Goal: Task Accomplishment & Management: Use online tool/utility

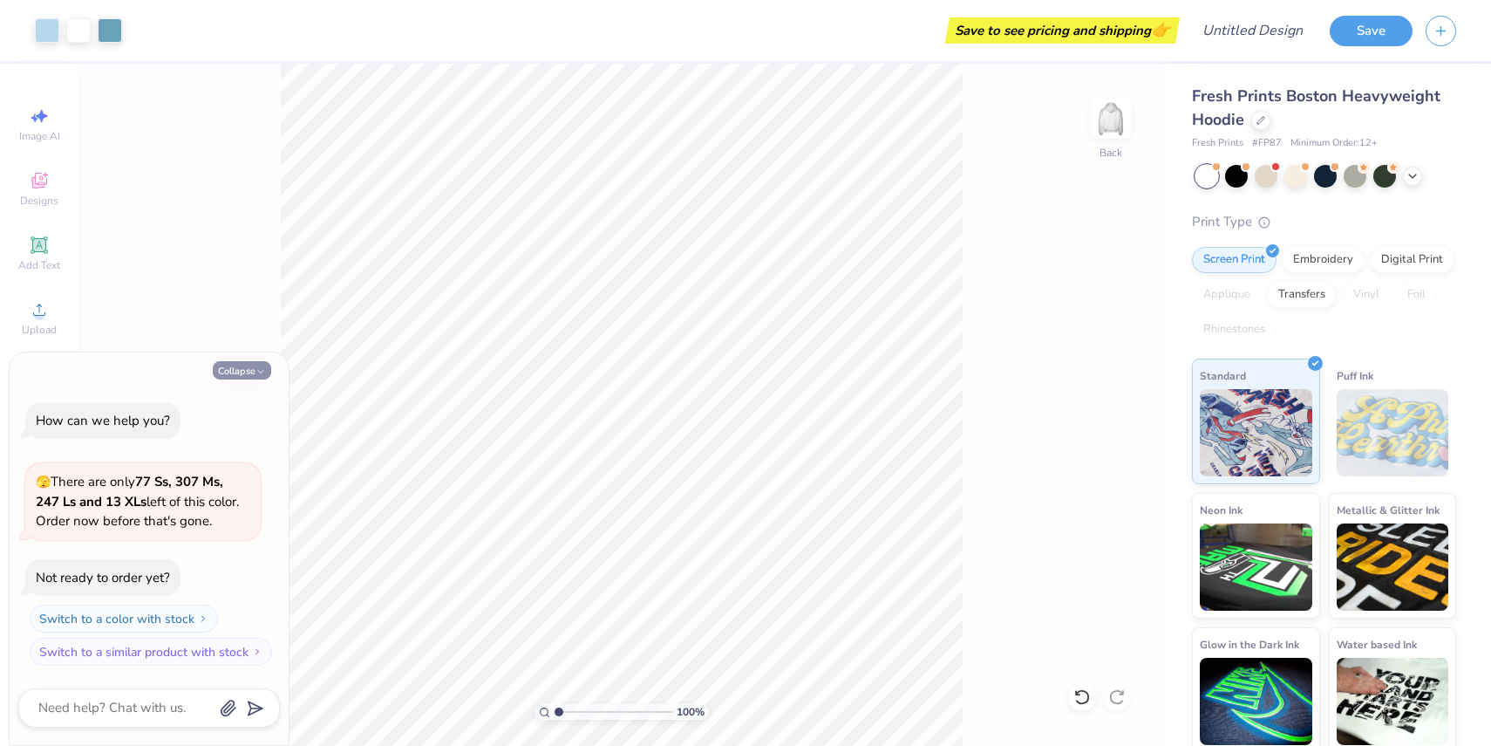
click at [263, 371] on icon "button" at bounding box center [260, 371] width 10 height 10
type textarea "x"
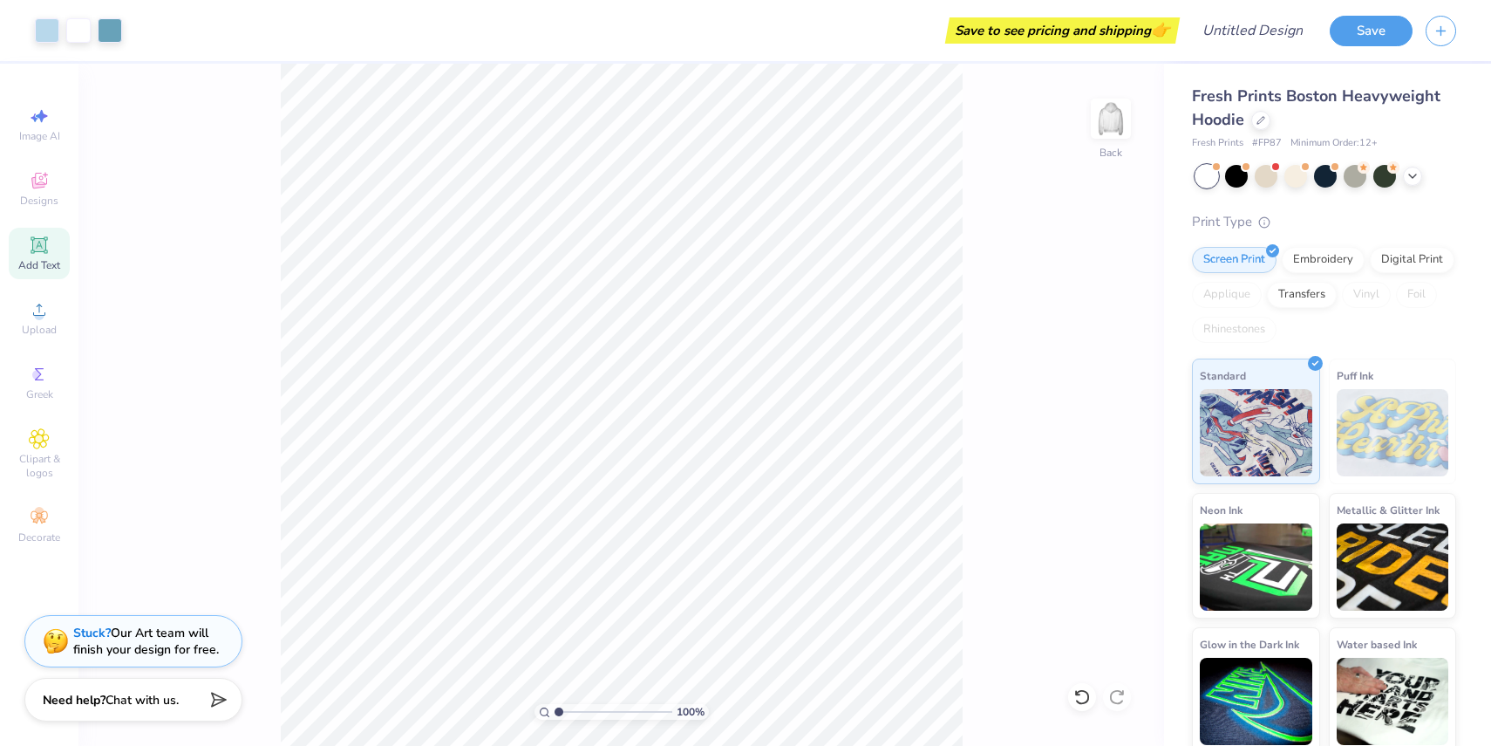
click at [45, 241] on icon at bounding box center [39, 244] width 17 height 17
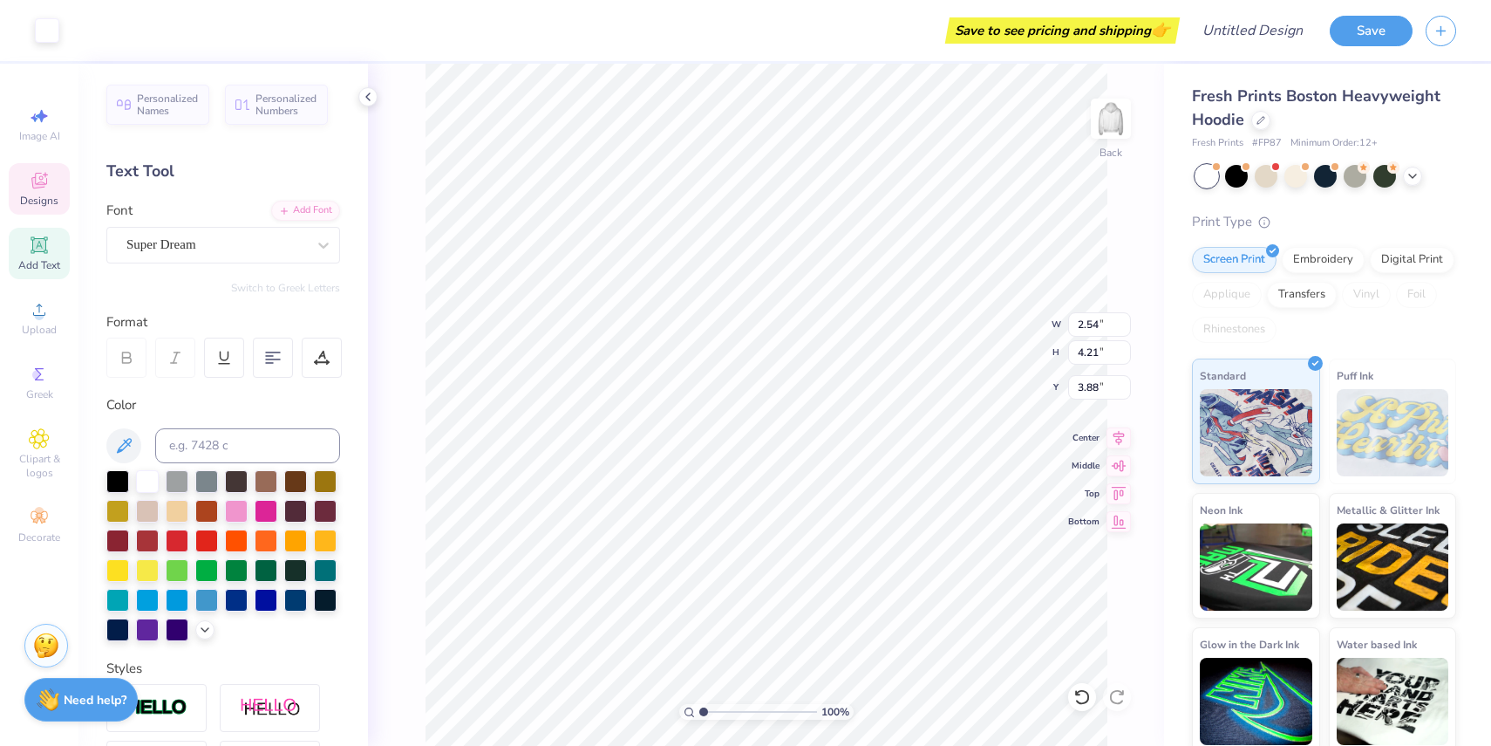
type input "2.47"
type input "4.20"
type input "3.63"
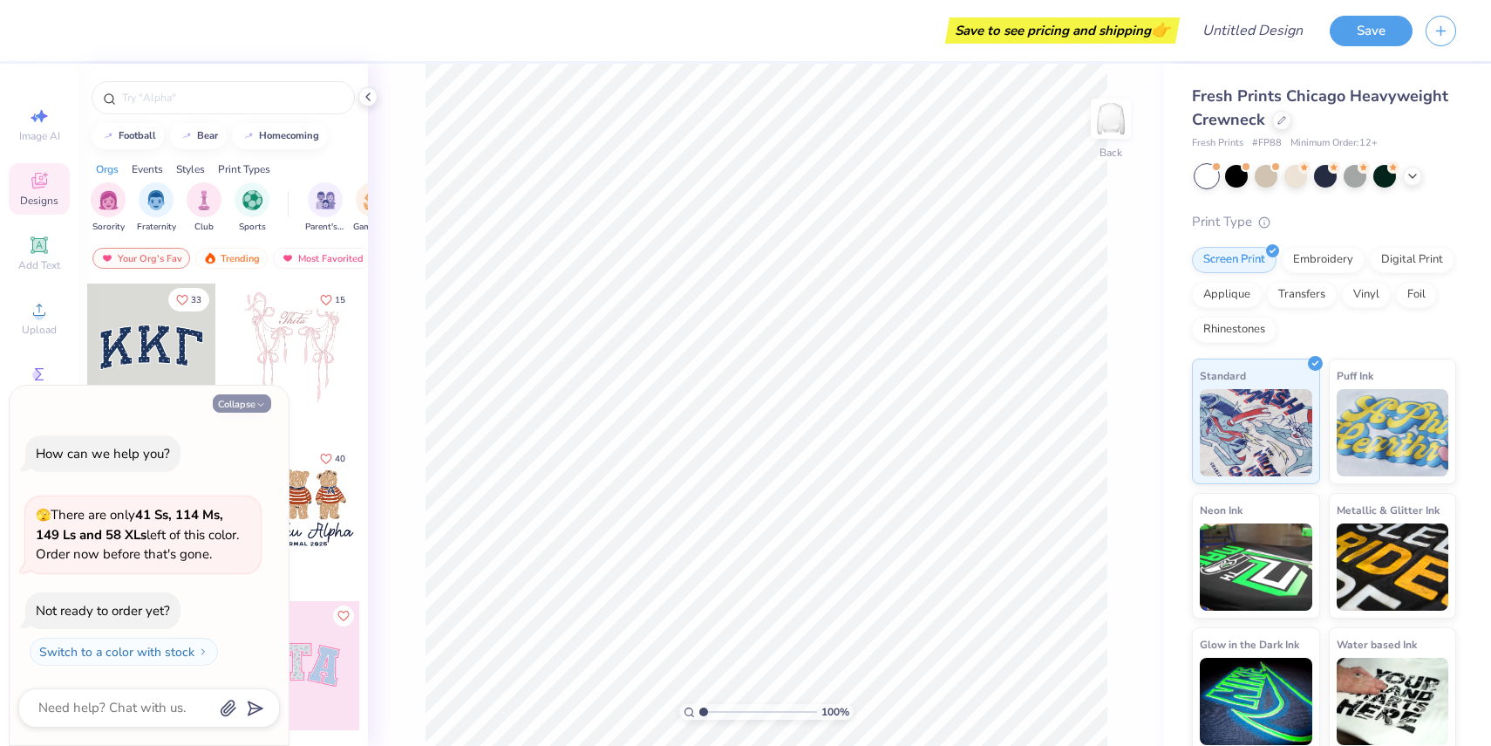
click at [249, 408] on button "Collapse" at bounding box center [242, 403] width 58 height 18
type textarea "x"
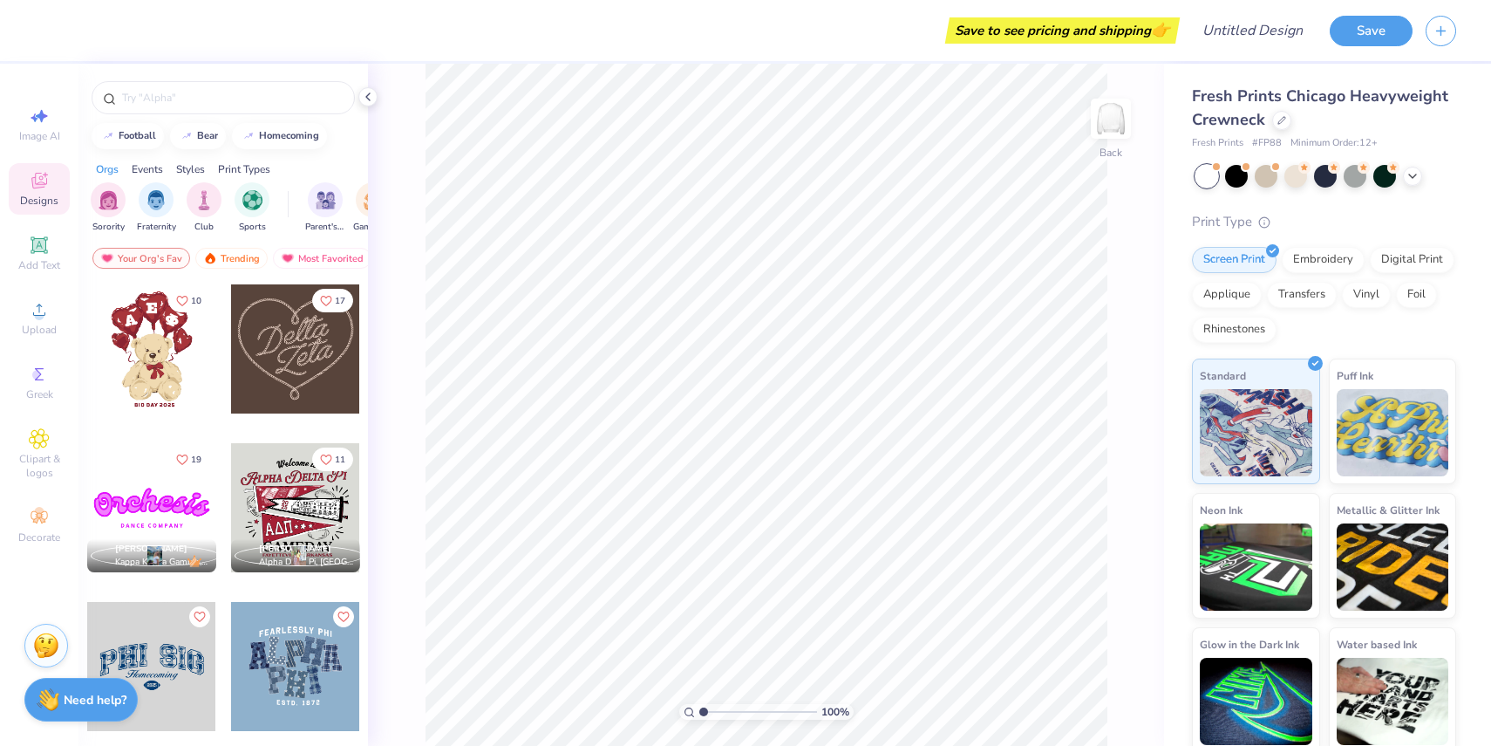
scroll to position [636, 0]
click at [273, 354] on div at bounding box center [295, 347] width 129 height 129
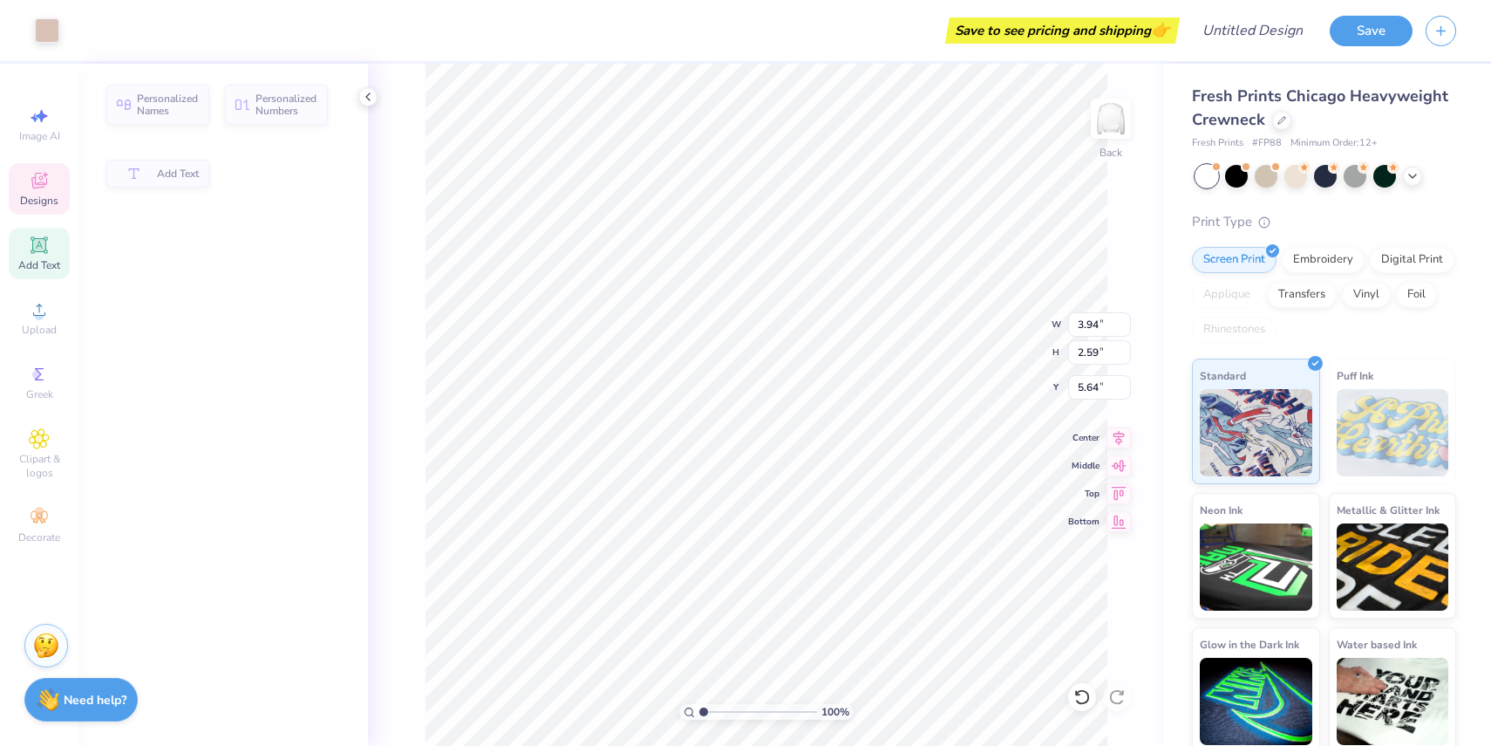
type input "3.94"
type input "2.59"
type input "5.64"
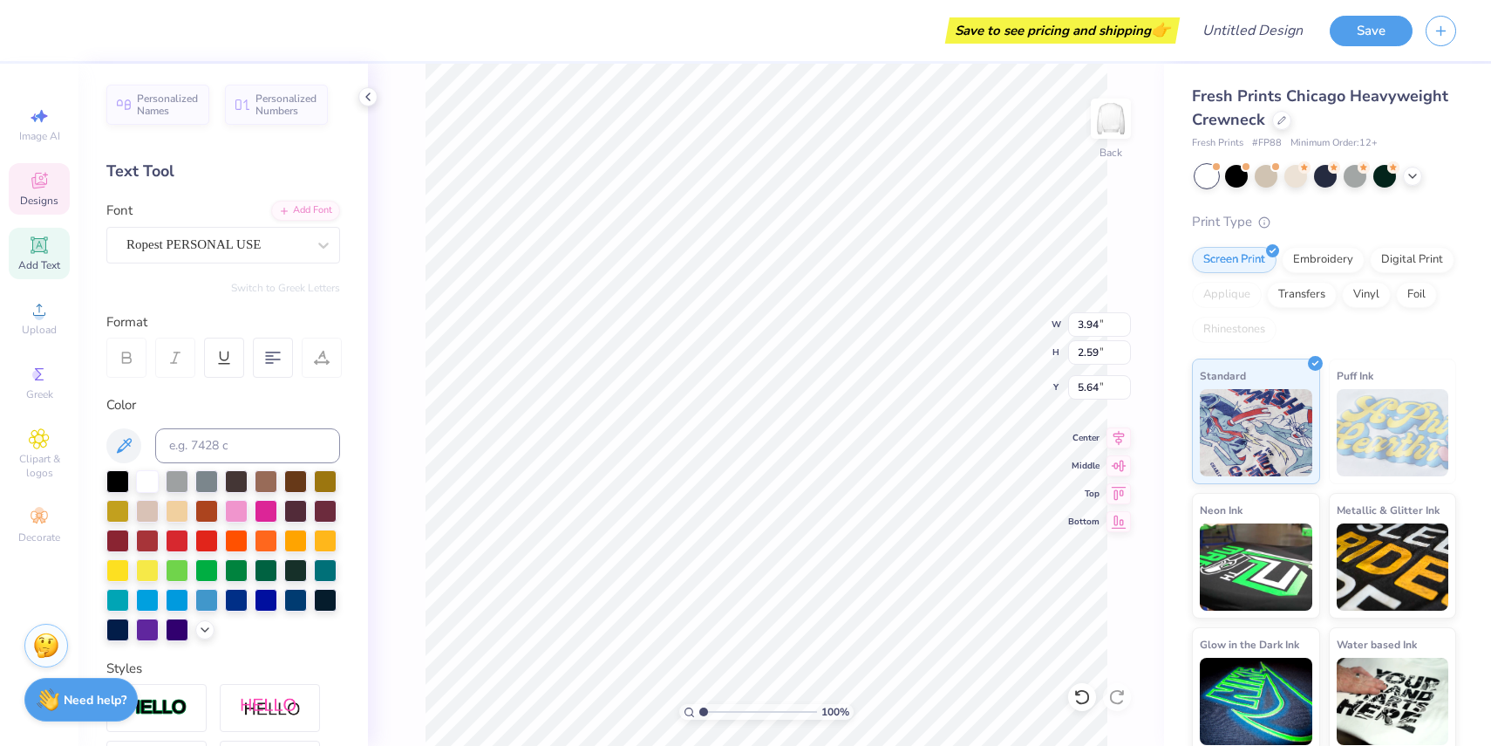
scroll to position [0, 0]
type textarea "e"
type textarea "Crush"
type input "5.00"
type input "2.78"
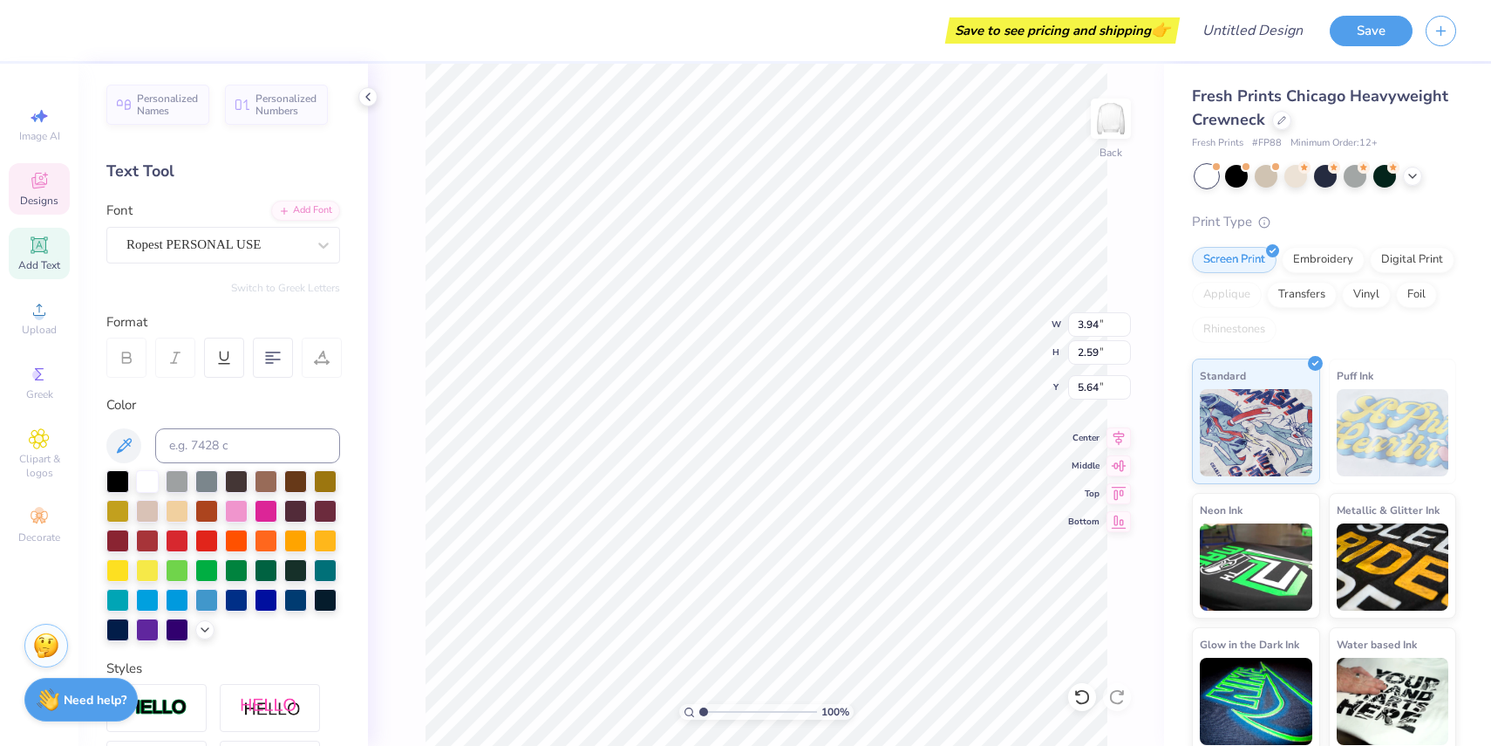
type input "4.16"
type textarea "i"
type textarea "Friend"
type input "3.92"
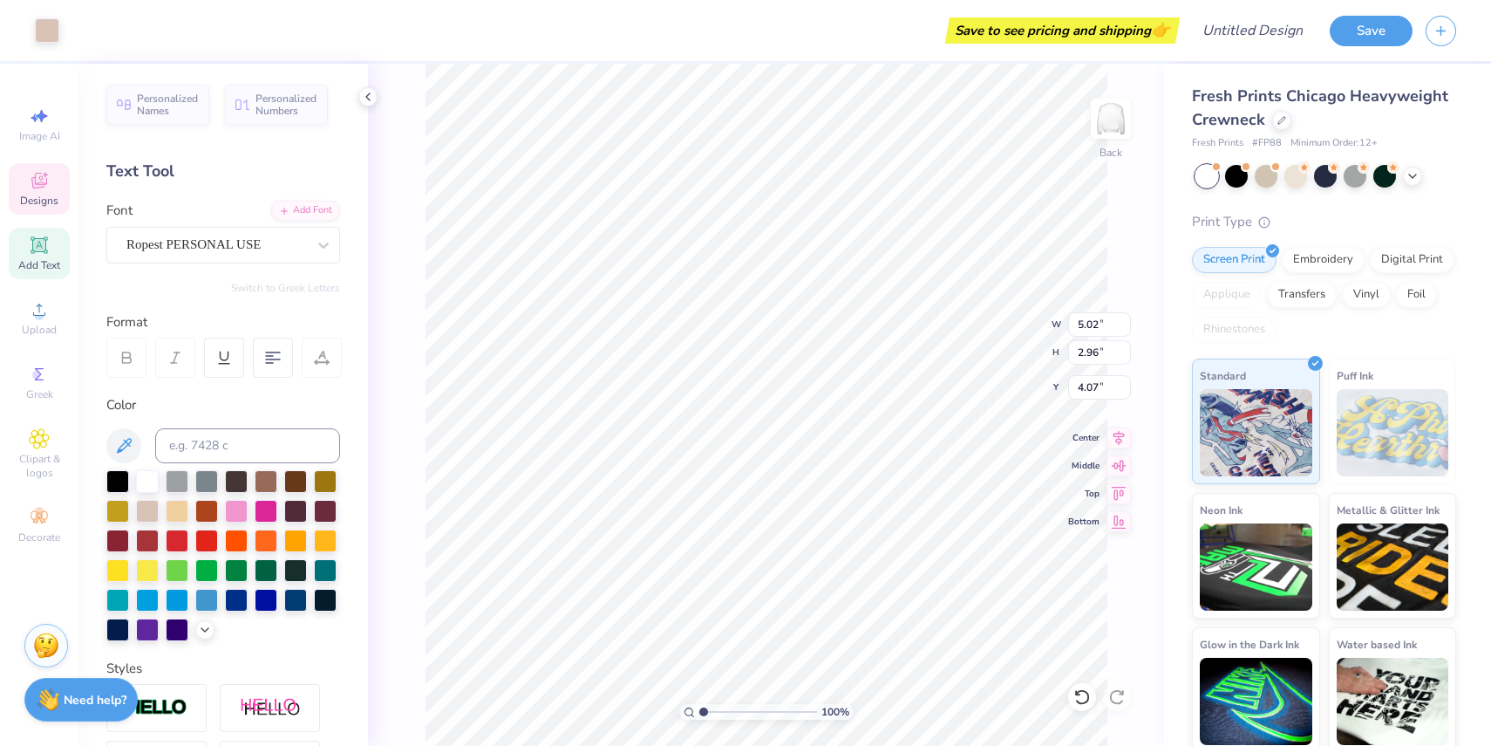
type input "2.99"
type input "5.55"
type input "5.02"
type input "2.96"
type input "3.77"
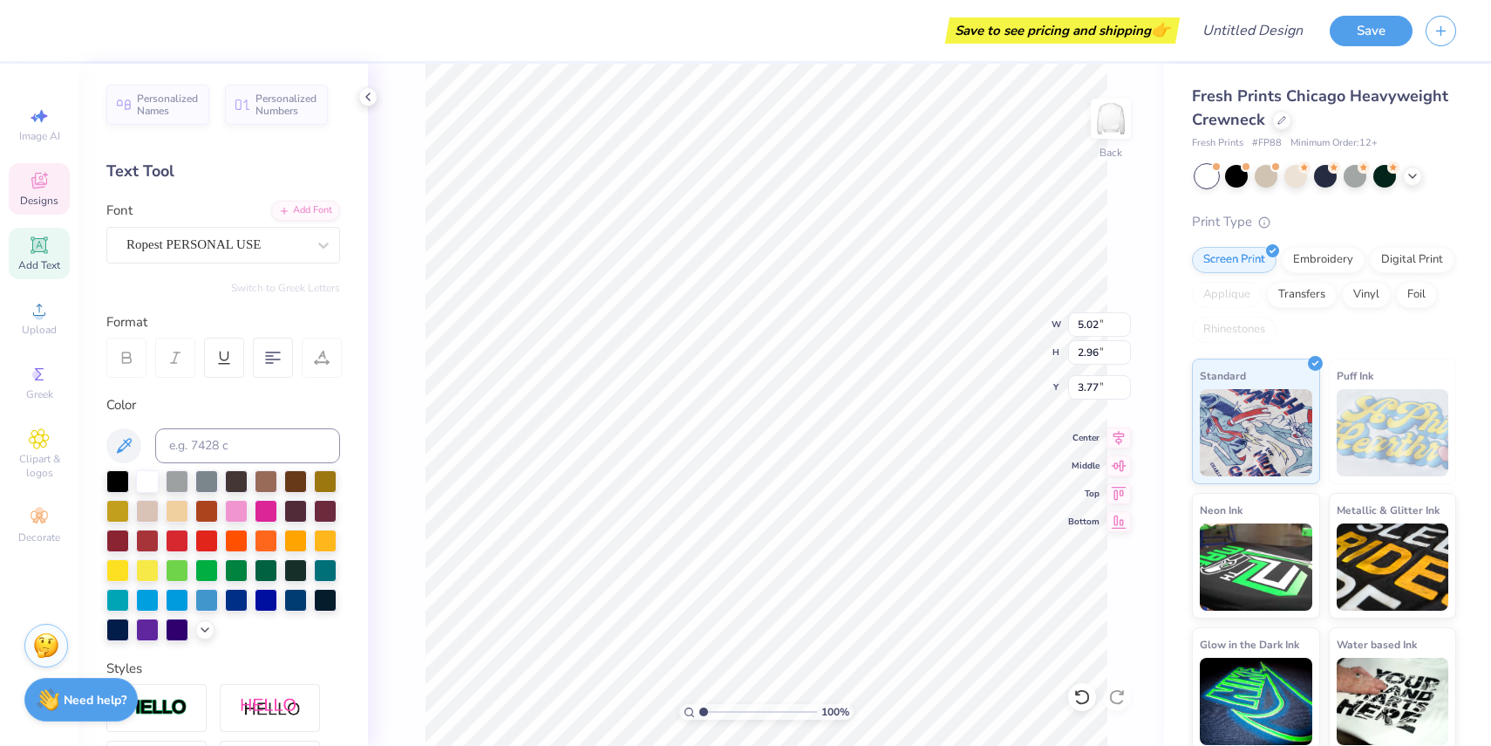
type input "3.92"
type input "2.99"
type input "5.25"
type input "6.65"
type input "5.85"
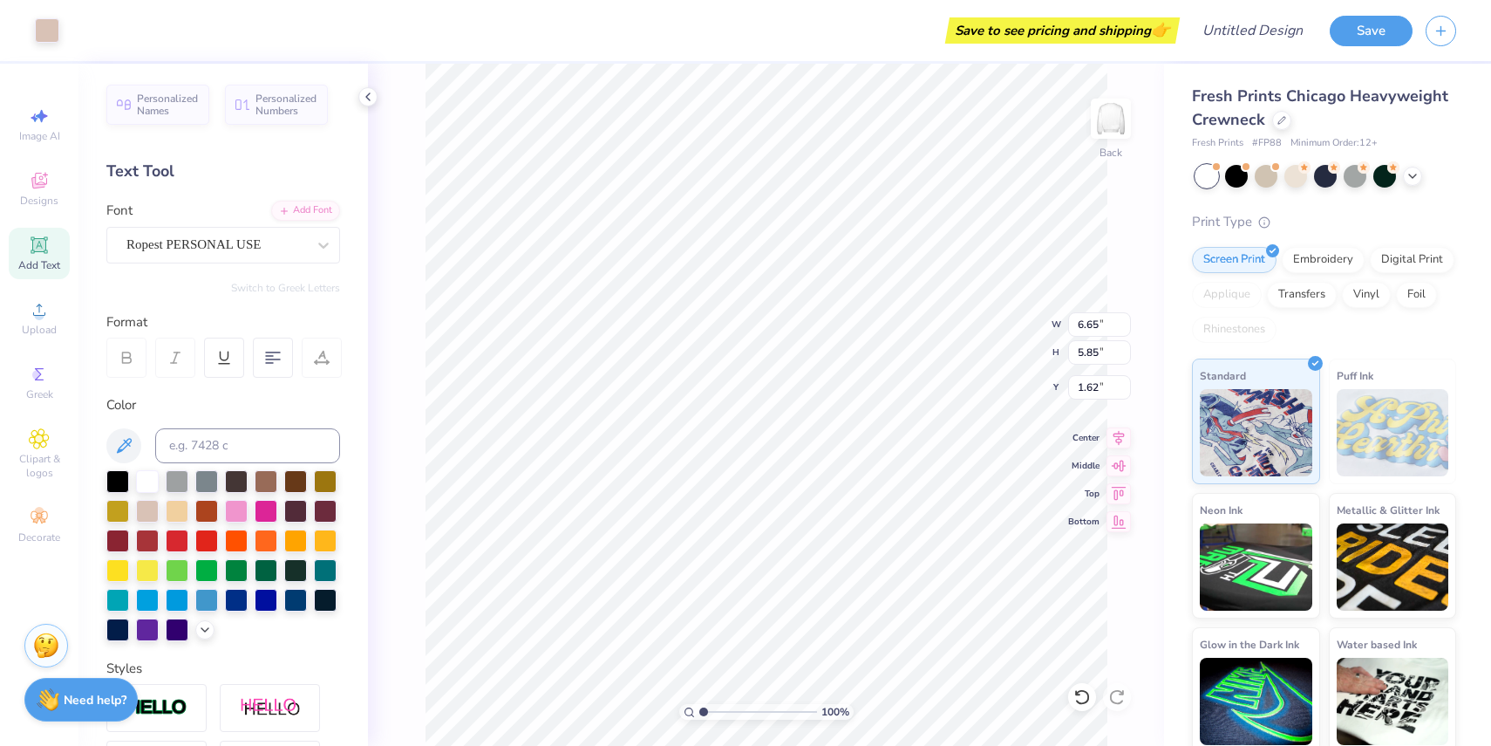
type input "1.62"
type input "4.80"
type input "4.23"
type input "2.35"
click at [240, 510] on div at bounding box center [236, 511] width 23 height 23
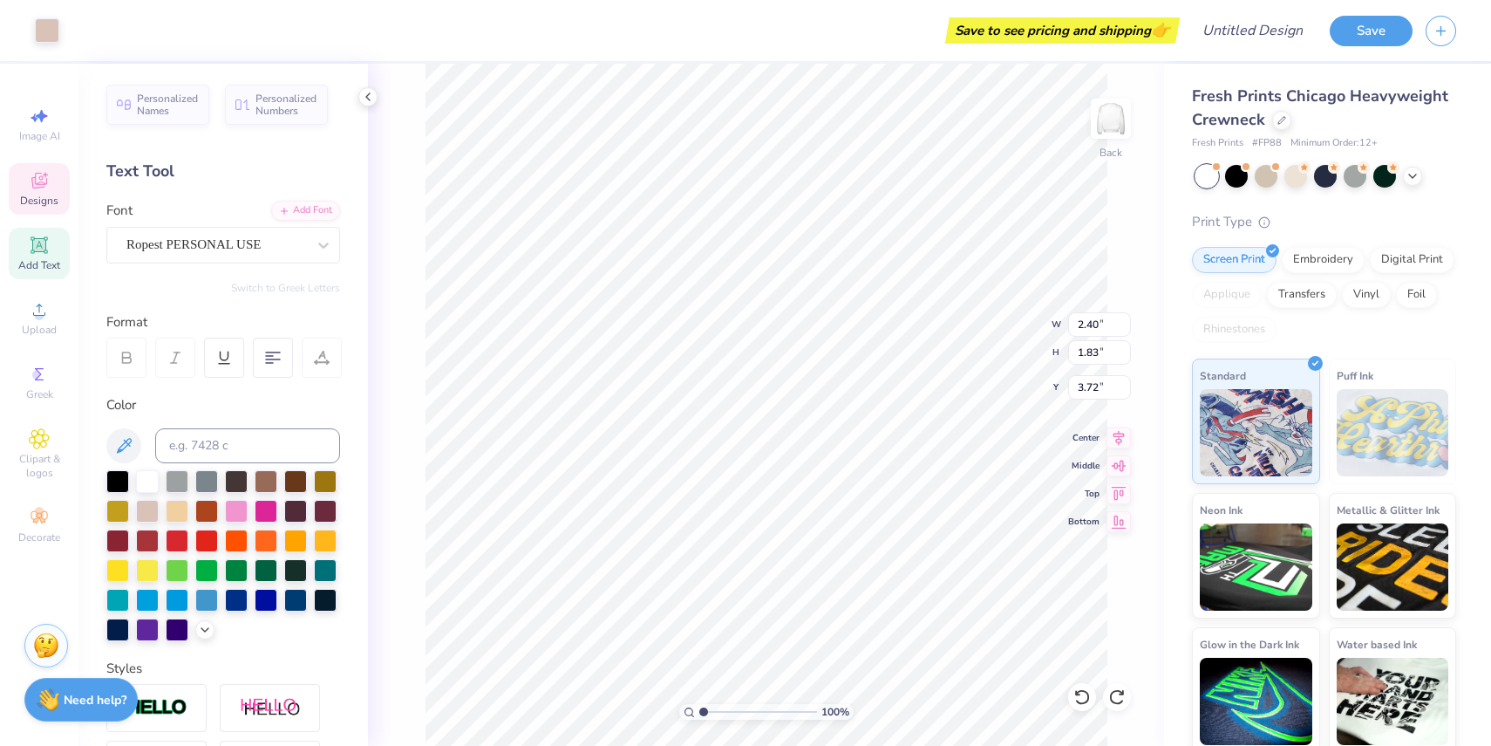
type input "2.40"
type input "1.83"
type input "3.72"
click at [154, 599] on div at bounding box center [147, 598] width 23 height 23
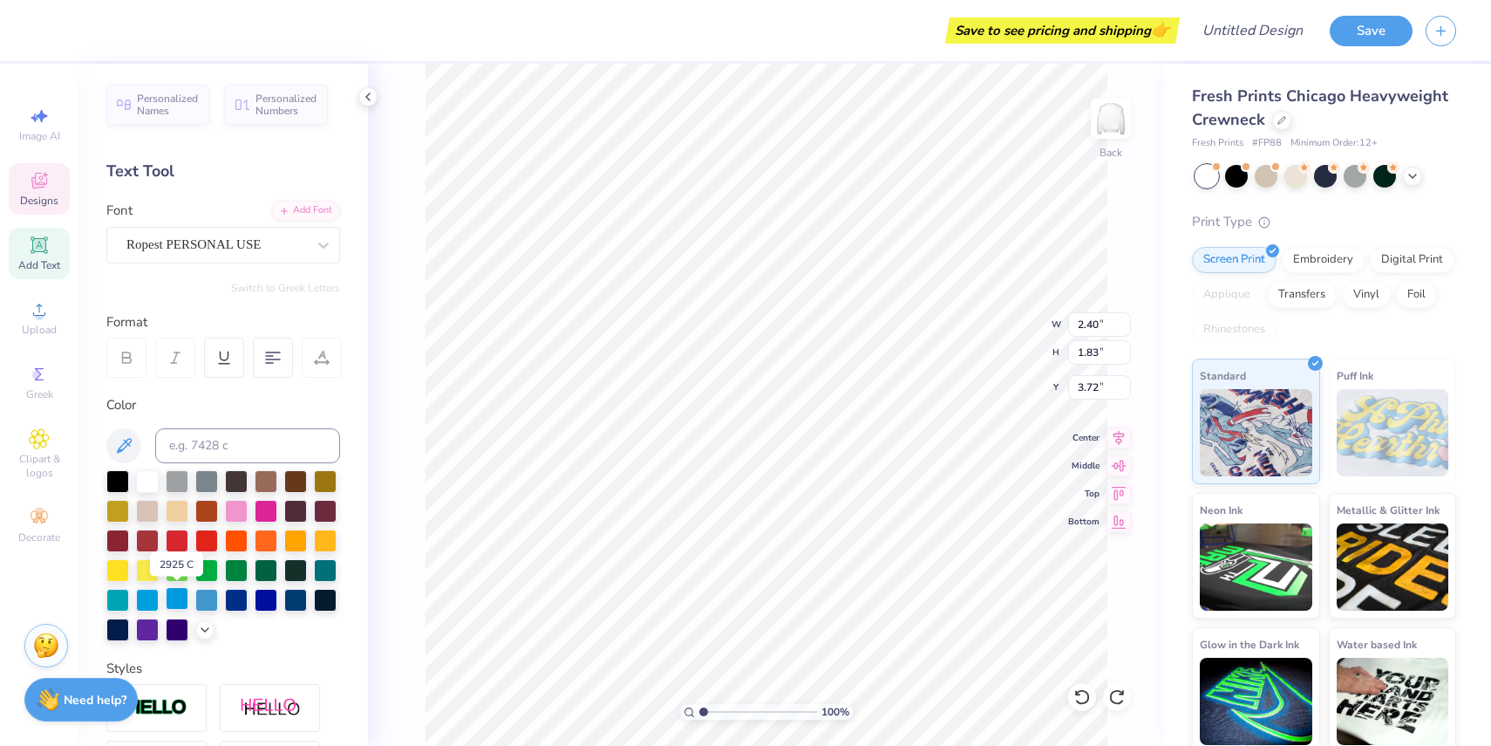
click at [176, 598] on div at bounding box center [177, 598] width 23 height 23
type input "3.07"
type input "1.81"
type input "2.82"
click at [180, 596] on div at bounding box center [177, 598] width 23 height 23
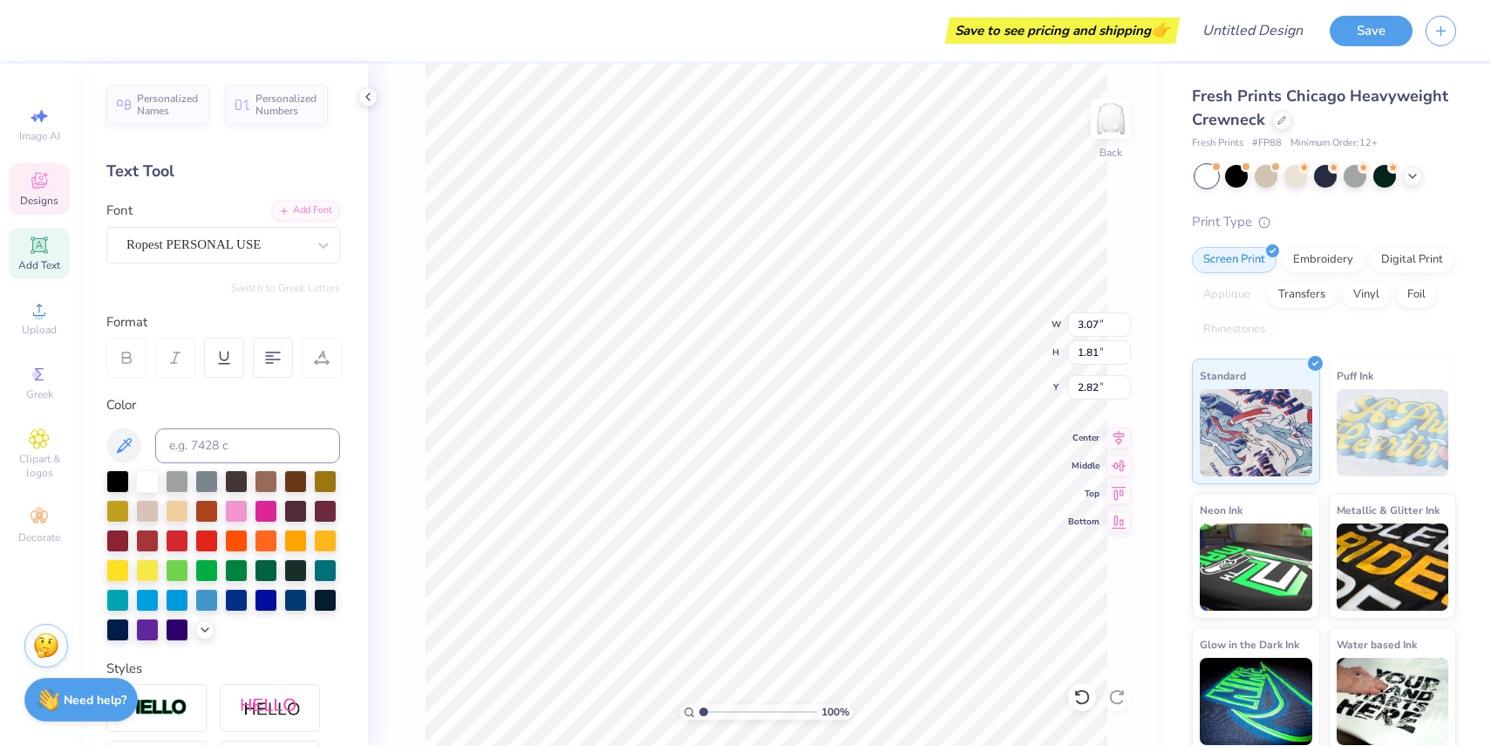
type input "4.80"
type input "4.23"
type input "2.35"
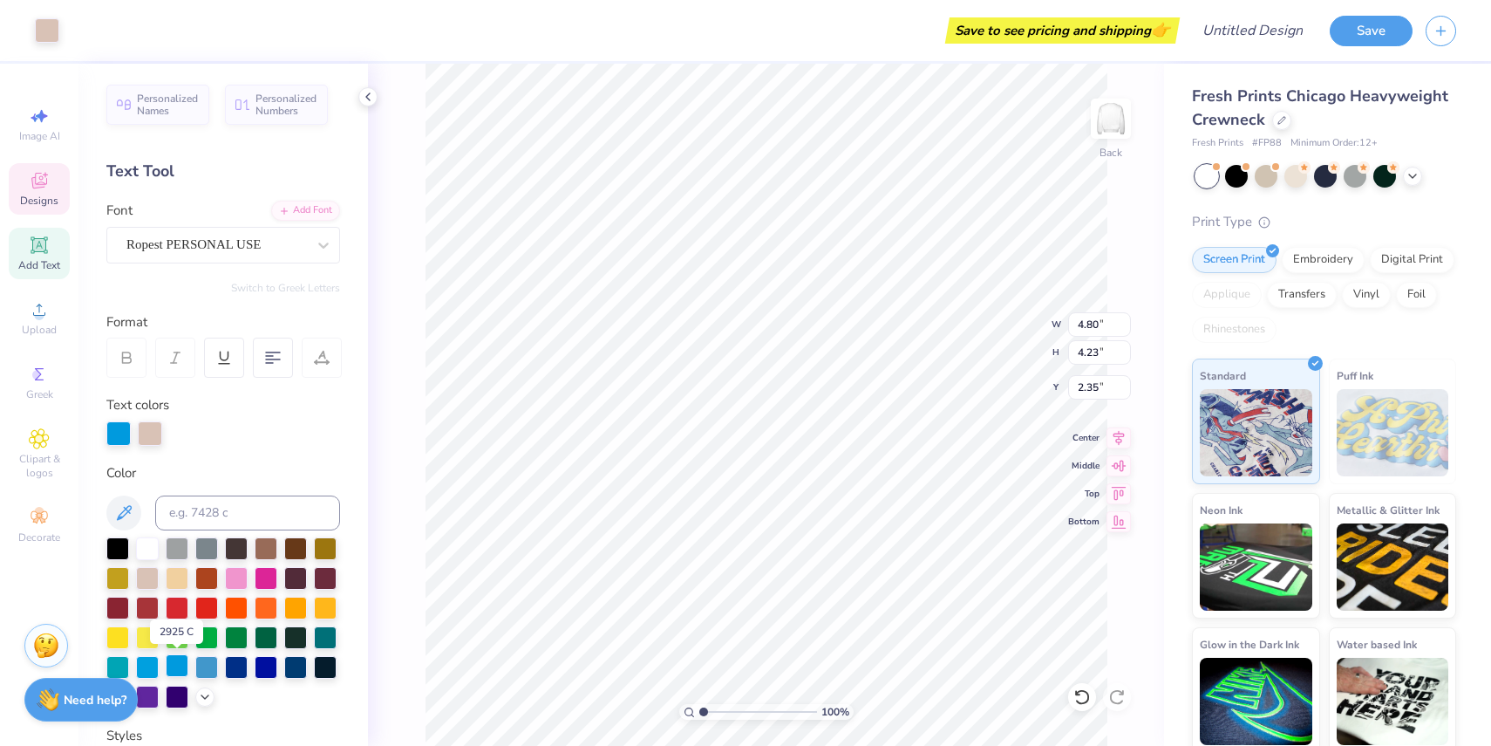
click at [174, 662] on div at bounding box center [177, 665] width 23 height 23
click at [173, 663] on div at bounding box center [177, 665] width 23 height 23
click at [179, 658] on div at bounding box center [177, 665] width 23 height 23
click at [179, 667] on div at bounding box center [177, 667] width 23 height 23
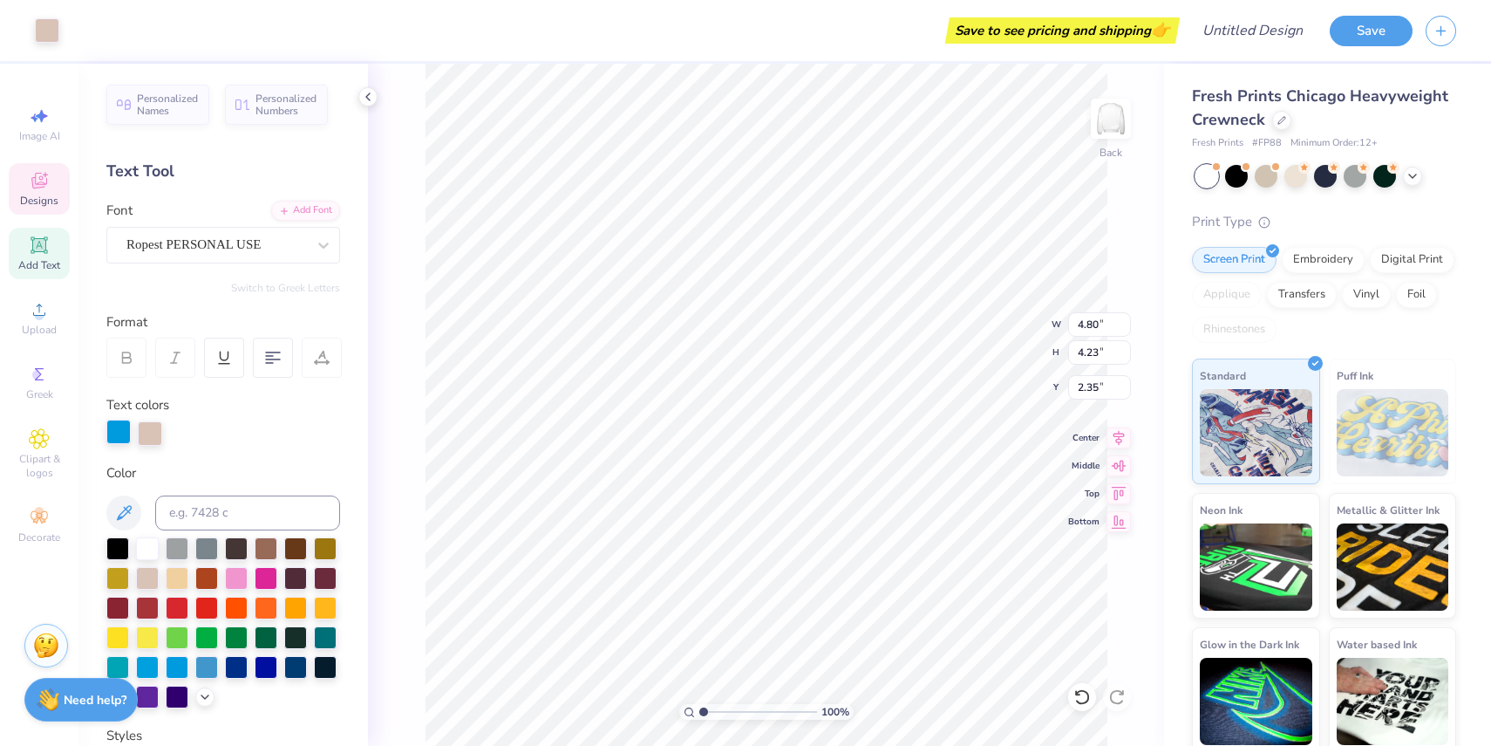
click at [179, 667] on div at bounding box center [177, 667] width 23 height 23
click at [118, 426] on div at bounding box center [118, 431] width 24 height 24
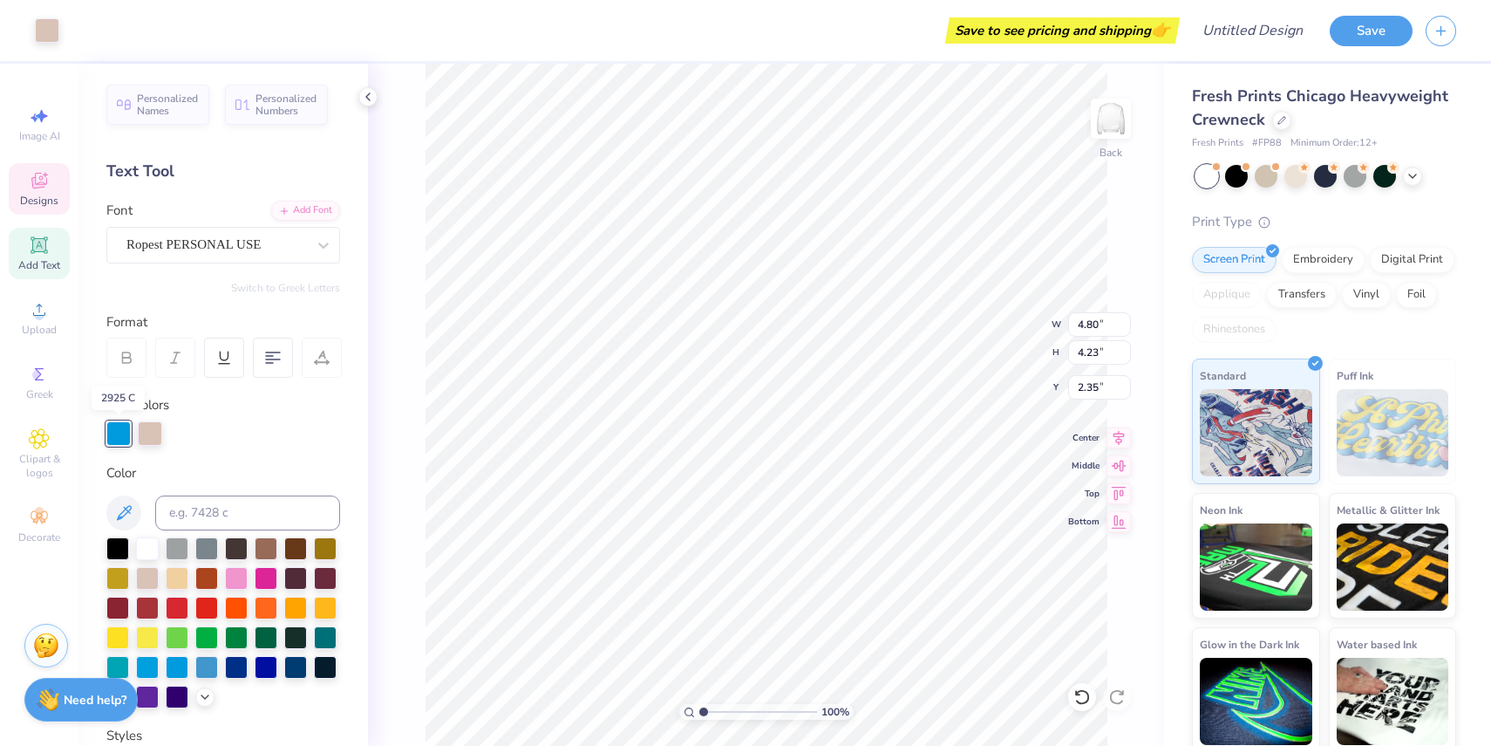
click at [118, 426] on div at bounding box center [118, 433] width 24 height 24
click at [118, 426] on div at bounding box center [118, 431] width 24 height 24
click at [292, 428] on div at bounding box center [223, 433] width 234 height 24
type input "6.41"
type input "5.64"
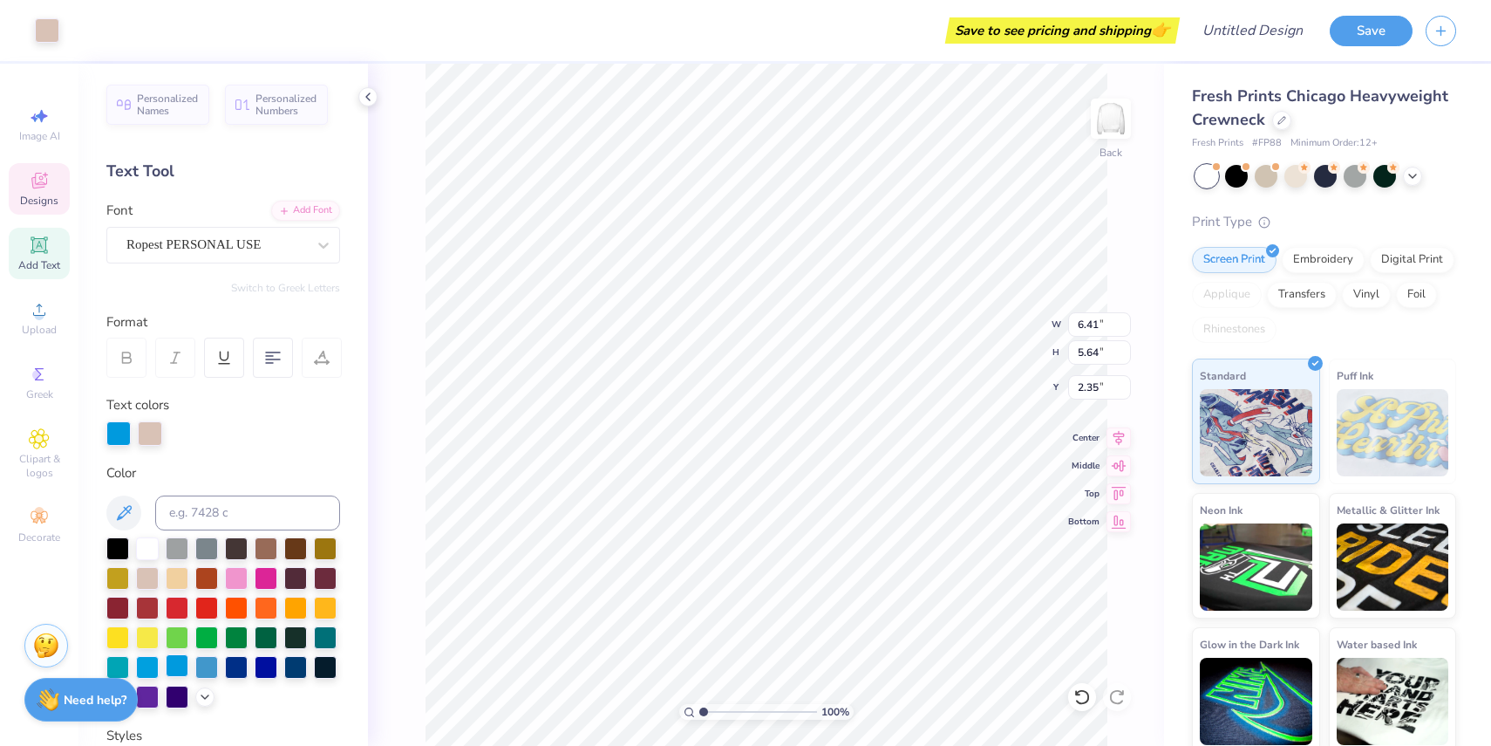
click at [175, 664] on div at bounding box center [177, 665] width 23 height 23
type input "4.80"
type input "4.23"
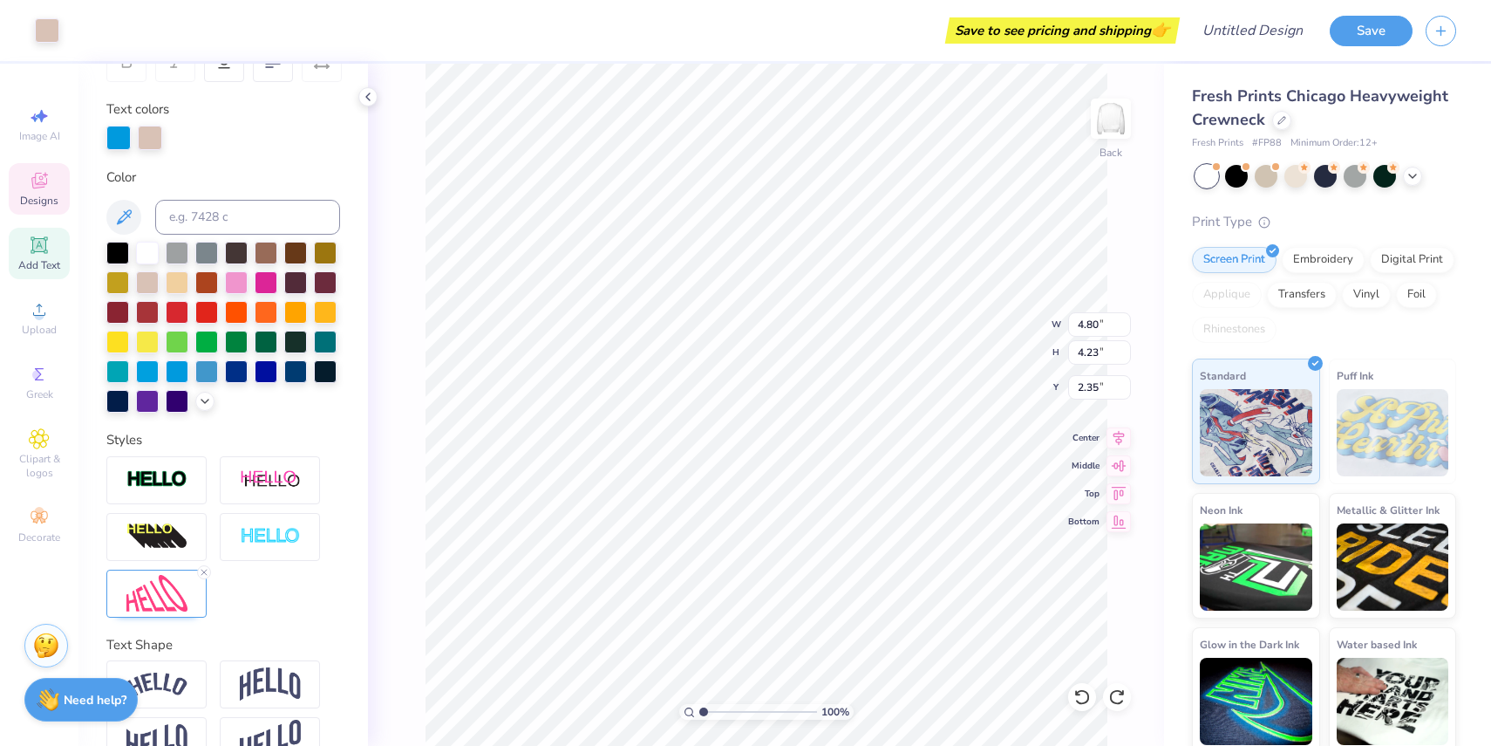
scroll to position [336, 0]
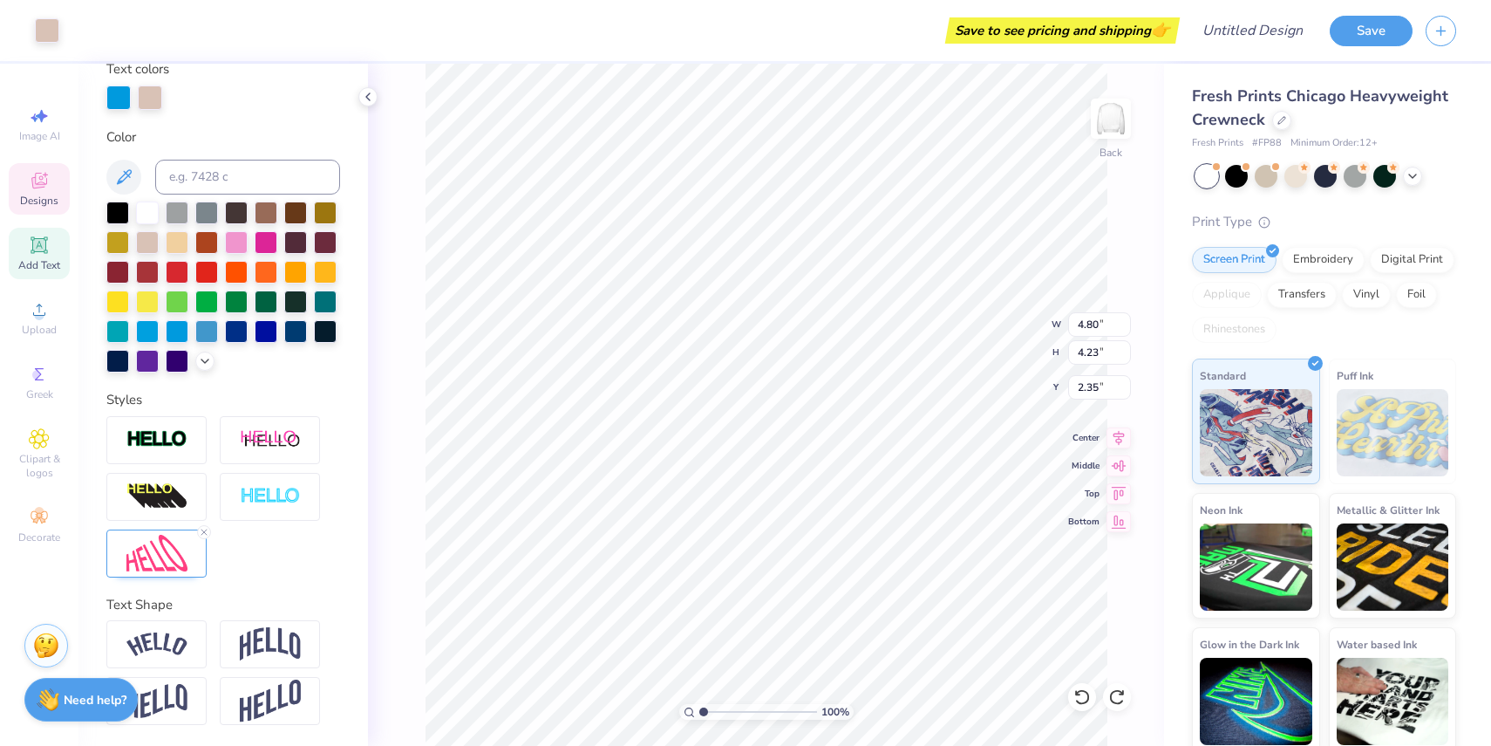
type input "8.16"
type input "7.18"
type input "4.80"
type input "4.23"
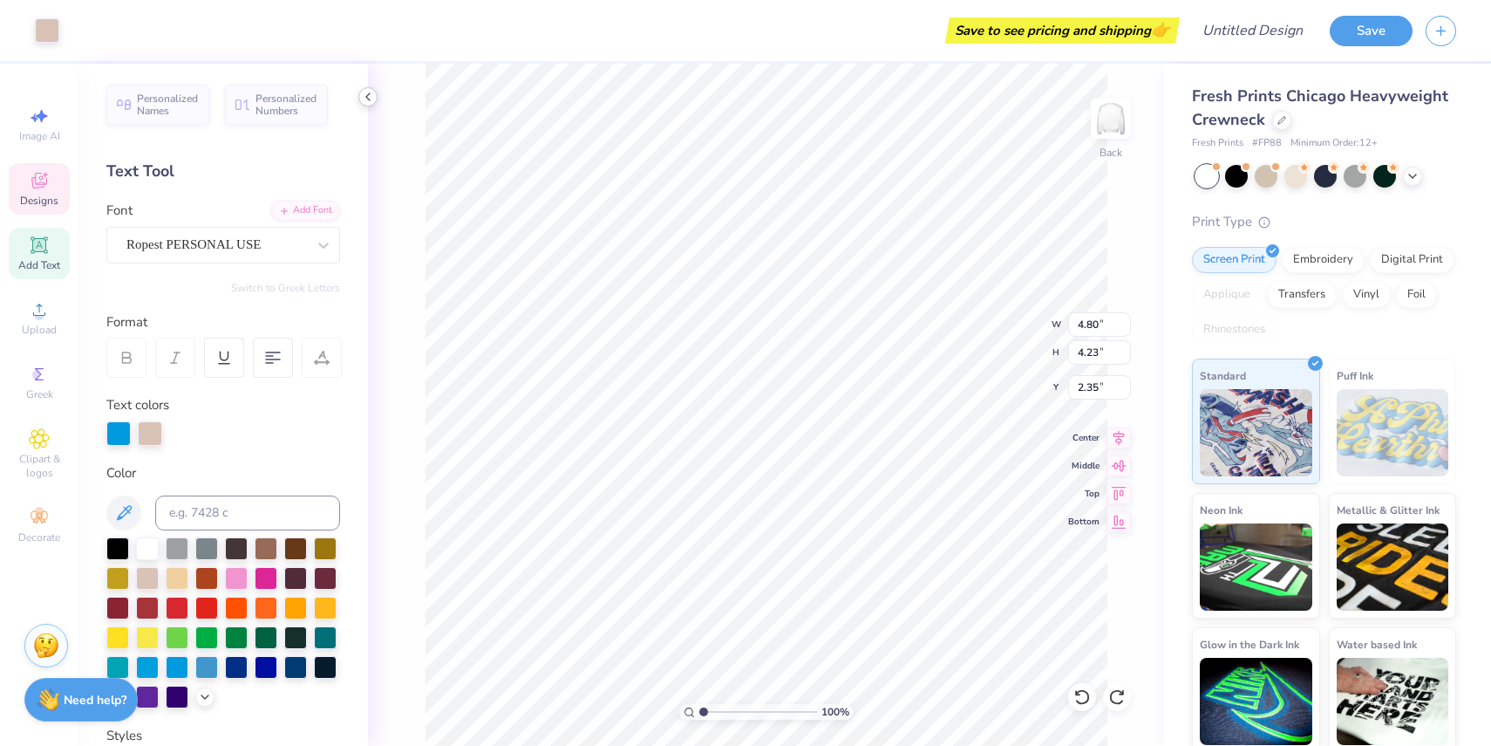
click at [371, 99] on icon at bounding box center [368, 97] width 14 height 14
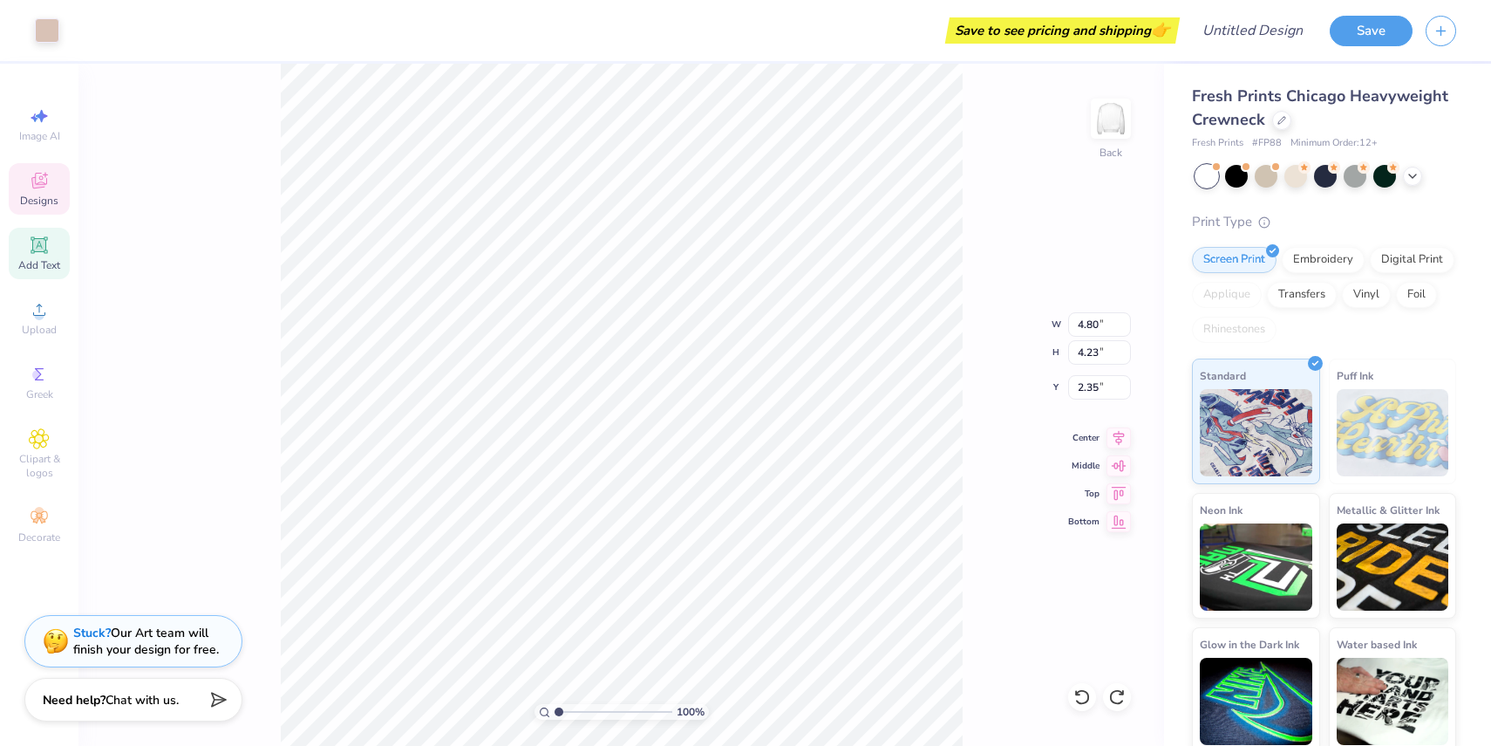
click at [54, 186] on div "Designs" at bounding box center [39, 188] width 61 height 51
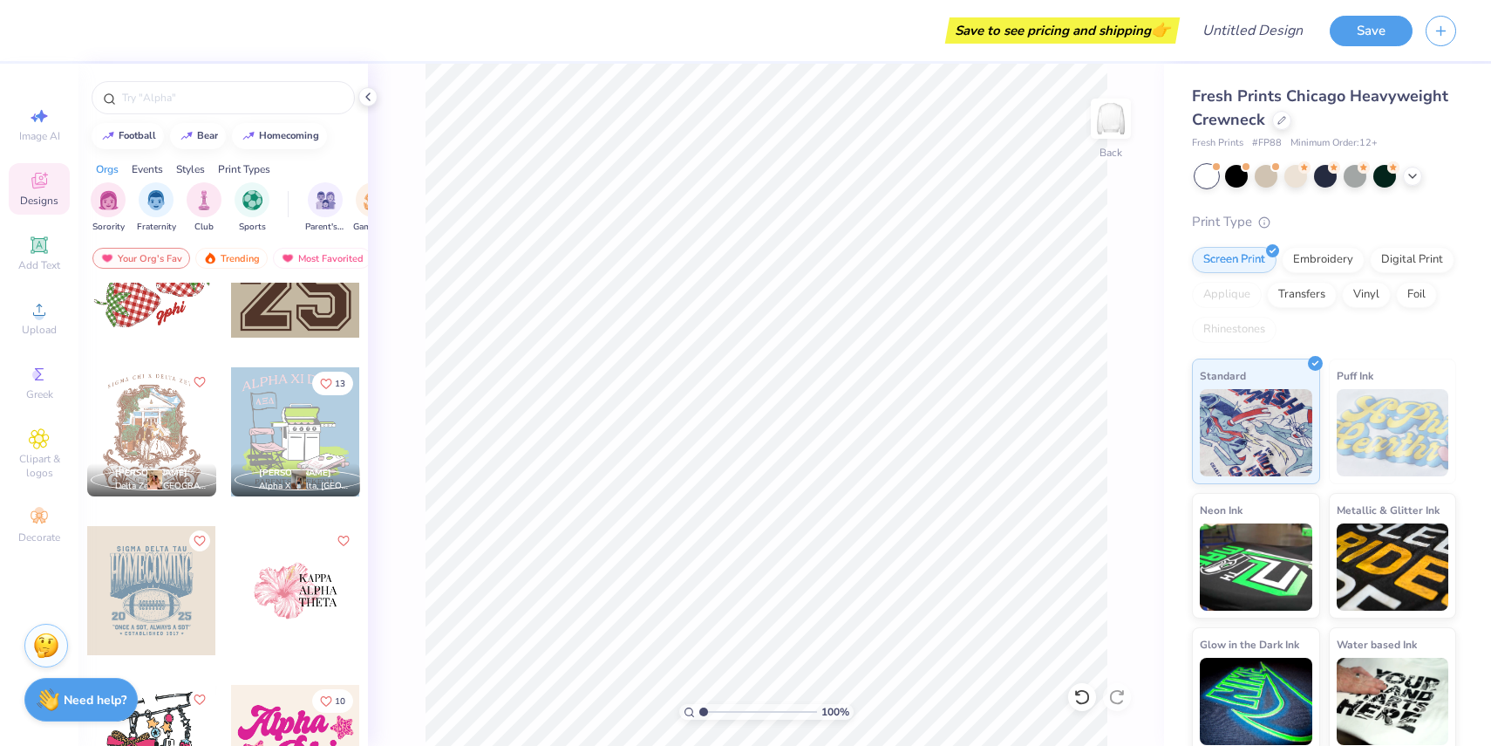
scroll to position [3417, 0]
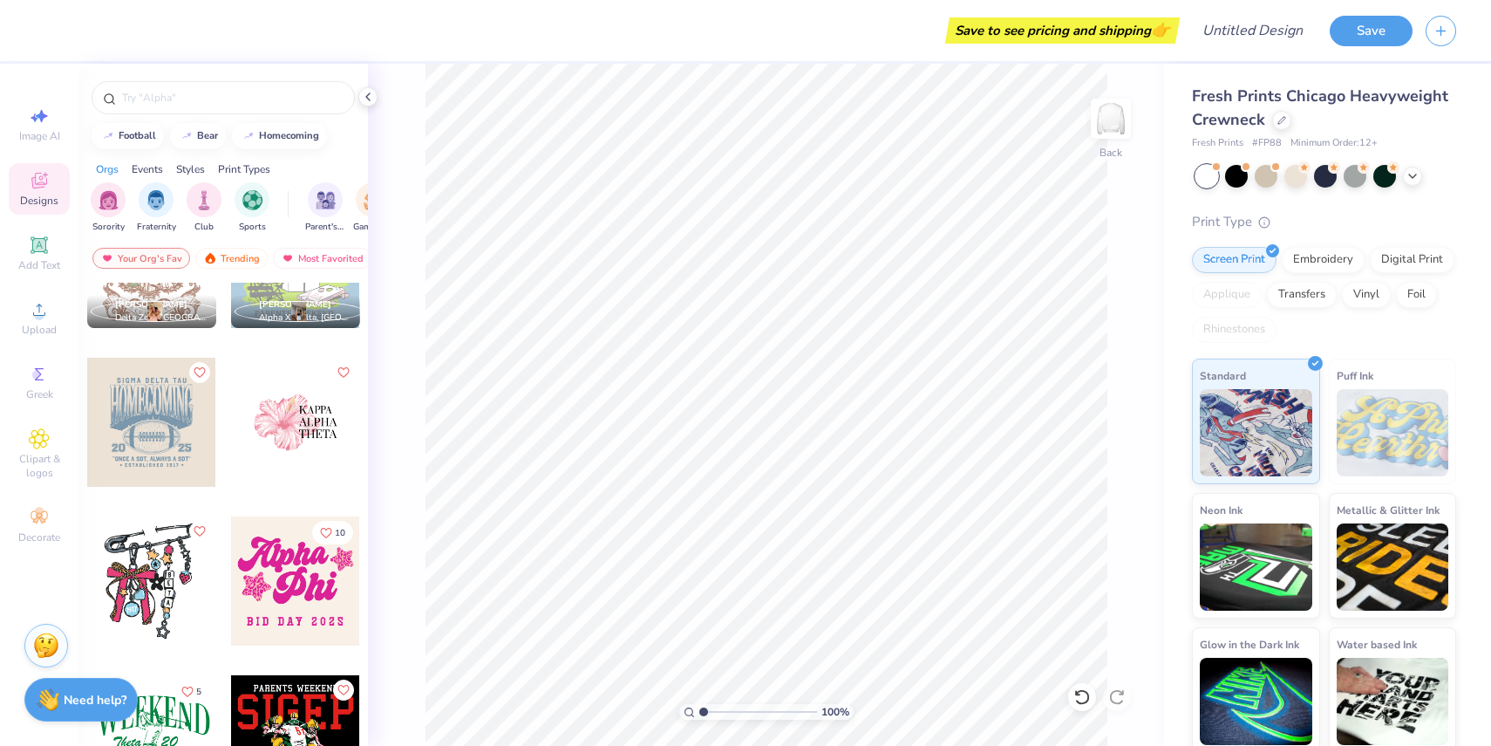
click at [168, 419] on div at bounding box center [151, 421] width 129 height 129
type input "9.44"
type input "3.86"
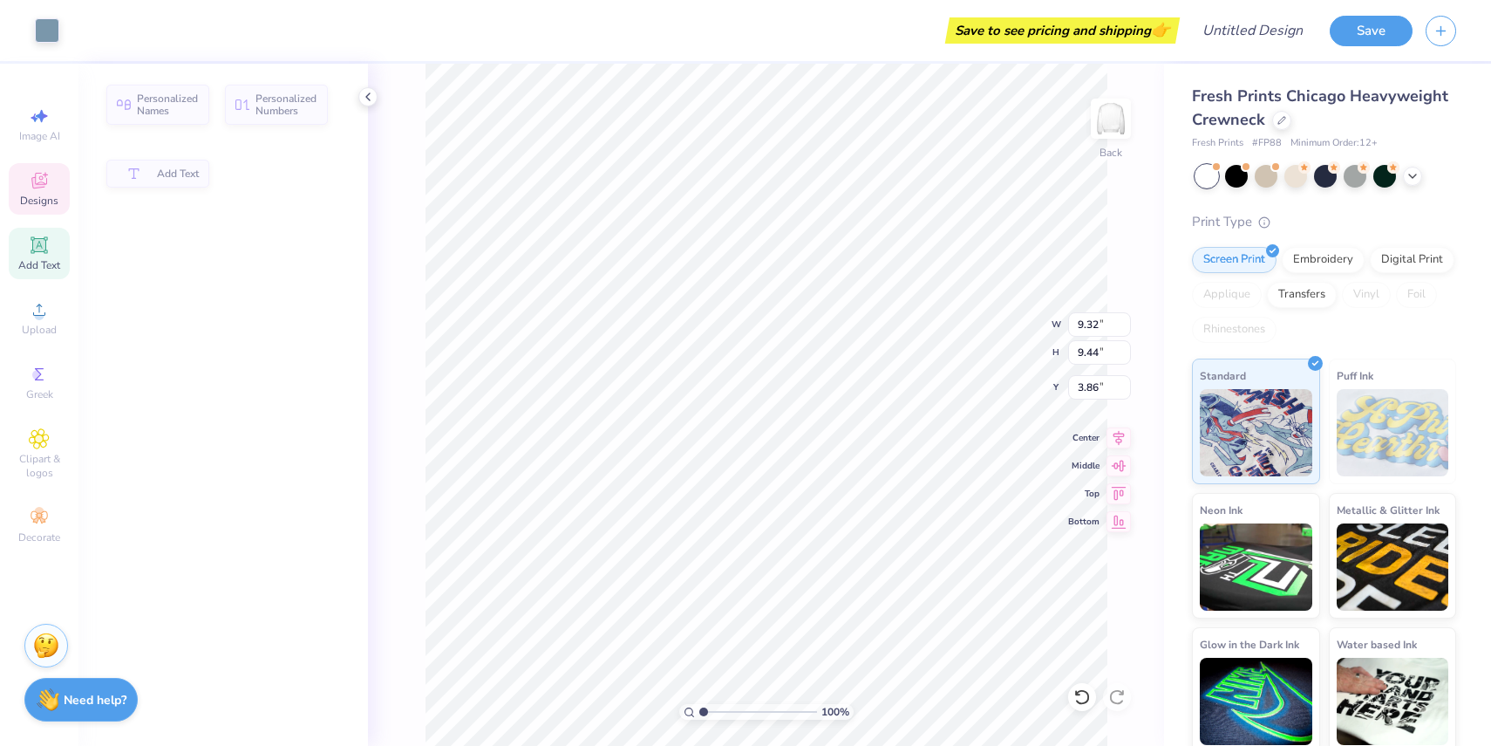
type input "9.32"
type input "0.68"
type input "3.00"
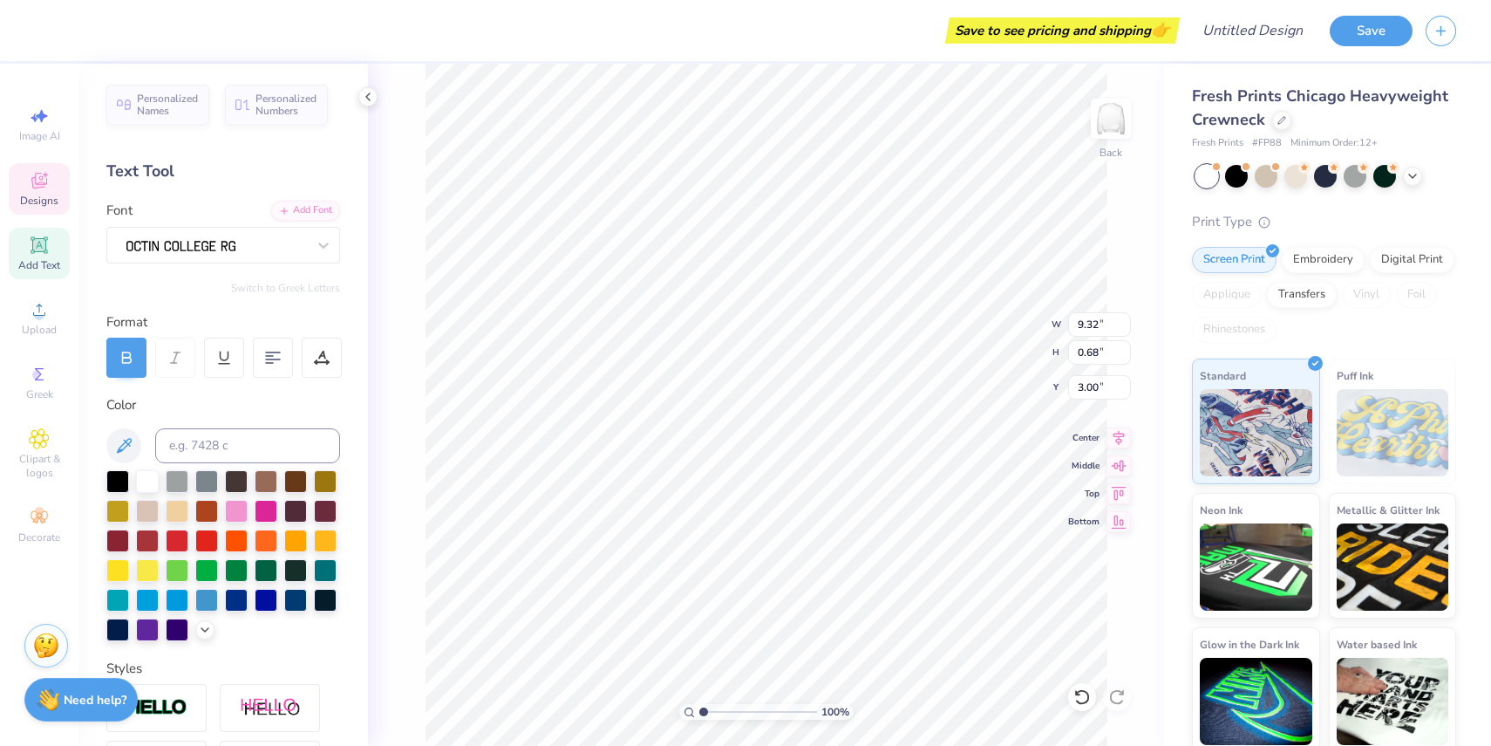
scroll to position [0, 7]
type textarea "PINE CREST SCHOOL"
click at [262, 571] on div at bounding box center [266, 568] width 23 height 23
type input "11.05"
type input "4.51"
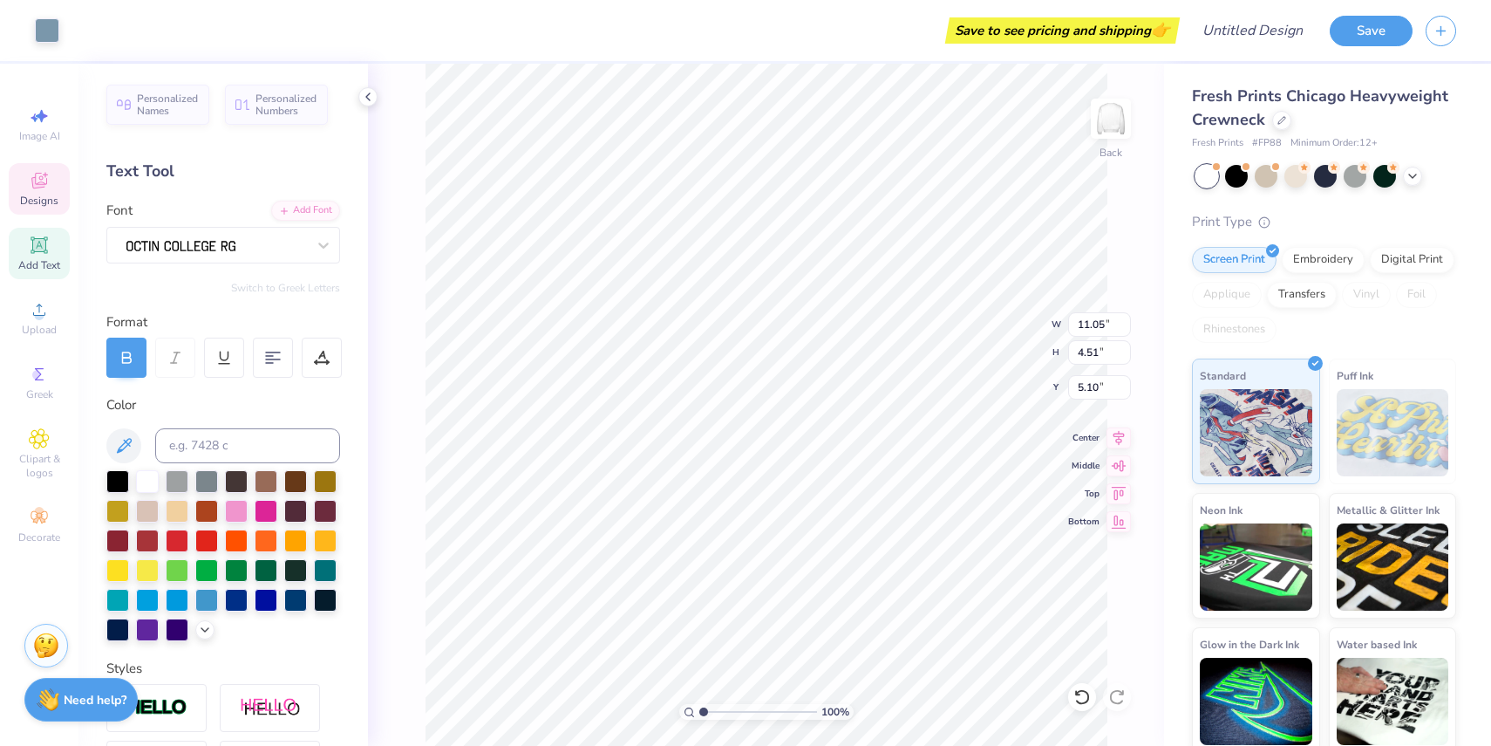
type input "5.11"
type input "11.19"
type input "9.44"
click at [243, 568] on div at bounding box center [236, 568] width 23 height 23
type input "3.90"
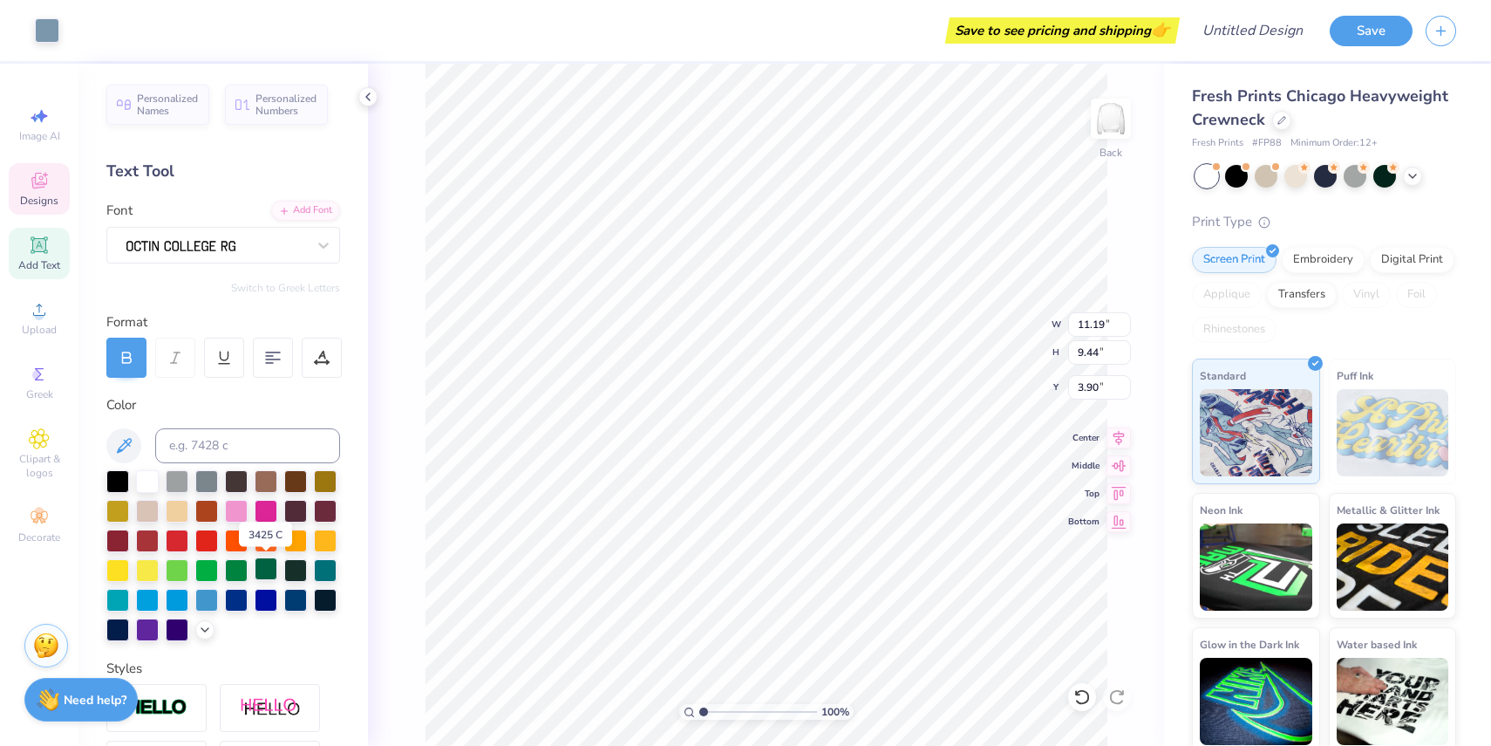
click at [268, 569] on div at bounding box center [266, 568] width 23 height 23
type textarea "26"
type textarea "25"
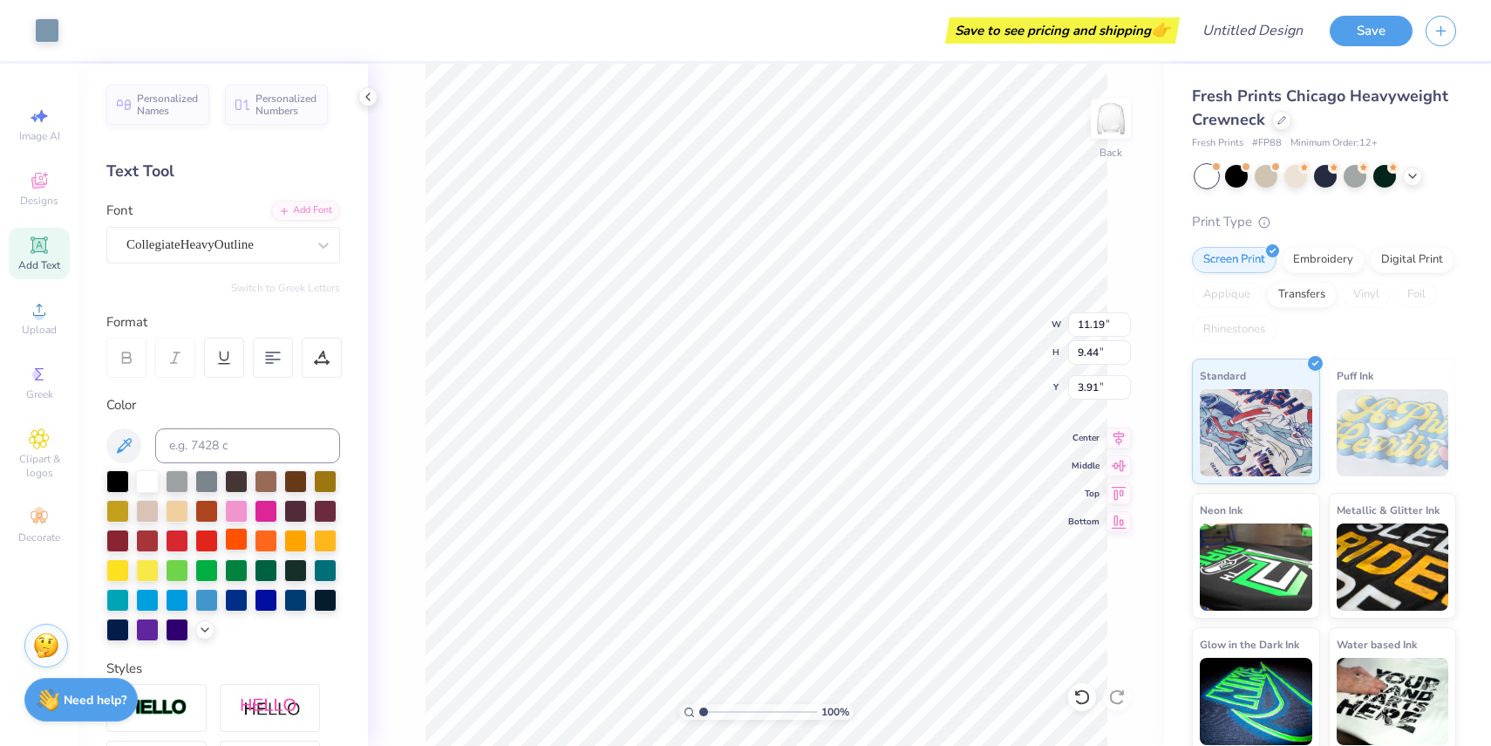
type input "3.93"
click at [235, 569] on div at bounding box center [236, 568] width 23 height 23
click at [263, 568] on div at bounding box center [266, 568] width 23 height 23
click at [242, 568] on div at bounding box center [236, 568] width 23 height 23
click at [232, 570] on div at bounding box center [236, 568] width 23 height 23
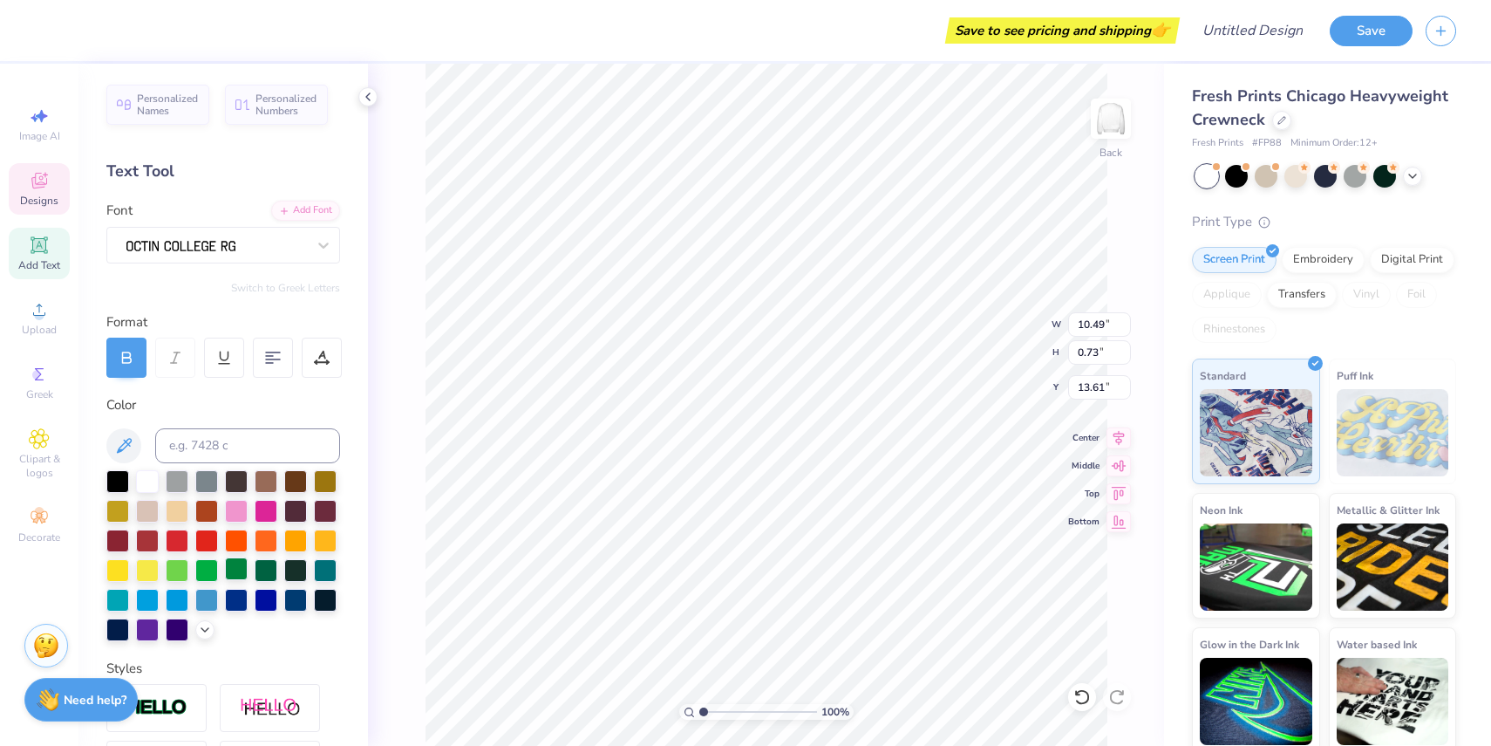
click at [235, 567] on div at bounding box center [236, 568] width 23 height 23
type input "14.35"
click at [242, 569] on div at bounding box center [236, 568] width 23 height 23
type input "10.49"
type input "0.73"
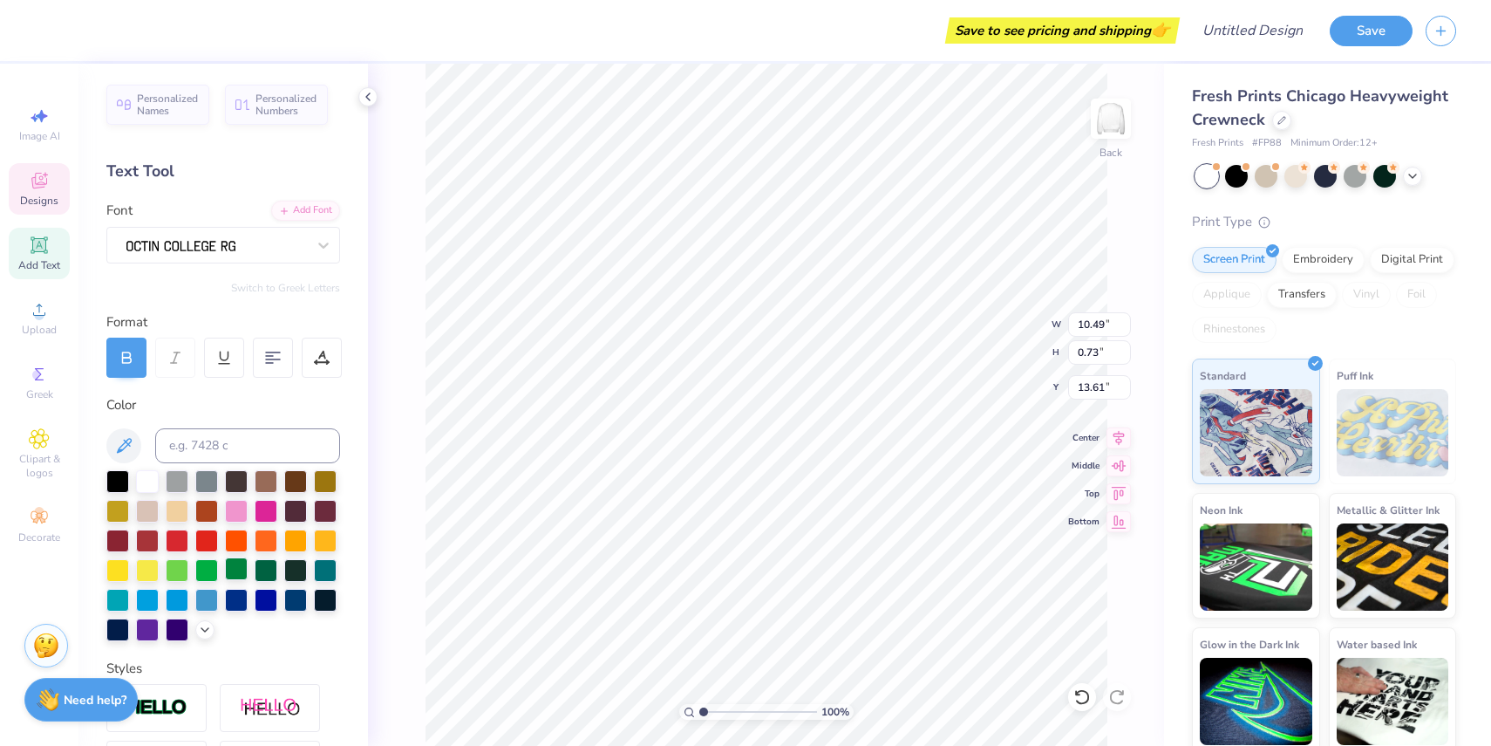
type input "13.81"
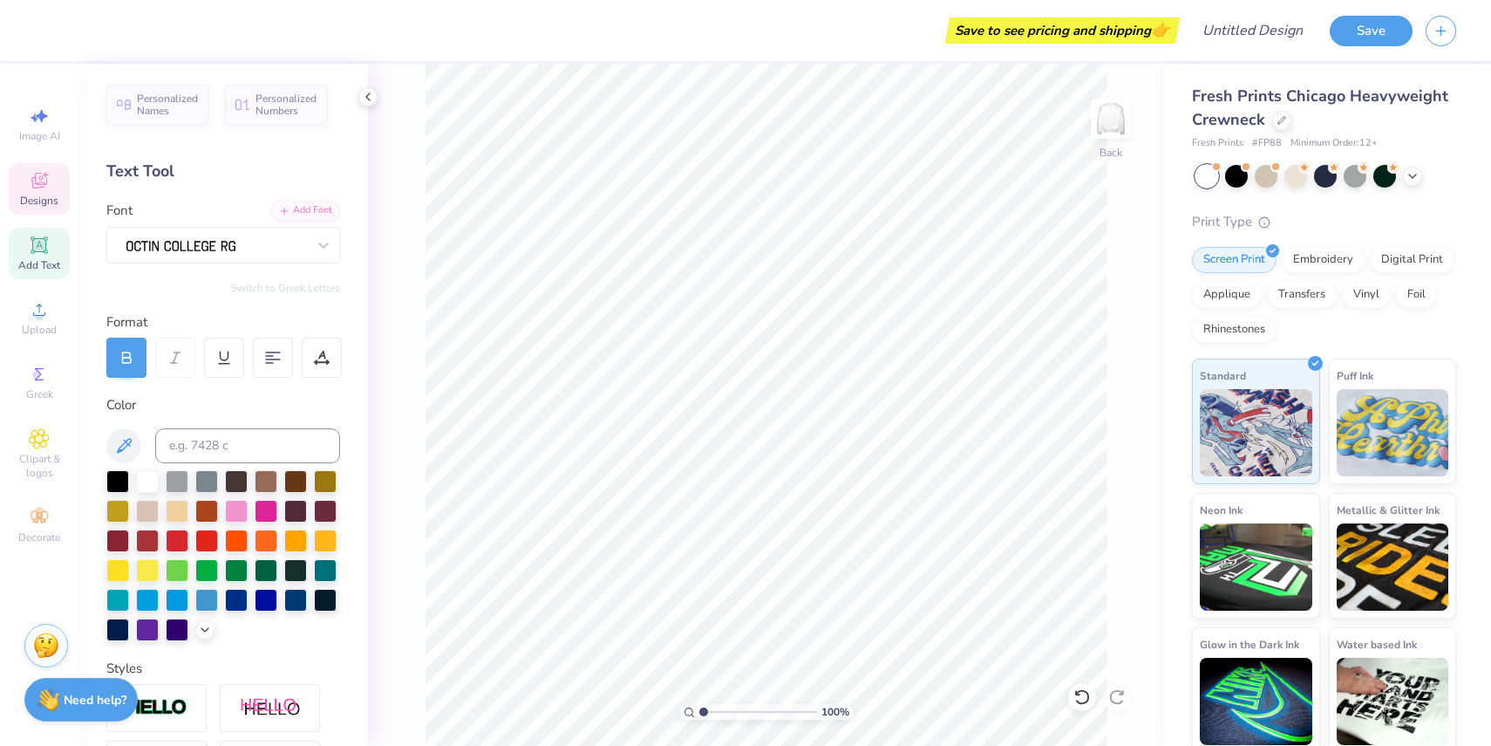
click at [58, 180] on div "Designs" at bounding box center [39, 188] width 61 height 51
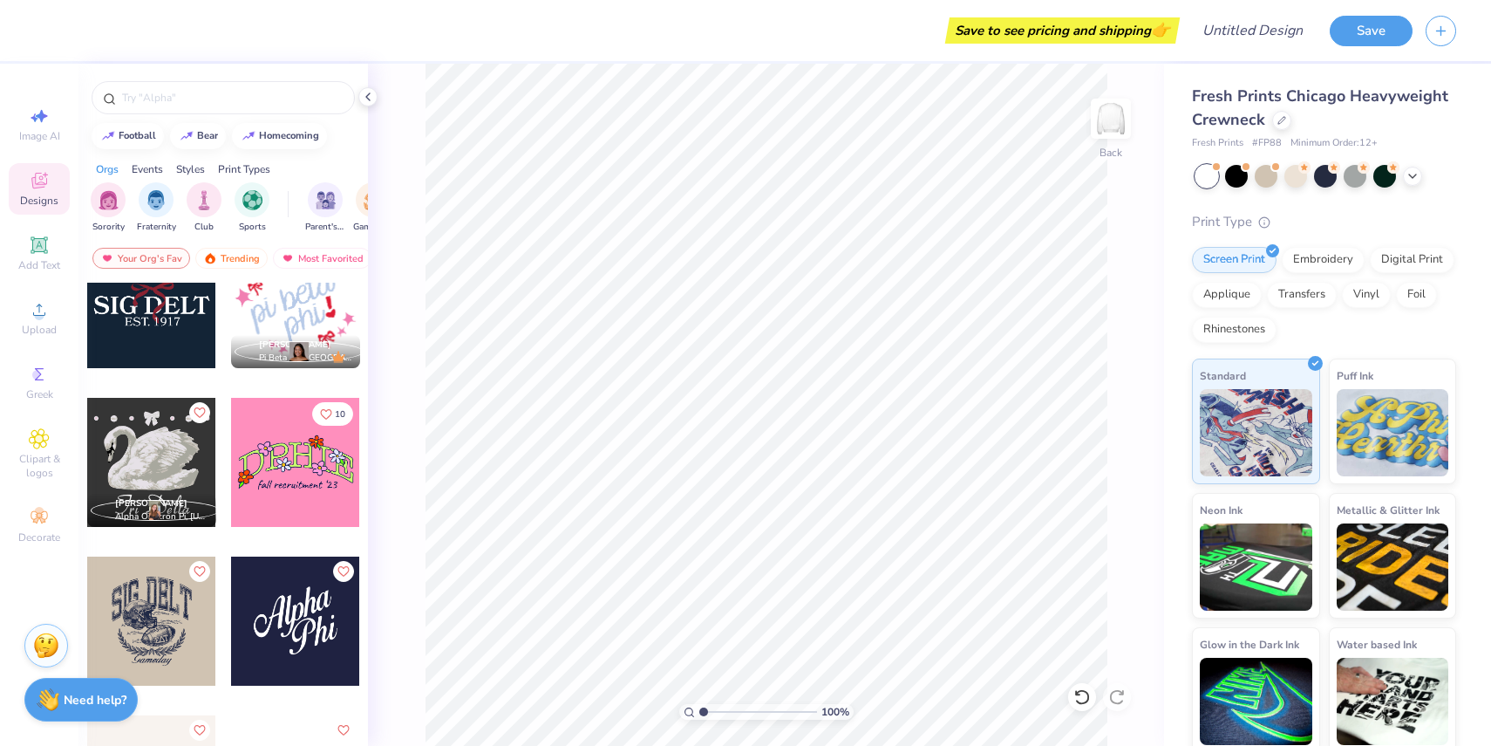
scroll to position [4759, 0]
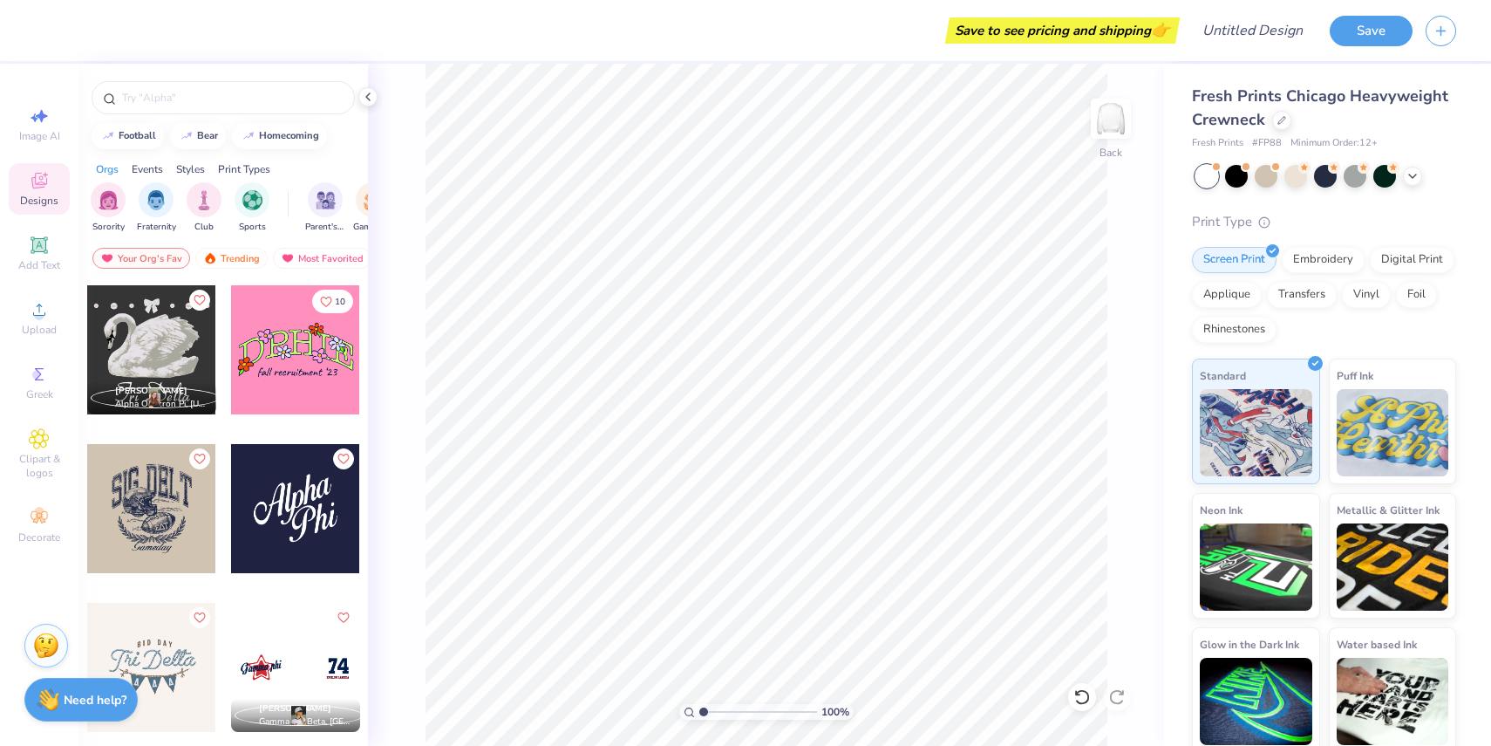
click at [292, 377] on div at bounding box center [295, 349] width 129 height 129
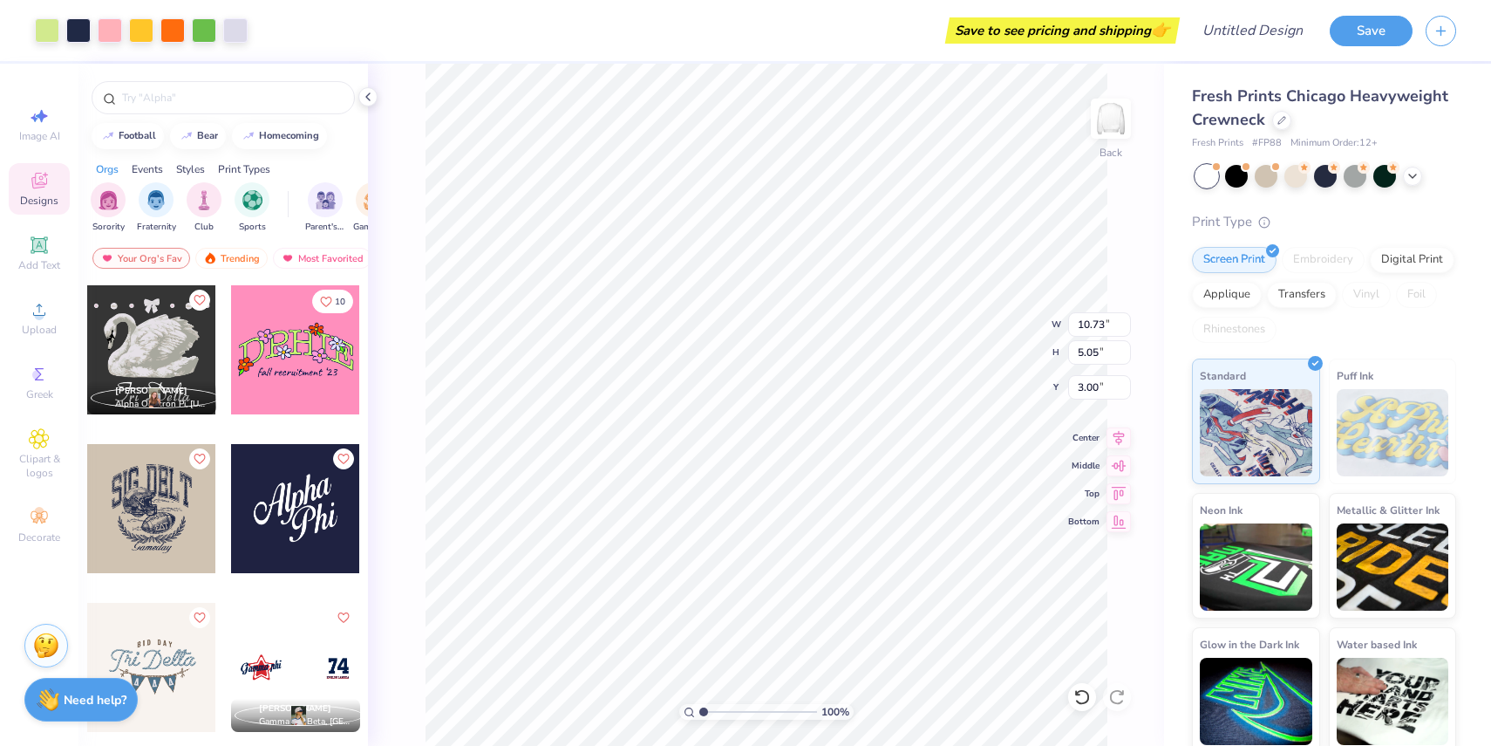
type input "10.73"
type input "5.05"
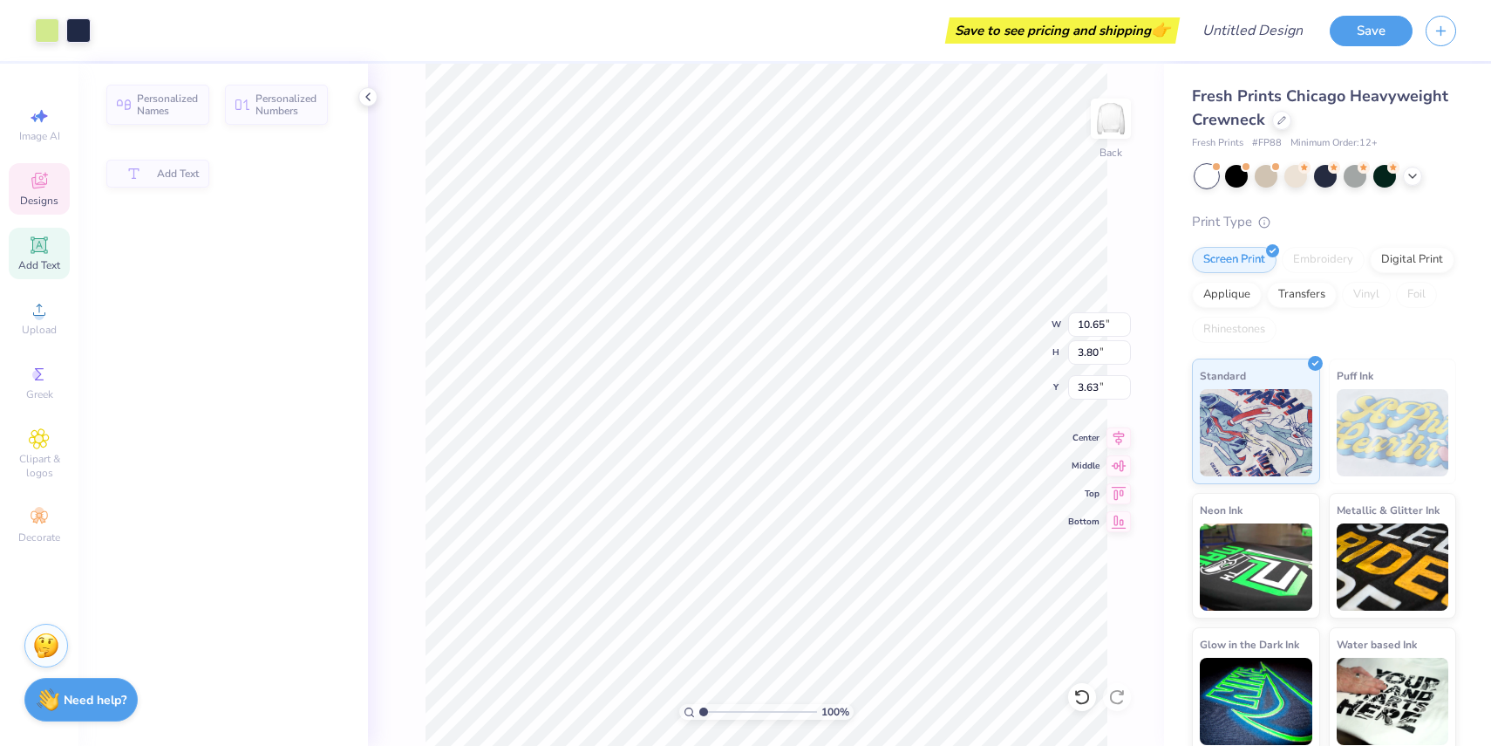
type input "10.65"
type input "3.80"
type input "3.63"
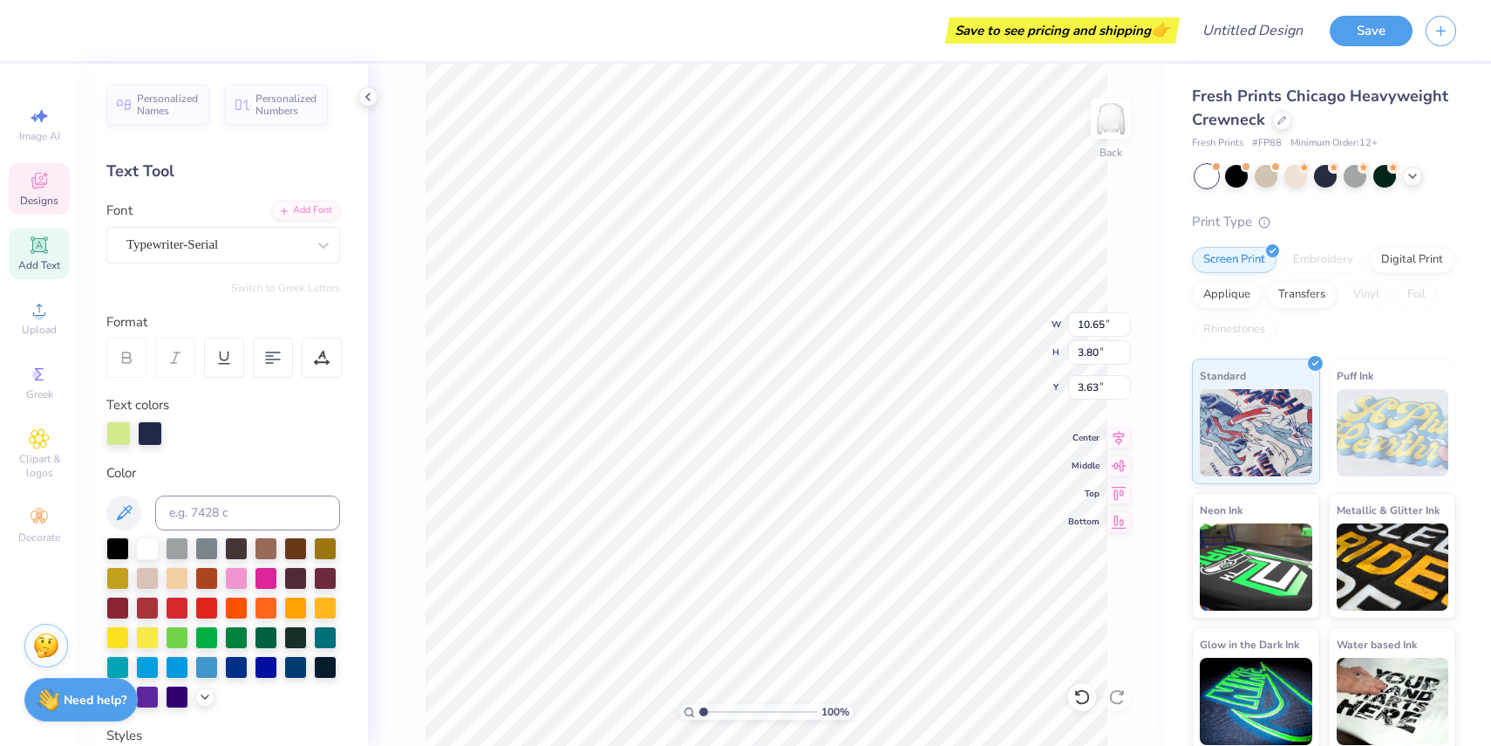
scroll to position [0, 0]
type textarea "D"
type textarea "FRIEND CRUSH"
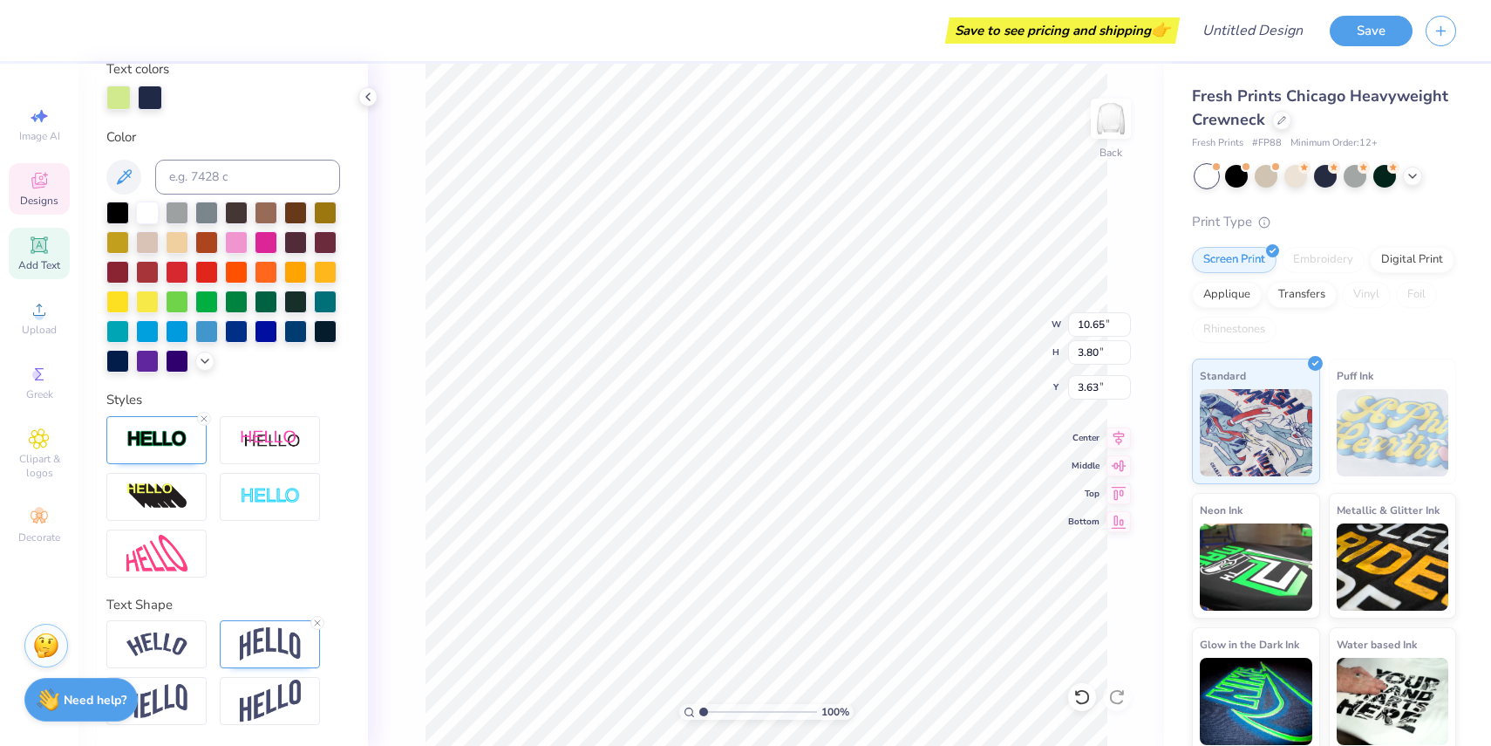
scroll to position [0, 0]
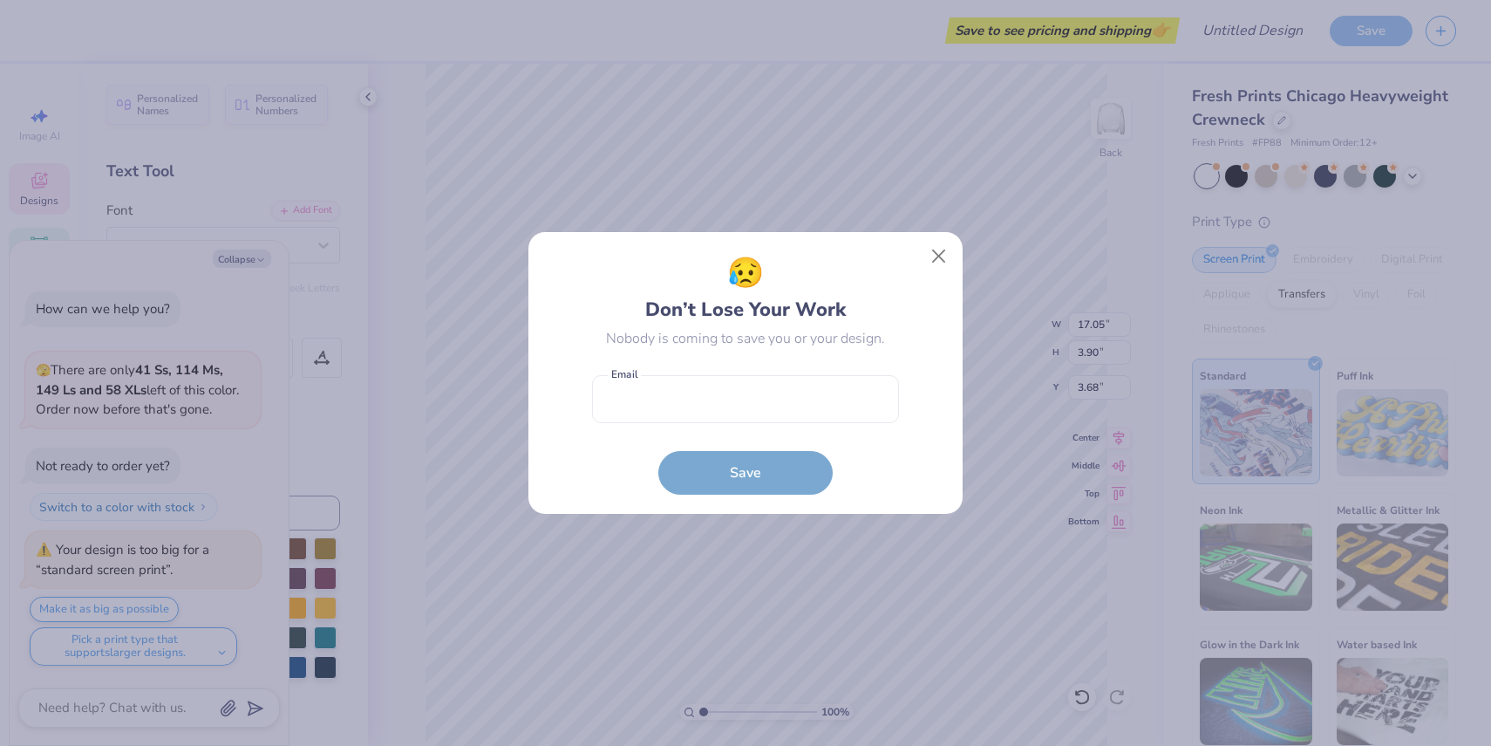
click at [263, 258] on div "😥 Don’t Lose Your Work Nobody is coming to save you or your design. Email is a …" at bounding box center [745, 373] width 1491 height 746
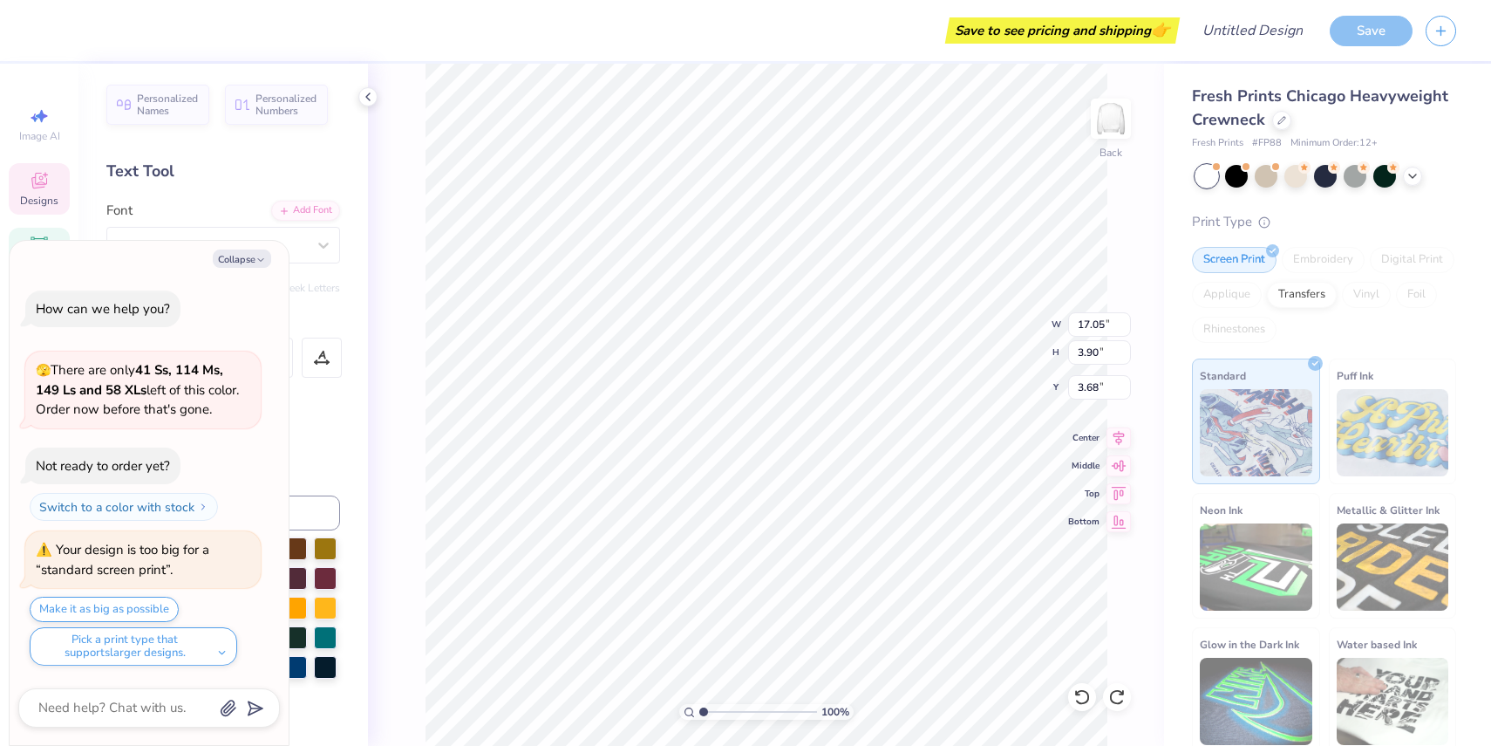
type textarea "x"
type textarea "F"
type textarea "x"
type textarea "FR"
type textarea "x"
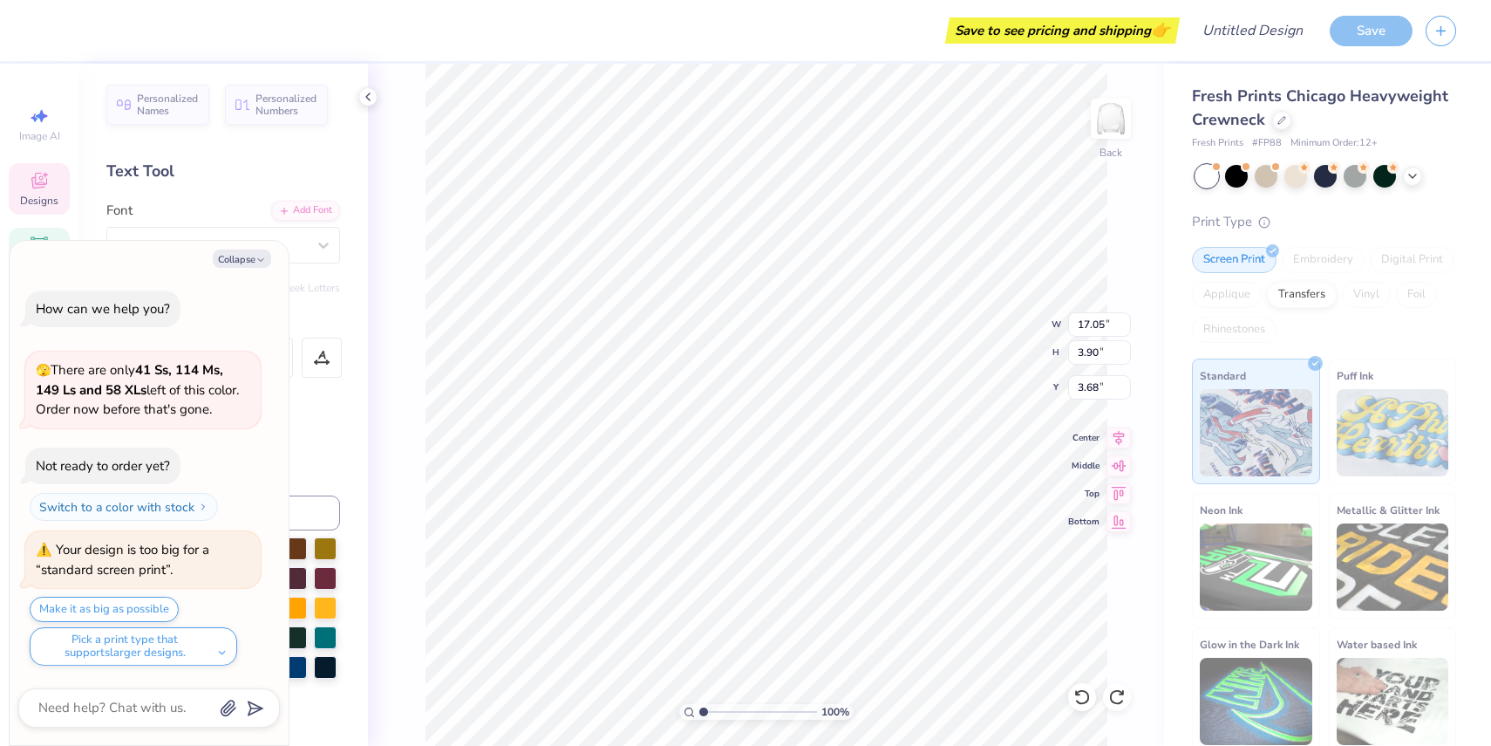
type textarea "FRI"
type textarea "x"
type textarea "FRIEN"
type textarea "x"
type textarea "FRIEND"
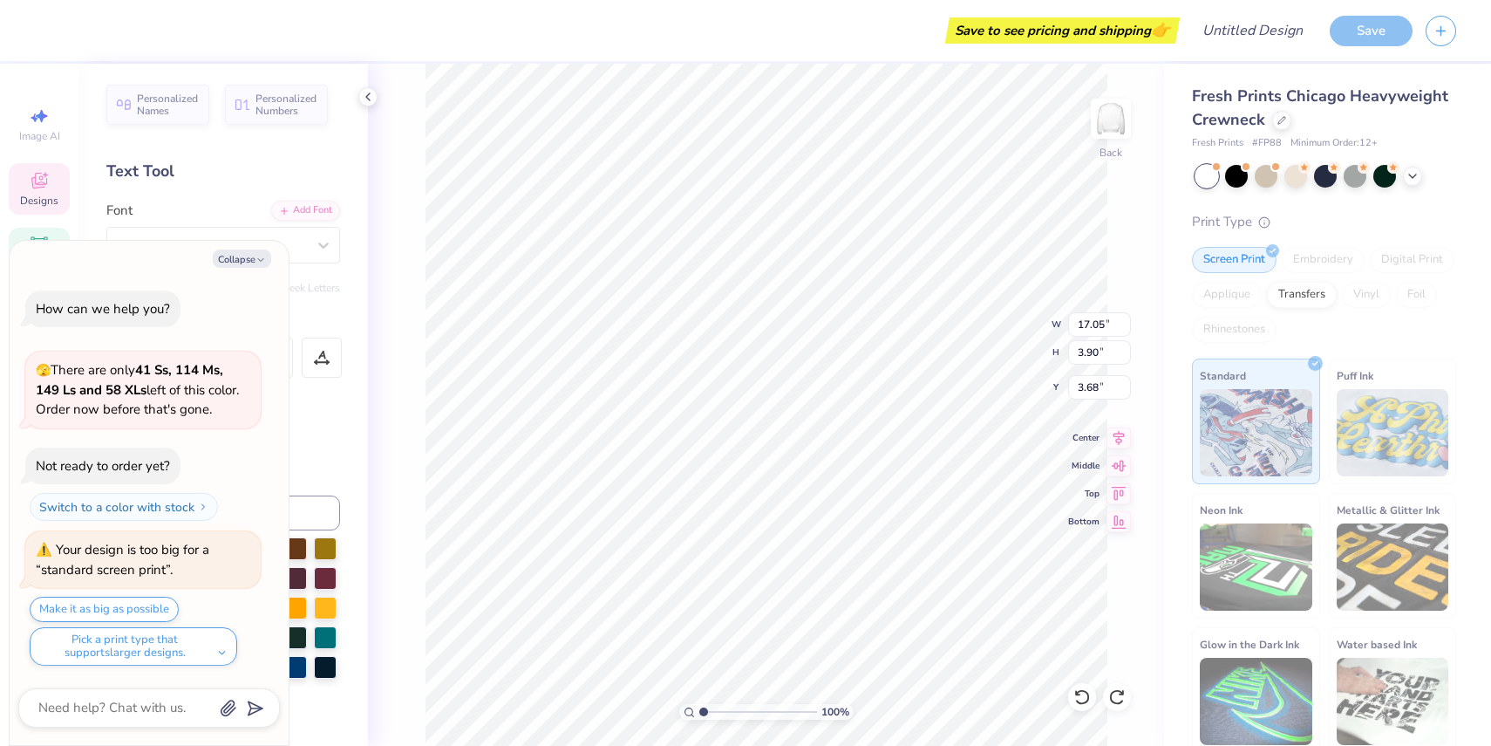
scroll to position [0, 1]
type textarea "x"
type input "7.38"
type input "0.89"
type input "7.17"
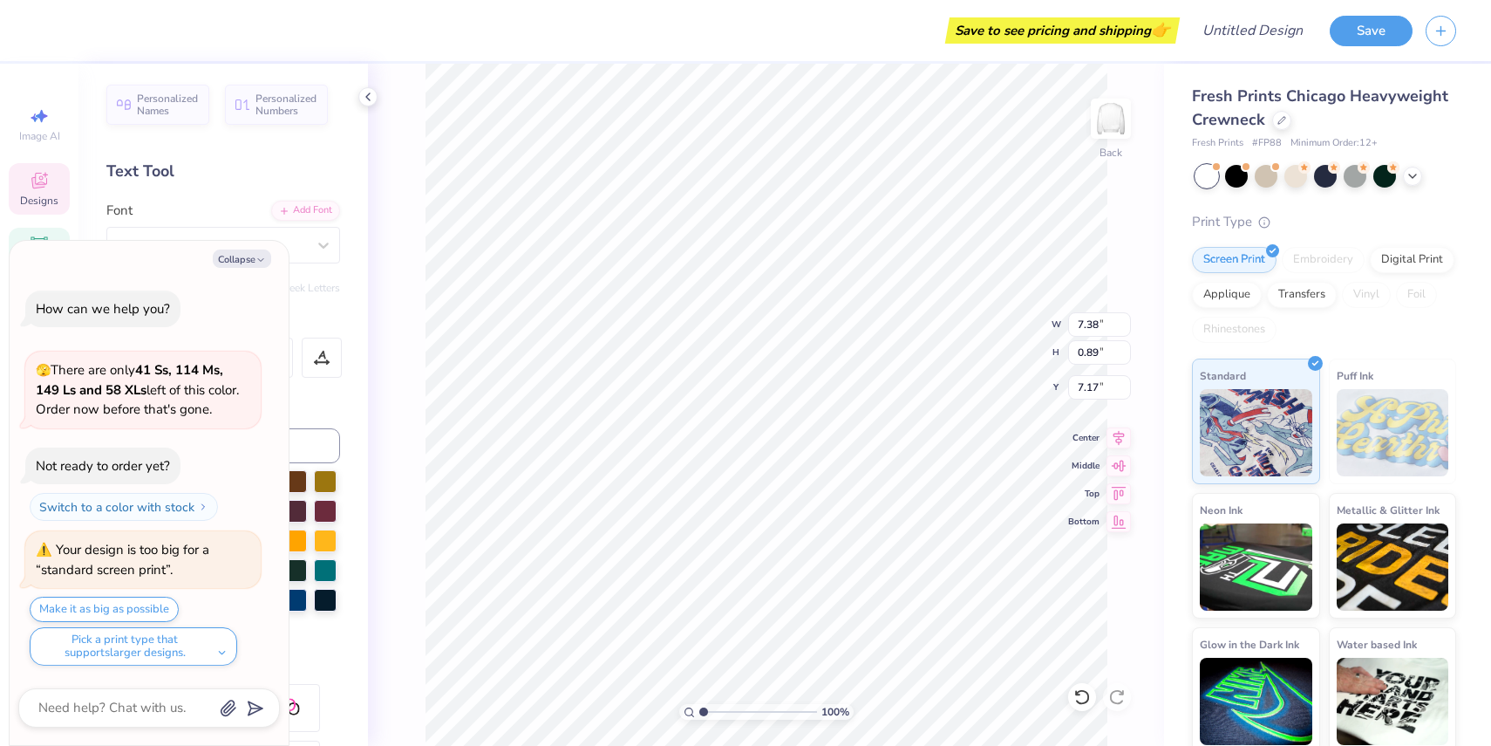
type textarea "x"
type input "8.56"
type input "2.71"
type input "4.28"
type textarea "x"
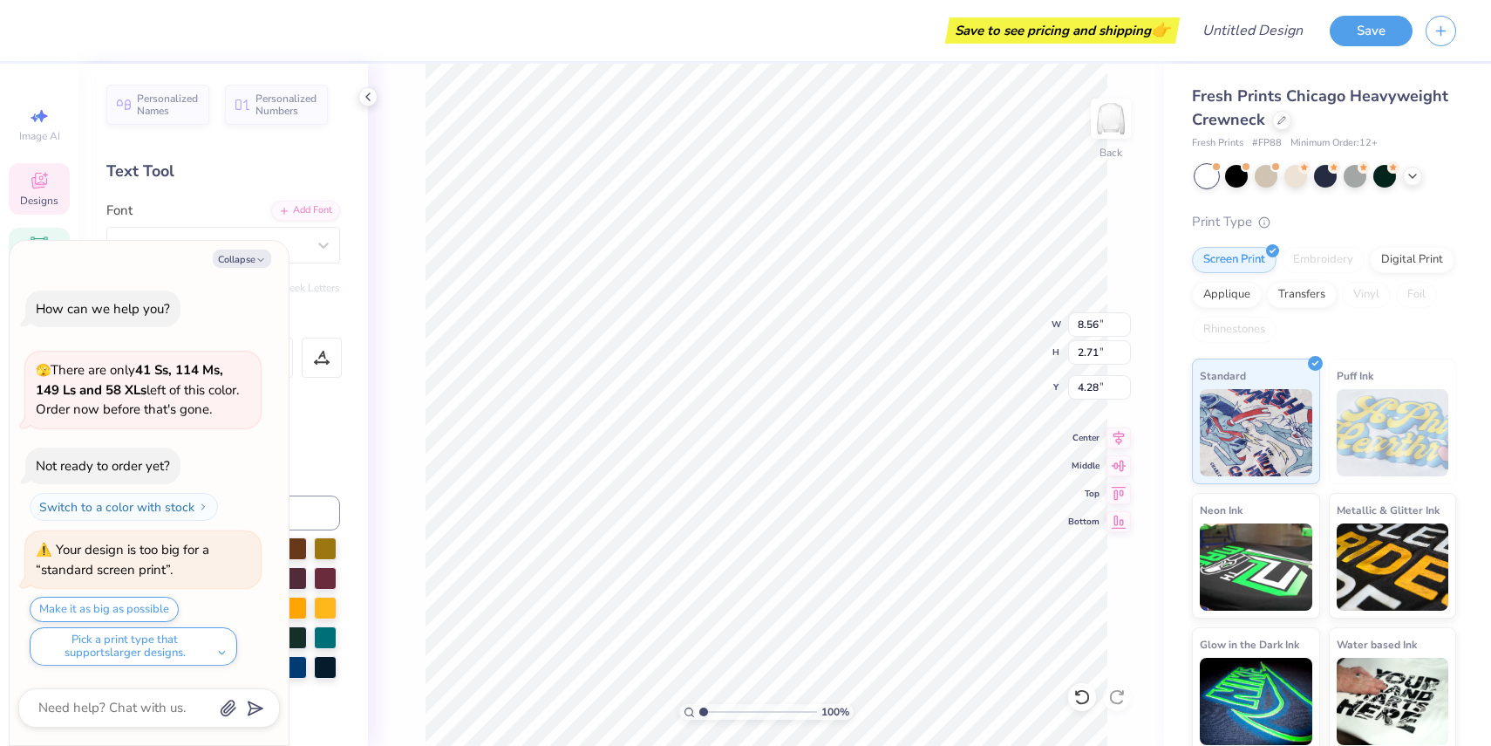
type input "10.39"
type input "3.28"
type input "3.70"
type textarea "x"
type input "11.95"
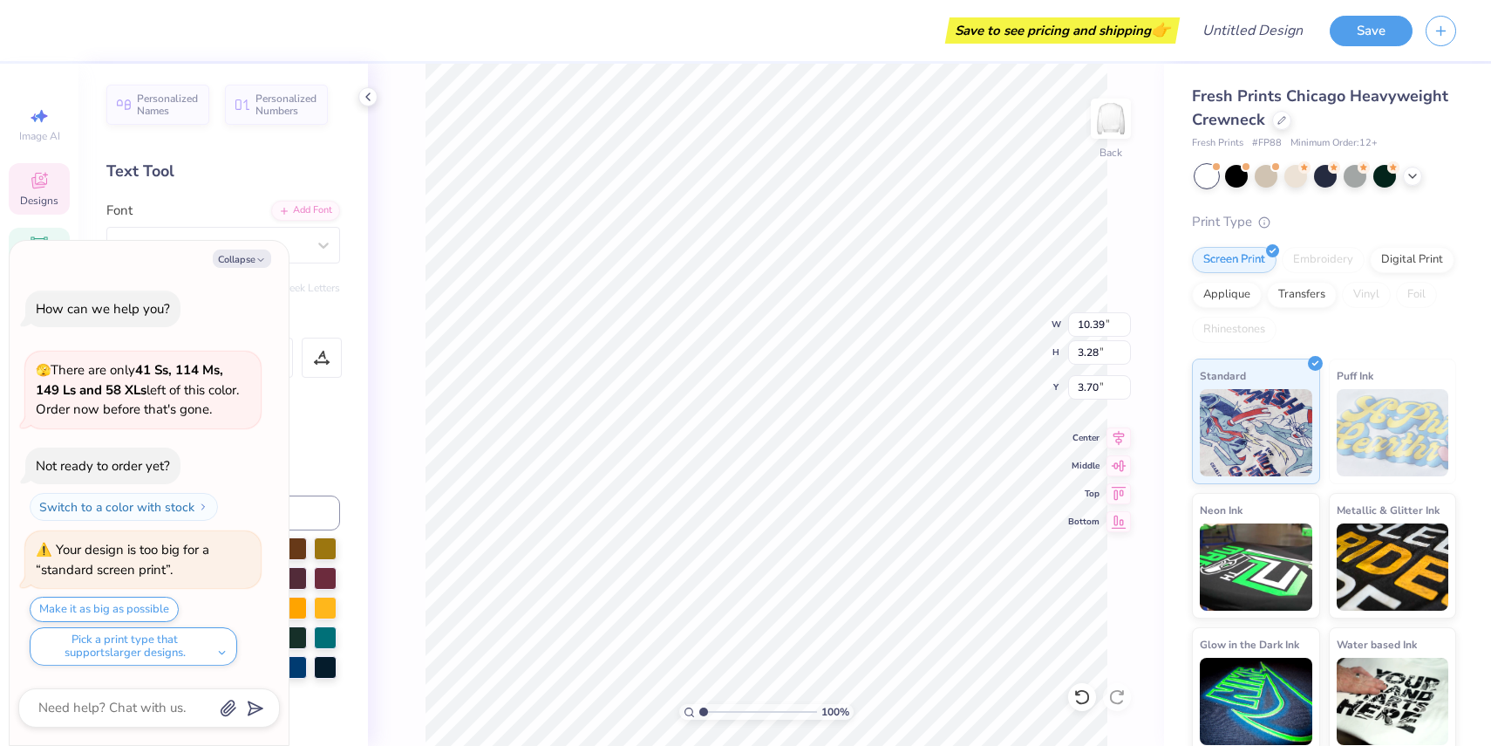
type input "3.78"
type textarea "x"
type input "7.09"
type textarea "x"
type textarea "FRICEND"
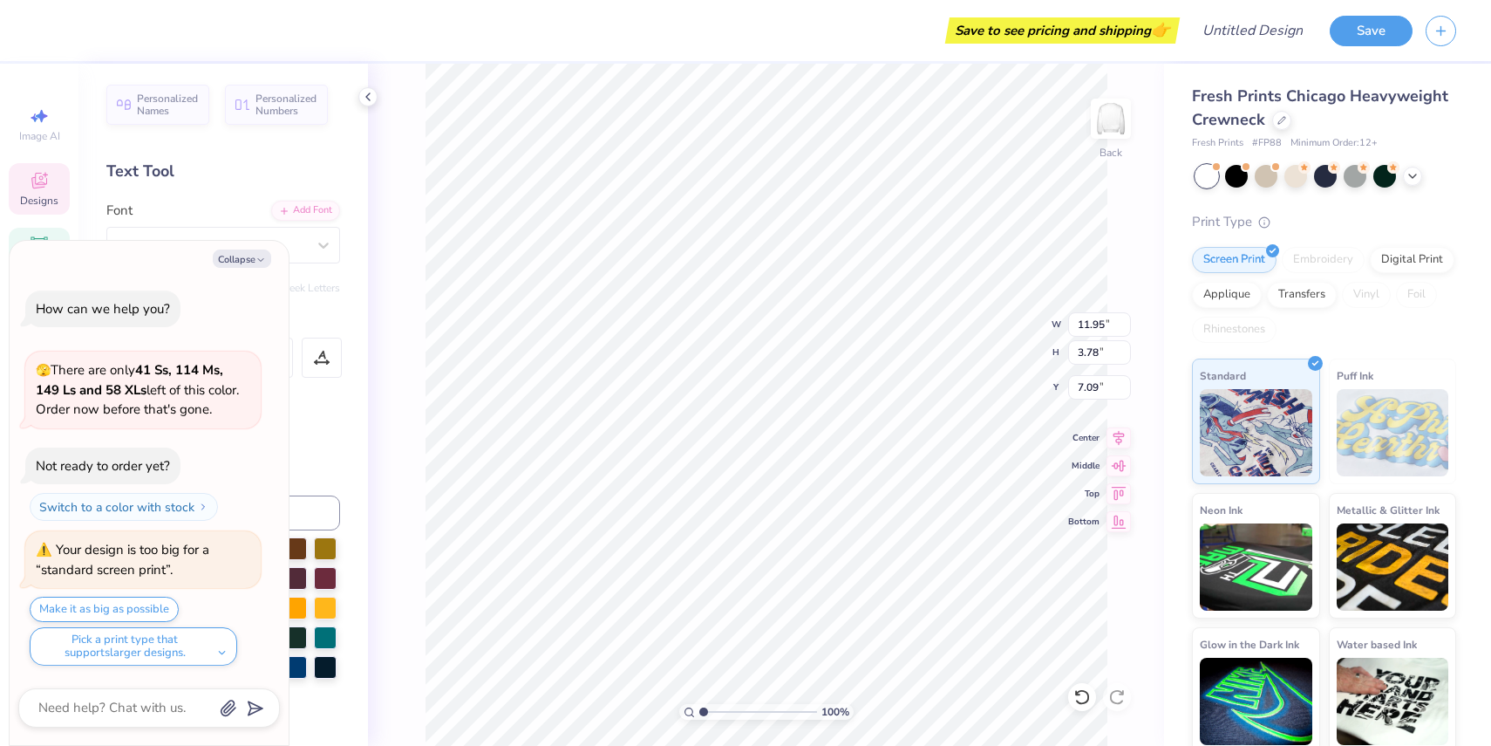
scroll to position [0, 0]
type textarea "x"
type textarea "FRICRUEND"
type textarea "x"
type textarea "FRICRUSHEND"
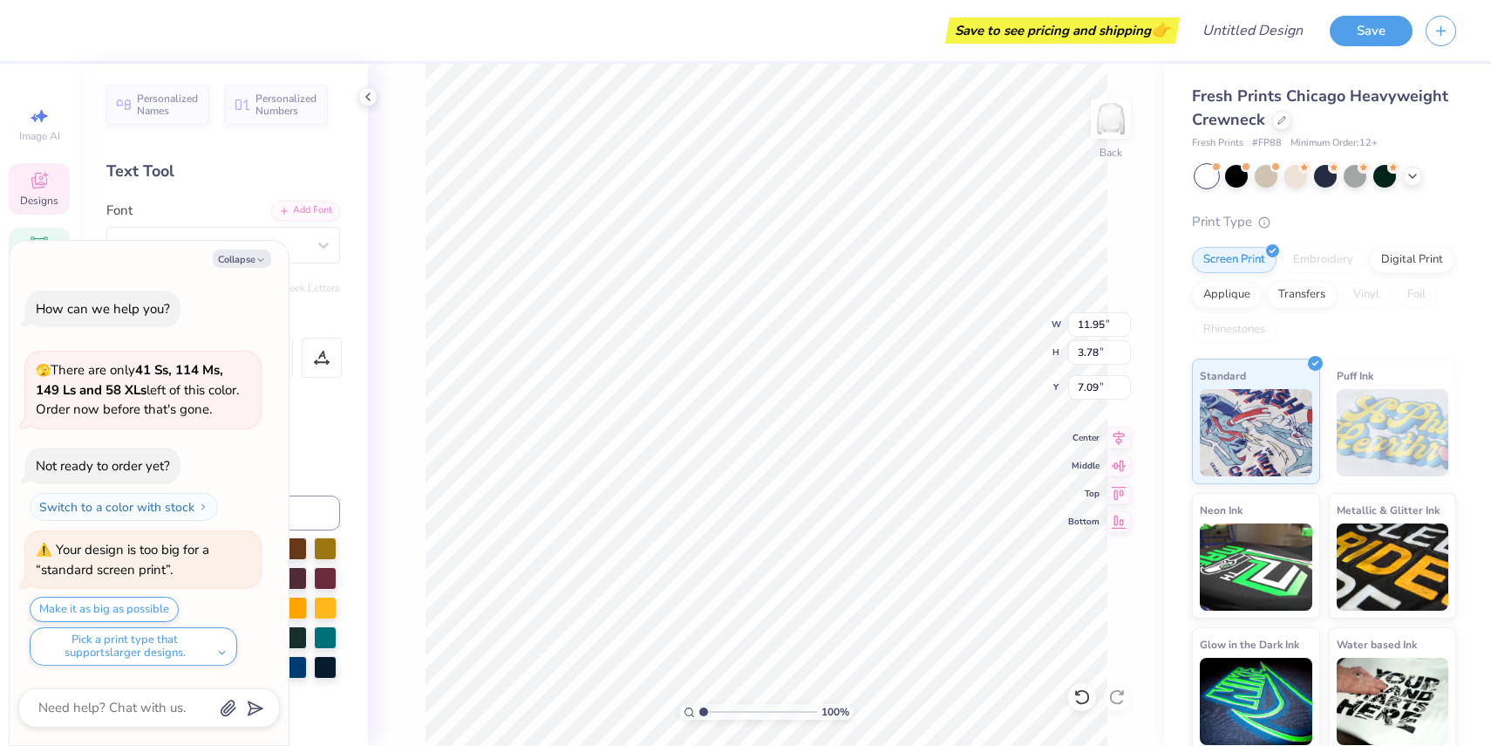
type textarea "x"
type textarea "FRICRUSHEND"
type textarea "x"
type textarea "C"
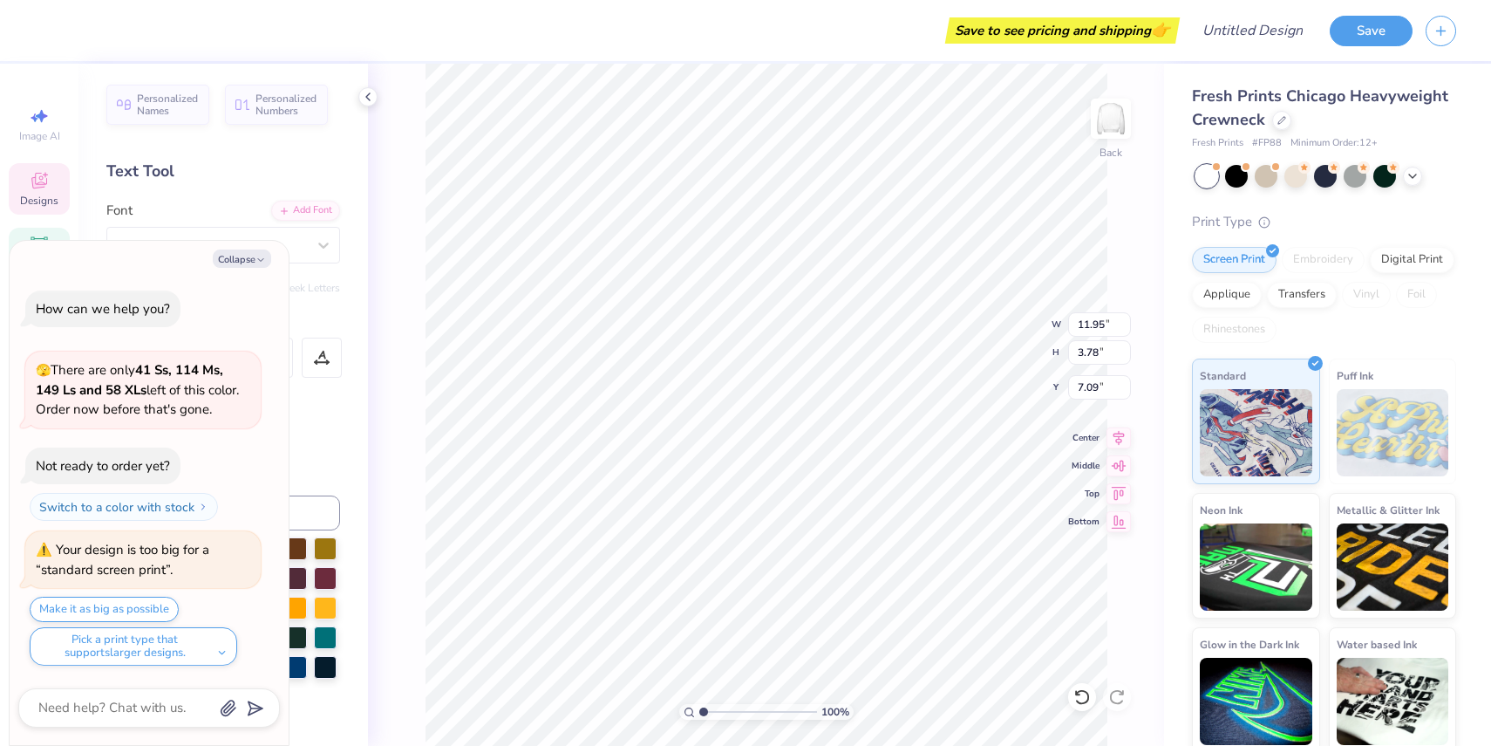
scroll to position [0, 0]
type textarea "x"
type textarea "CRU"
type textarea "x"
type textarea "CRUSH"
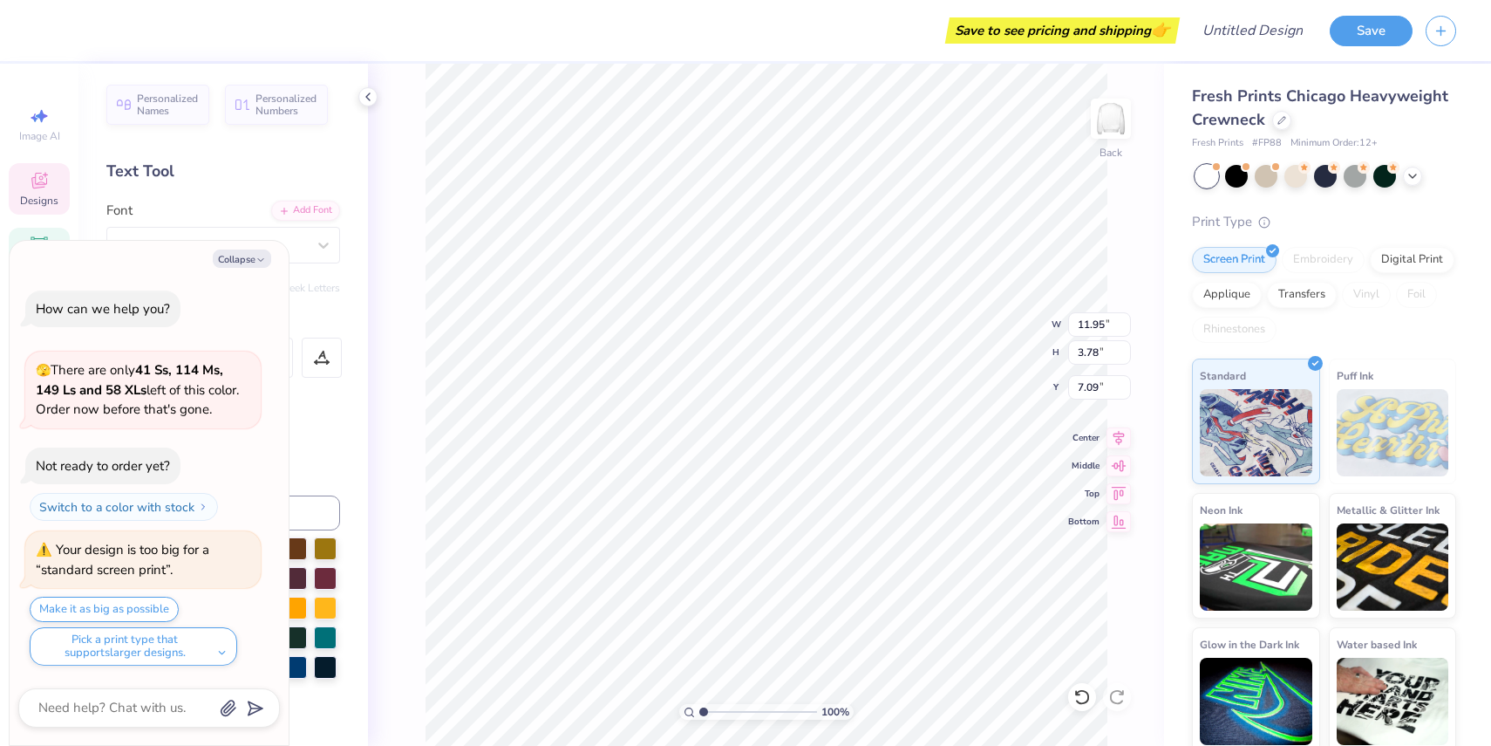
scroll to position [0, 1]
click at [1008, 329] on div "100 % Back W 11.95 11.95 " H 3.78 3.78 " Y 7.09 7.09 " Center Middle Top Bottom" at bounding box center [766, 405] width 796 height 682
type textarea "x"
type input "5.77"
click at [265, 265] on button "Collapse" at bounding box center [242, 258] width 58 height 18
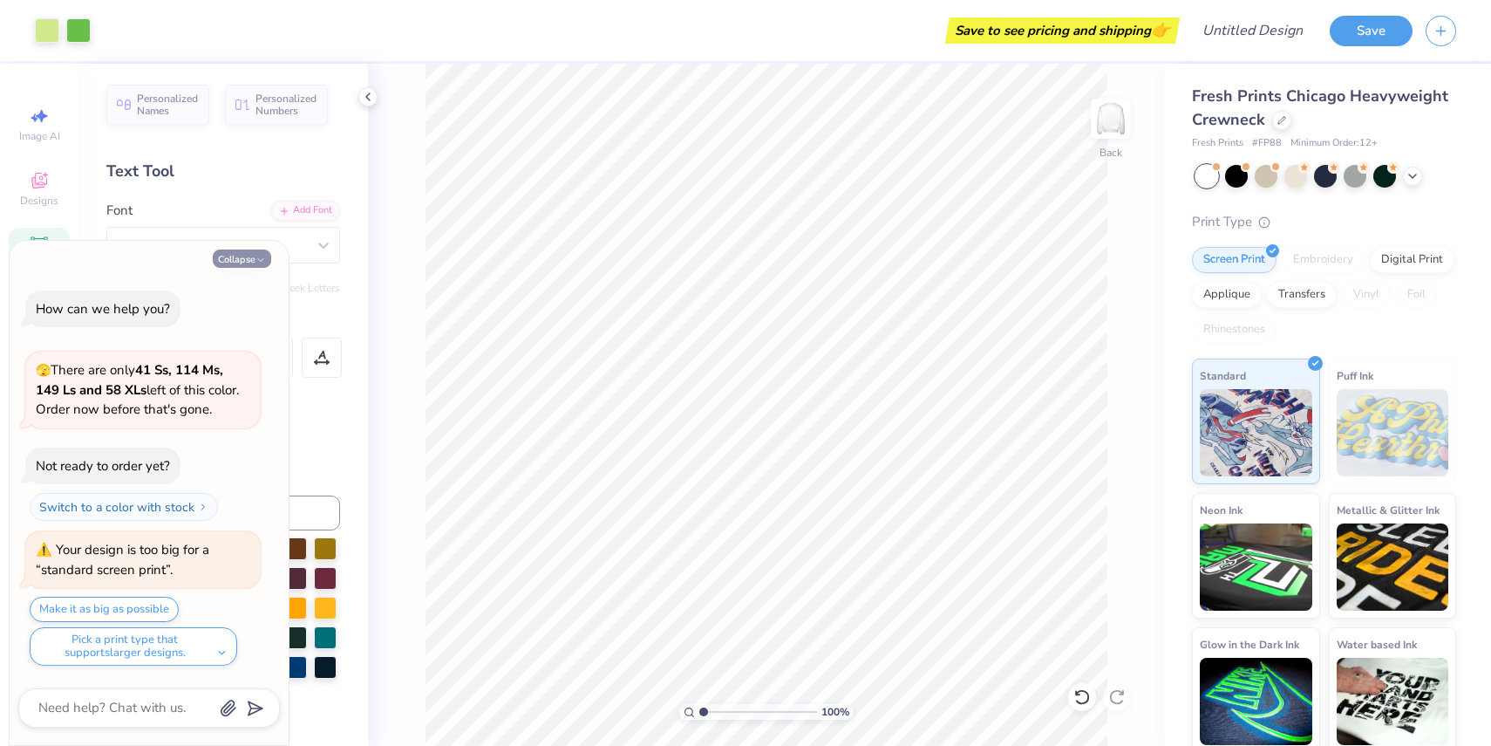
type textarea "x"
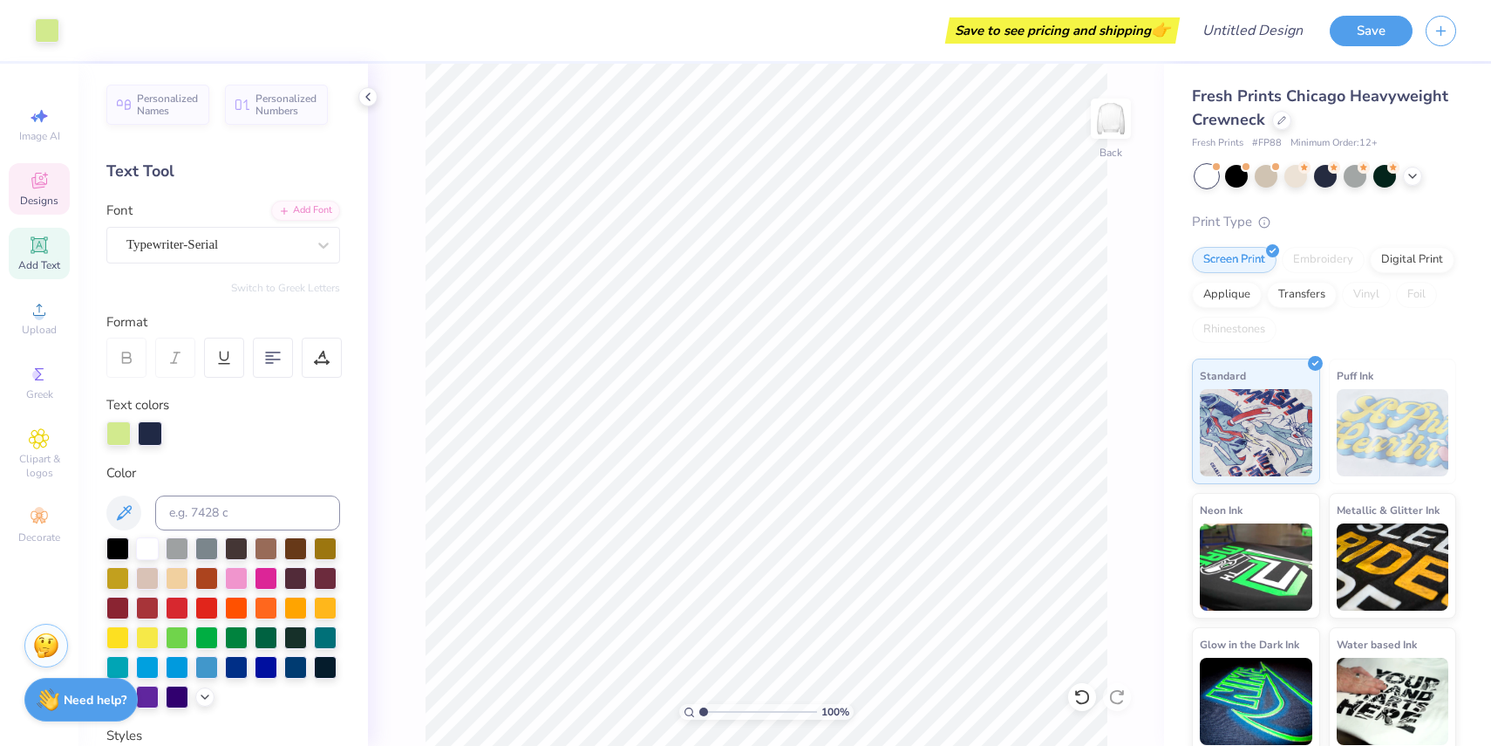
click at [30, 190] on icon at bounding box center [39, 180] width 21 height 21
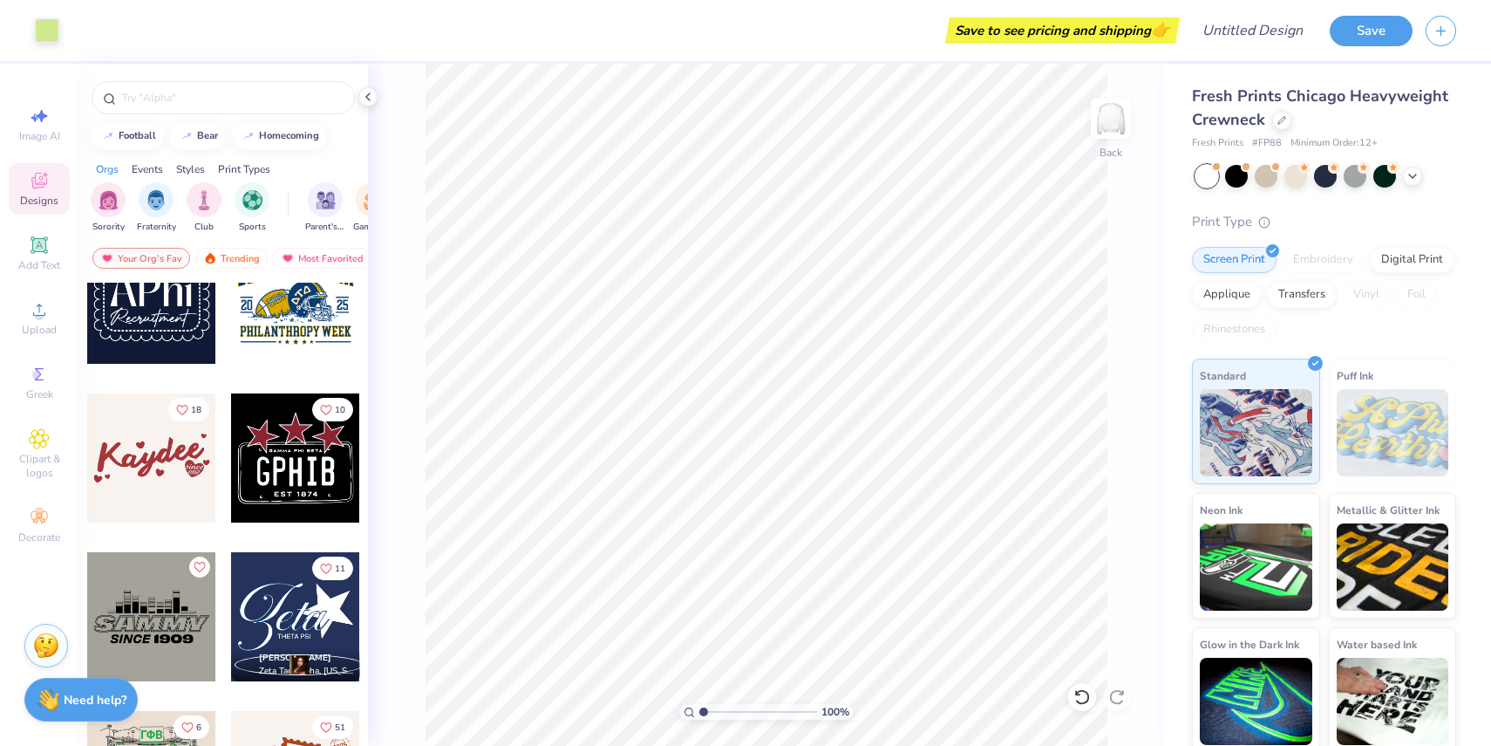
scroll to position [6240, 0]
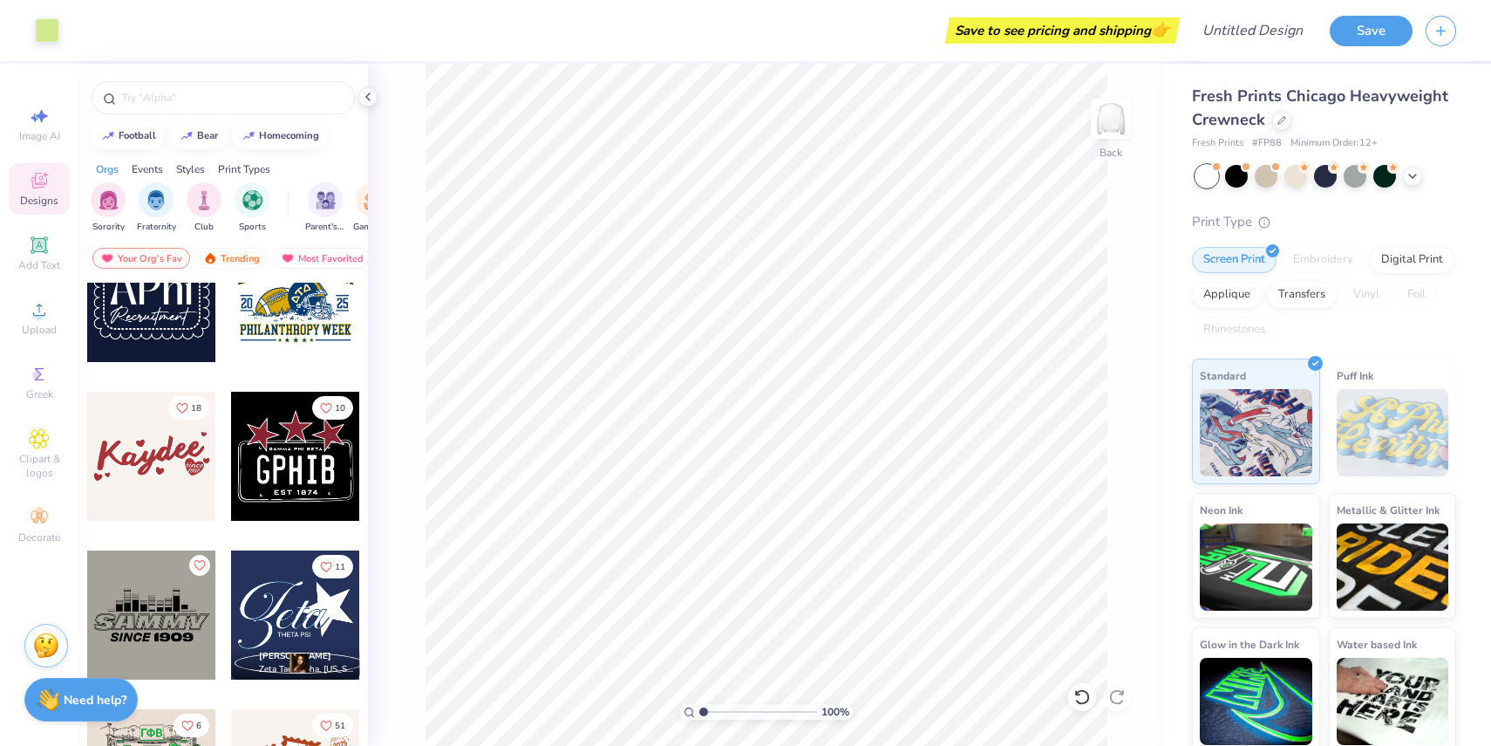
click at [153, 456] on div at bounding box center [151, 456] width 129 height 129
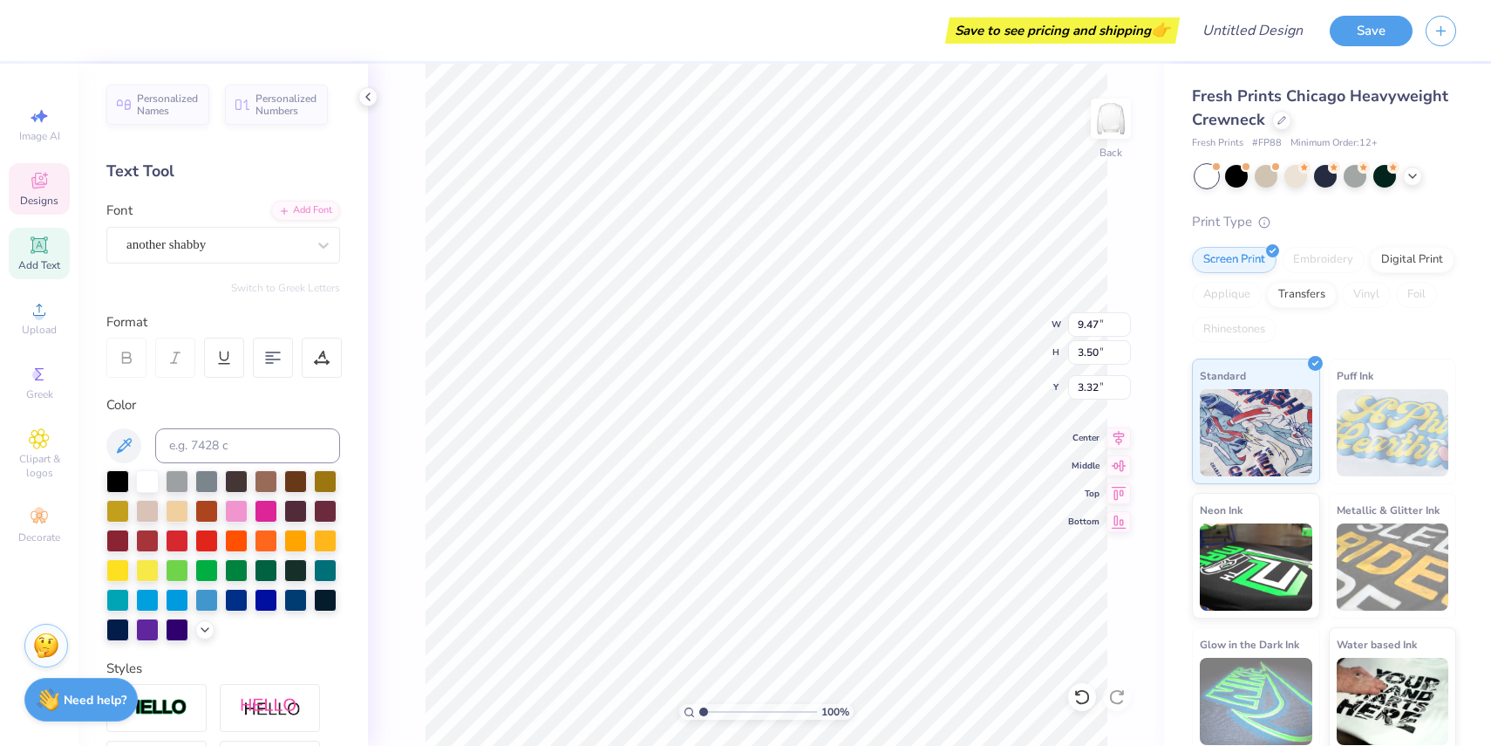
type textarea "Friend Crush"
type input "12.52"
type input "3.39"
type input "3.22"
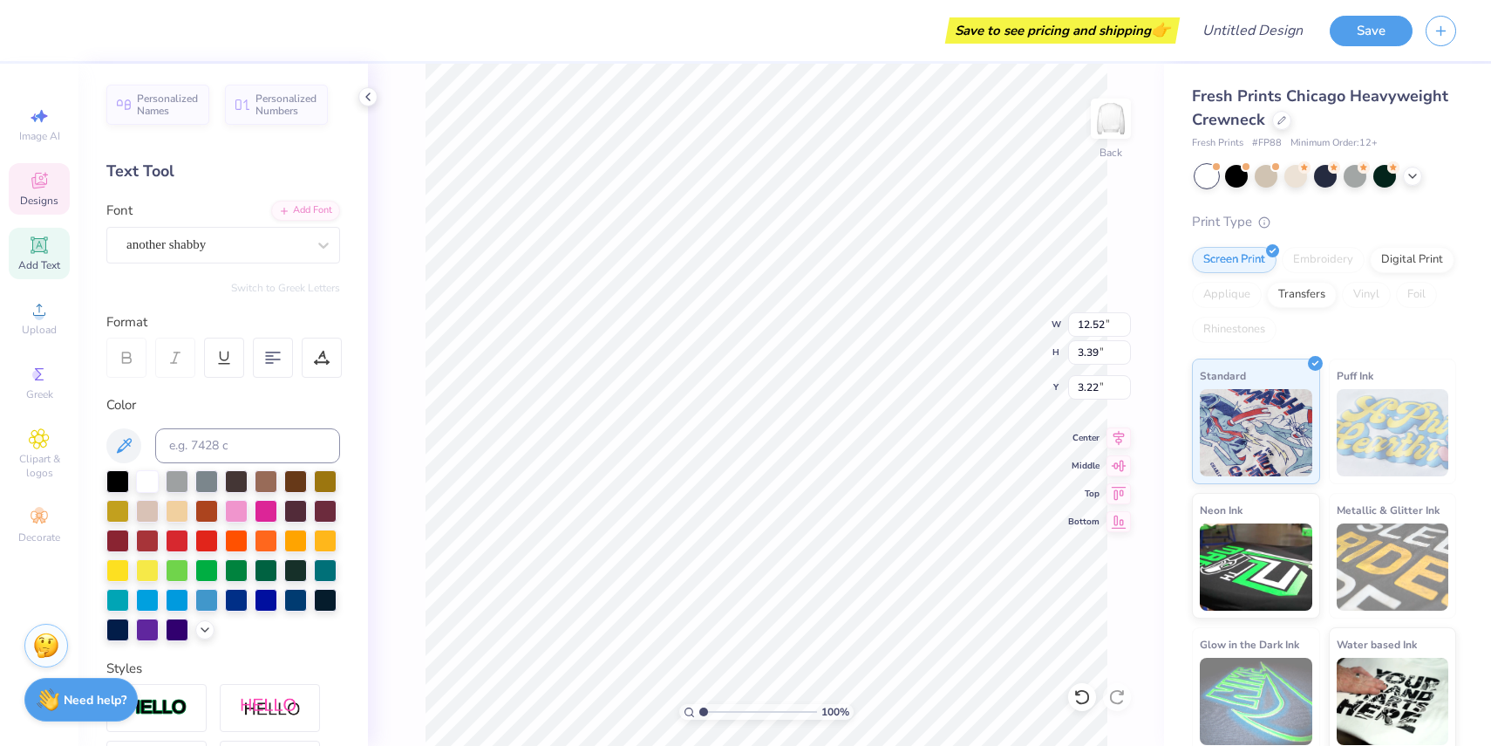
type input "12.47"
type input "3.66"
type input "3.09"
type textarea "2000"
type input "9.43"
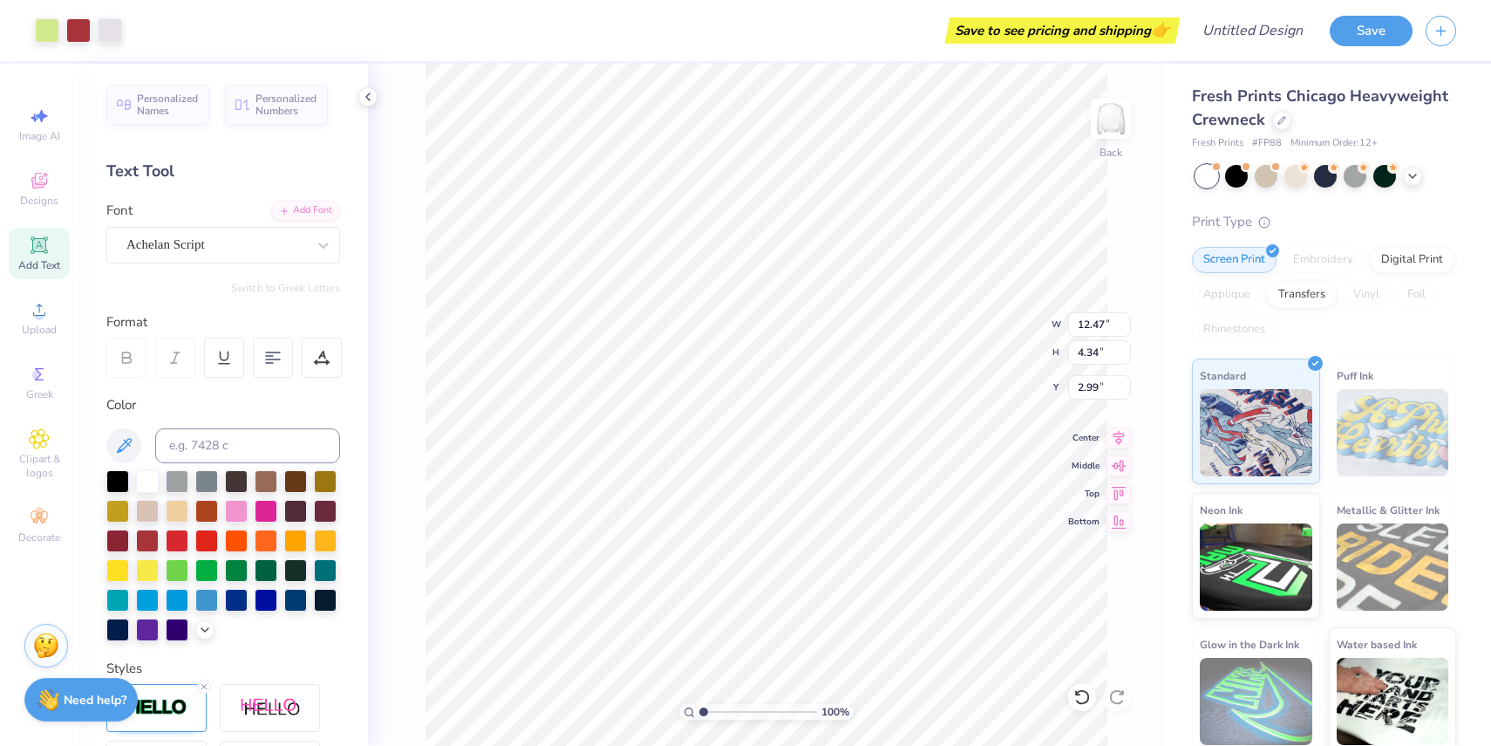
type input "3.28"
type input "4.05"
click at [991, 323] on div "100 % Back W 9.43 9.43 " H 3.28 3.28 " Y 4.05 4.05 " Center Middle Top Bottom" at bounding box center [766, 405] width 796 height 682
type input "6.45"
type input "3.66"
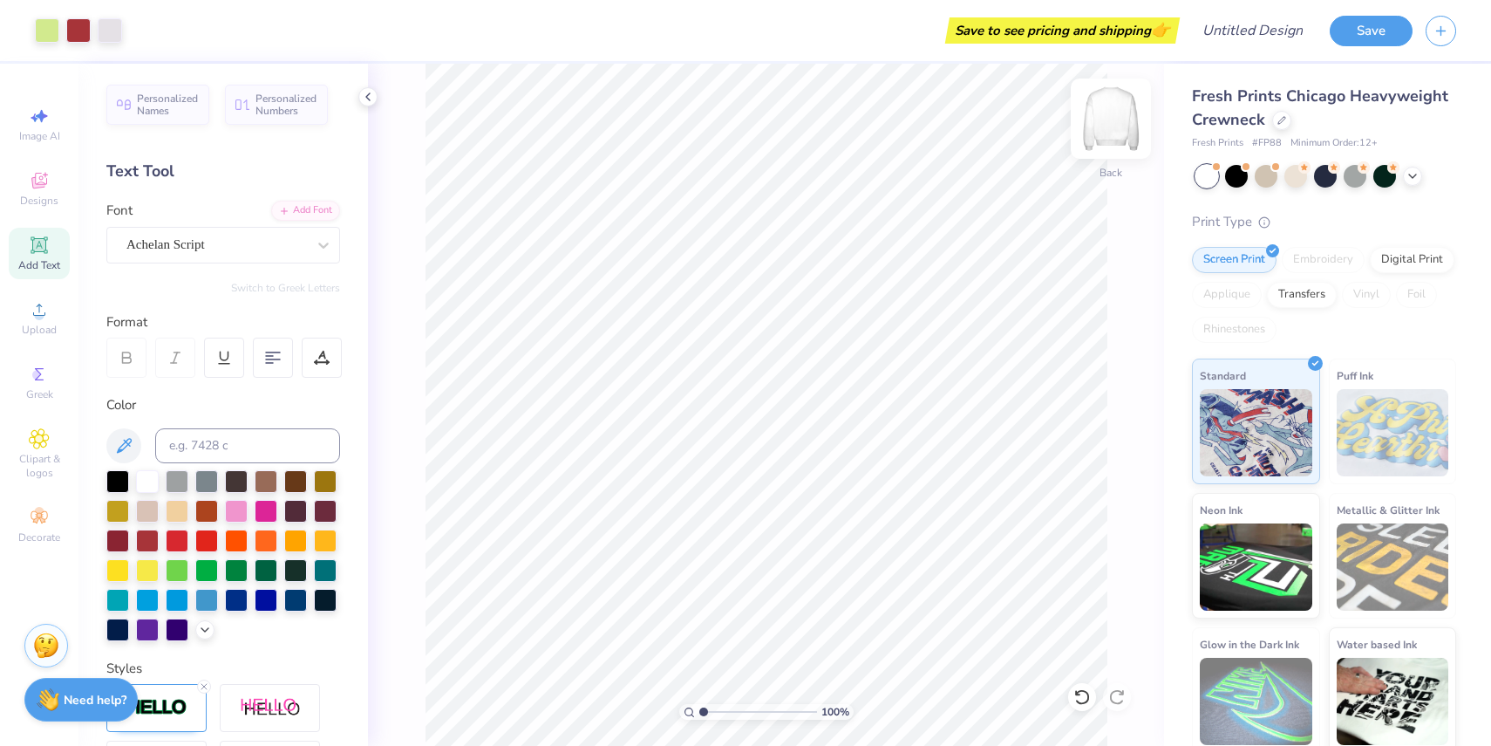
click at [1126, 119] on img at bounding box center [1111, 119] width 70 height 70
click at [51, 187] on div "Designs" at bounding box center [39, 188] width 61 height 51
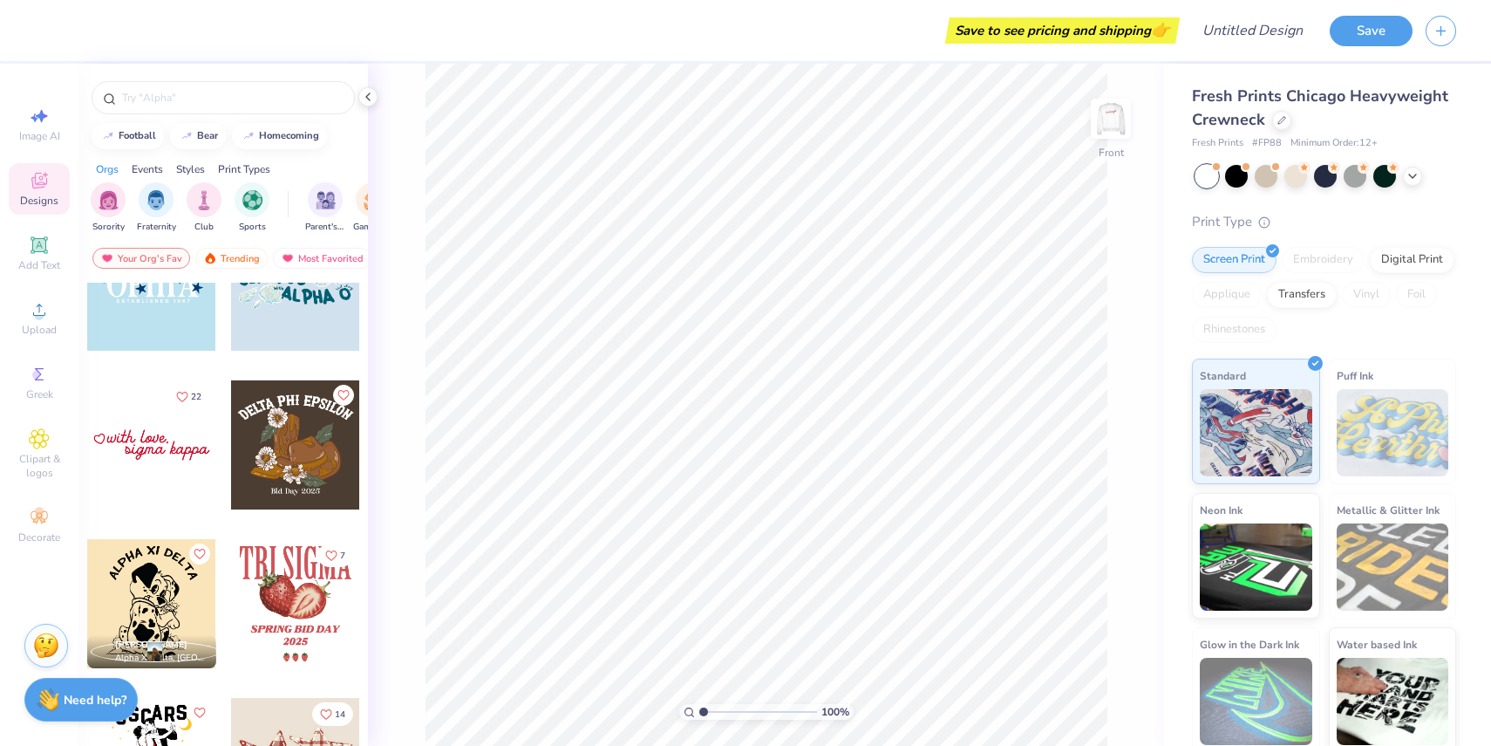
scroll to position [9907, 0]
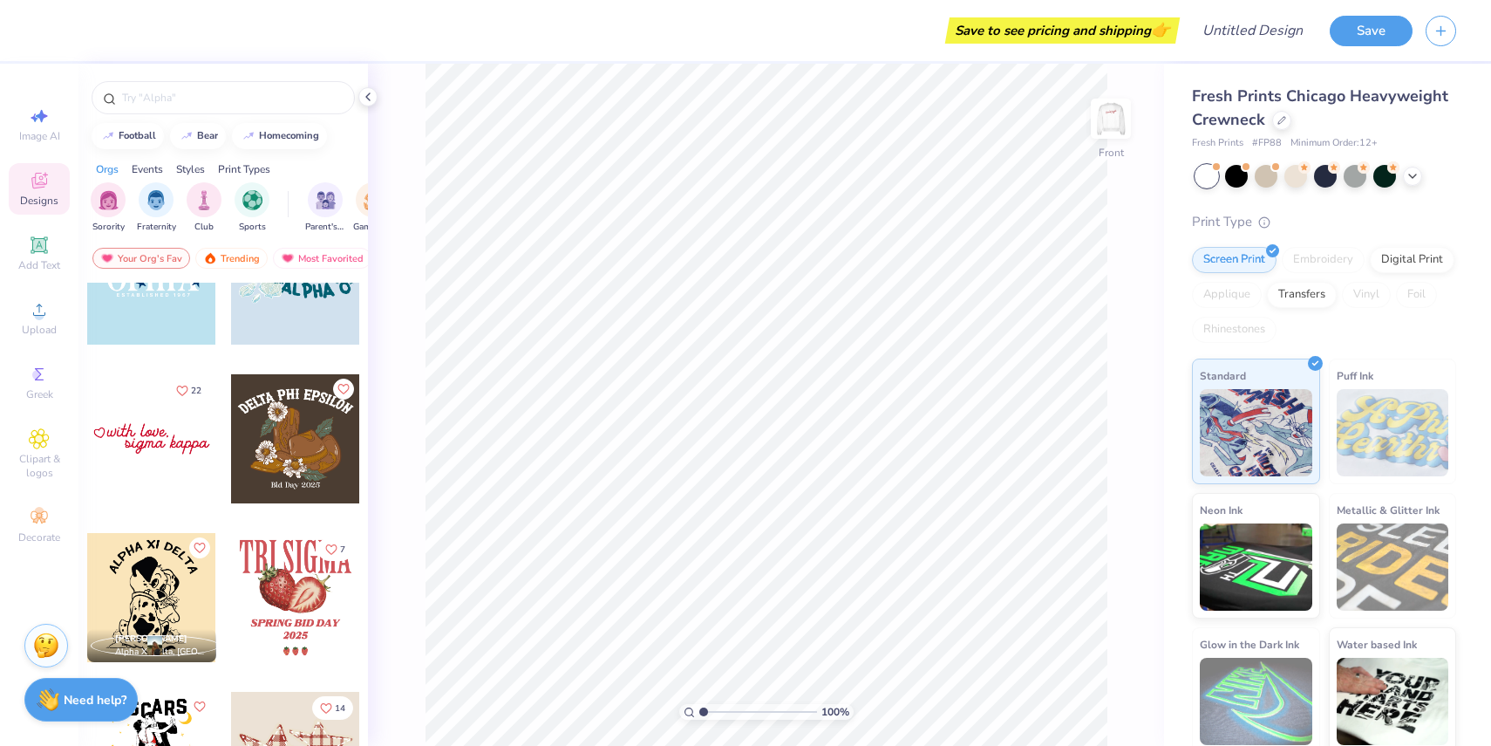
click at [170, 457] on div at bounding box center [151, 438] width 129 height 129
type input "19.32"
type input "6.09"
type input "1.29"
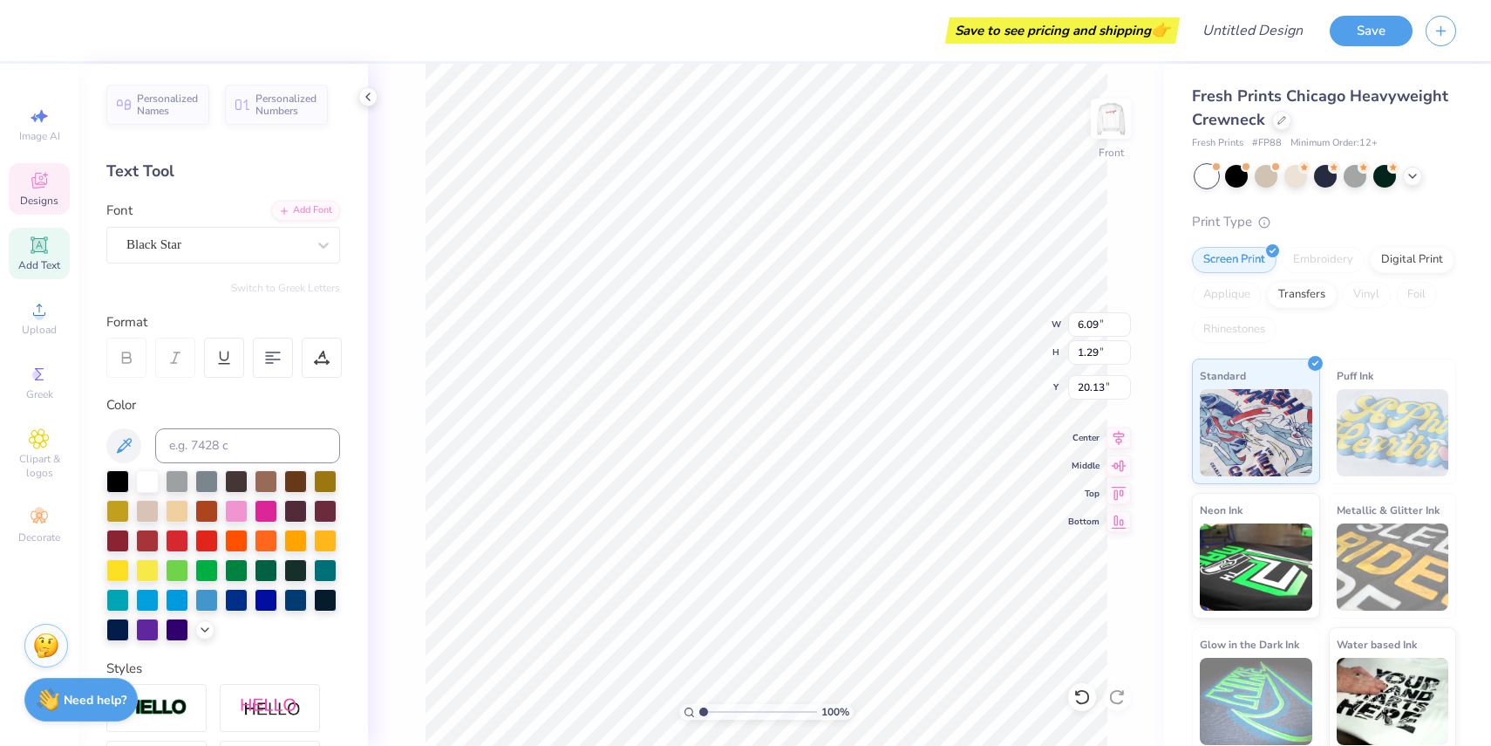
type input "19.98"
type textarea "fcf"
type input "20.36"
type input "19.31"
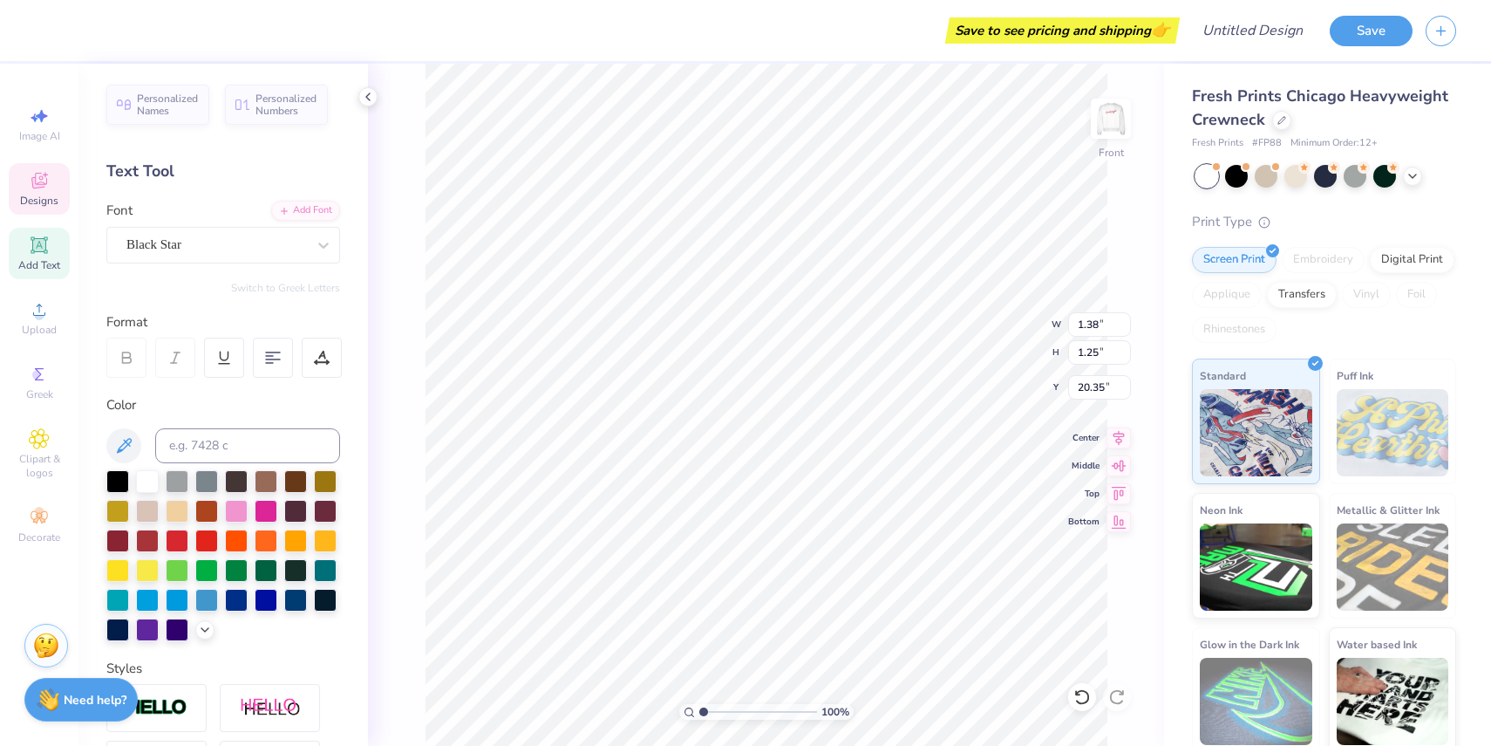
type input "19.97"
type input "19.82"
click at [1121, 114] on img at bounding box center [1111, 119] width 70 height 70
click at [1116, 110] on img at bounding box center [1111, 119] width 70 height 70
click at [1132, 126] on div "100 % Back" at bounding box center [766, 405] width 796 height 682
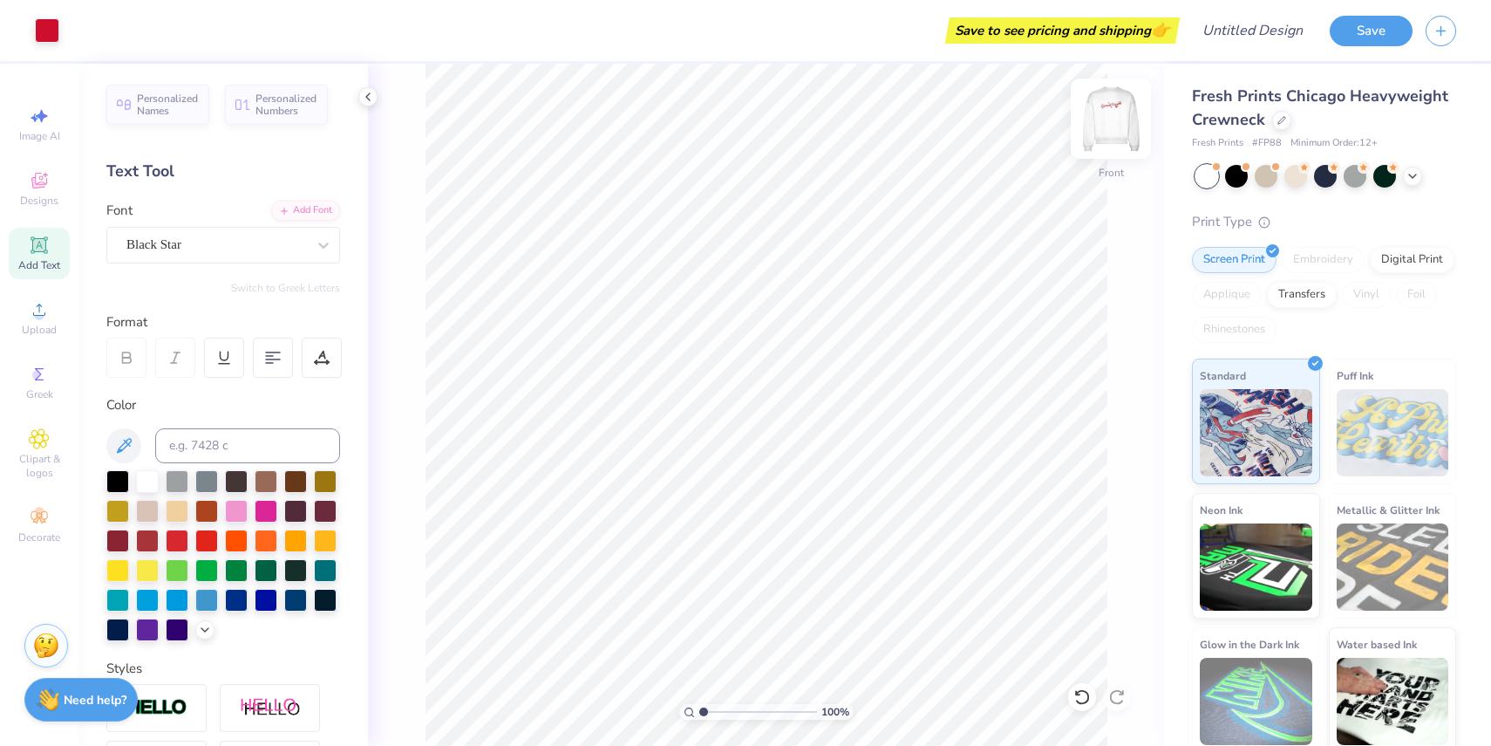
click at [1112, 113] on img at bounding box center [1111, 119] width 70 height 70
click at [1113, 112] on img at bounding box center [1111, 119] width 70 height 70
click at [44, 200] on span "Designs" at bounding box center [39, 201] width 38 height 14
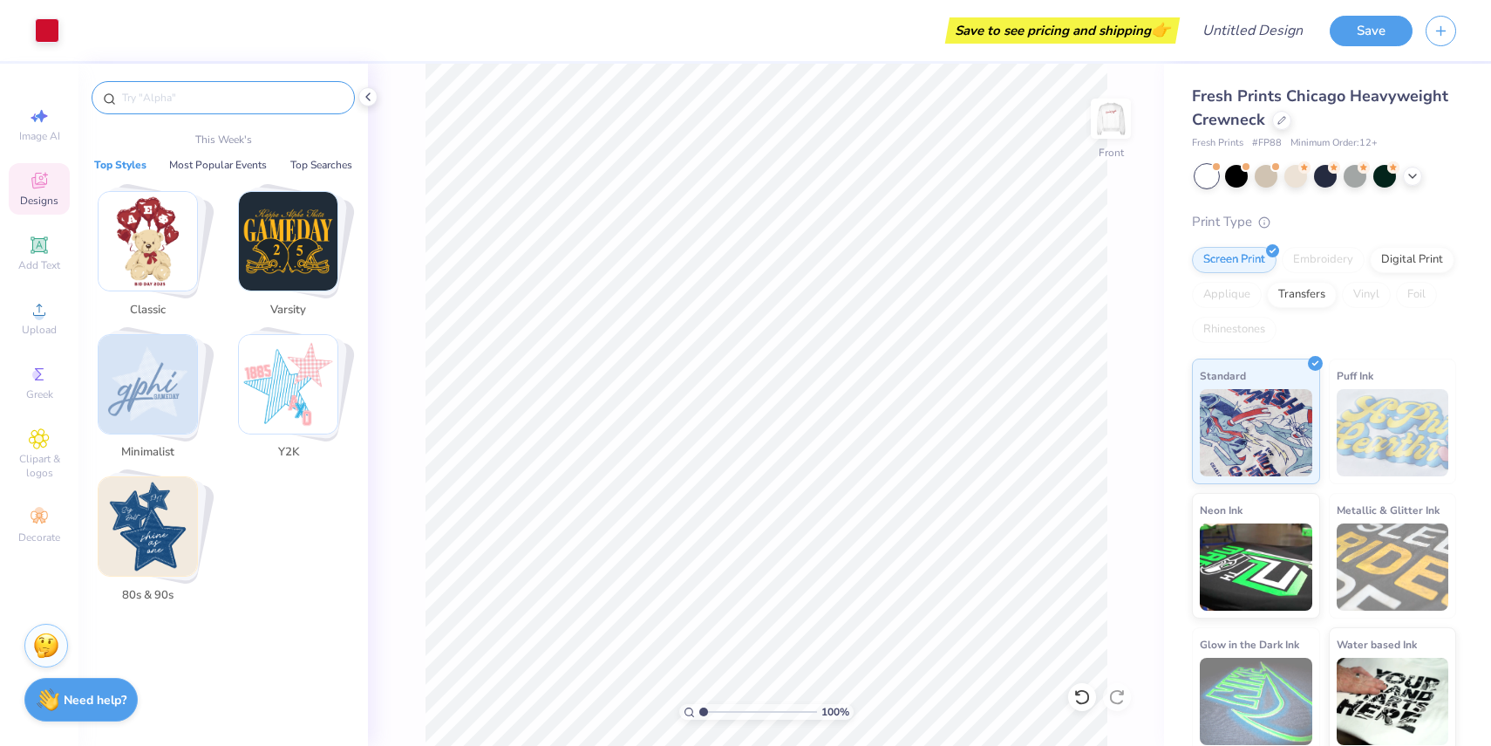
click at [159, 100] on input "text" at bounding box center [231, 97] width 223 height 17
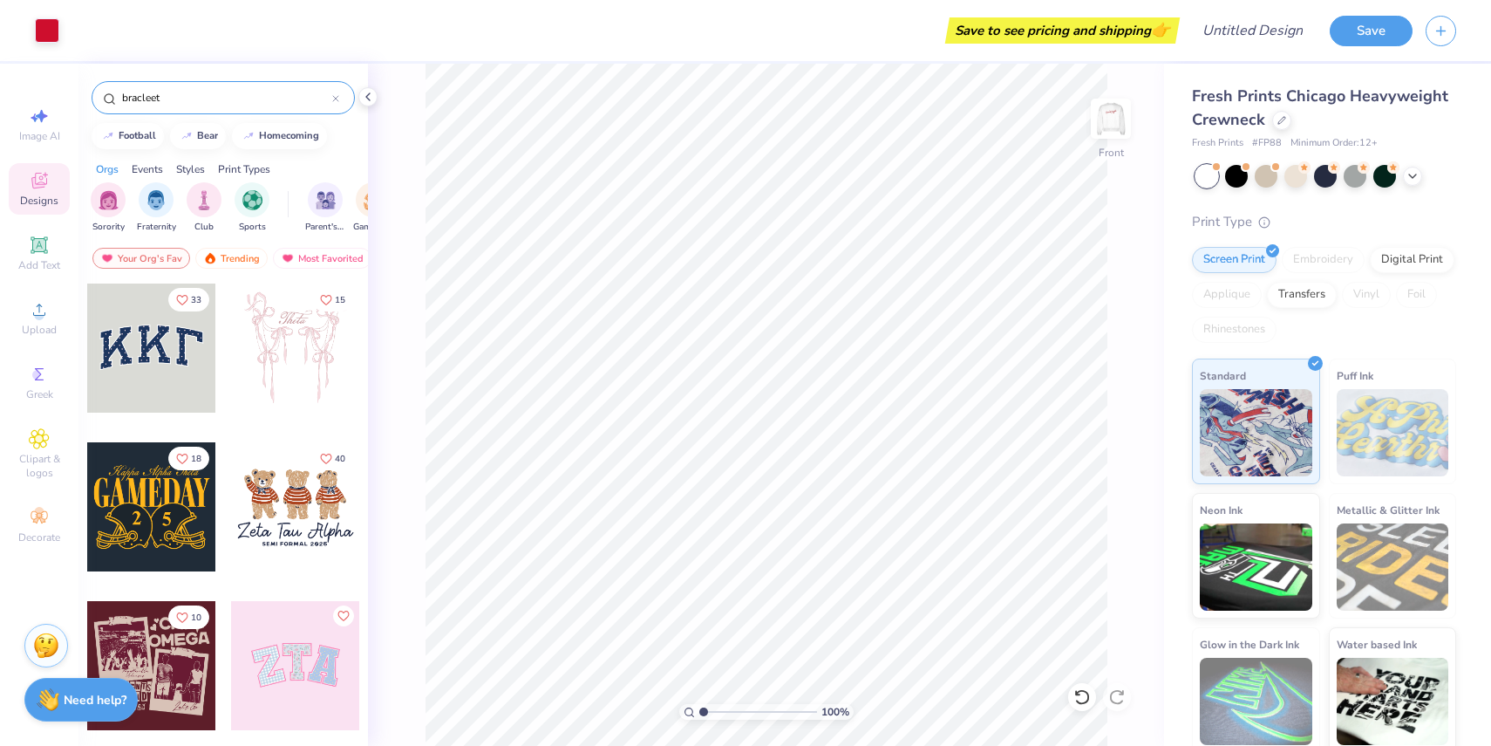
type input "bracleet"
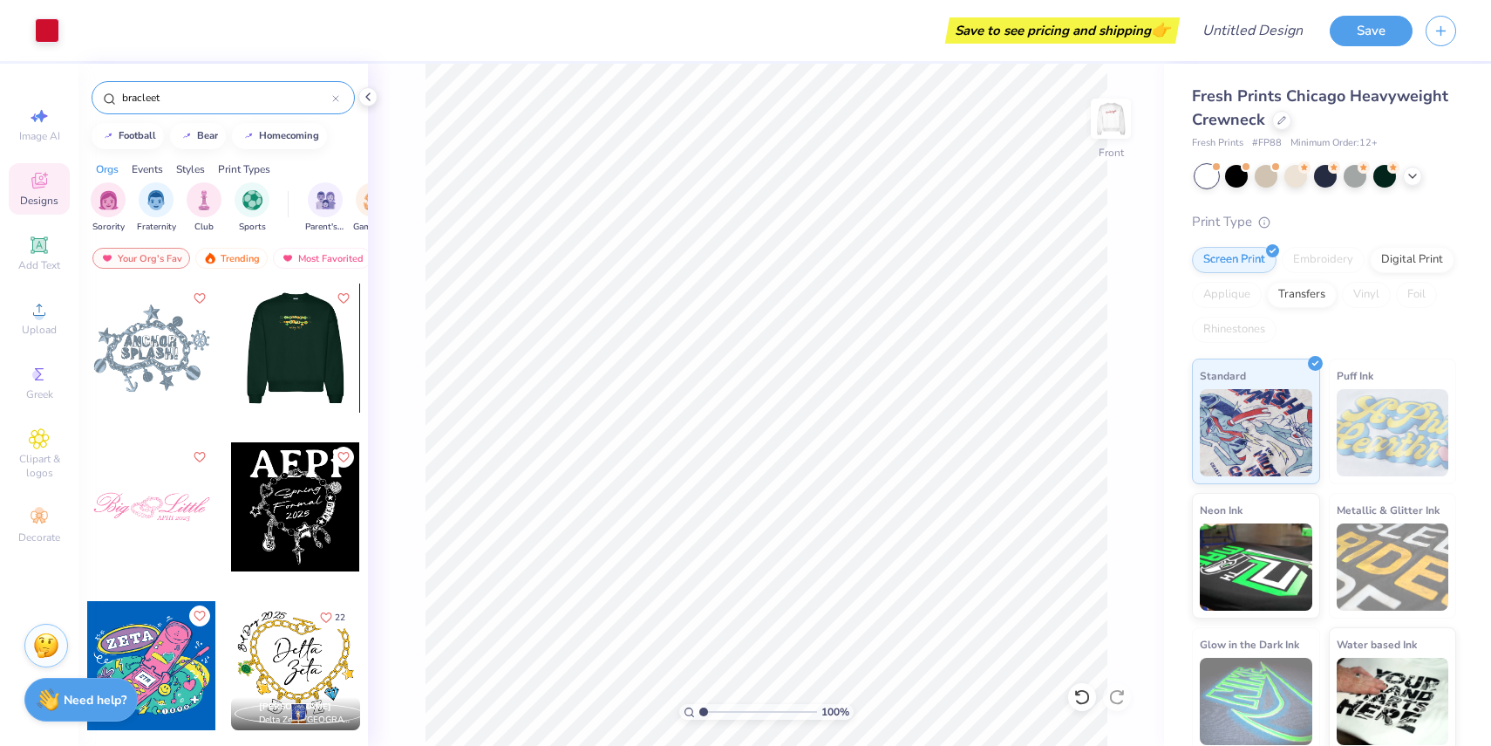
click at [231, 351] on div at bounding box center [166, 347] width 129 height 129
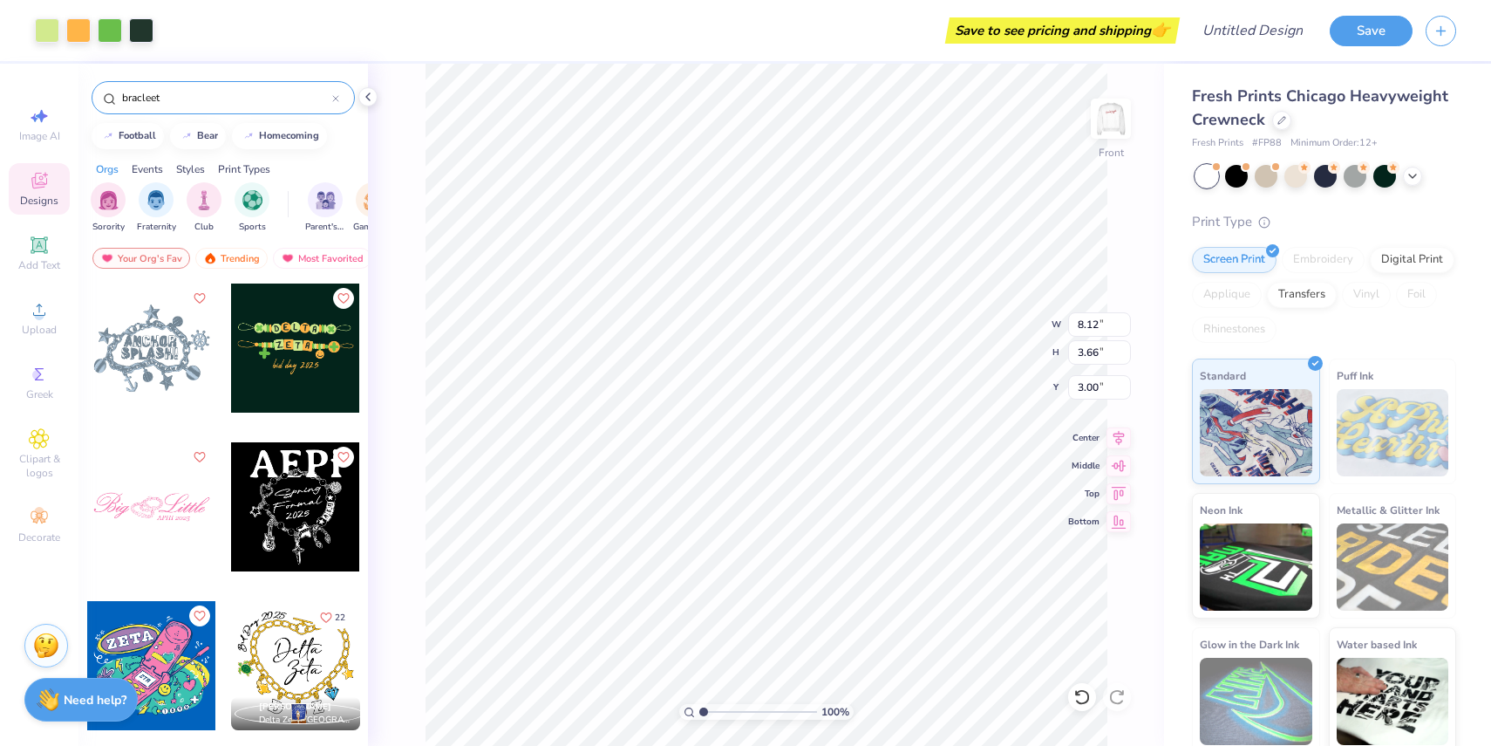
type input "5.32"
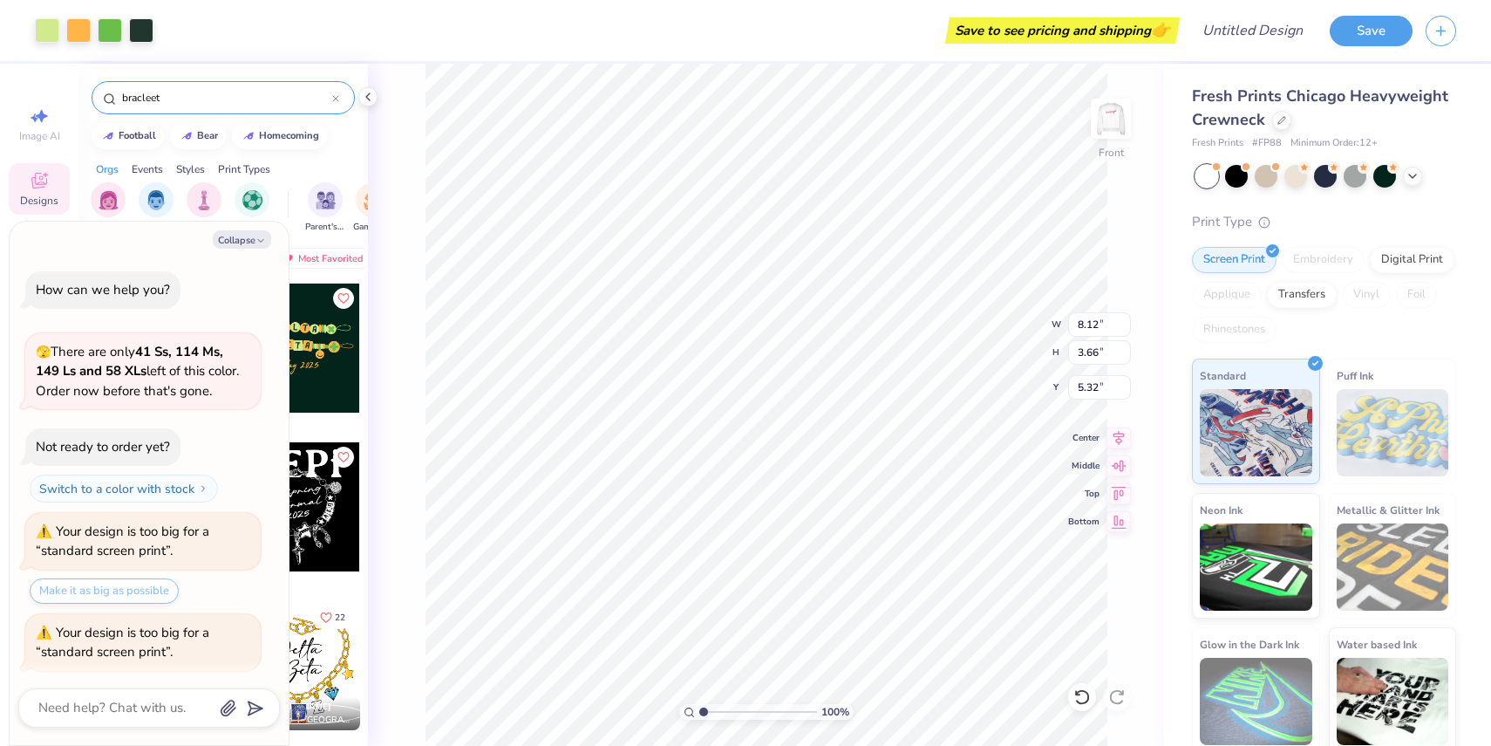
scroll to position [38, 0]
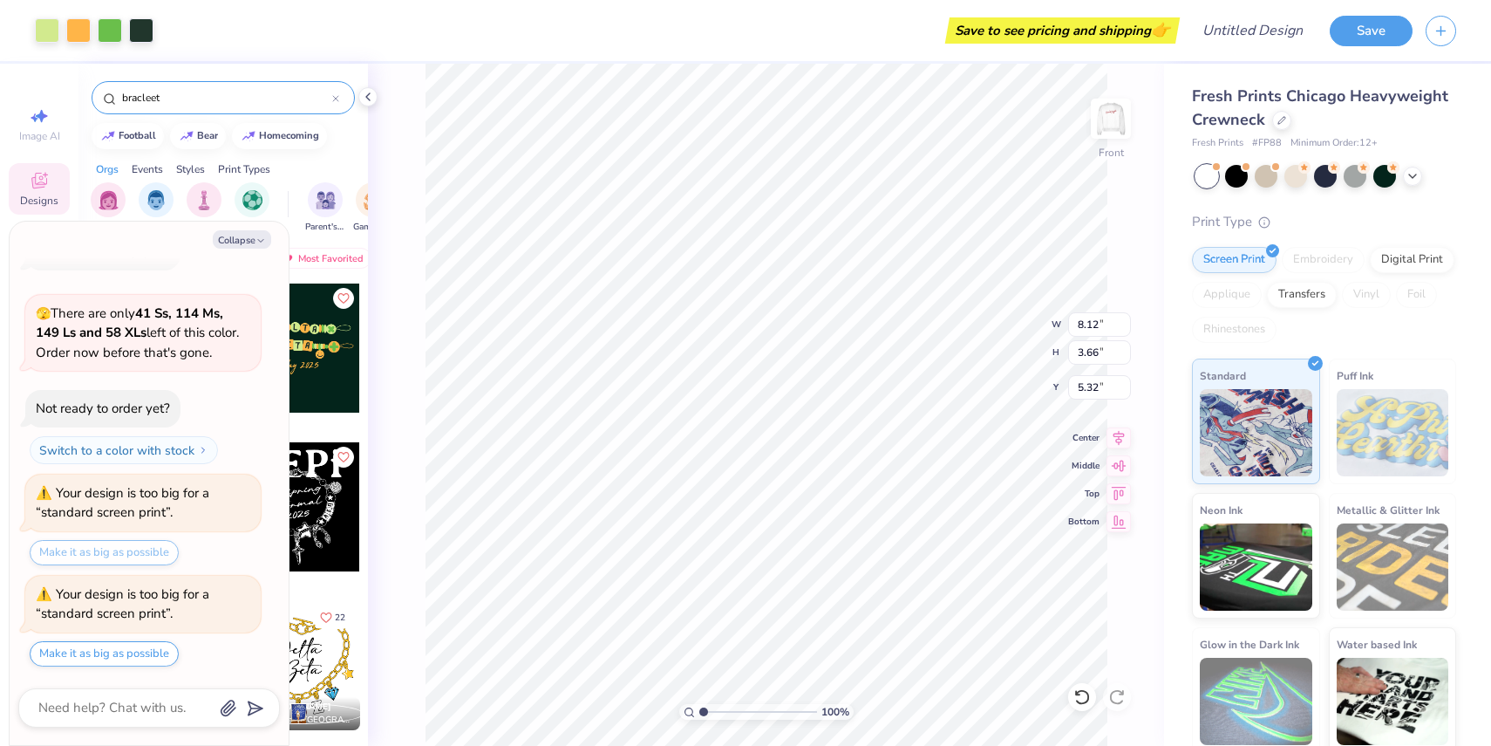
type textarea "x"
type input "14.33"
type input "6.46"
type textarea "x"
type input "0.60"
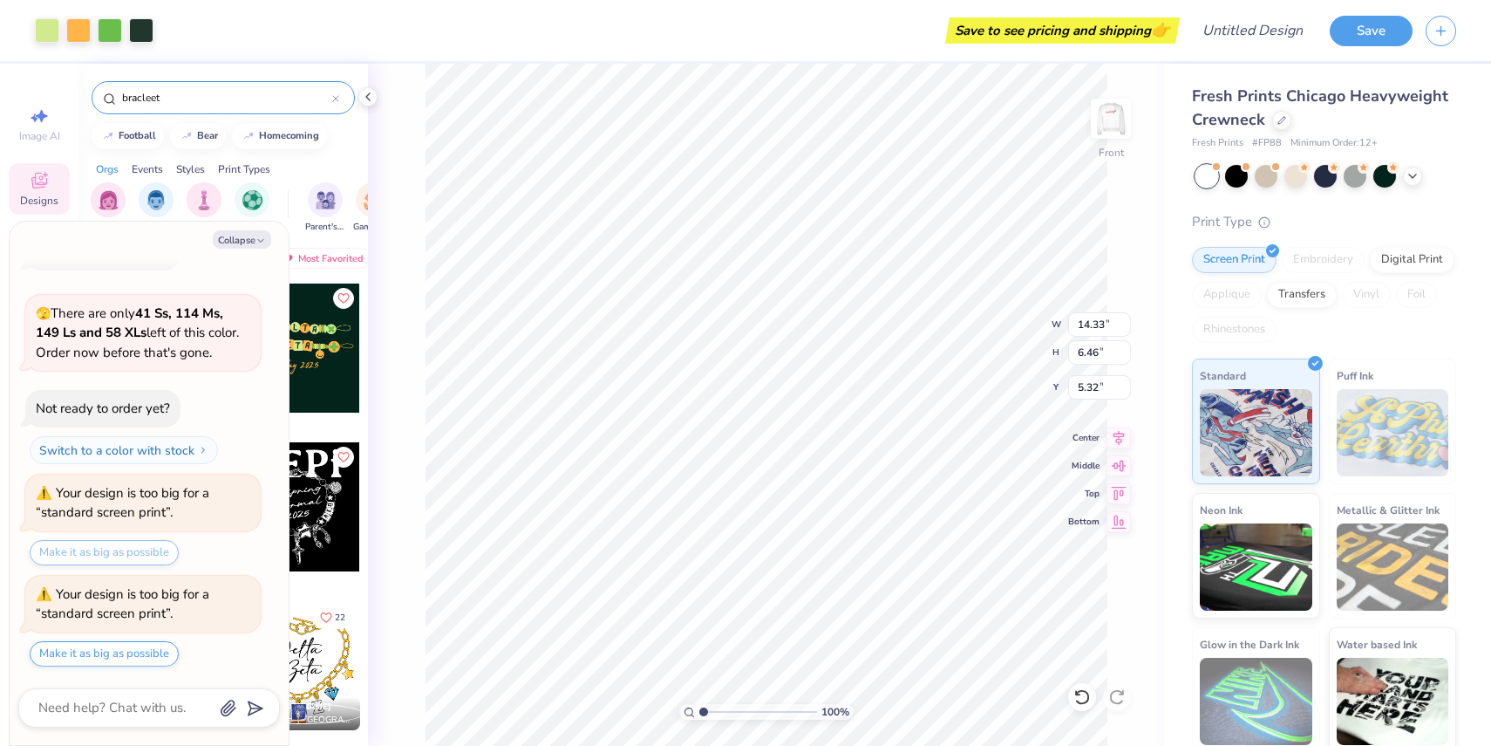
type input "0.81"
type input "5.69"
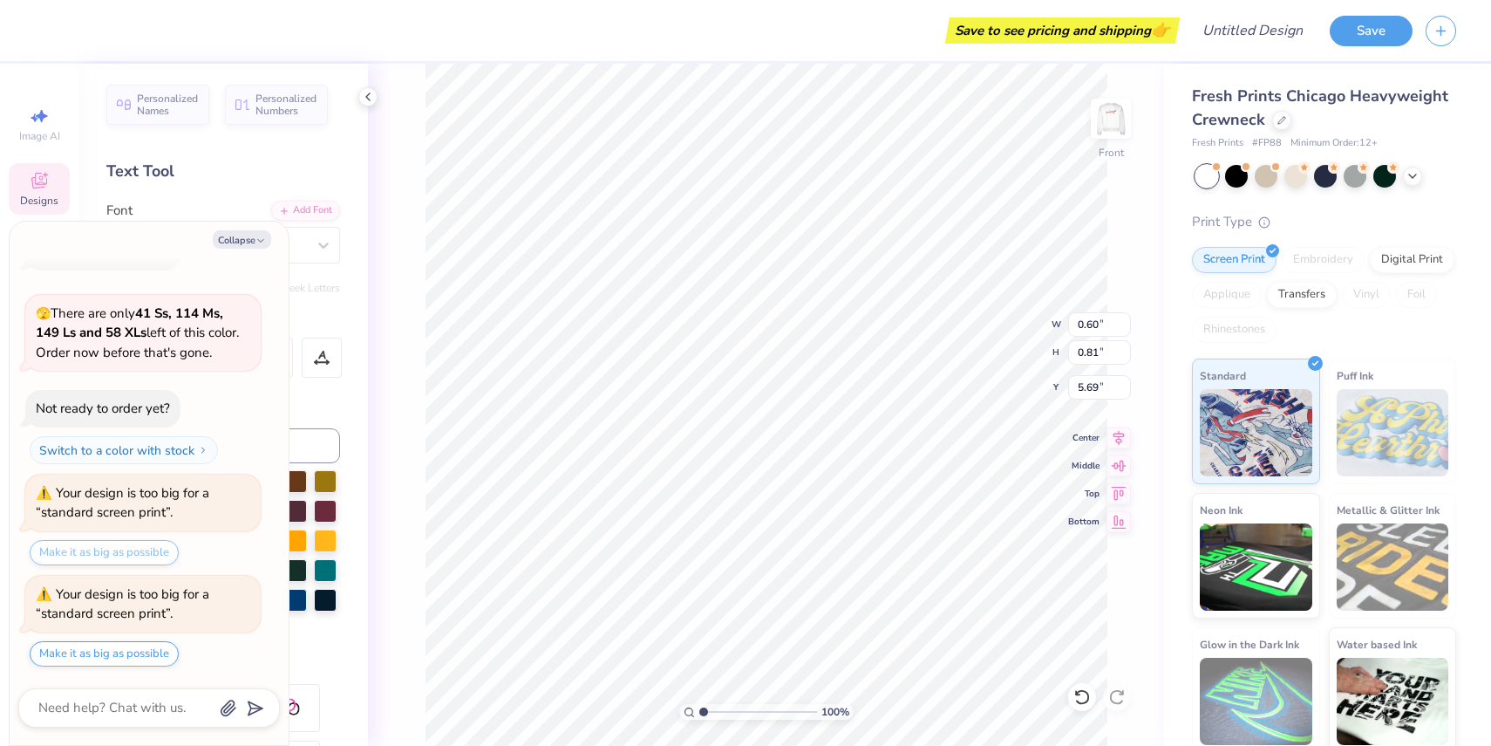
type textarea "x"
type textarea "P"
type textarea "x"
type input "0.65"
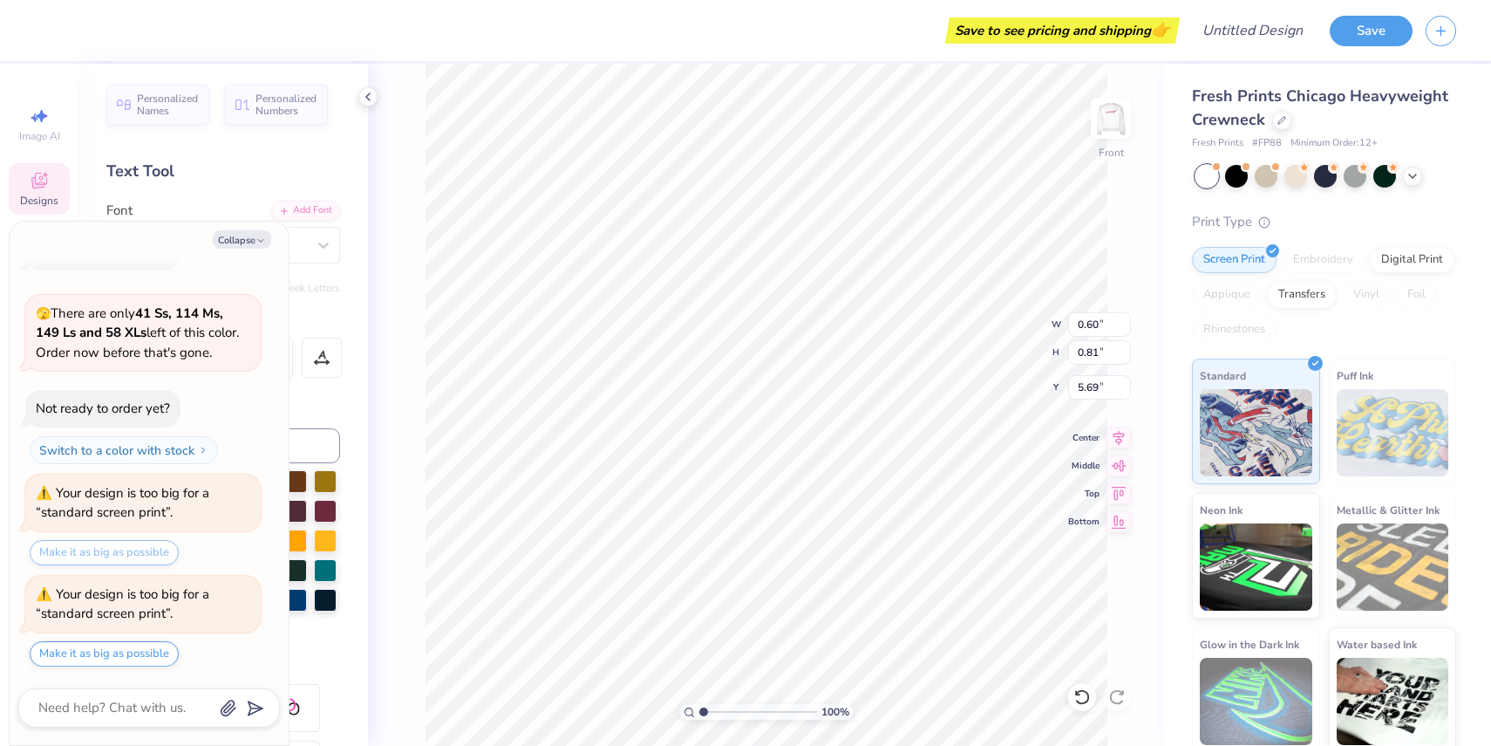
type input "0.82"
type input "5.51"
type textarea "x"
type textarea "I"
type textarea "x"
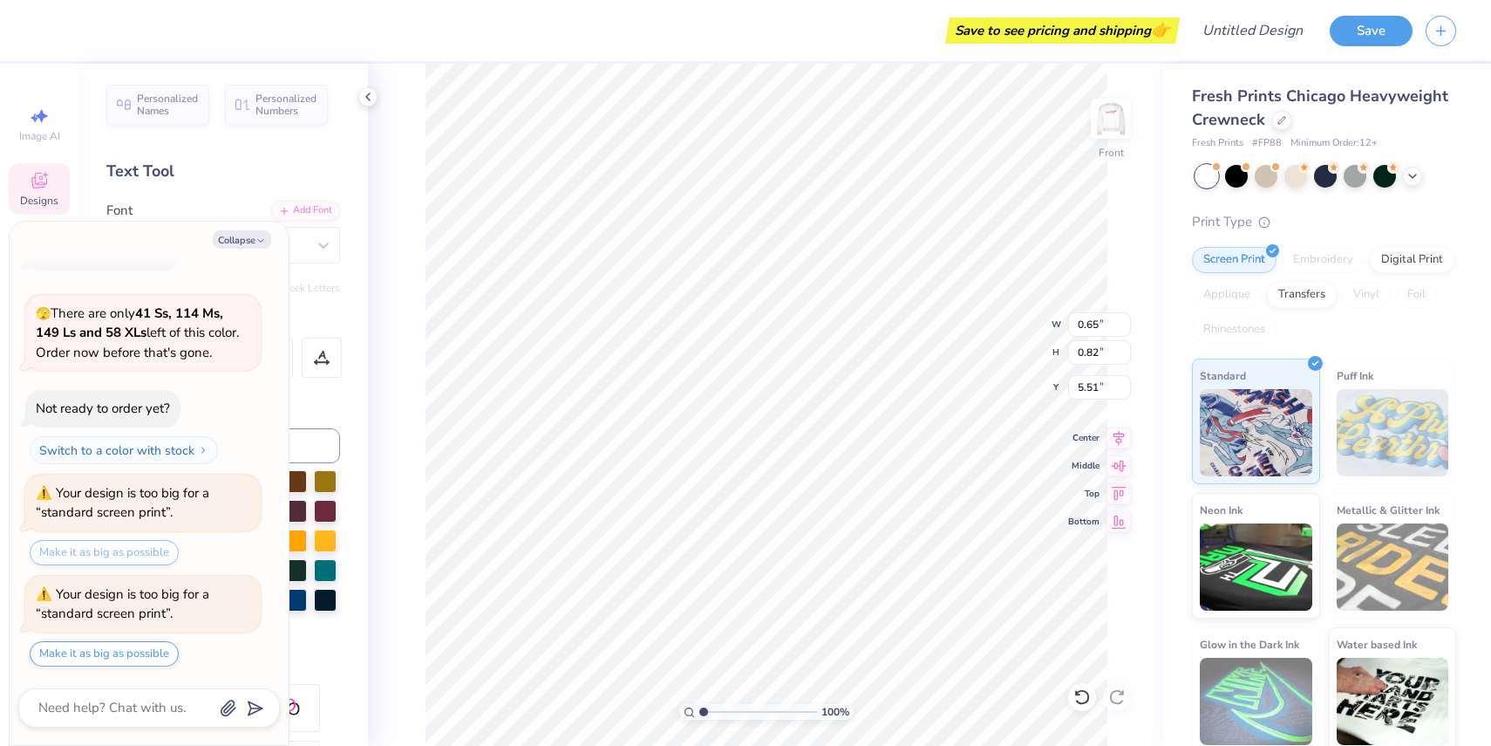
type input "0.52"
type input "0.84"
type input "5.49"
type textarea "x"
type textarea "N"
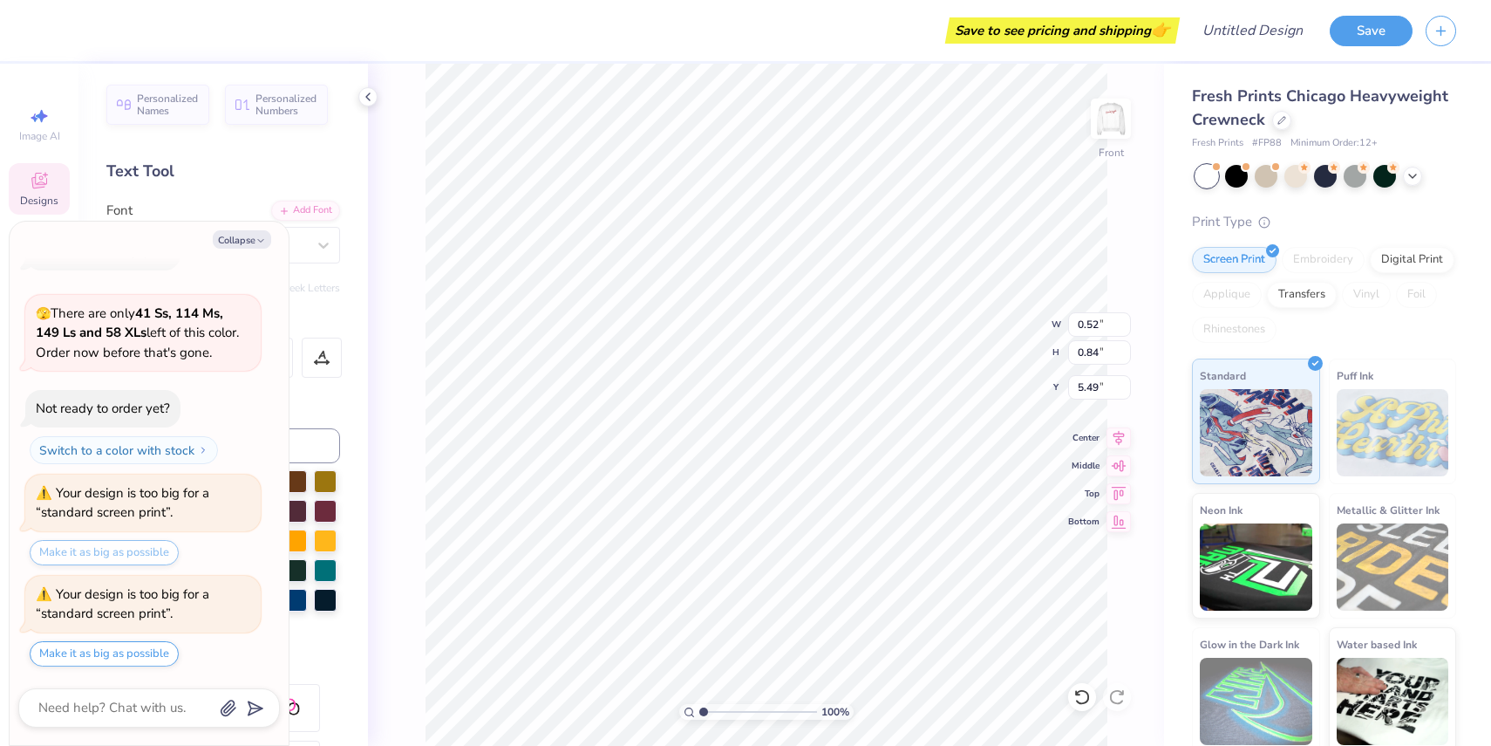
type textarea "x"
type input "0.62"
type input "0.80"
type input "5.60"
type textarea "x"
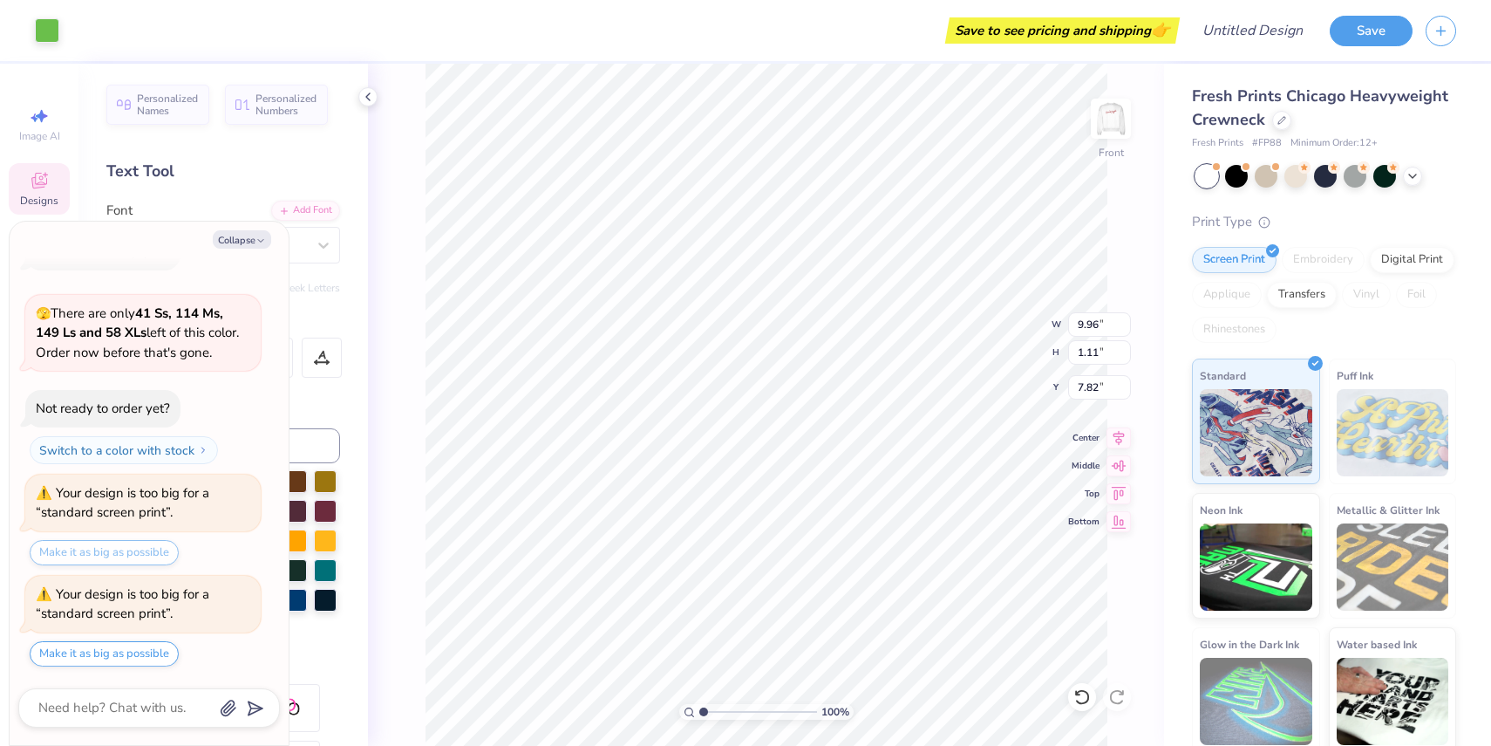
type input "7.80"
type textarea "x"
type input "10.22"
type textarea "x"
type textarea "P"
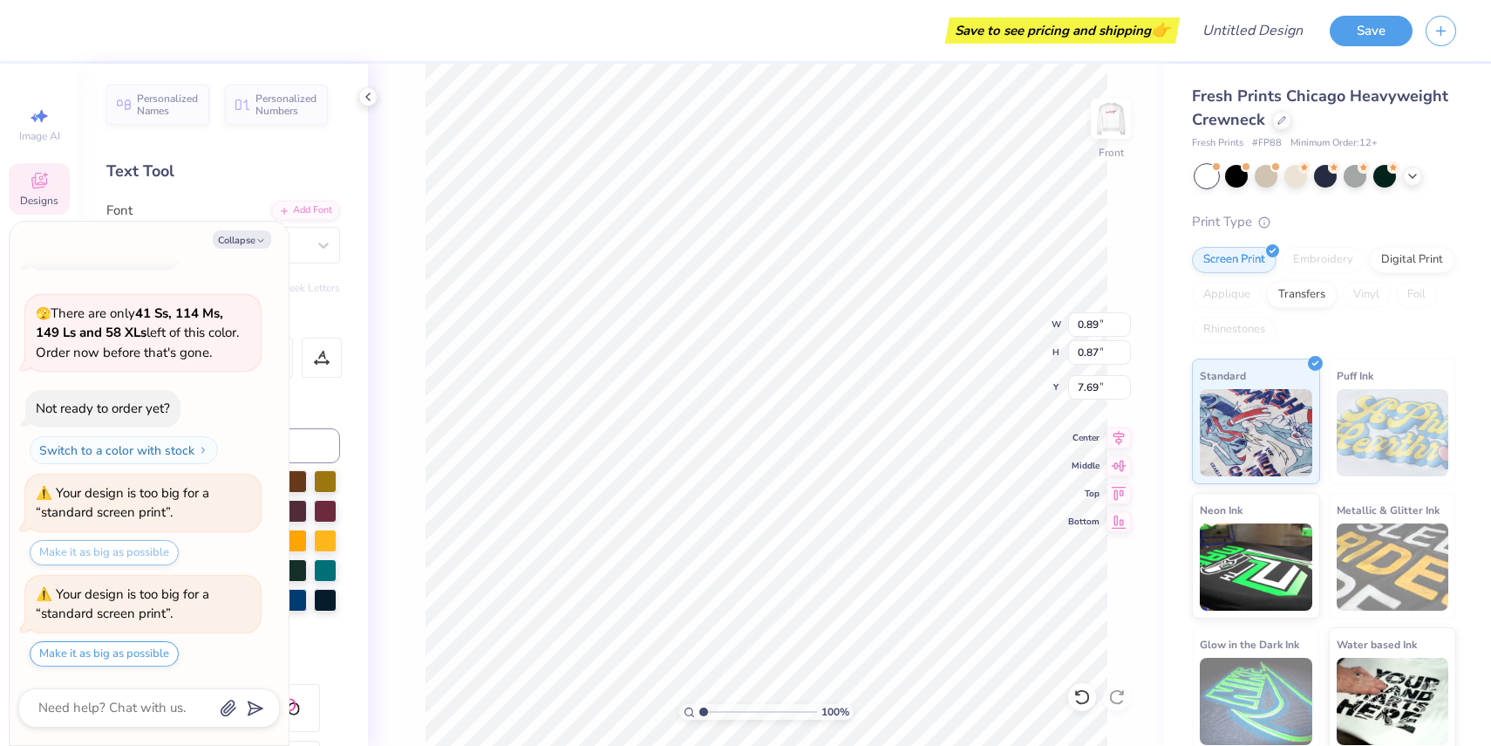
type textarea "x"
type input "0.63"
type input "0.83"
type input "7.71"
type textarea "x"
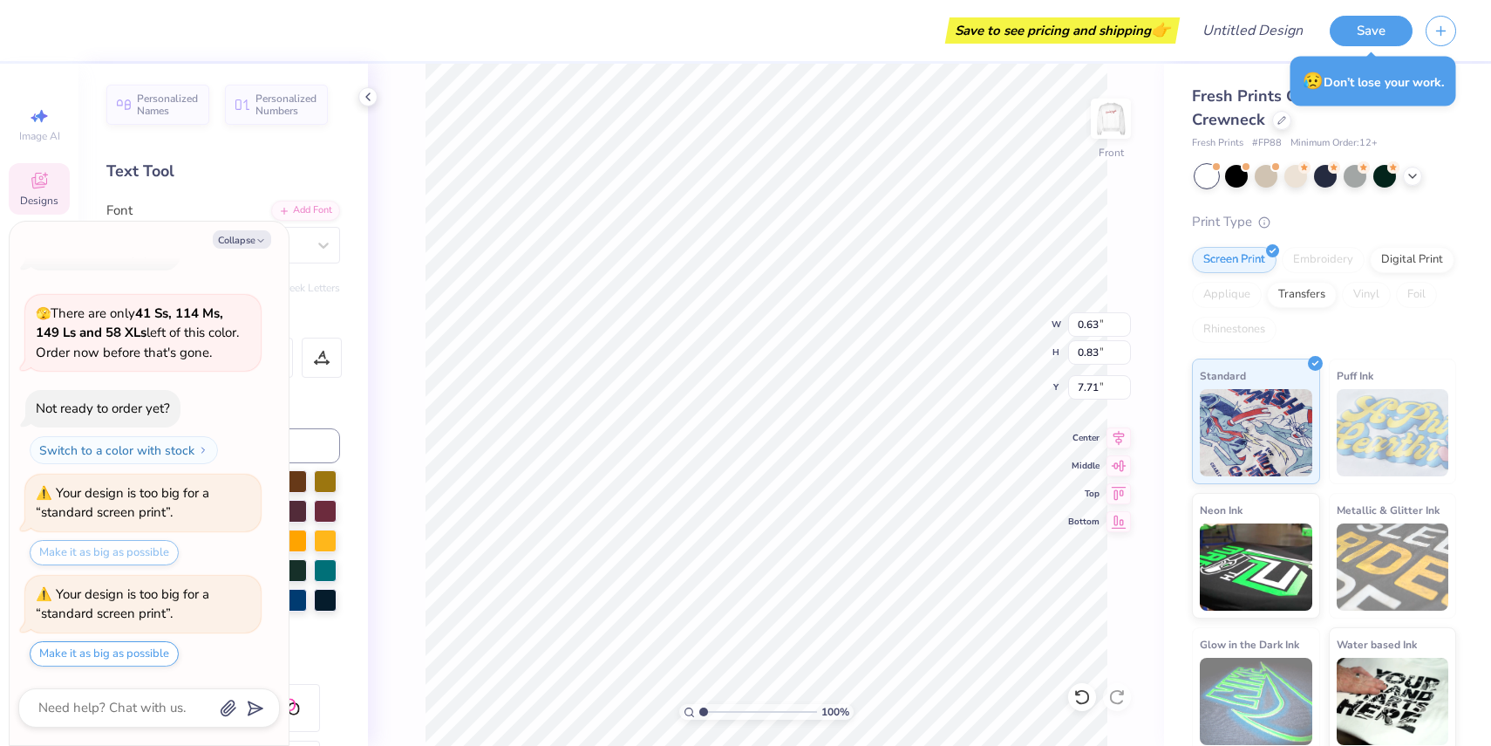
type textarea "I"
type textarea "x"
type input "0.62"
type input "0.80"
type input "7.80"
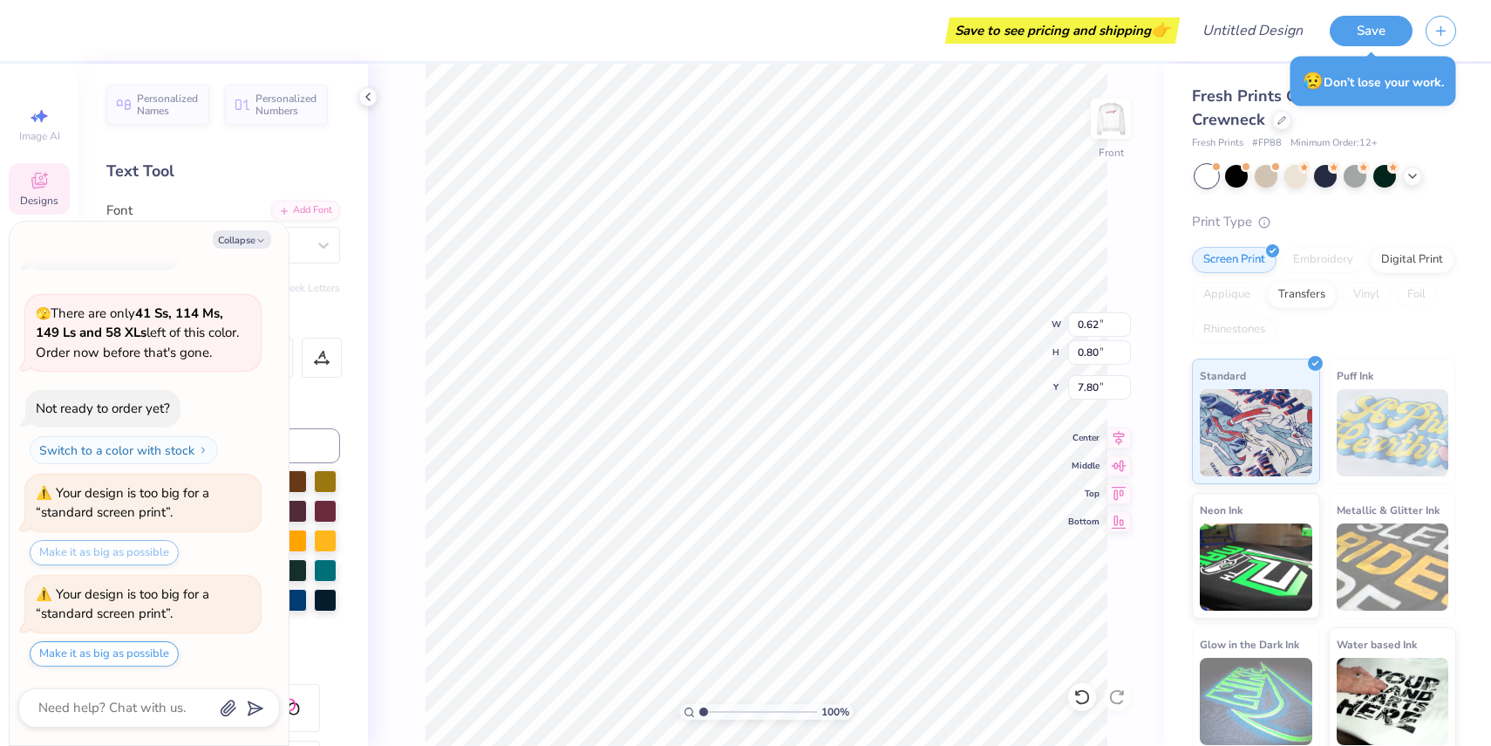
type textarea "x"
type textarea "NT"
type textarea "x"
type textarea "N=T"
type textarea "x"
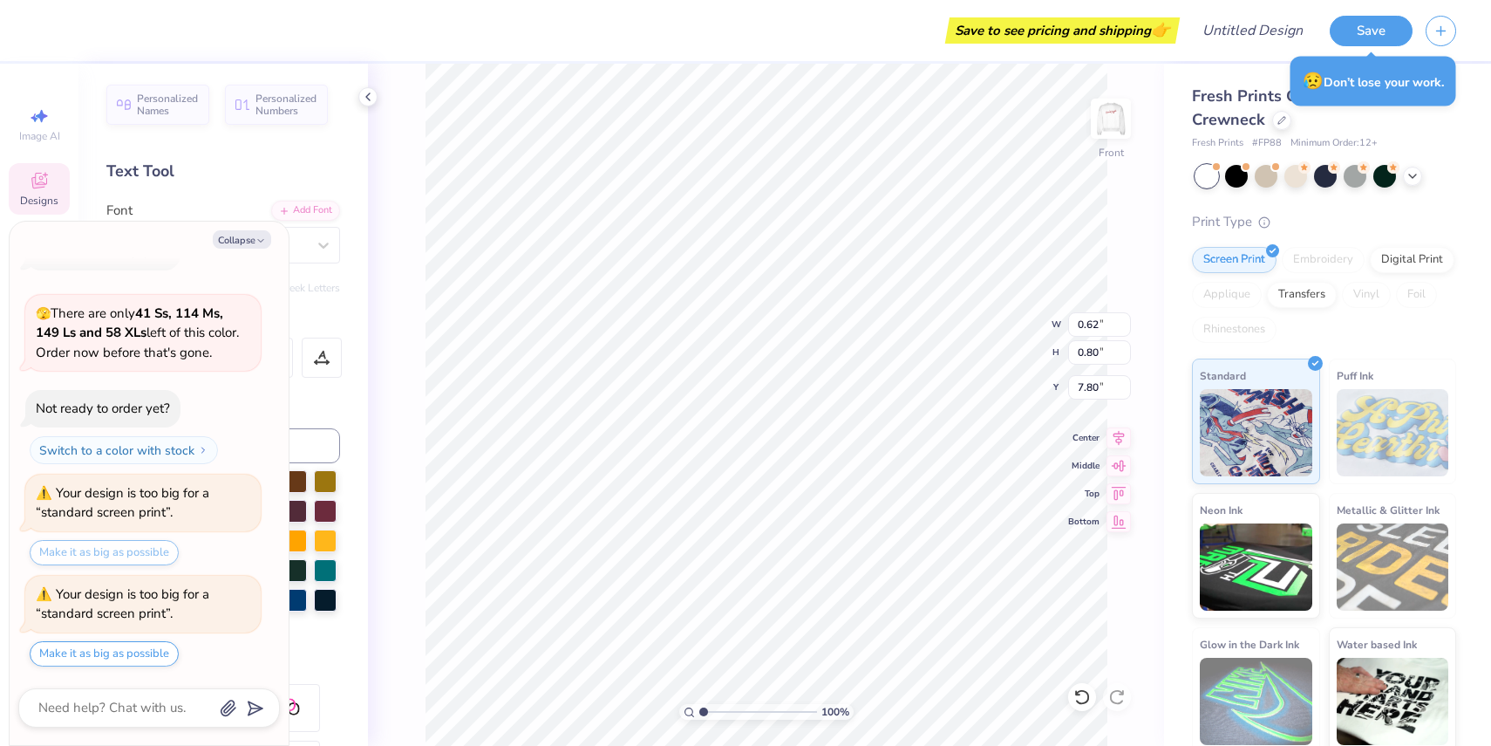
type textarea "NT"
type textarea "x"
type textarea "T"
type textarea "x"
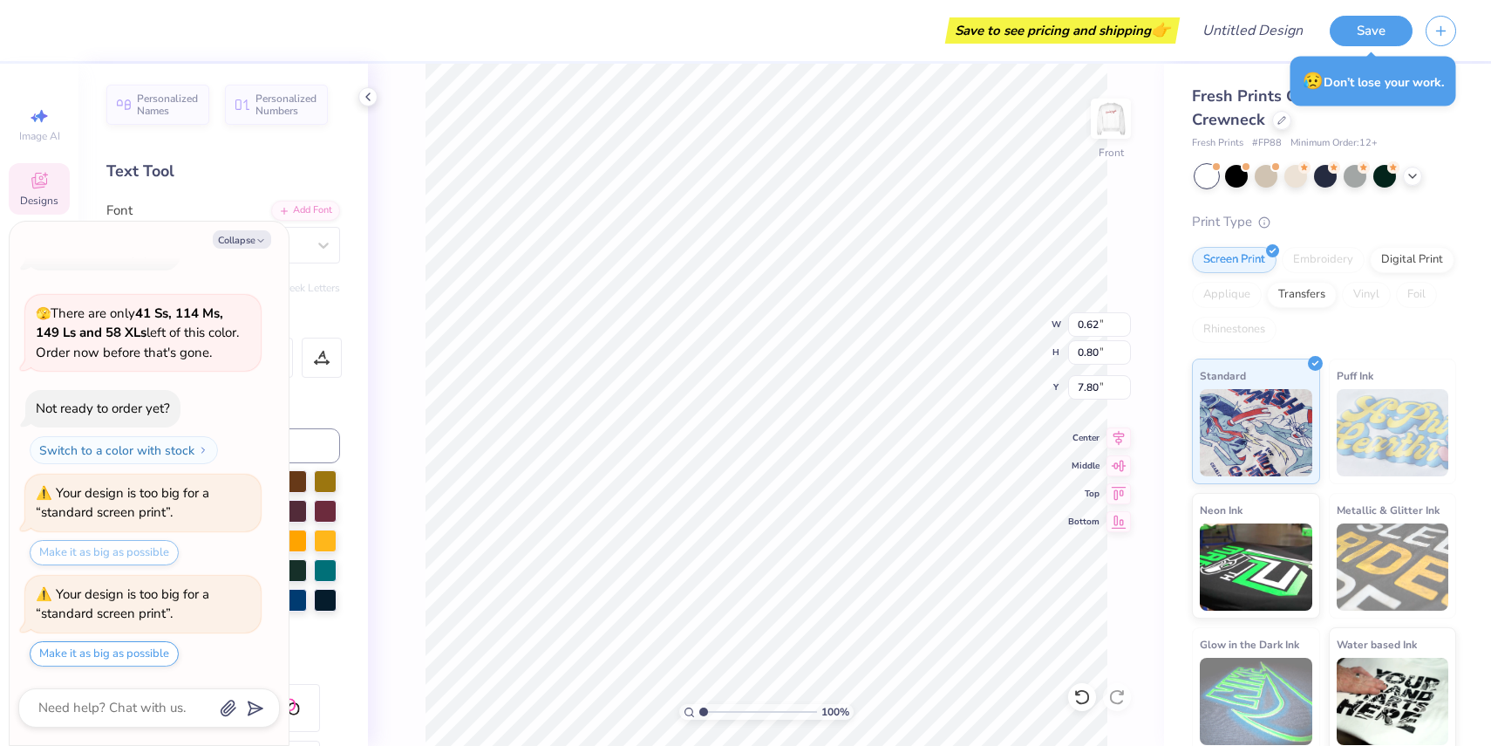
type textarea "N"
type textarea "x"
type input "0.58"
type input "0.82"
type textarea "x"
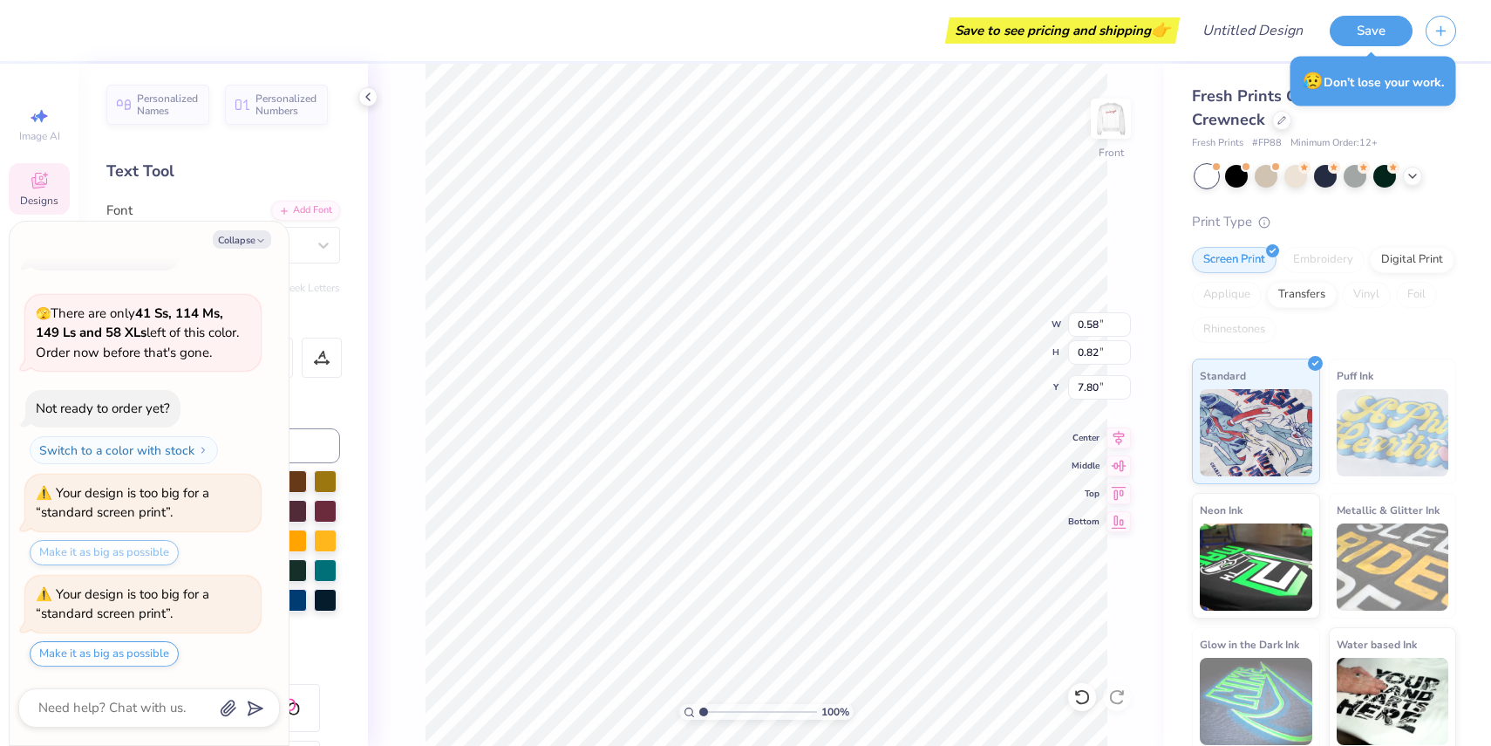
type textarea "E"
type textarea "x"
type input "0.54"
type input "0.85"
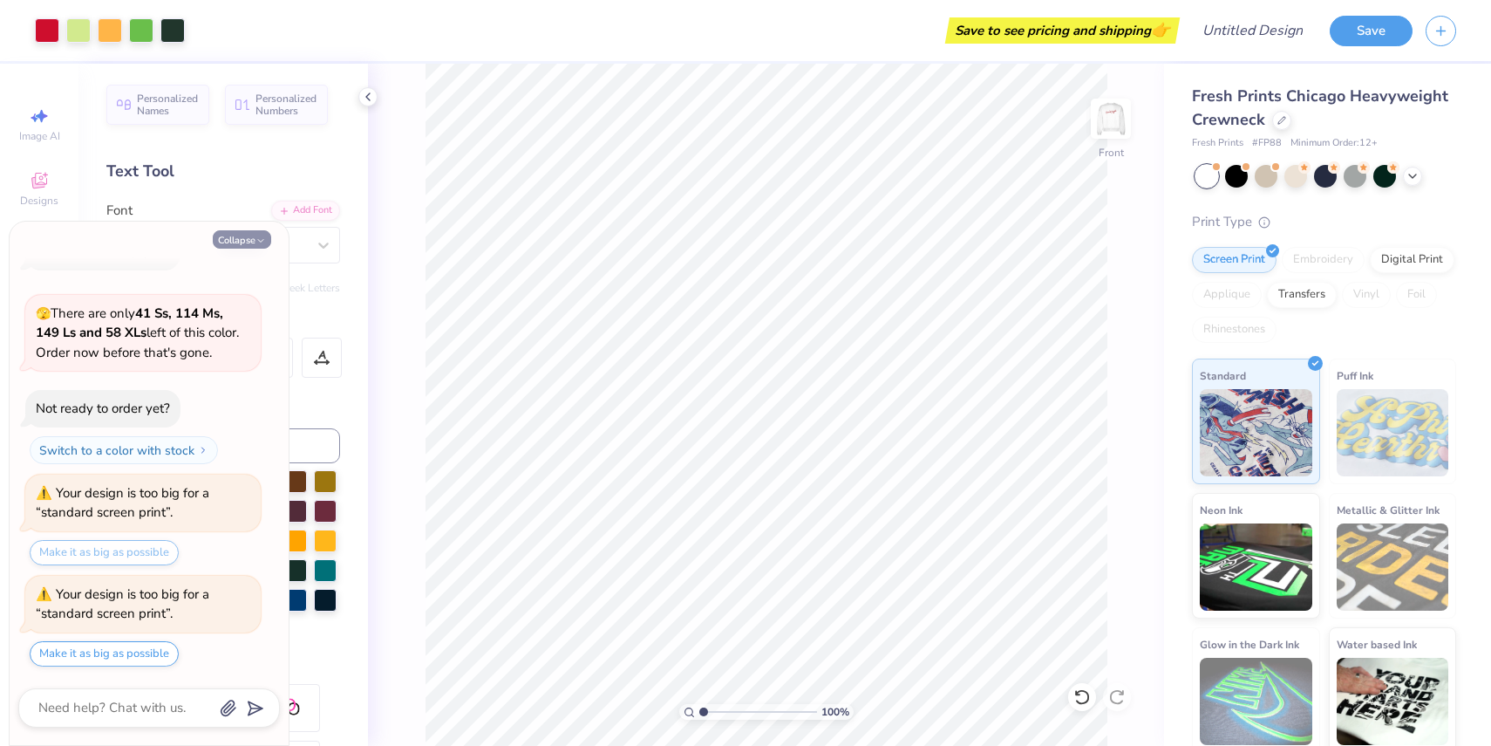
click at [256, 244] on icon "button" at bounding box center [260, 240] width 10 height 10
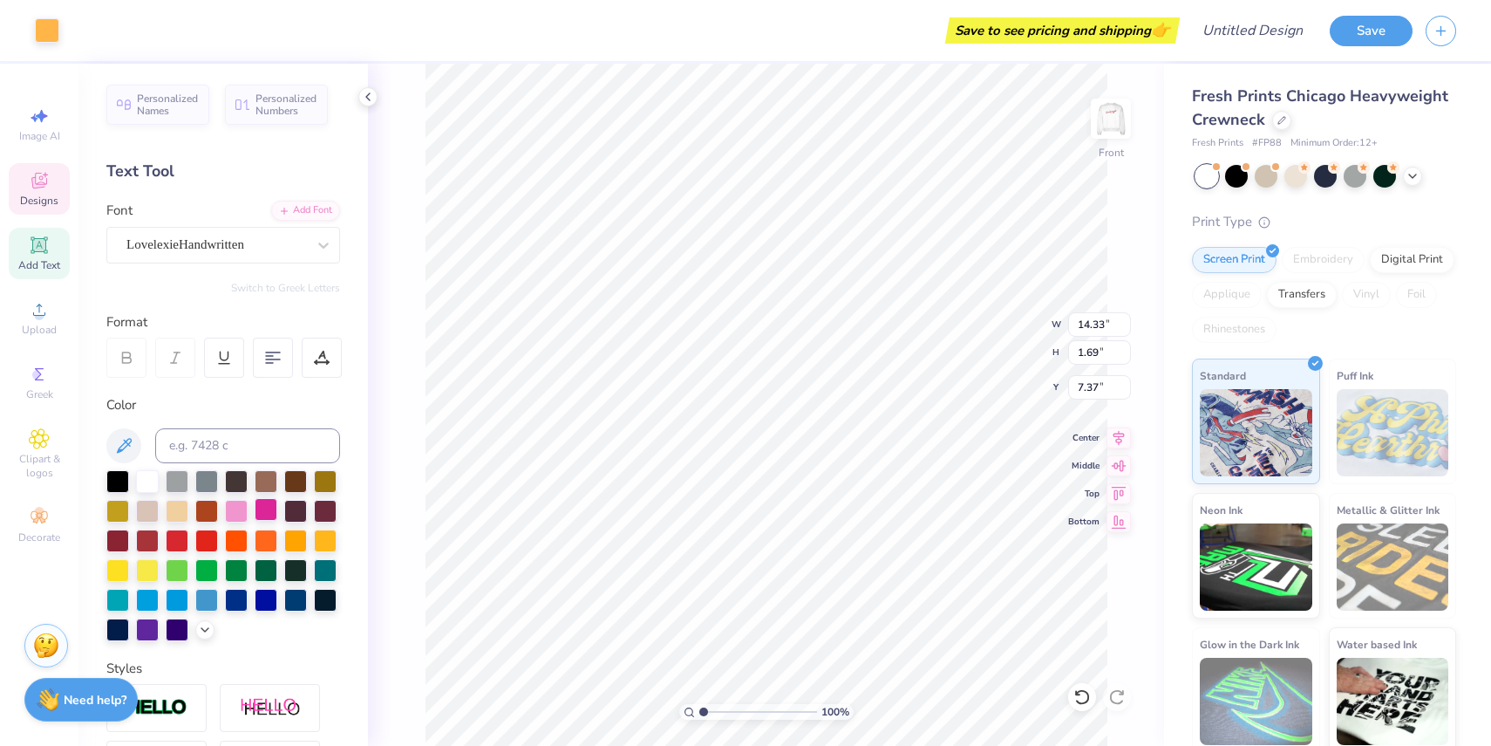
click at [265, 507] on div at bounding box center [266, 509] width 23 height 23
click at [976, 338] on div "100 % Front W 14.33 14.33 " H 1.69 1.69 " Y 7.37 7.37 " Center Middle Top Bottom" at bounding box center [766, 405] width 796 height 682
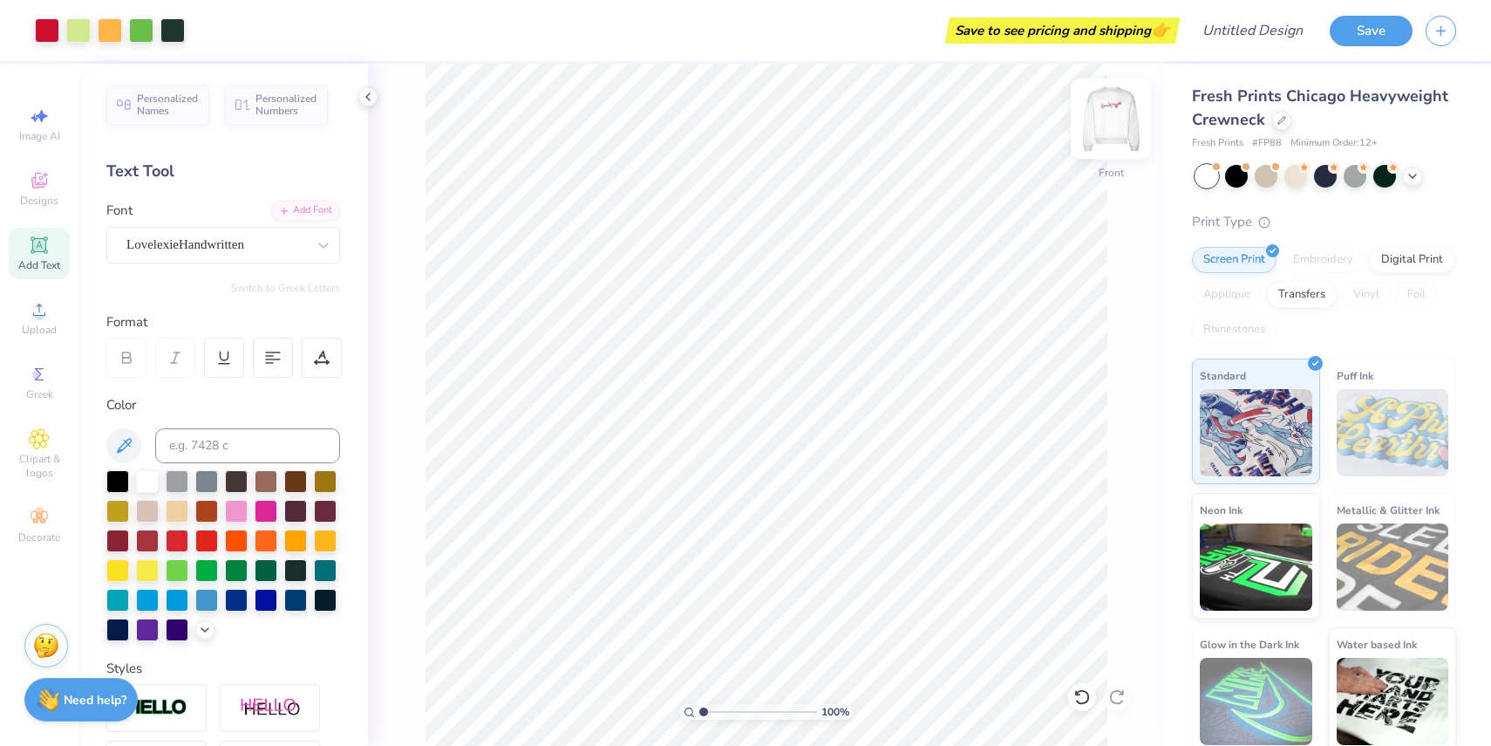
click at [1110, 125] on img at bounding box center [1111, 119] width 70 height 70
click at [37, 201] on span "Designs" at bounding box center [39, 201] width 38 height 14
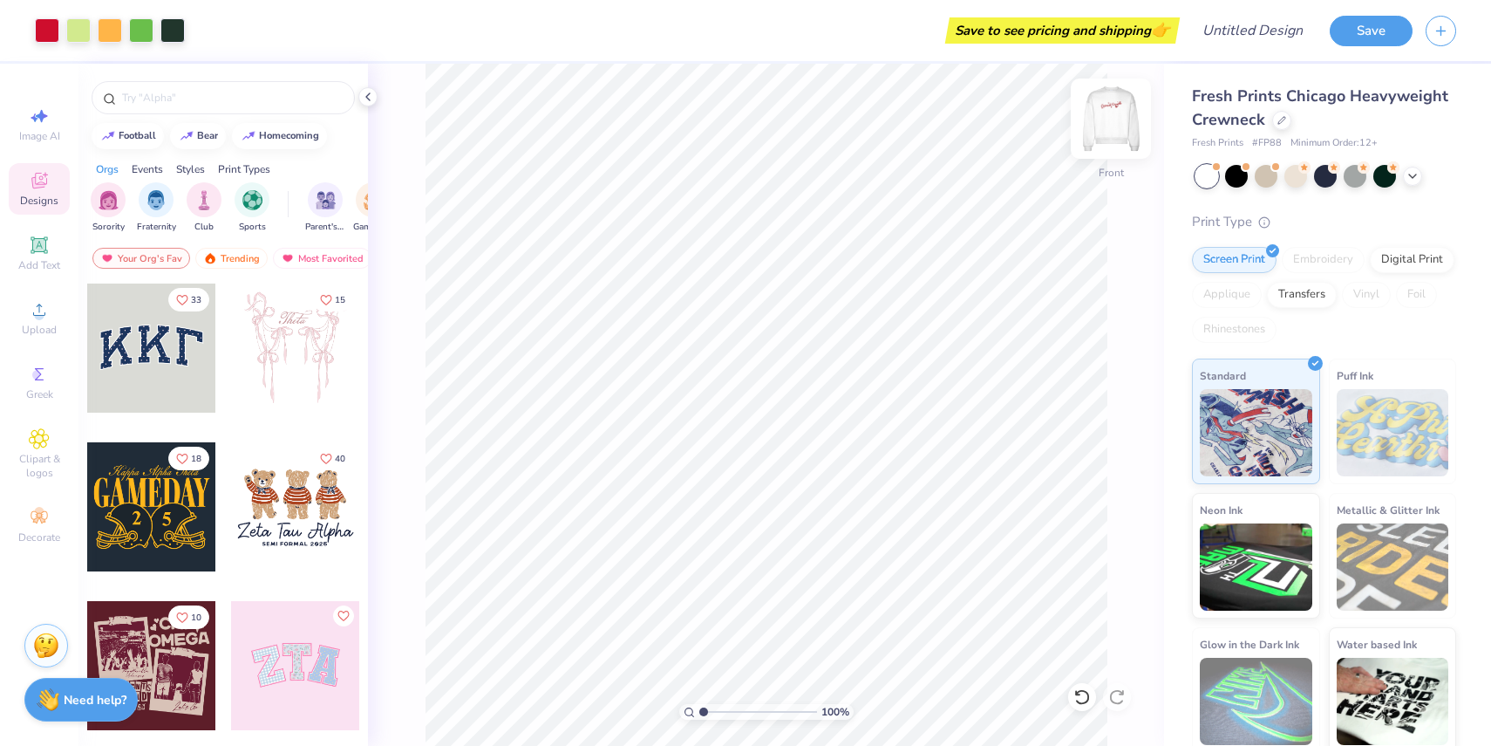
click at [1098, 119] on img at bounding box center [1111, 119] width 70 height 70
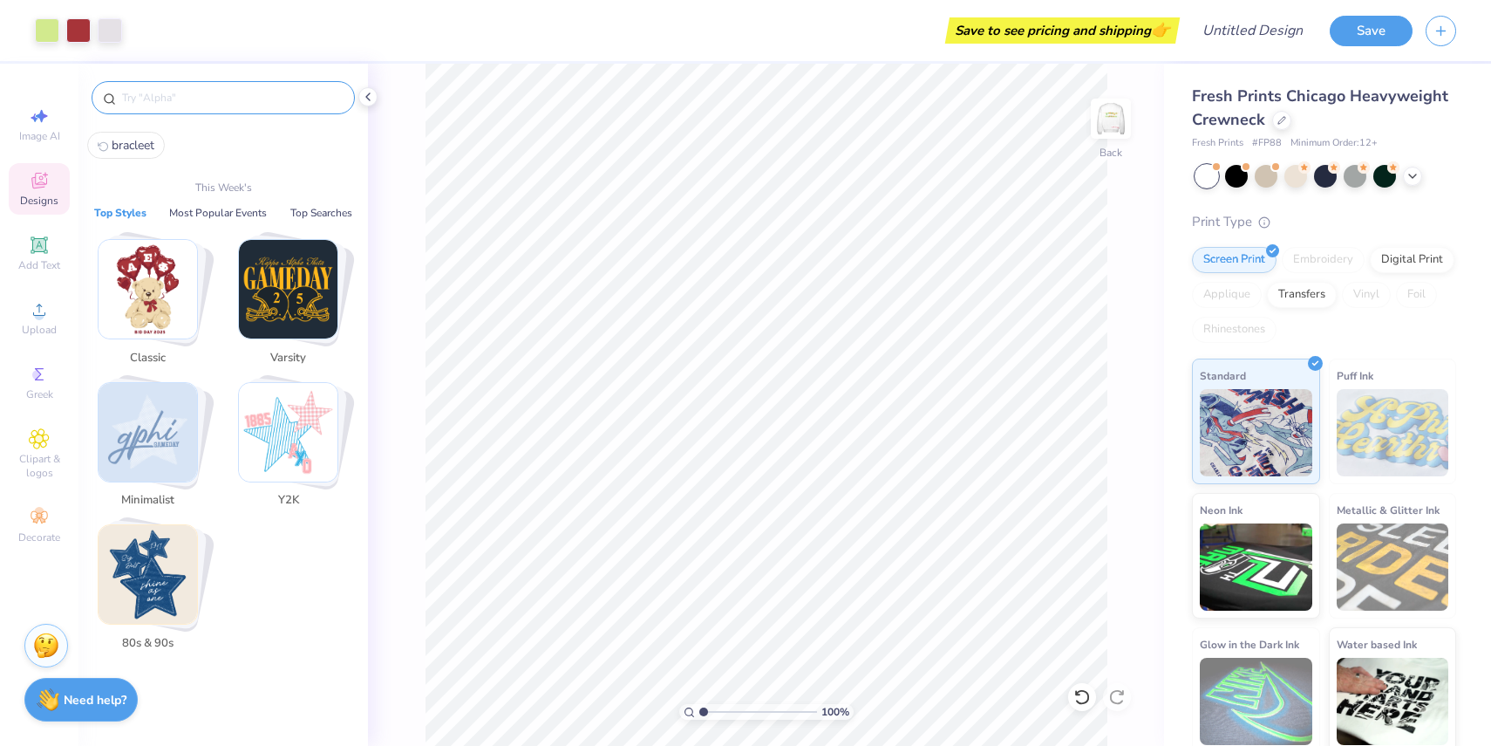
click at [220, 104] on input "text" at bounding box center [231, 97] width 223 height 17
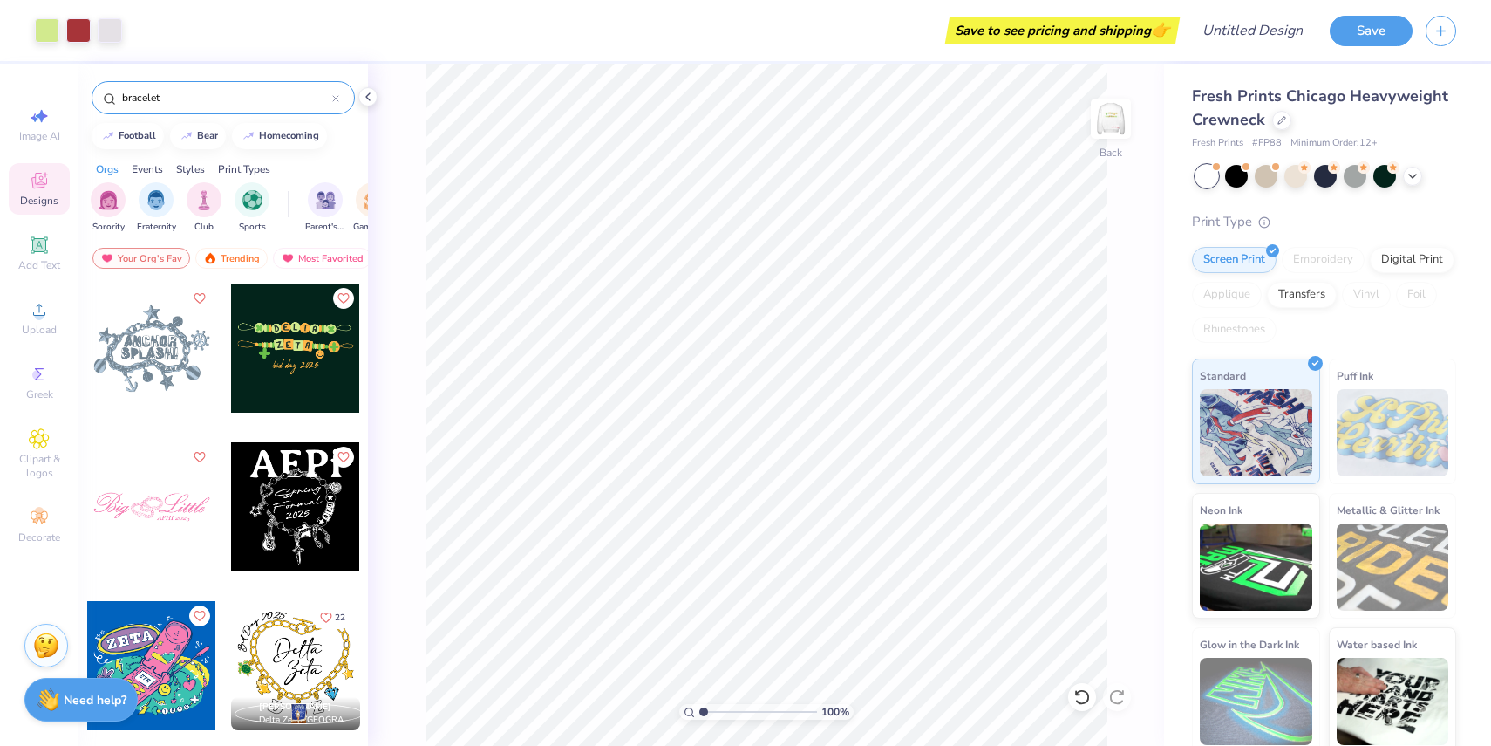
click at [198, 520] on div at bounding box center [151, 506] width 129 height 129
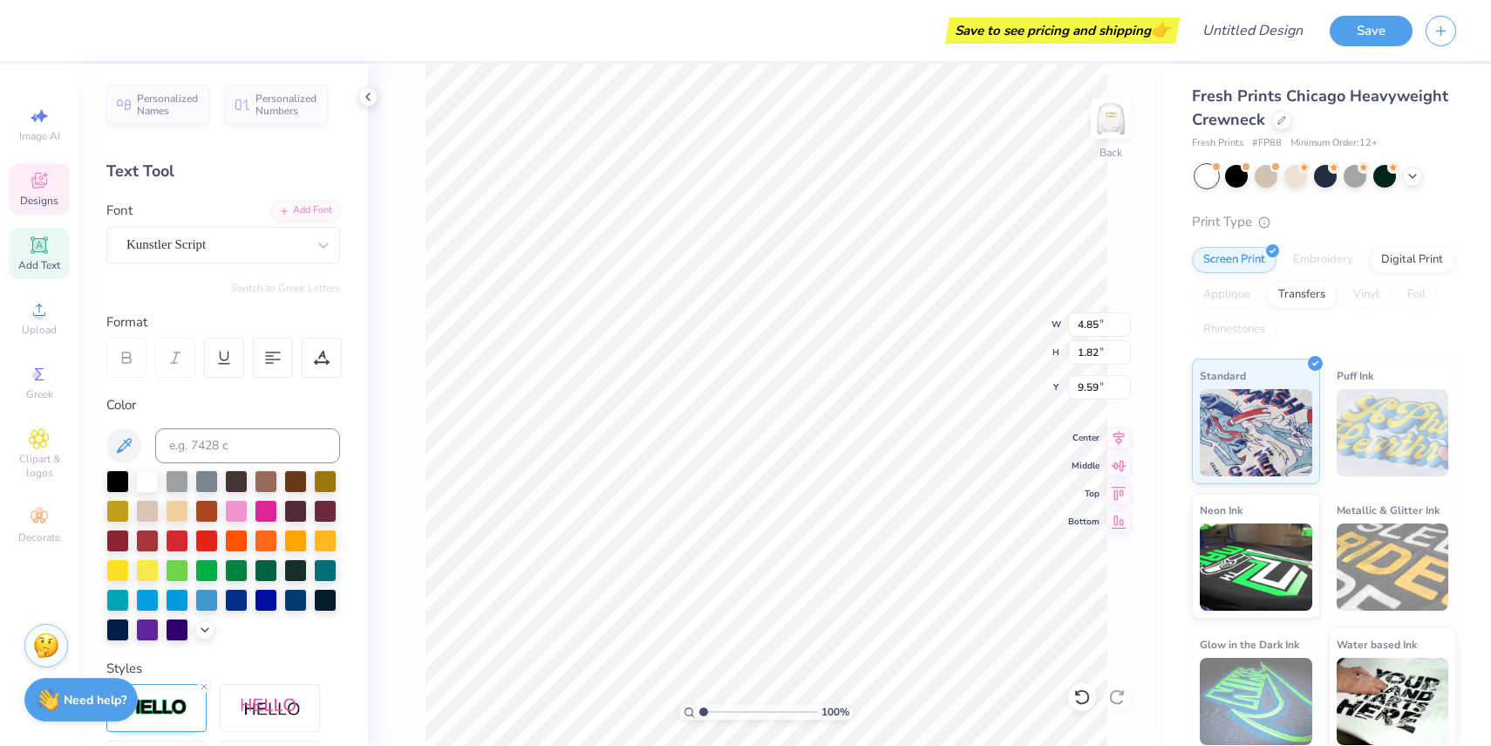
scroll to position [0, 0]
click at [269, 572] on div at bounding box center [266, 568] width 23 height 23
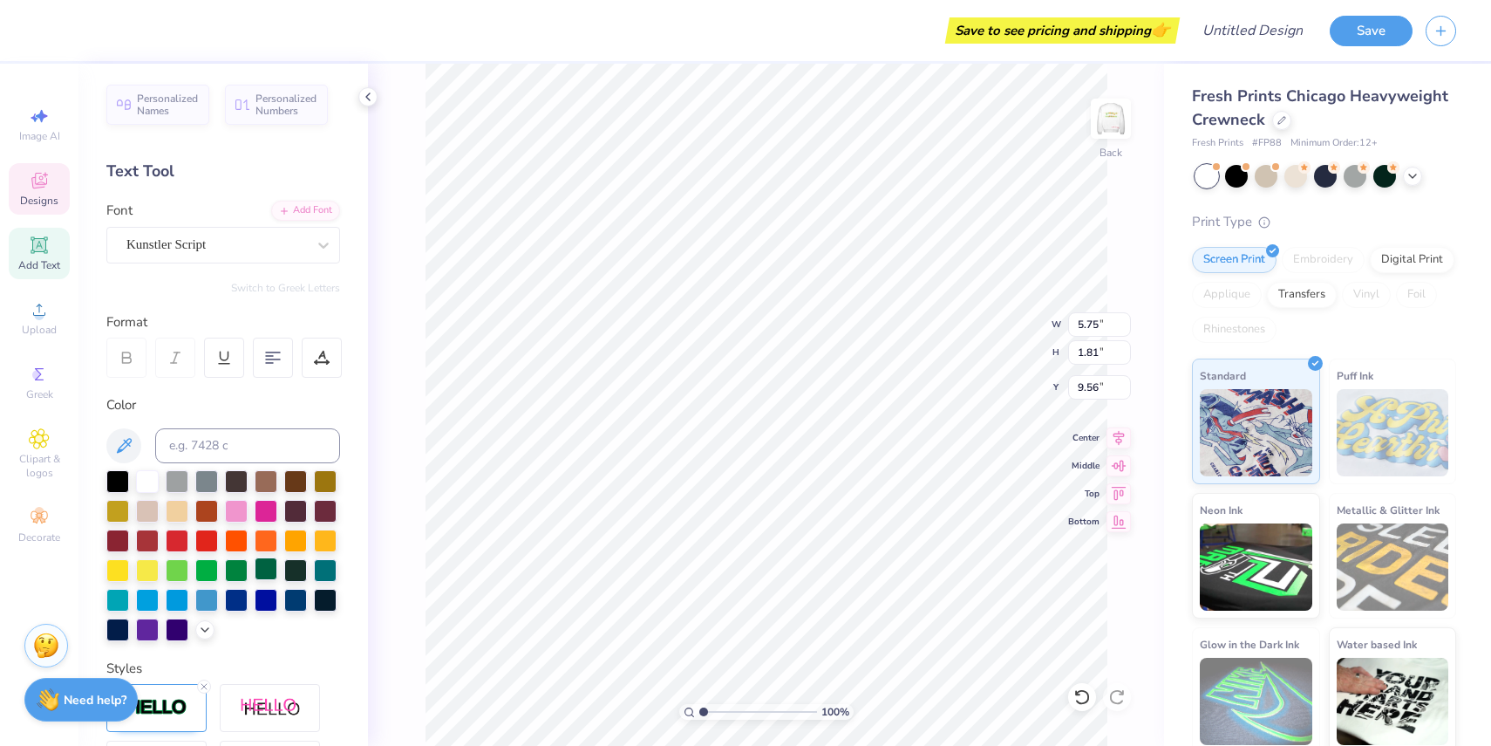
click at [269, 573] on div at bounding box center [266, 568] width 23 height 23
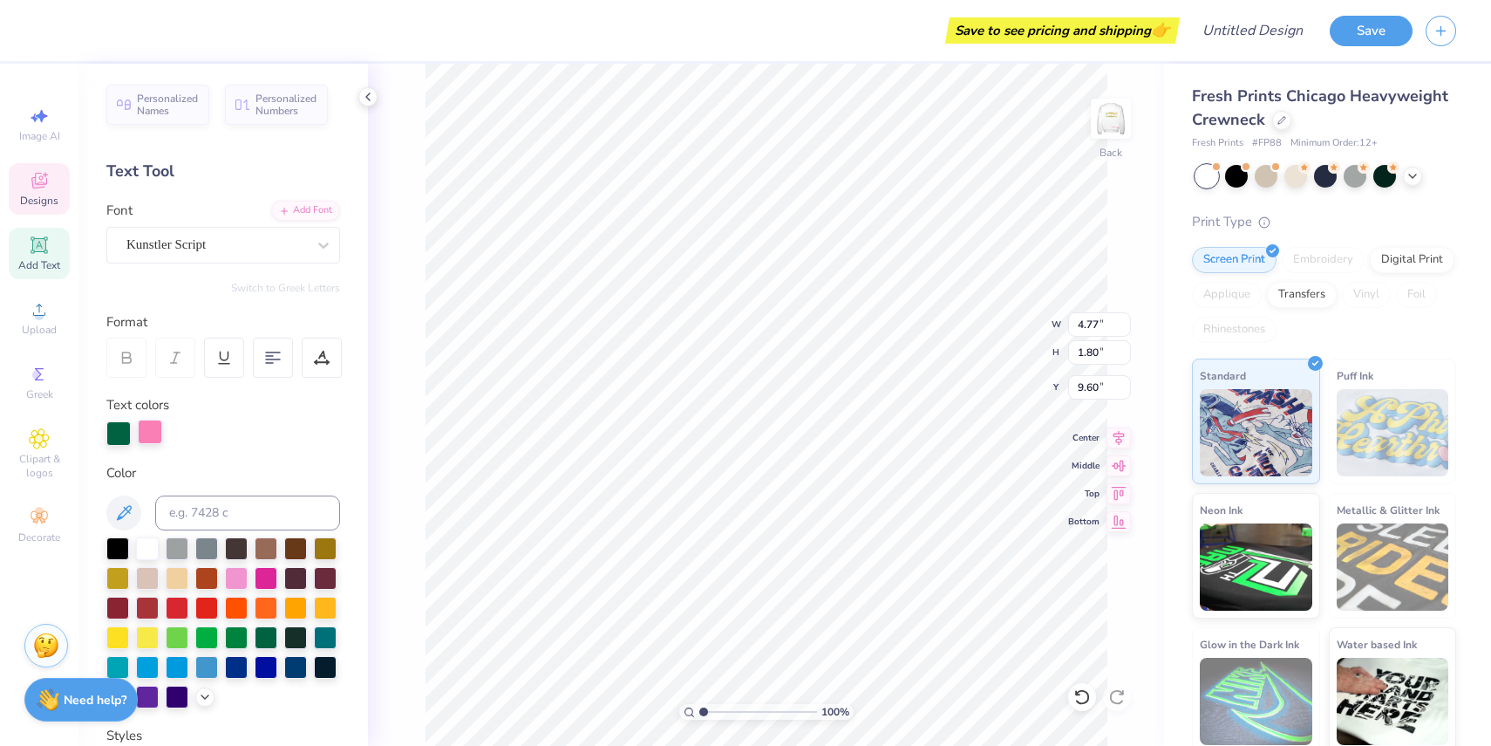
click at [148, 432] on div at bounding box center [150, 431] width 24 height 24
click at [237, 638] on div at bounding box center [236, 635] width 23 height 23
click at [262, 641] on div at bounding box center [266, 635] width 23 height 23
click at [142, 430] on div at bounding box center [150, 431] width 24 height 24
click at [262, 629] on div at bounding box center [266, 635] width 23 height 23
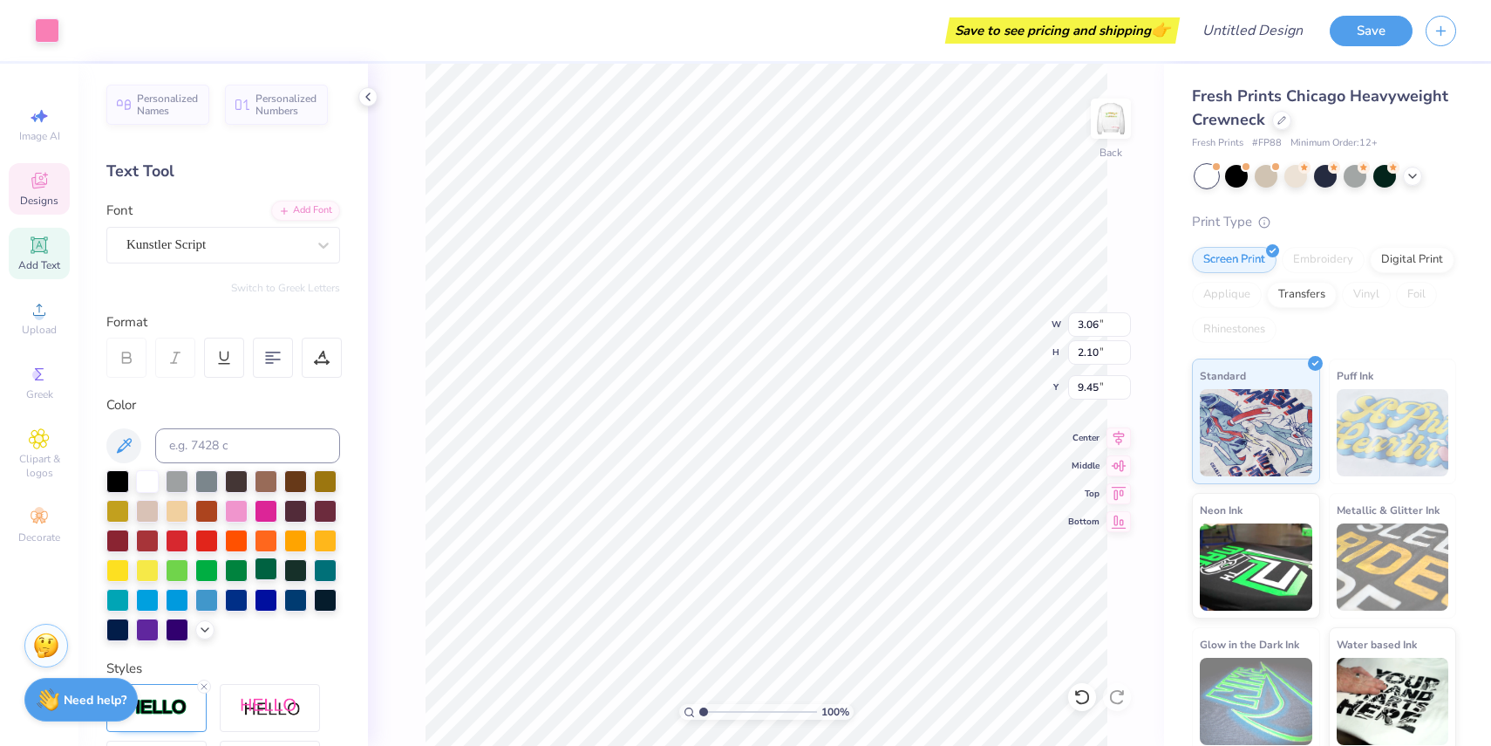
click at [268, 571] on div at bounding box center [266, 568] width 23 height 23
click at [264, 506] on div at bounding box center [266, 509] width 23 height 23
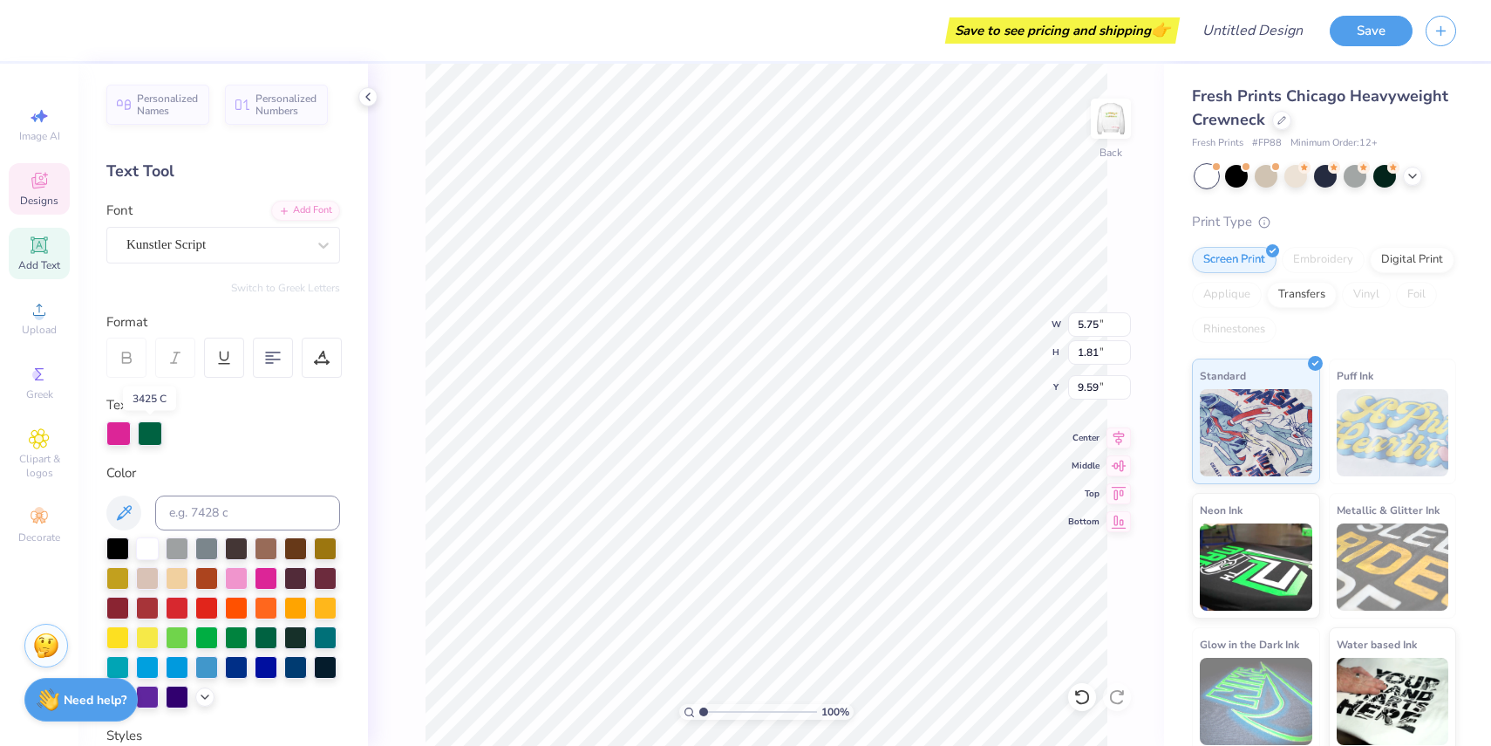
click at [152, 433] on div at bounding box center [150, 433] width 24 height 24
click at [261, 576] on div at bounding box center [266, 576] width 23 height 23
click at [153, 430] on div at bounding box center [150, 433] width 24 height 24
click at [266, 575] on div at bounding box center [266, 576] width 23 height 23
click at [240, 584] on div at bounding box center [236, 576] width 23 height 23
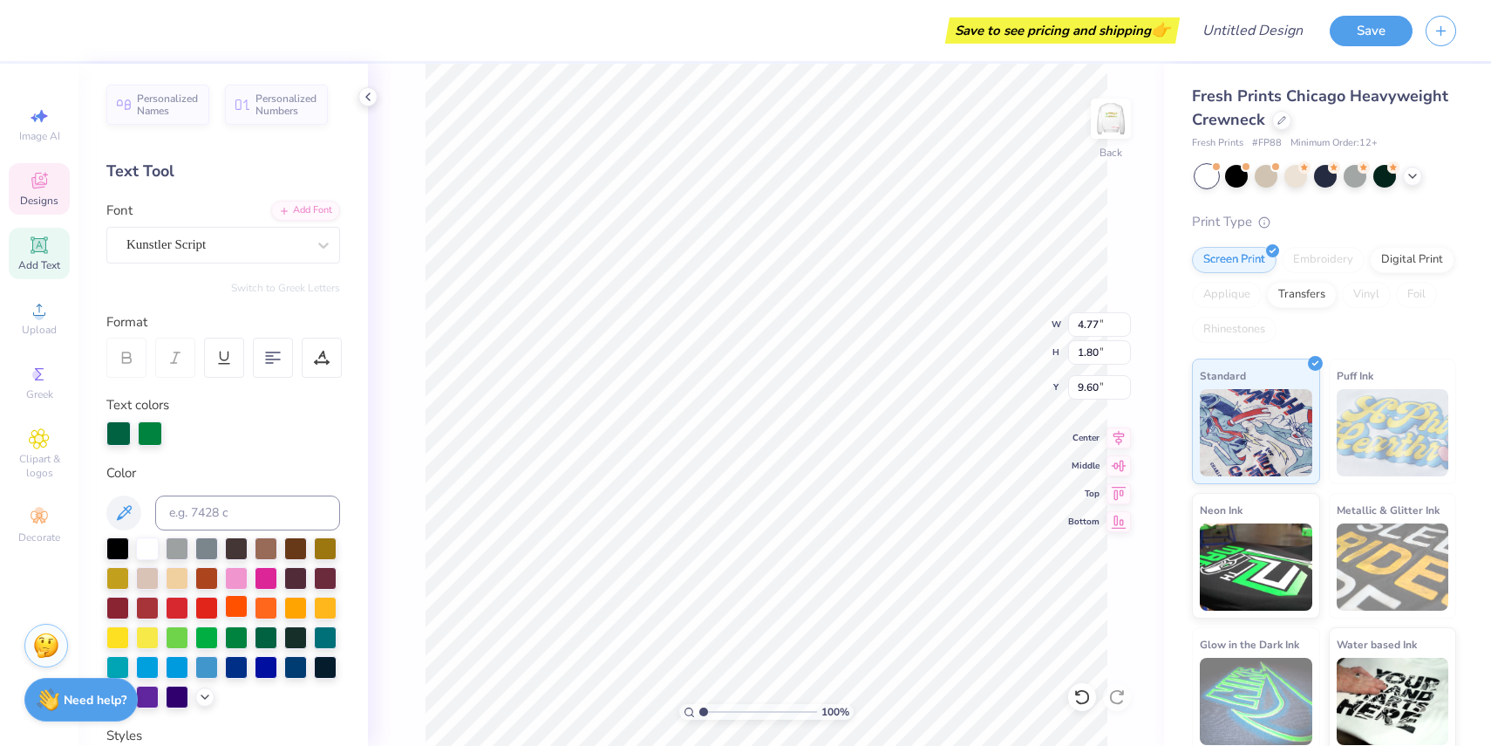
click at [141, 430] on div at bounding box center [150, 433] width 24 height 24
click at [242, 572] on div at bounding box center [236, 578] width 23 height 23
click at [151, 433] on div at bounding box center [150, 431] width 24 height 24
click at [234, 576] on div at bounding box center [236, 576] width 23 height 23
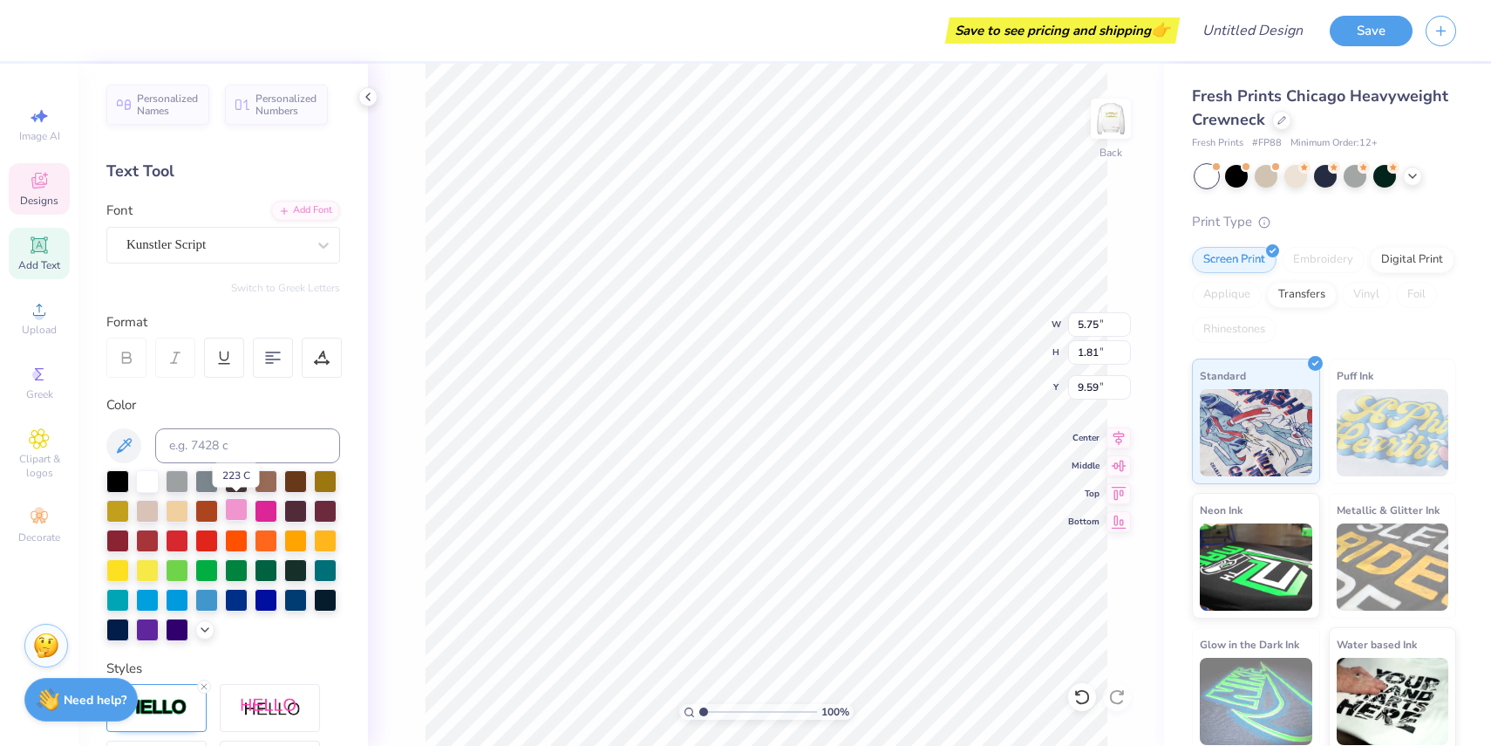
click at [228, 509] on div at bounding box center [236, 509] width 23 height 23
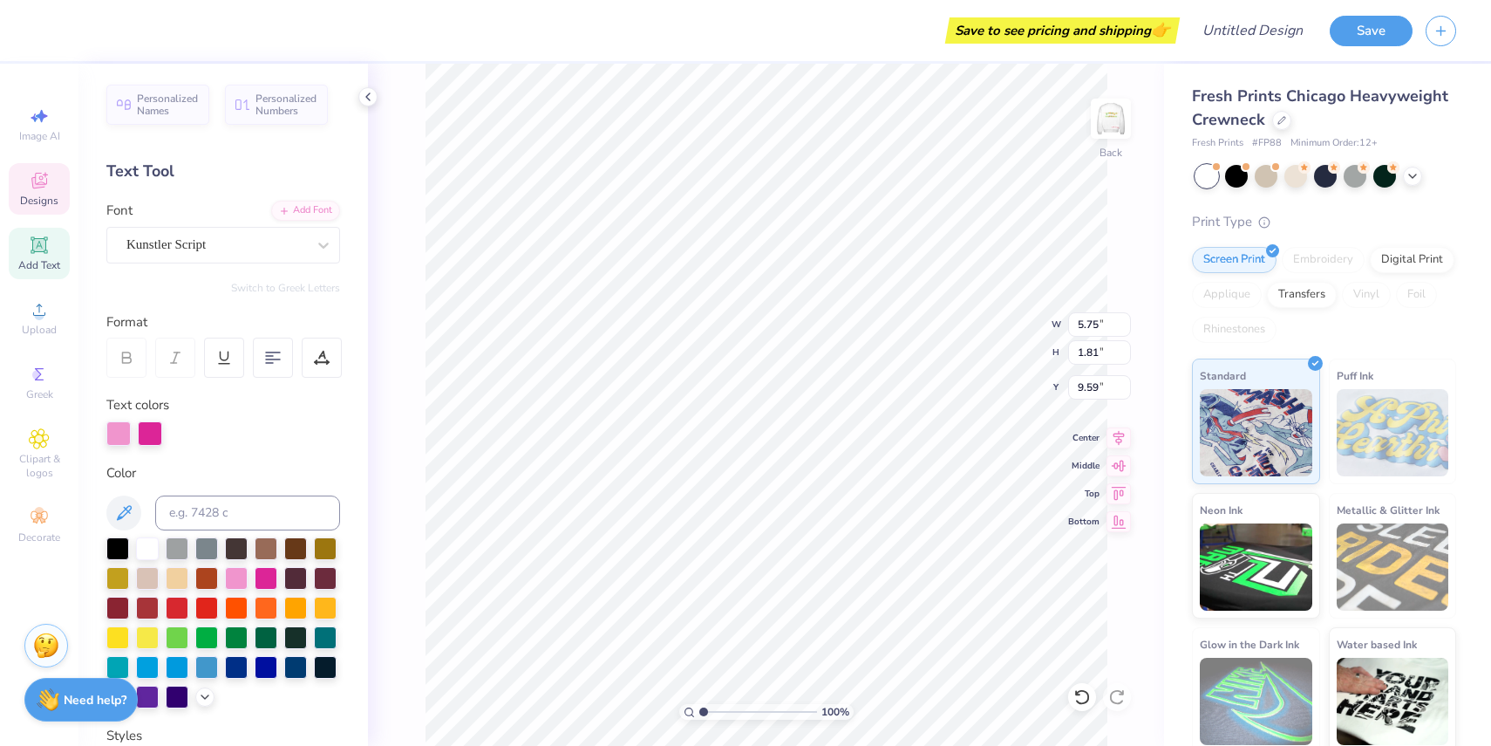
click at [156, 432] on div at bounding box center [150, 433] width 24 height 24
click at [239, 570] on div at bounding box center [236, 576] width 23 height 23
click at [149, 432] on div at bounding box center [150, 433] width 24 height 24
click at [152, 433] on div at bounding box center [150, 433] width 24 height 24
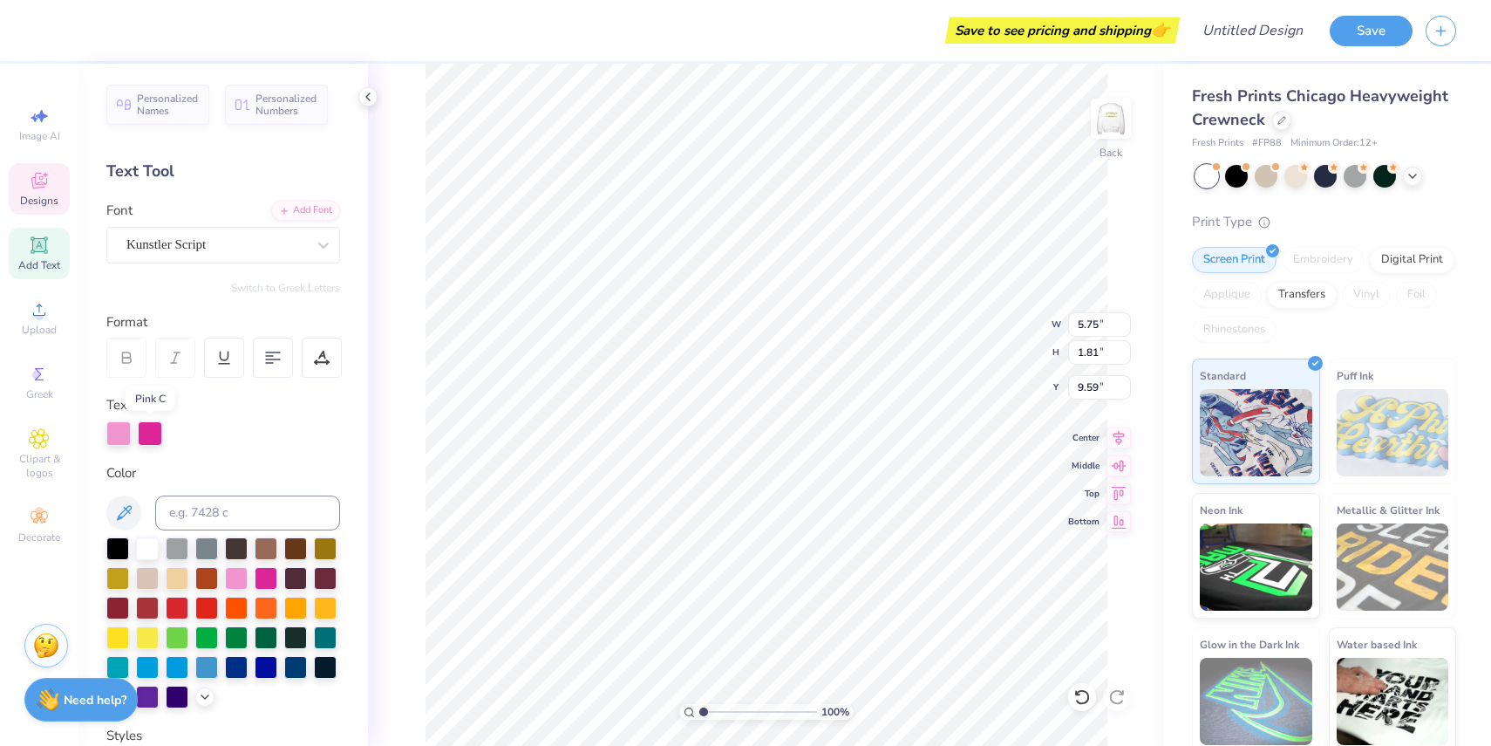
click at [152, 433] on div at bounding box center [150, 433] width 24 height 24
click at [242, 576] on div at bounding box center [236, 576] width 23 height 23
click at [150, 438] on div at bounding box center [150, 433] width 24 height 24
click at [229, 571] on div at bounding box center [236, 576] width 23 height 23
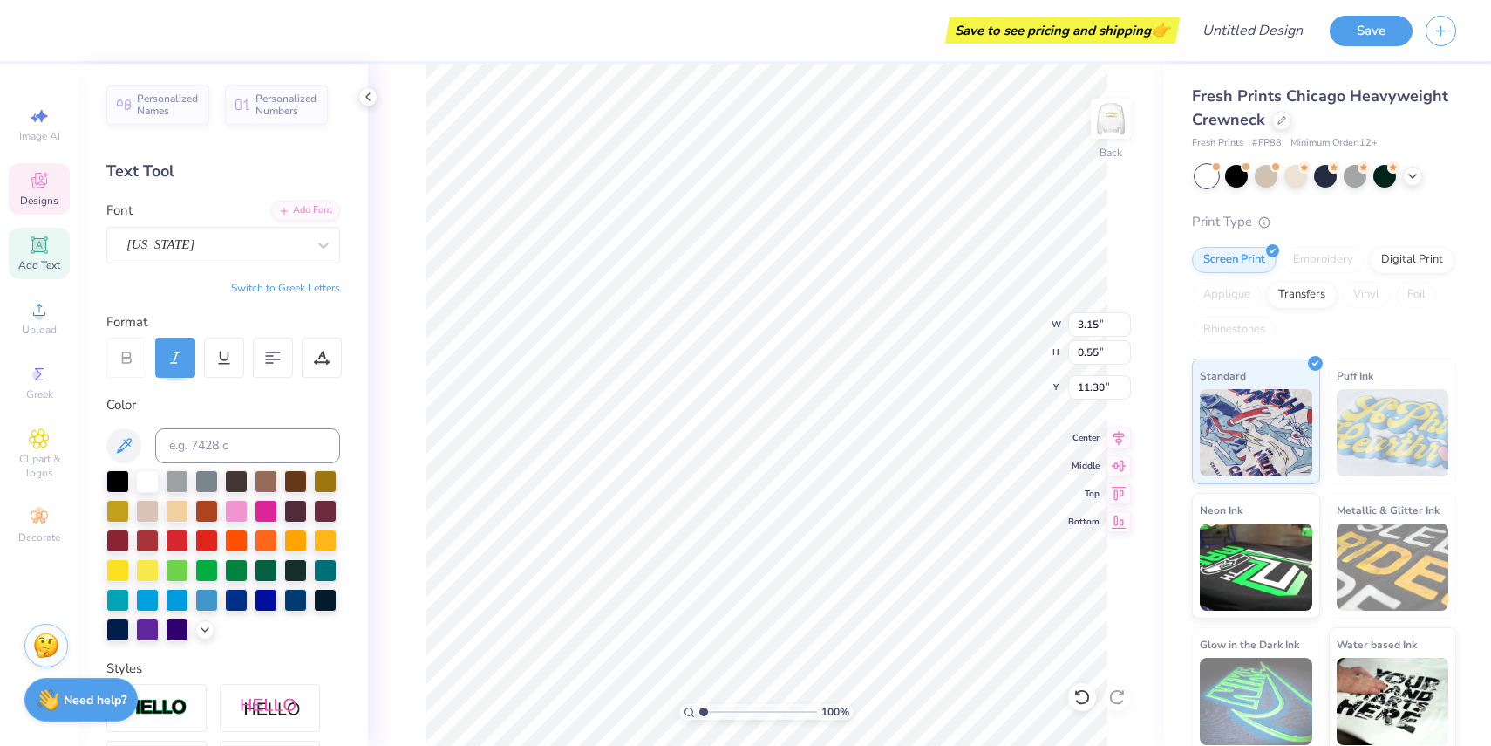
scroll to position [0, 2]
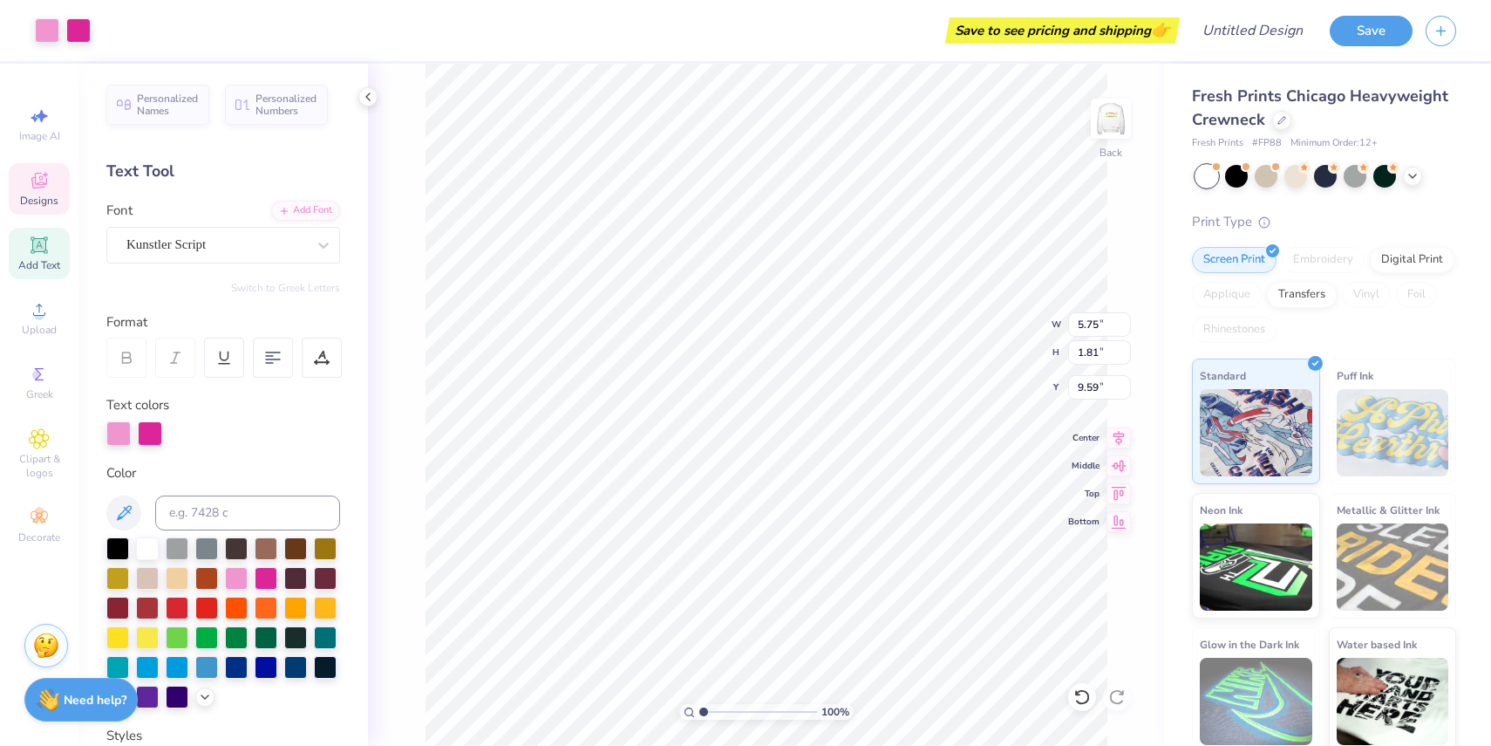
click at [143, 433] on div at bounding box center [150, 433] width 24 height 24
click at [155, 431] on div at bounding box center [150, 433] width 24 height 24
click at [239, 576] on div at bounding box center [236, 576] width 23 height 23
click at [237, 576] on div at bounding box center [236, 576] width 23 height 23
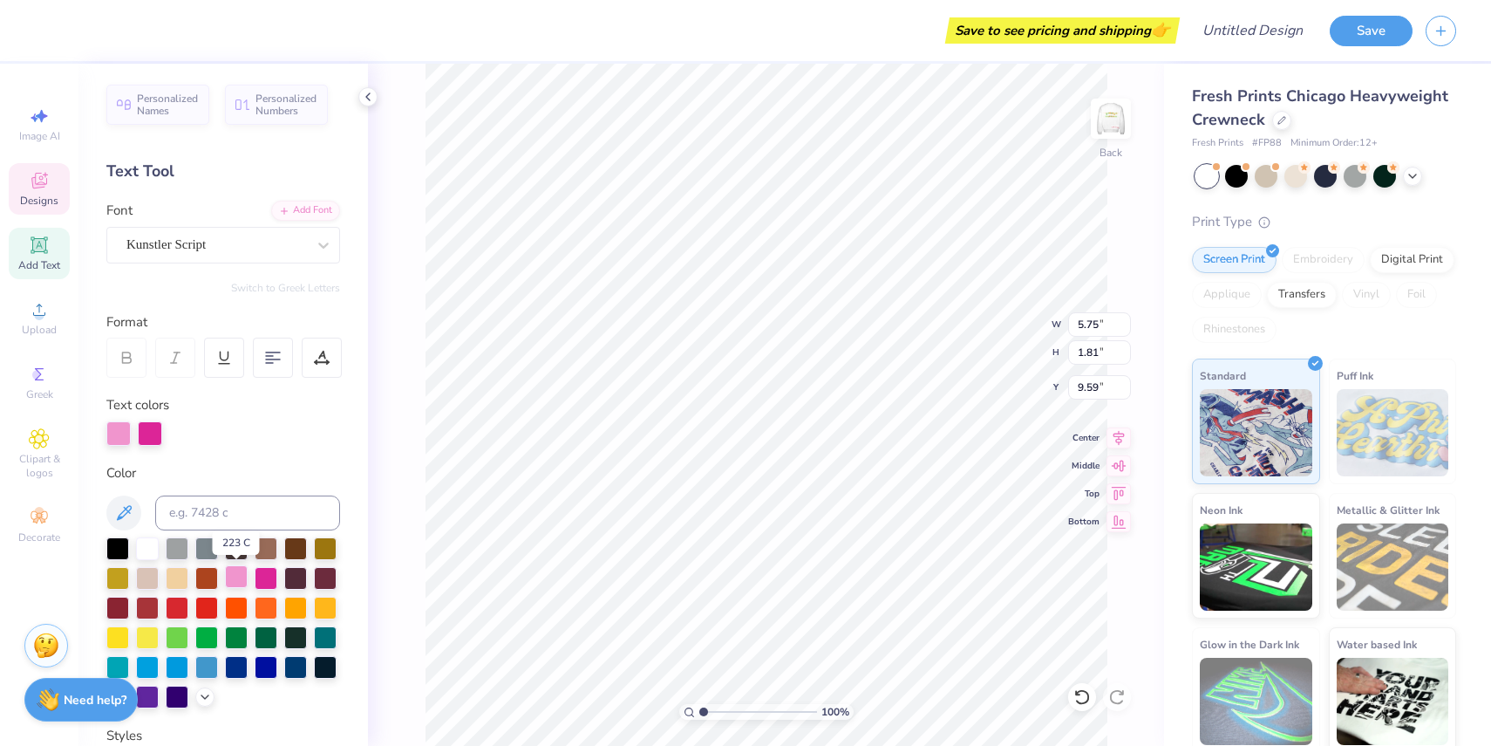
click at [237, 576] on div at bounding box center [236, 576] width 23 height 23
click at [227, 578] on div at bounding box center [236, 576] width 23 height 23
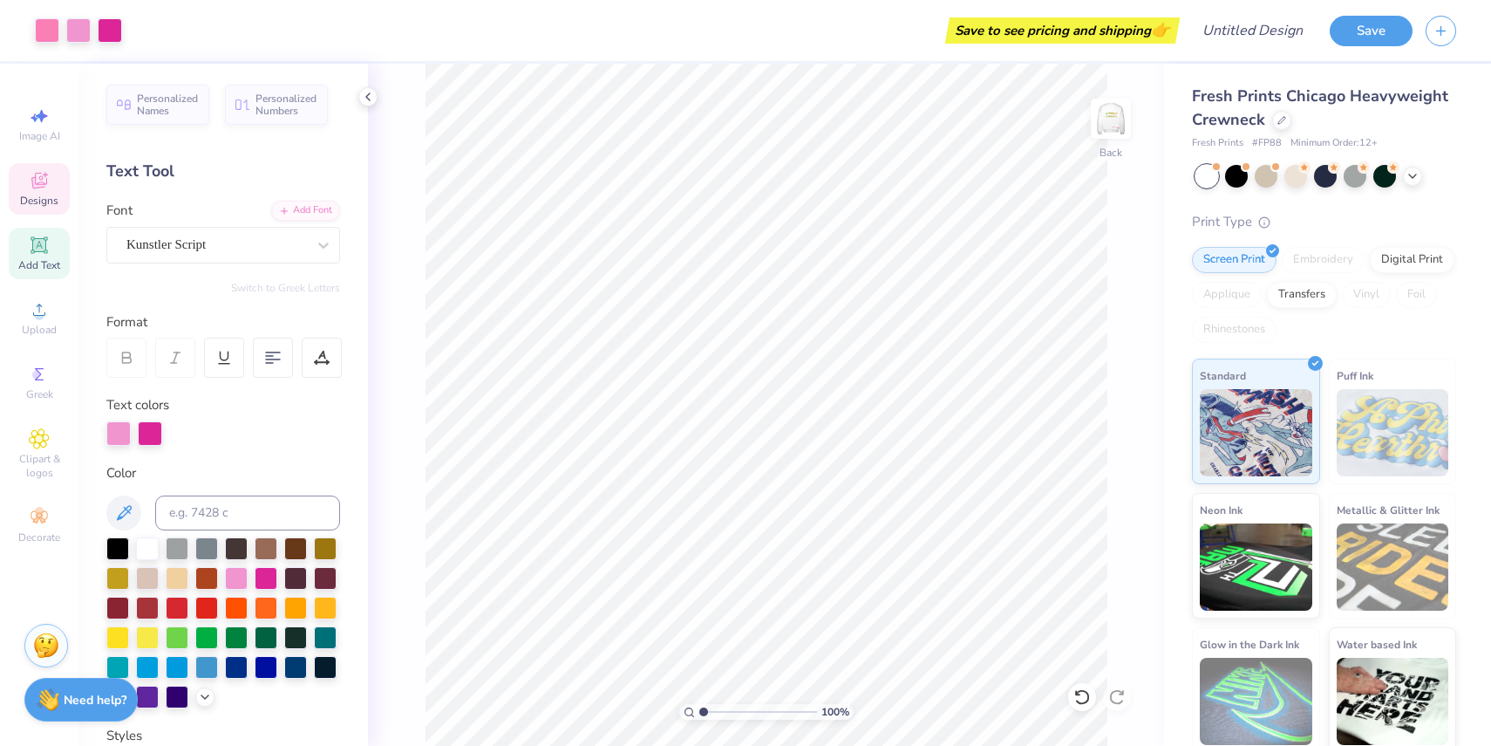
click at [46, 194] on span "Designs" at bounding box center [39, 201] width 38 height 14
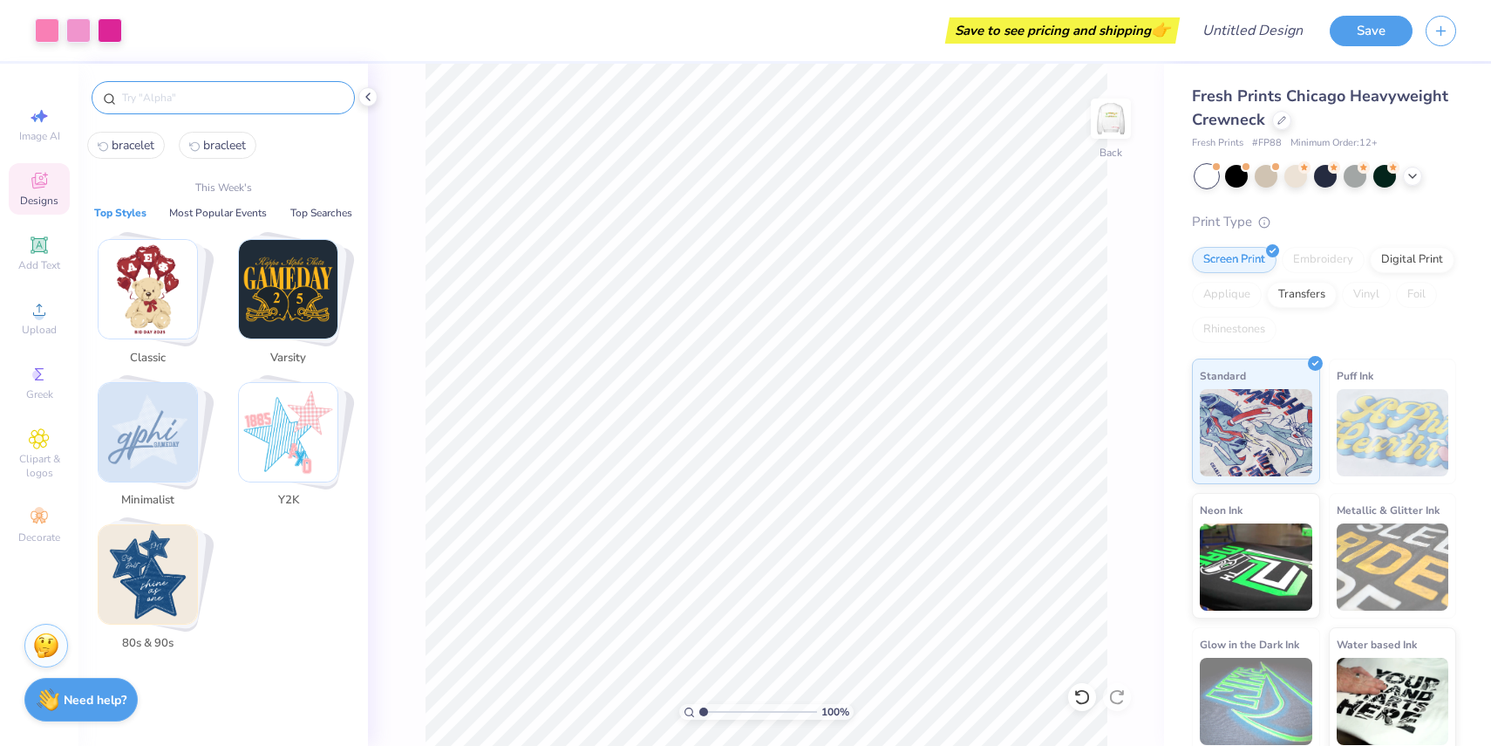
click at [194, 95] on input "text" at bounding box center [231, 97] width 223 height 17
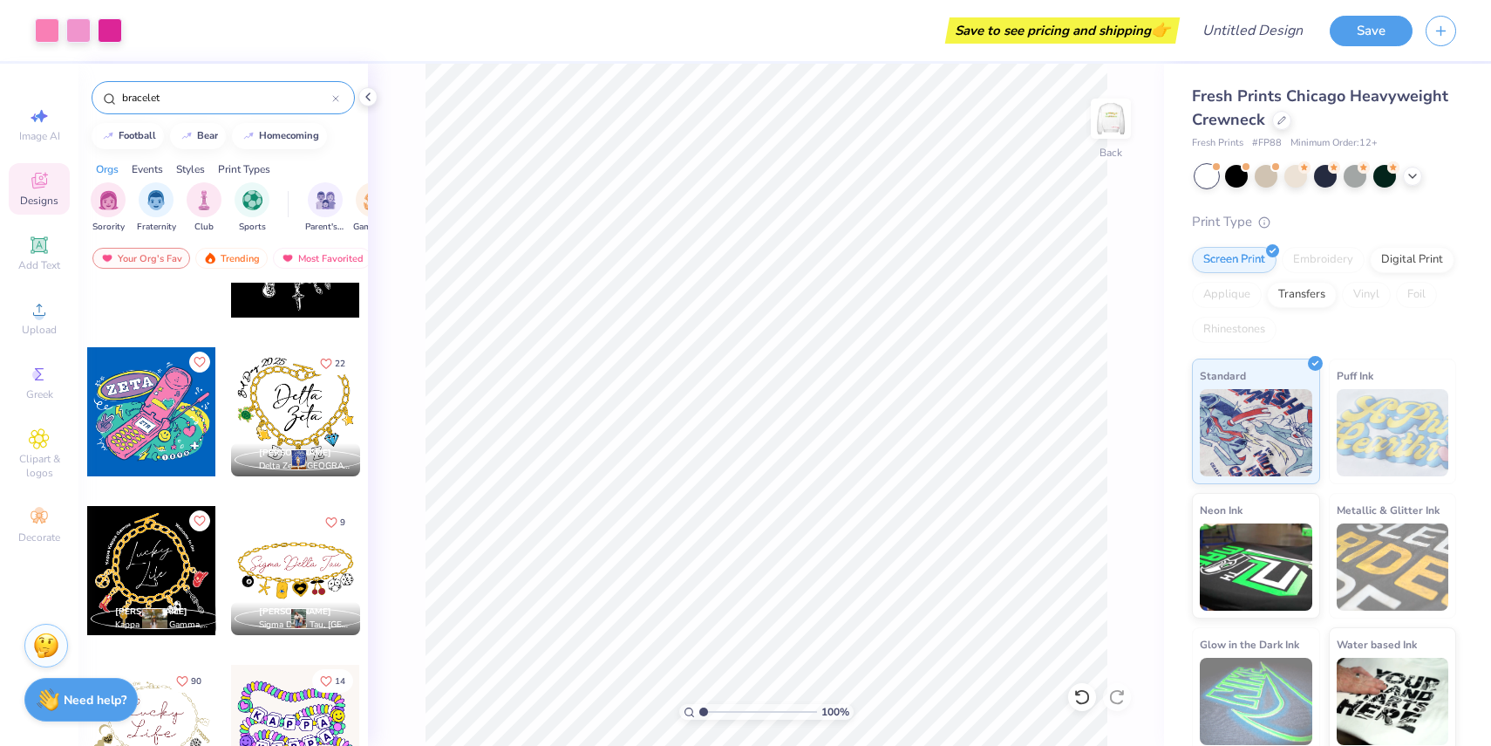
scroll to position [265, 0]
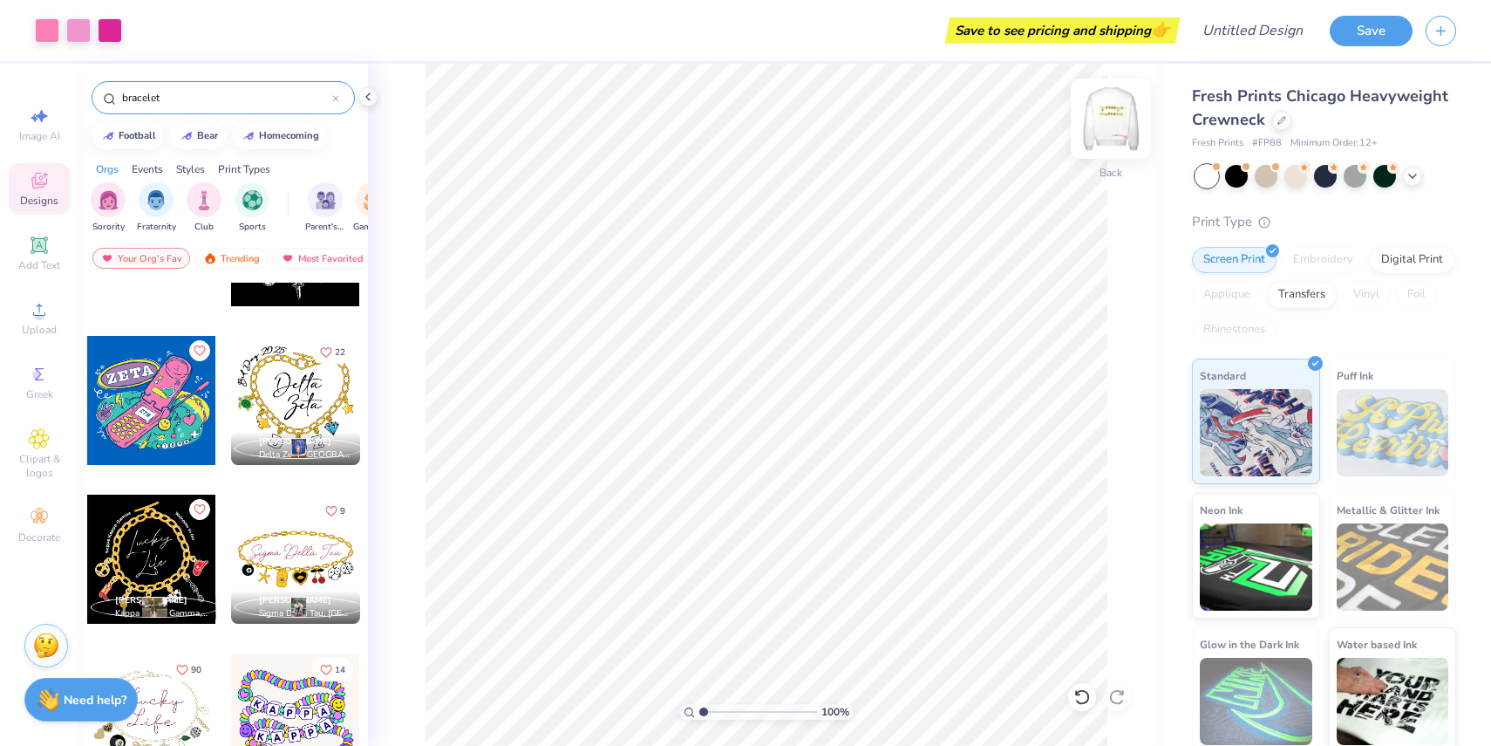
click at [1104, 112] on img at bounding box center [1111, 119] width 70 height 70
click at [269, 684] on div at bounding box center [295, 717] width 129 height 129
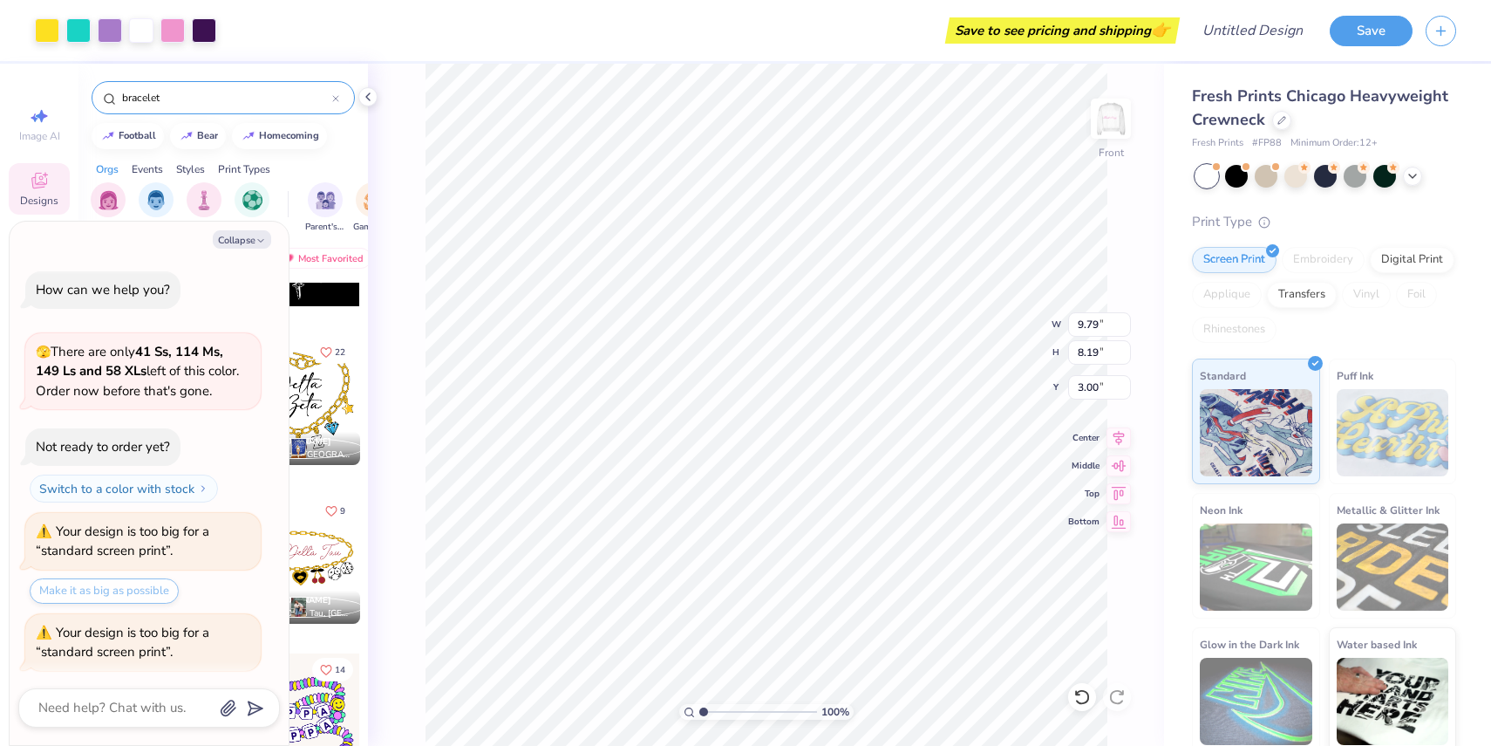
scroll to position [212, 0]
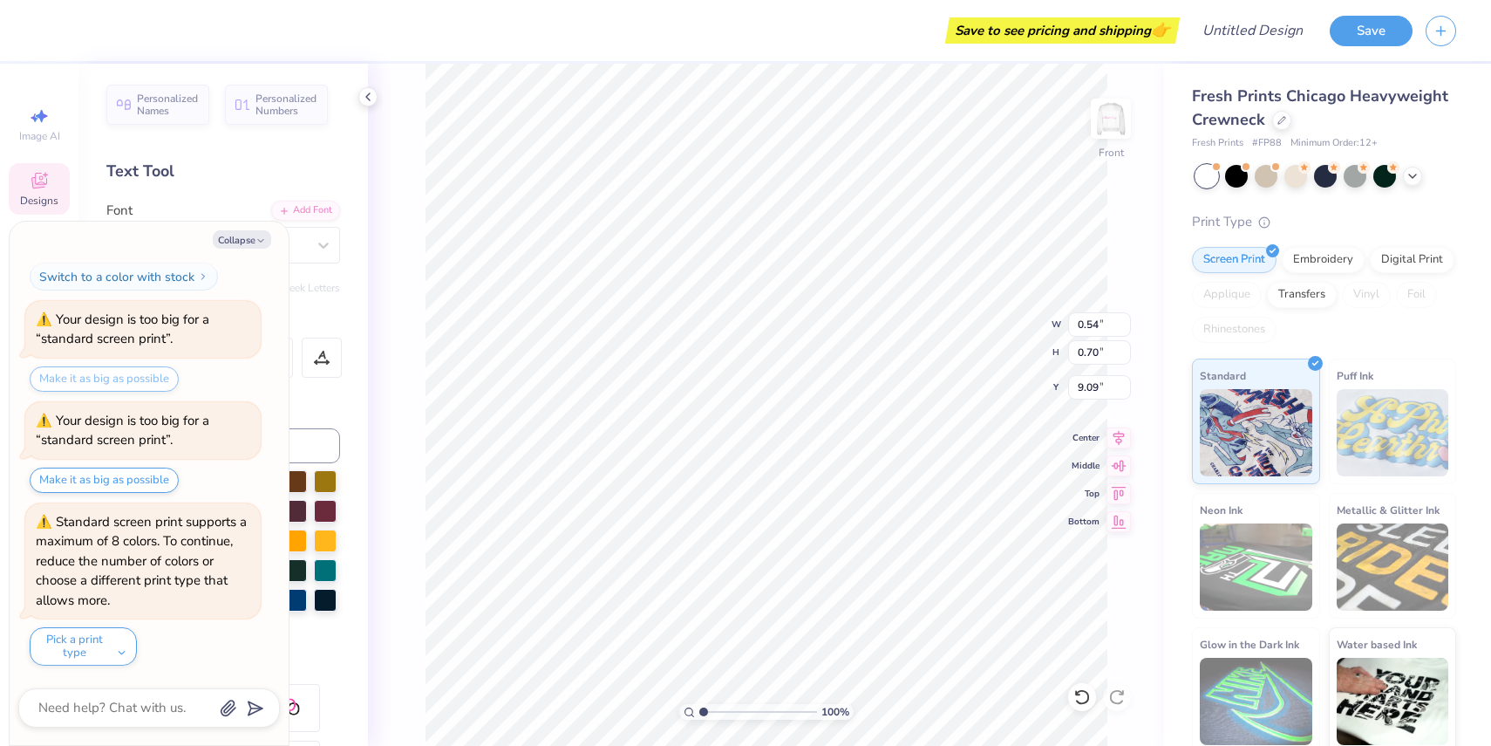
click at [389, 127] on div "100 % Front W 0.54 0.54 " H 0.70 0.70 " Y 9.09 9.09 " Center Middle Top Bottom" at bounding box center [766, 405] width 796 height 682
paste textarea
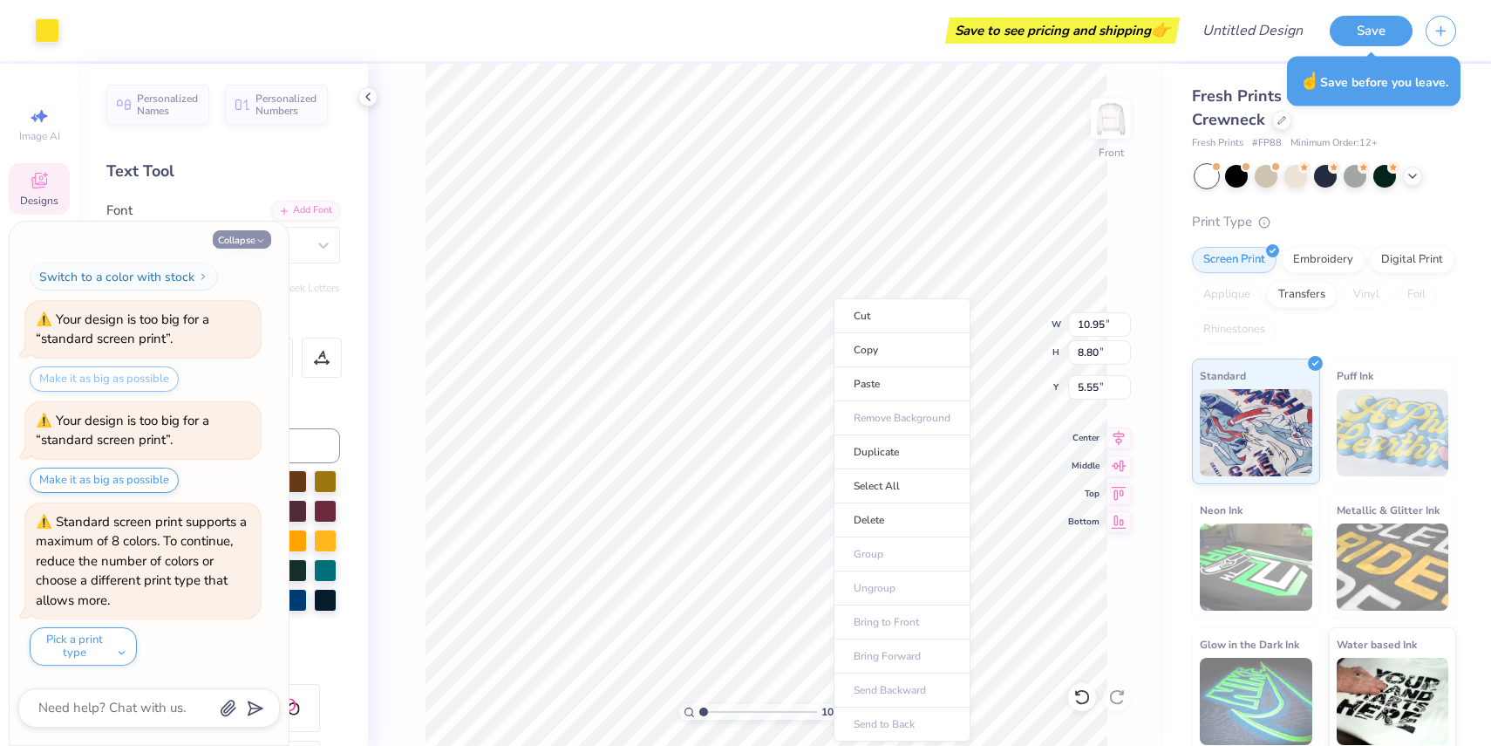
click at [251, 238] on button "Collapse" at bounding box center [242, 239] width 58 height 18
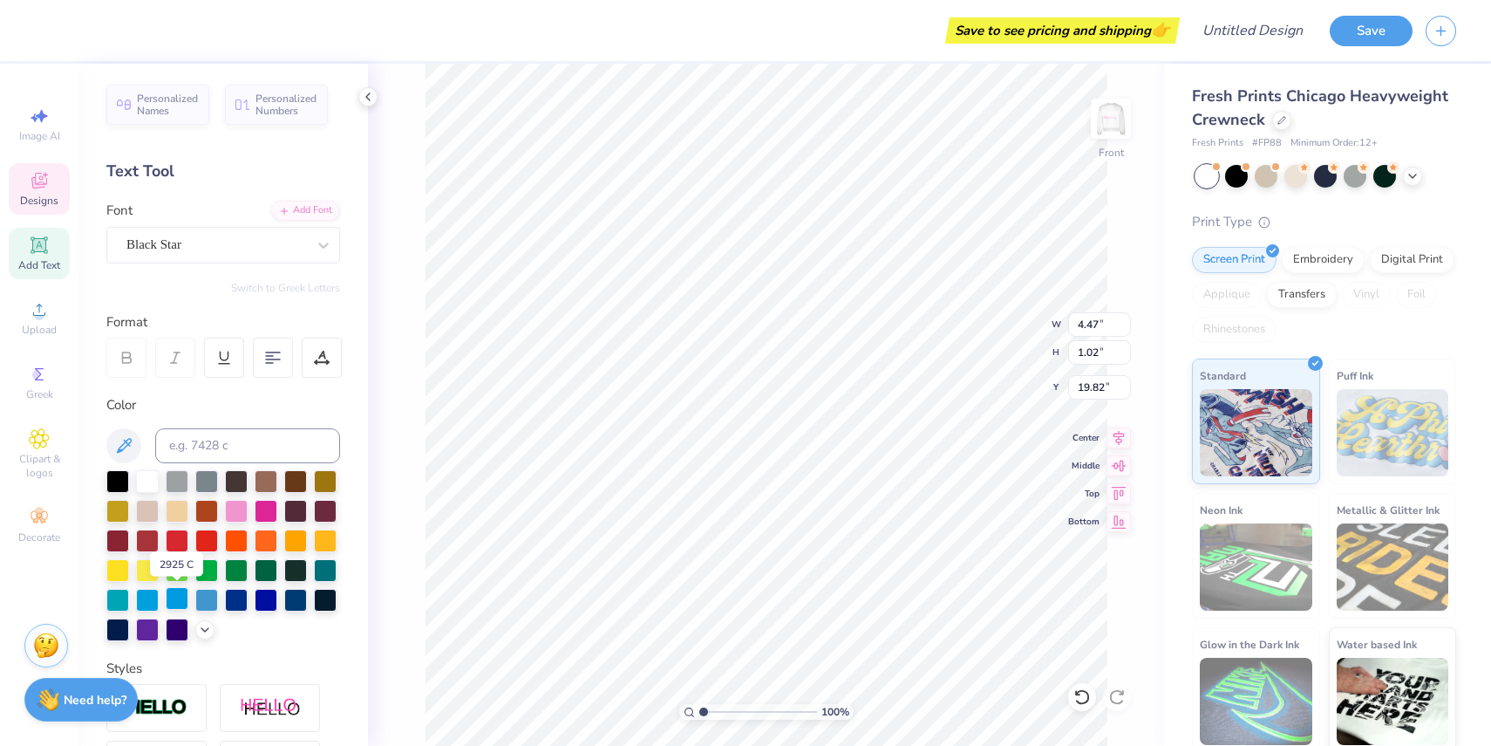
click at [184, 592] on div at bounding box center [177, 598] width 23 height 23
click at [174, 599] on div at bounding box center [177, 598] width 23 height 23
click at [233, 596] on div at bounding box center [236, 598] width 23 height 23
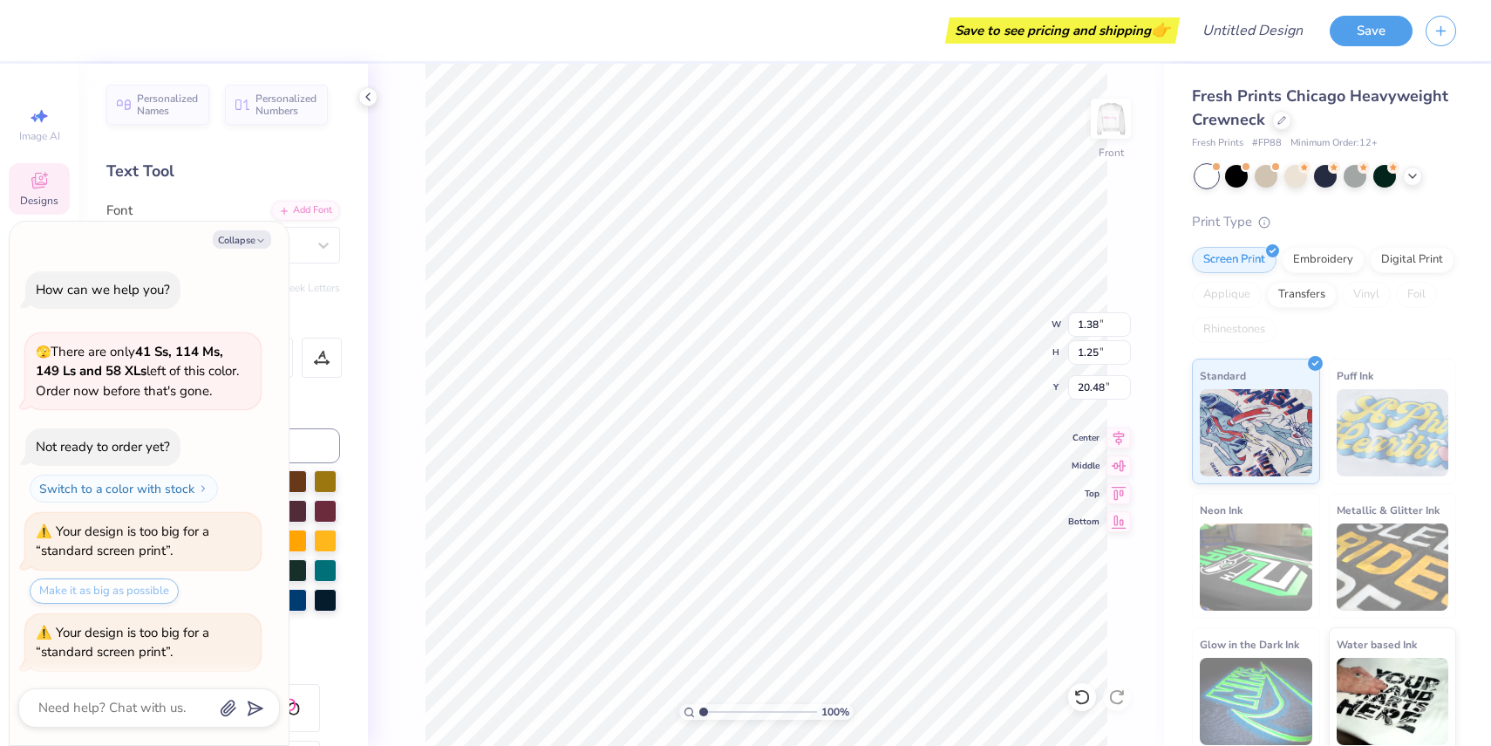
scroll to position [385, 0]
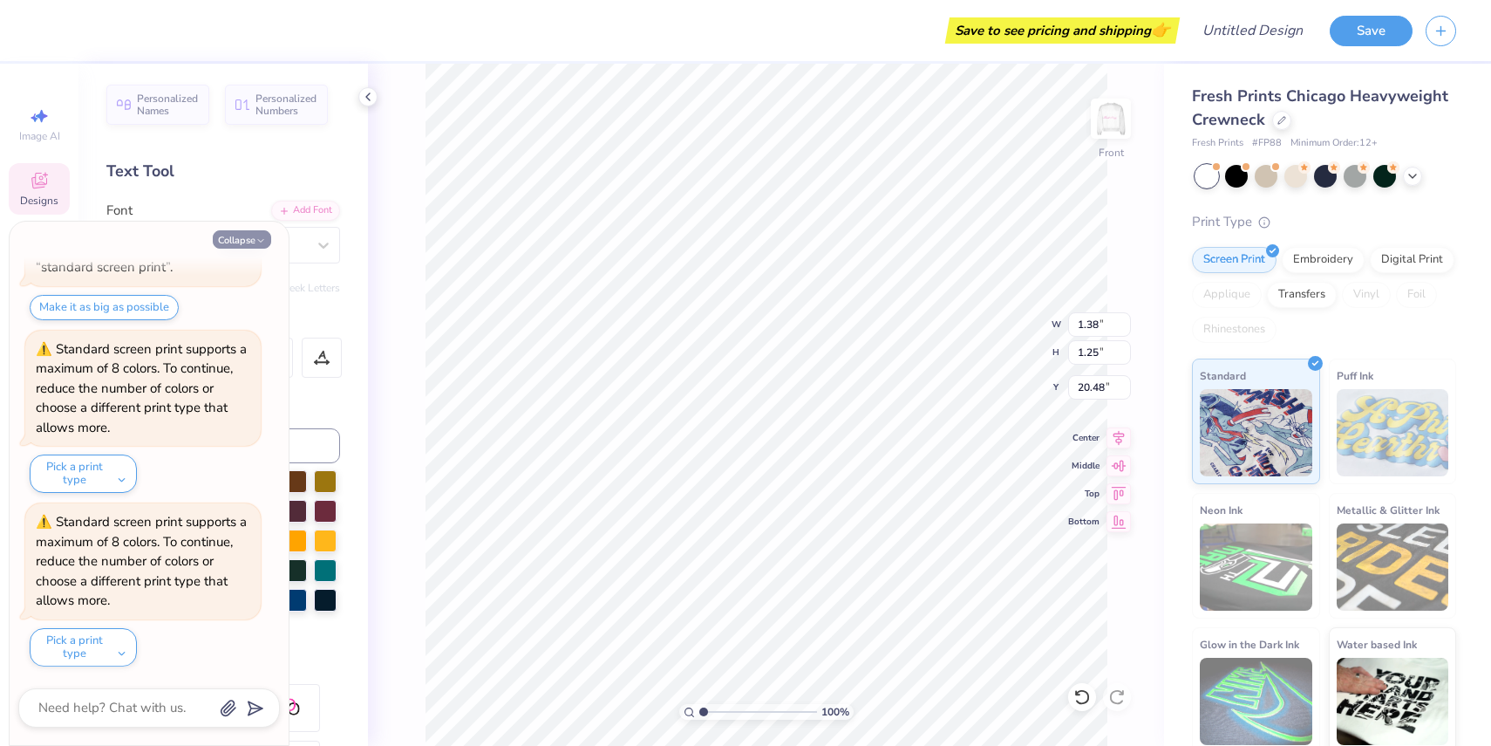
click at [261, 235] on button "Collapse" at bounding box center [242, 239] width 58 height 18
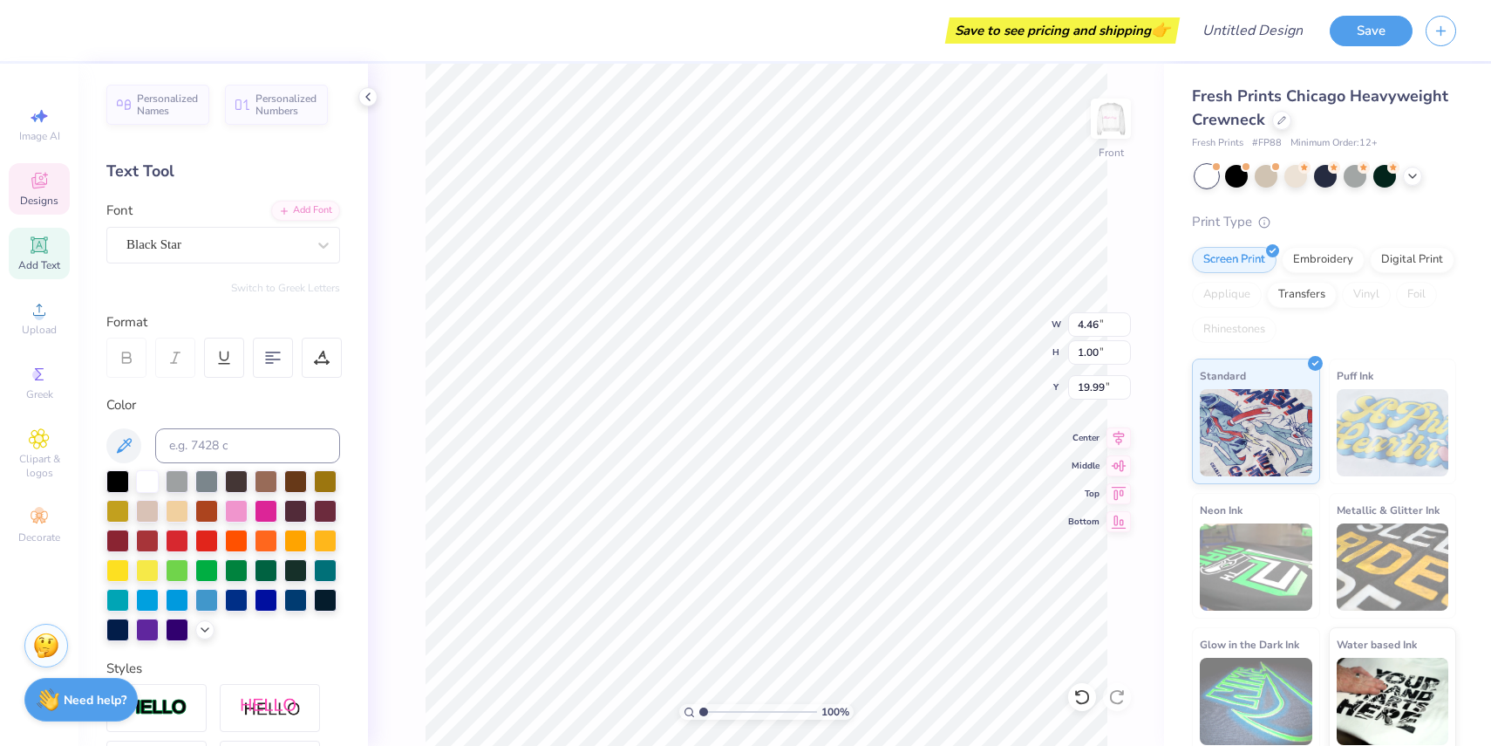
scroll to position [0, 0]
click at [146, 632] on div at bounding box center [147, 627] width 23 height 23
click at [153, 630] on div at bounding box center [147, 627] width 23 height 23
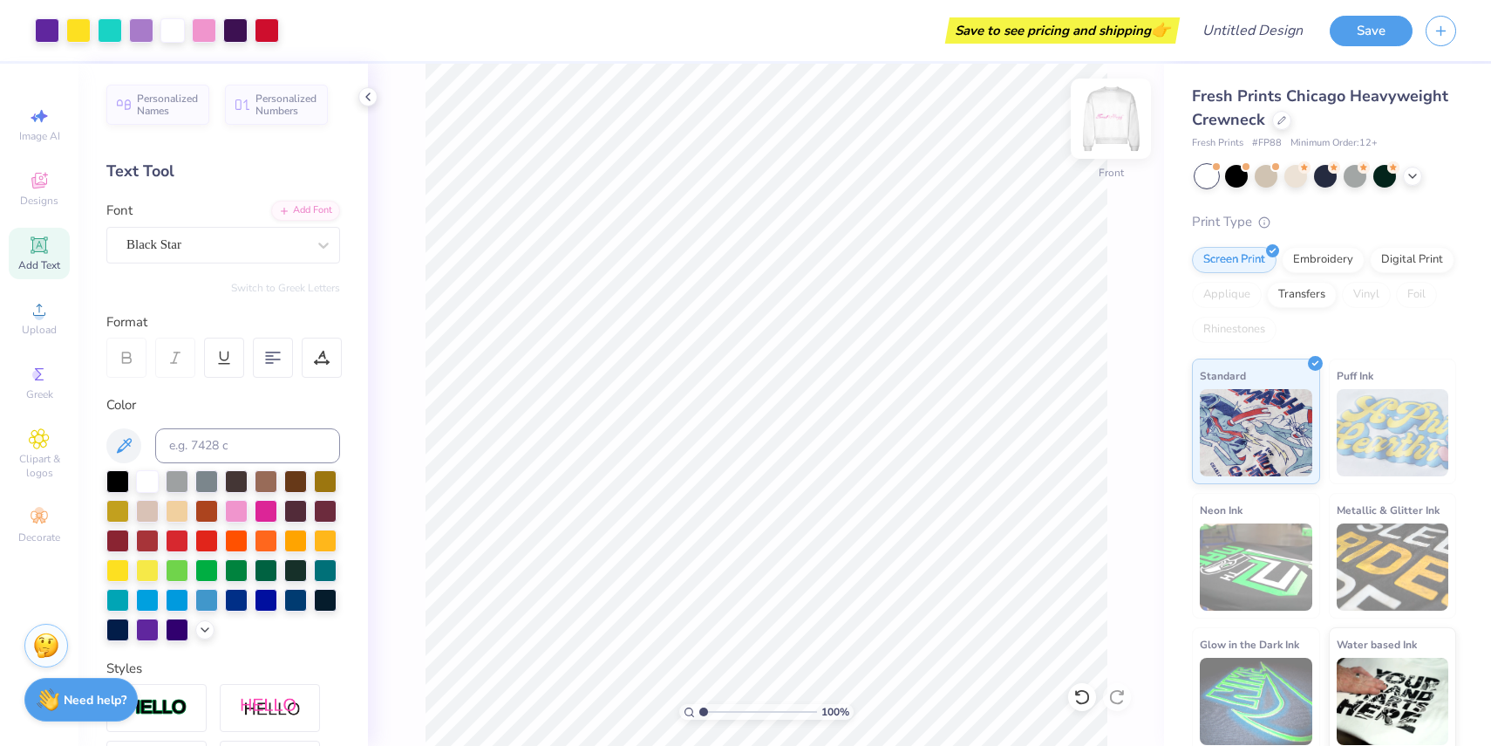
click at [1104, 128] on img at bounding box center [1111, 119] width 70 height 70
click at [1392, 21] on button "Save" at bounding box center [1371, 28] width 83 height 31
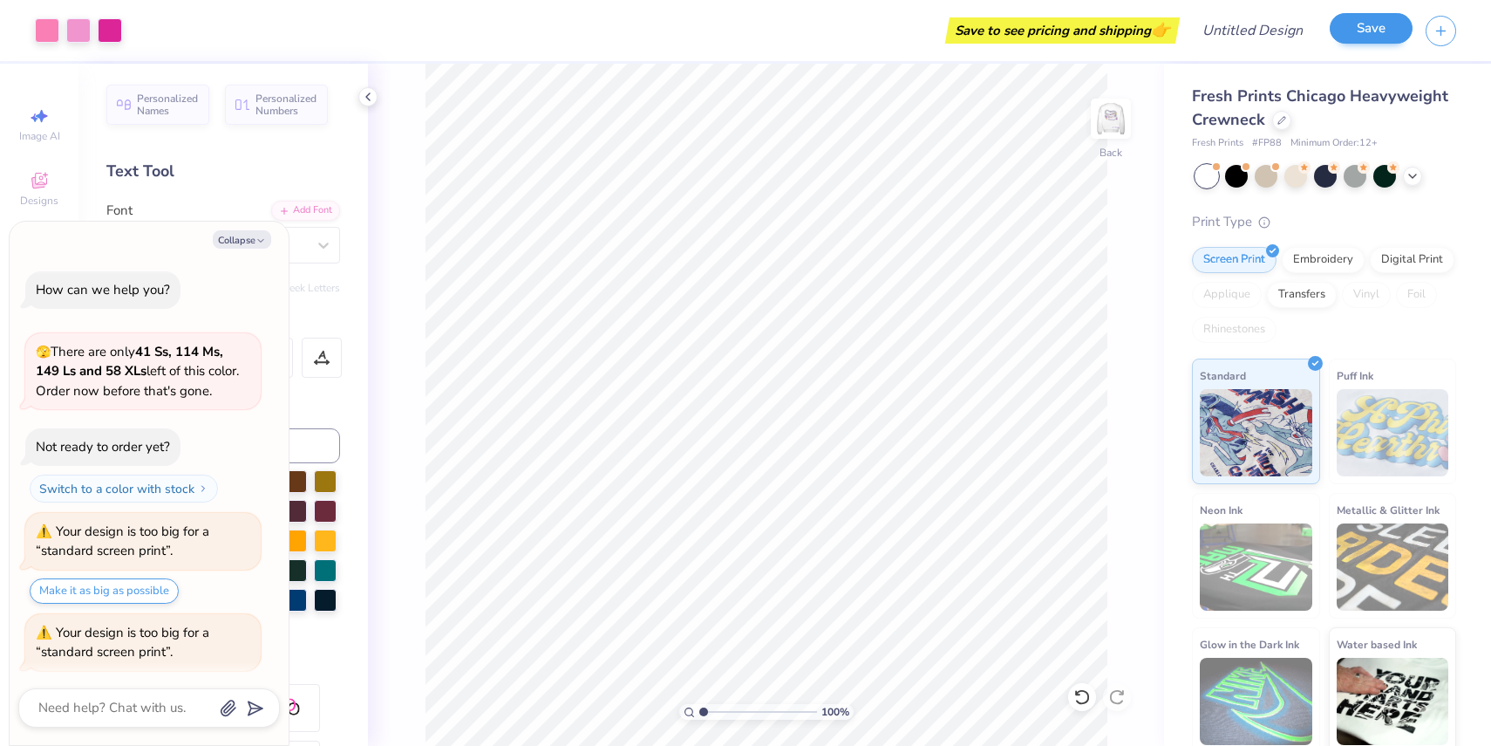
scroll to position [432, 0]
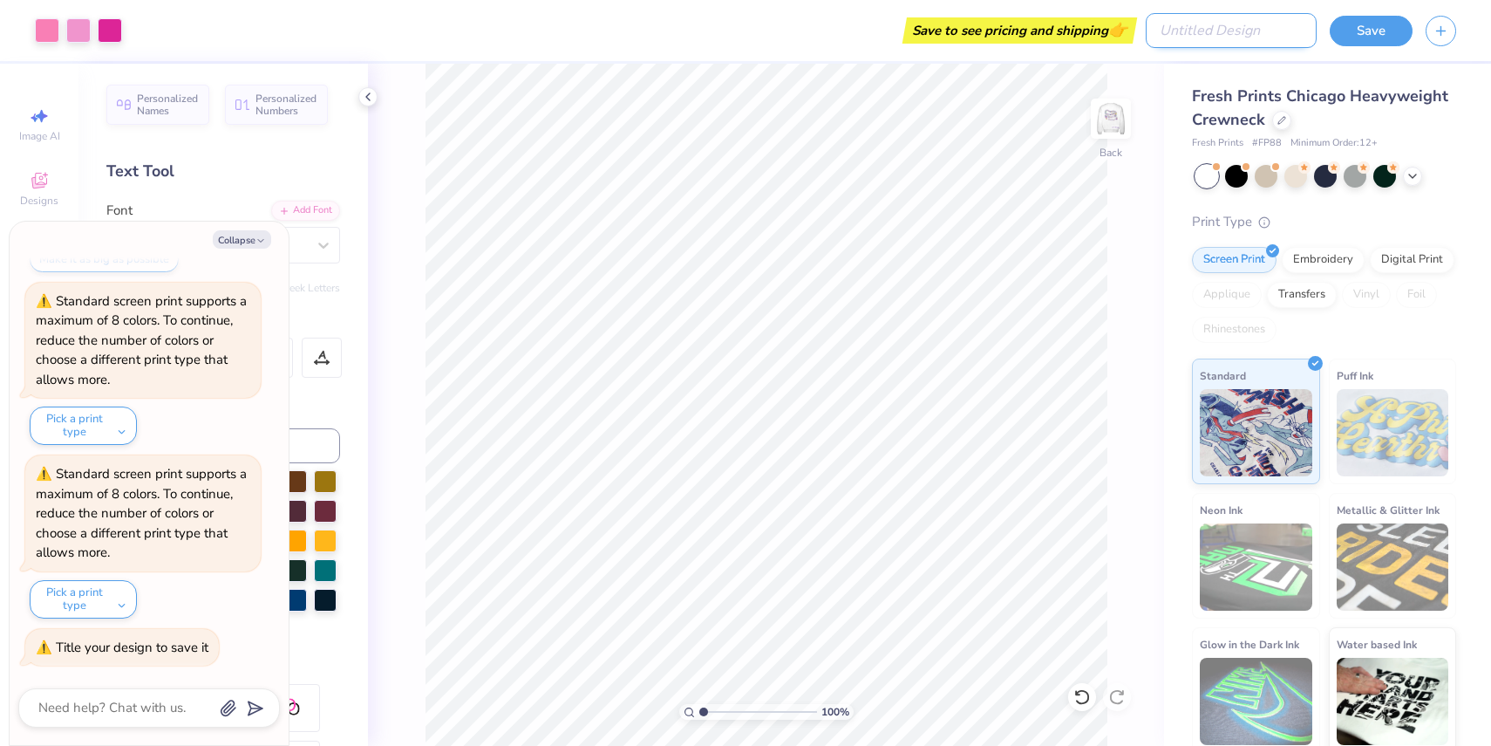
click at [1258, 24] on input "Design Title" at bounding box center [1231, 30] width 171 height 35
click at [1375, 27] on button "Save" at bounding box center [1371, 28] width 83 height 31
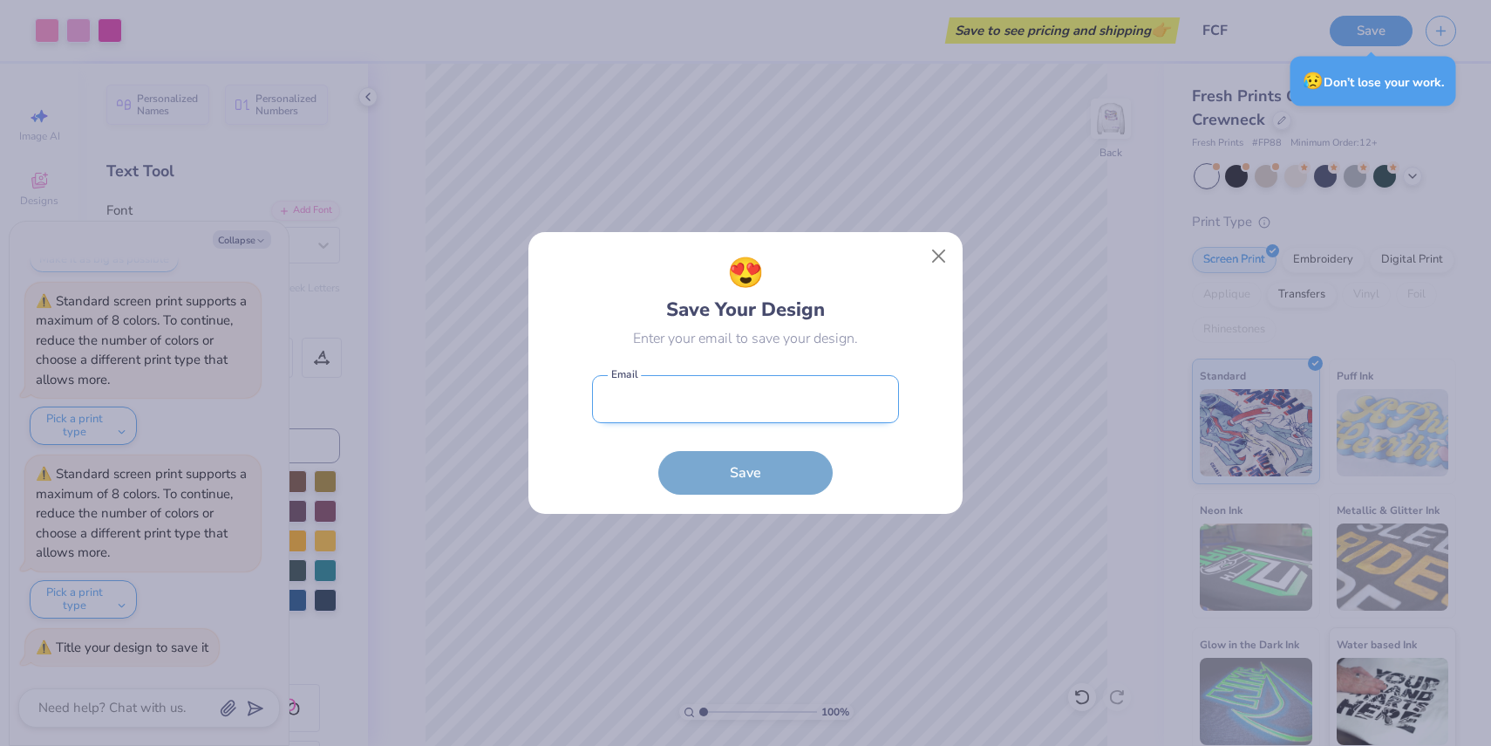
click at [795, 407] on input "email" at bounding box center [745, 399] width 307 height 48
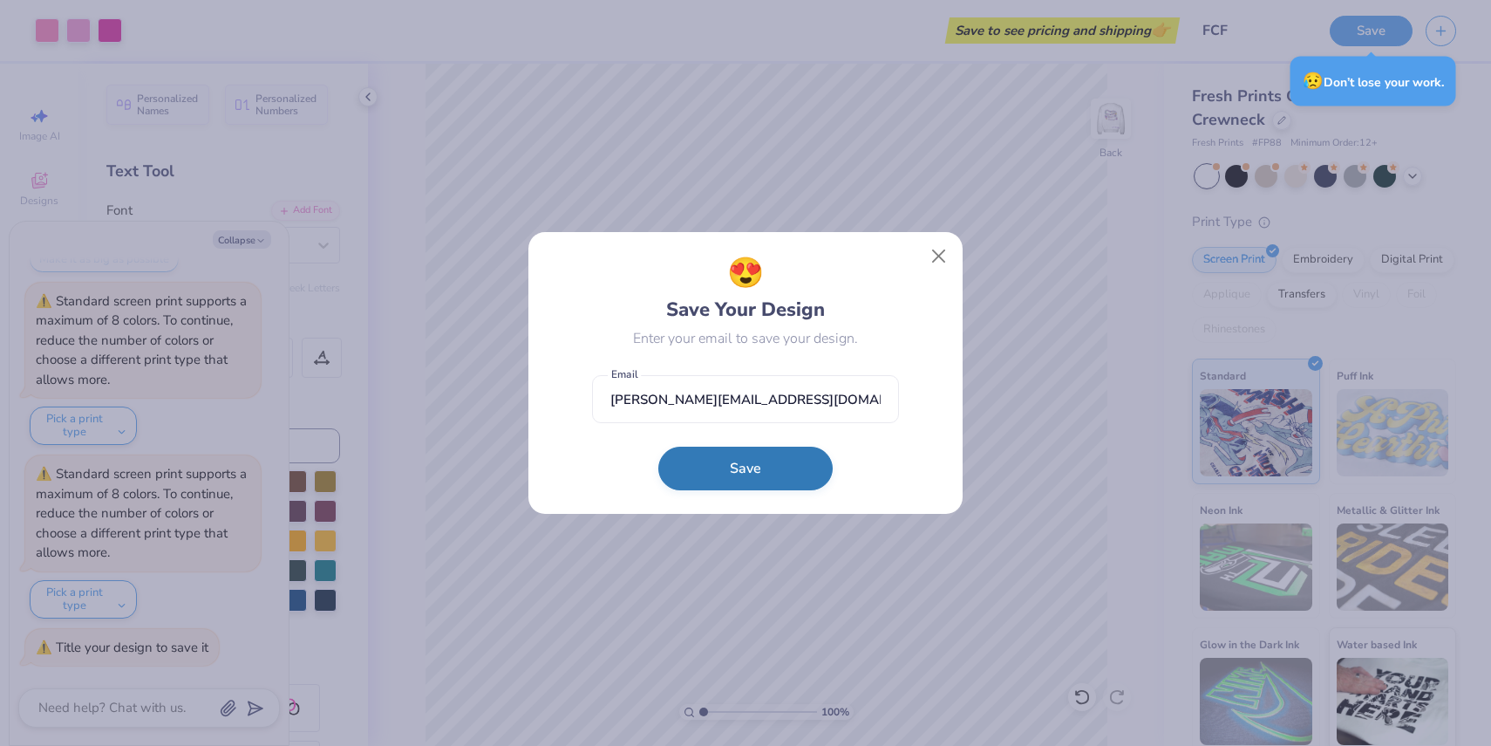
click at [783, 463] on button "Save" at bounding box center [745, 468] width 174 height 44
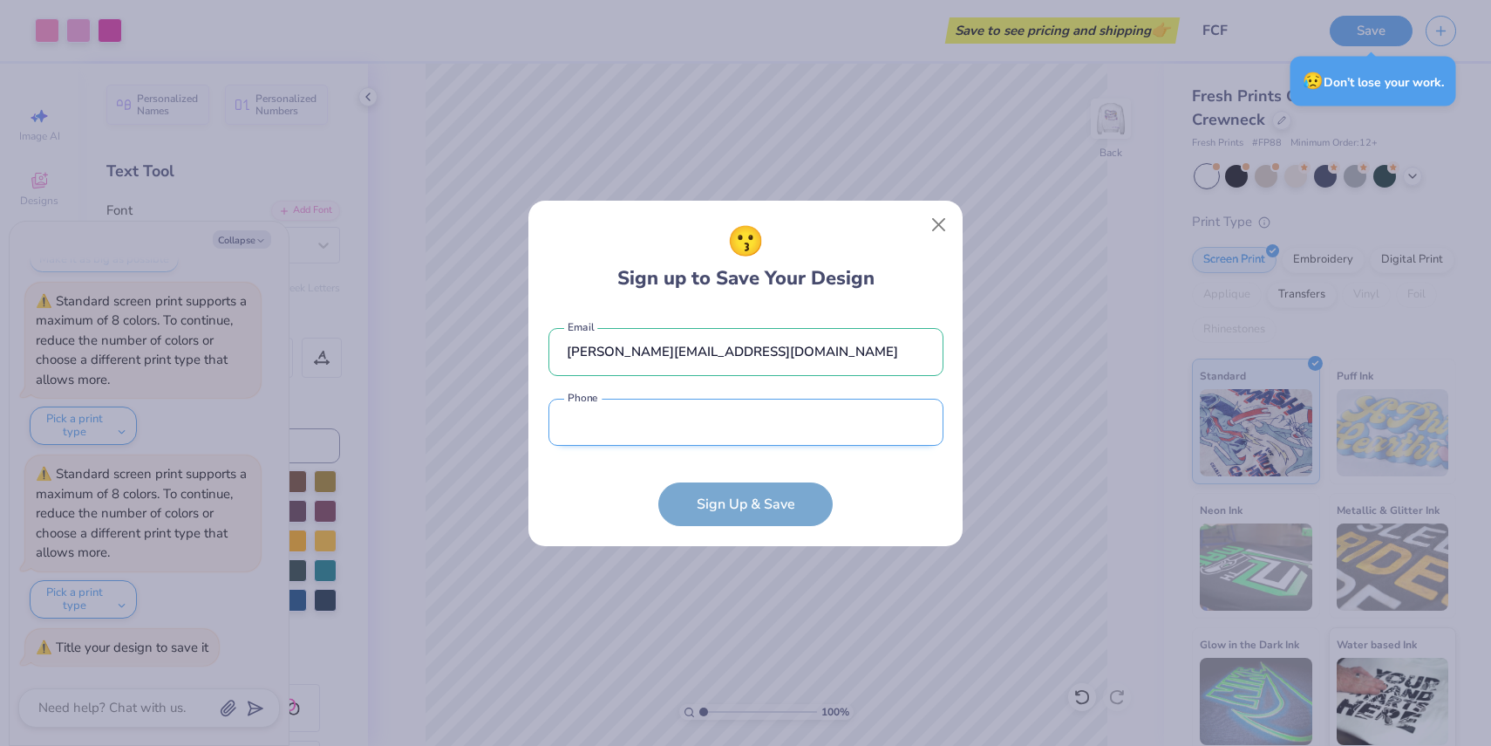
click at [679, 419] on input "tel" at bounding box center [745, 422] width 395 height 48
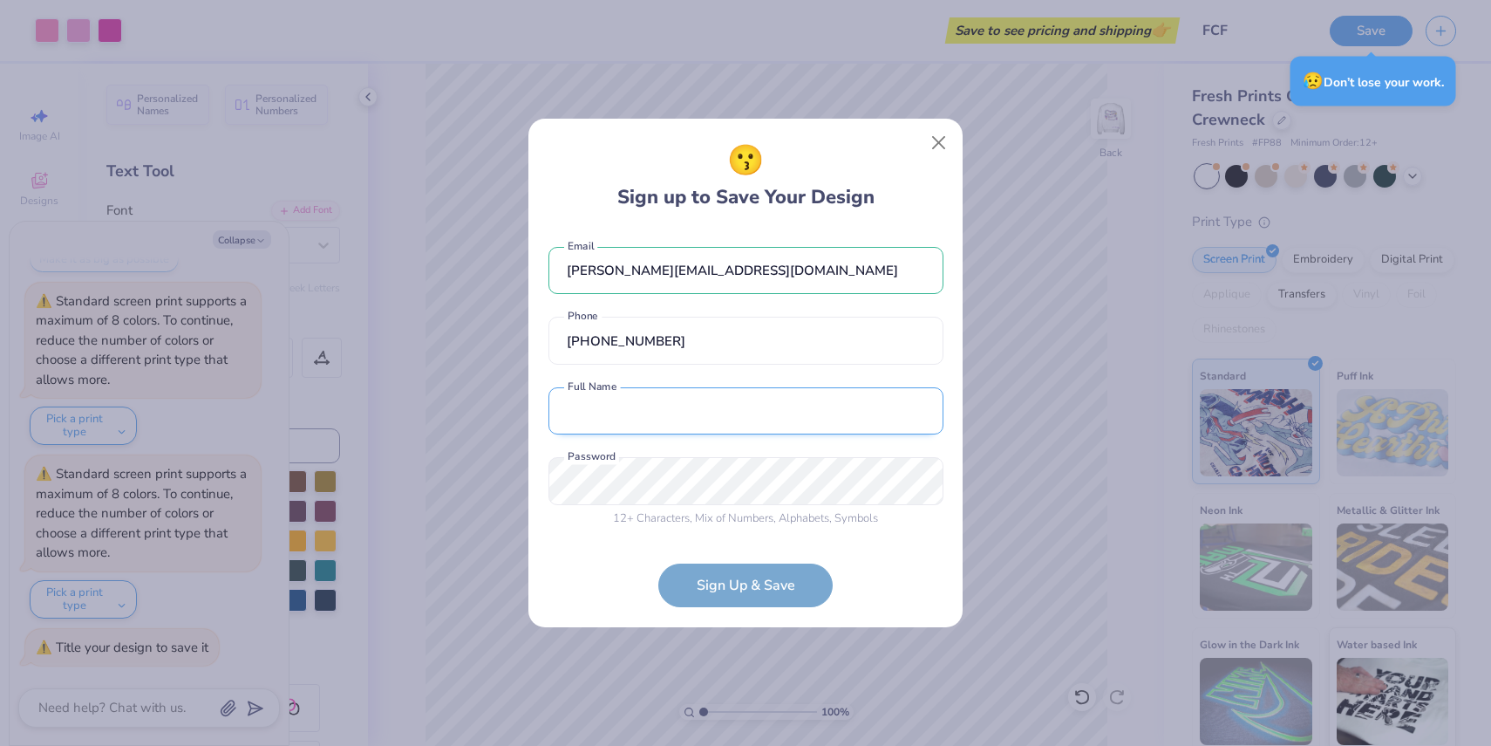
click at [650, 411] on input "text" at bounding box center [745, 411] width 395 height 48
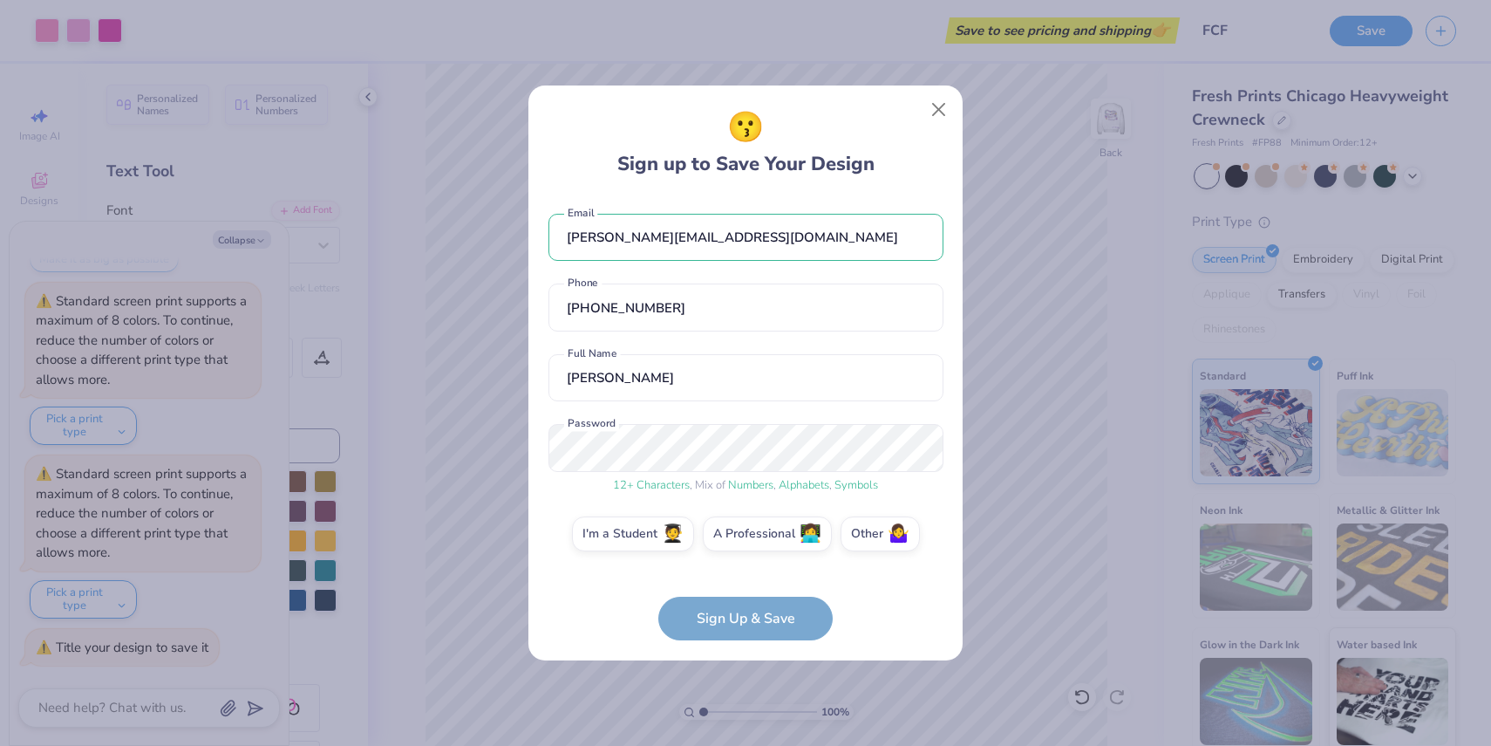
click at [753, 615] on form "logan.schwedelson@pinecrest.edu Email (561) 235-4670 Phone Logan Schwedelson Fu…" at bounding box center [745, 418] width 395 height 445
click at [662, 535] on label "I'm a Student 🧑‍🎓" at bounding box center [633, 531] width 122 height 35
click at [740, 535] on input "I'm a Student 🧑‍🎓" at bounding box center [745, 538] width 11 height 11
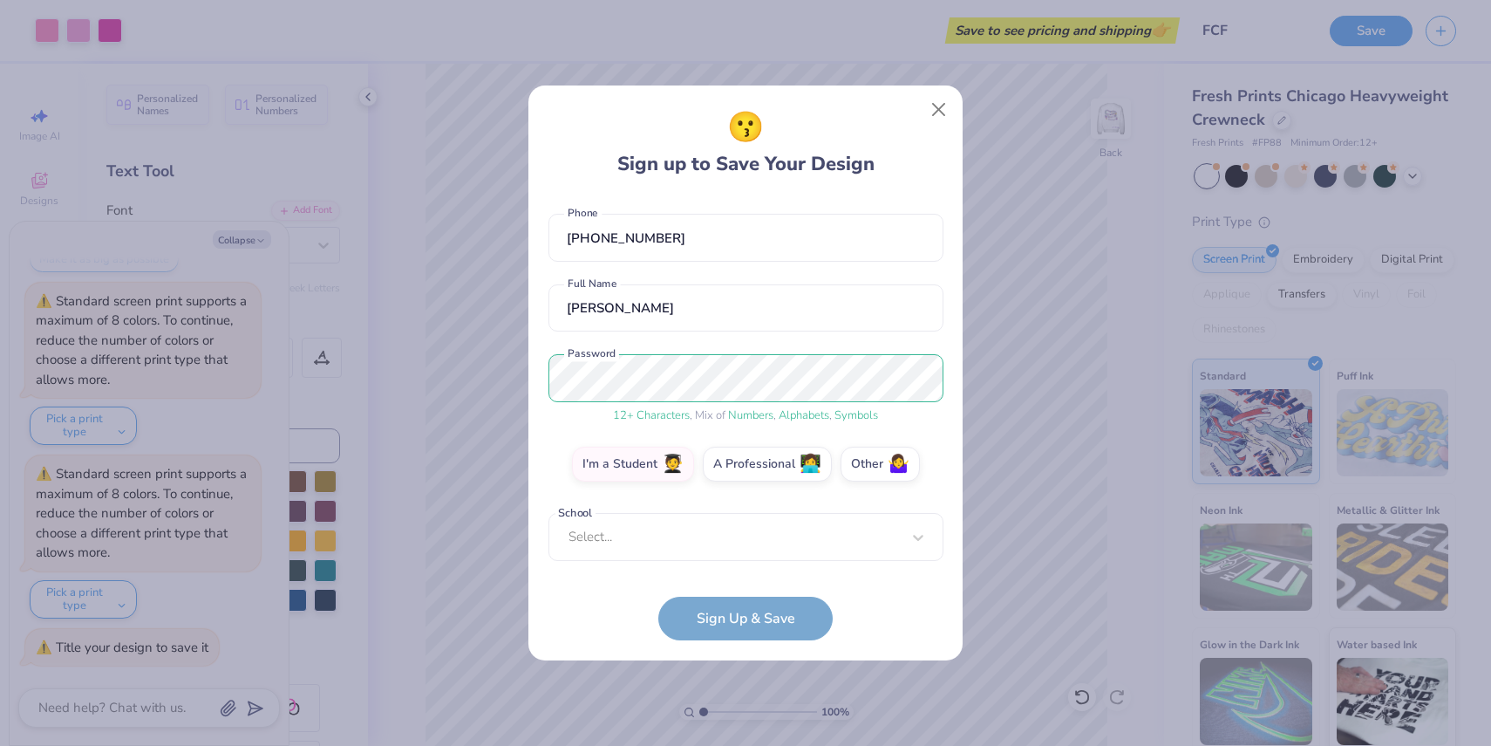
scroll to position [61, 0]
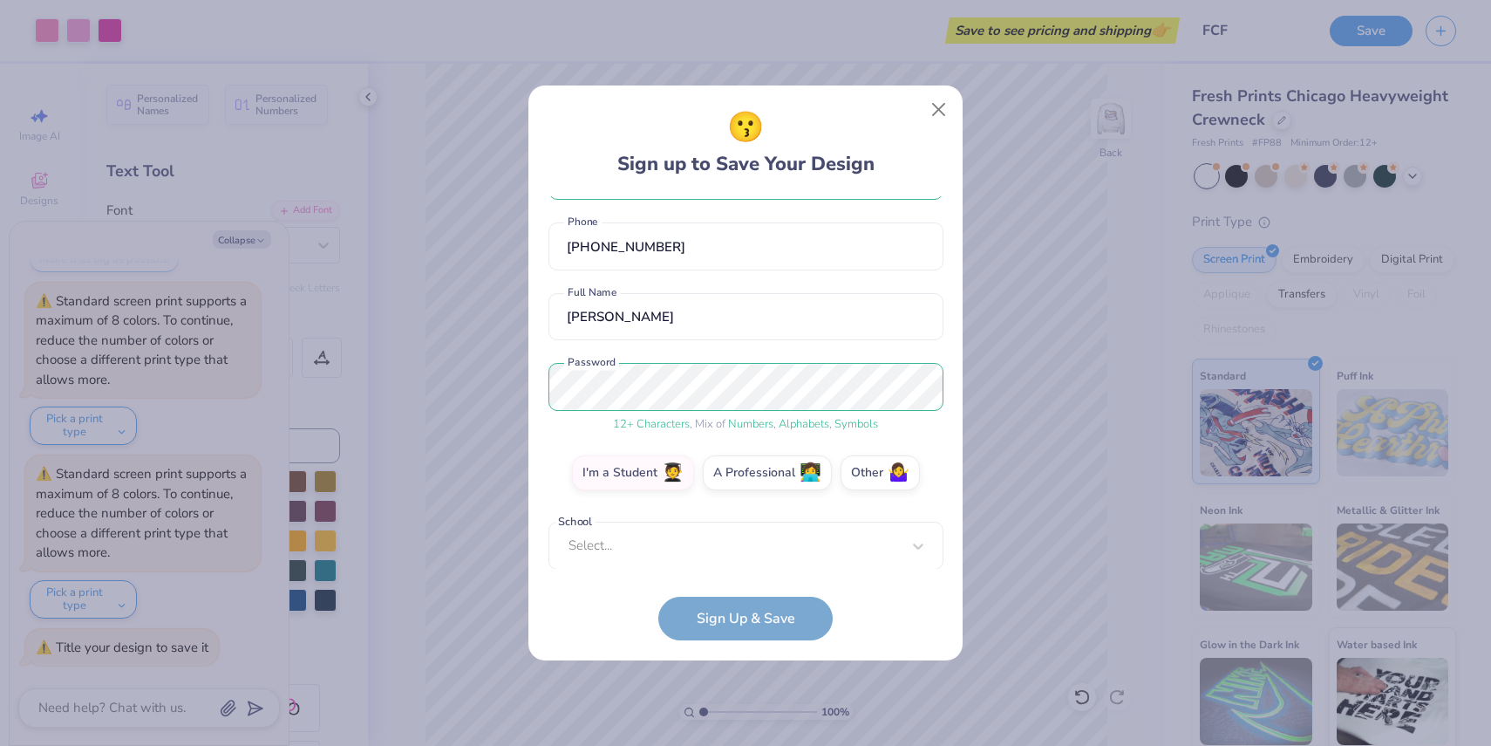
click at [730, 623] on form "logan.schwedelson@pinecrest.edu Email (561) 235-4670 Phone Logan Schwedelson Fu…" at bounding box center [745, 418] width 395 height 445
click at [717, 556] on div "logan.schwedelson@pinecrest.edu Email (561) 235-4670 Phone Logan Schwedelson Fu…" at bounding box center [745, 382] width 395 height 373
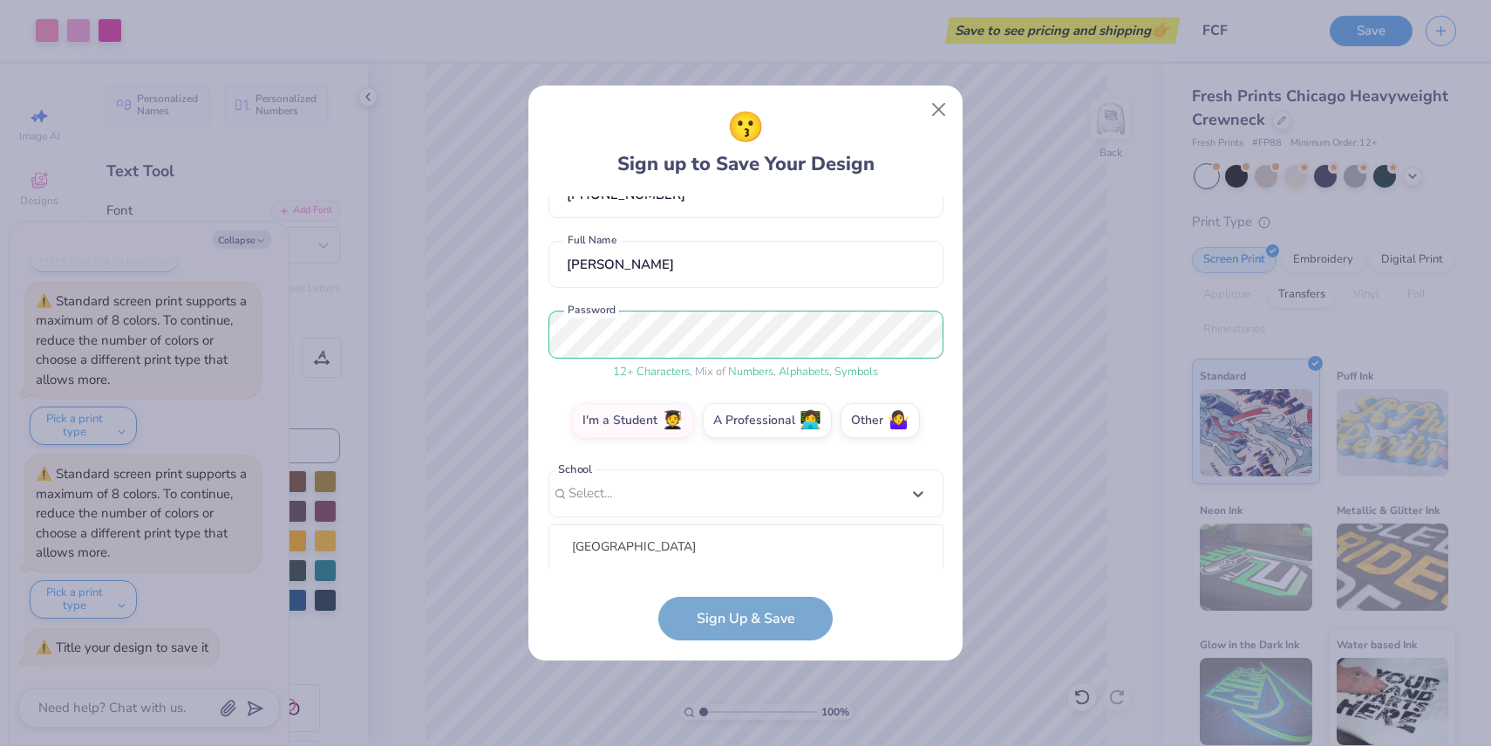
scroll to position [331, 0]
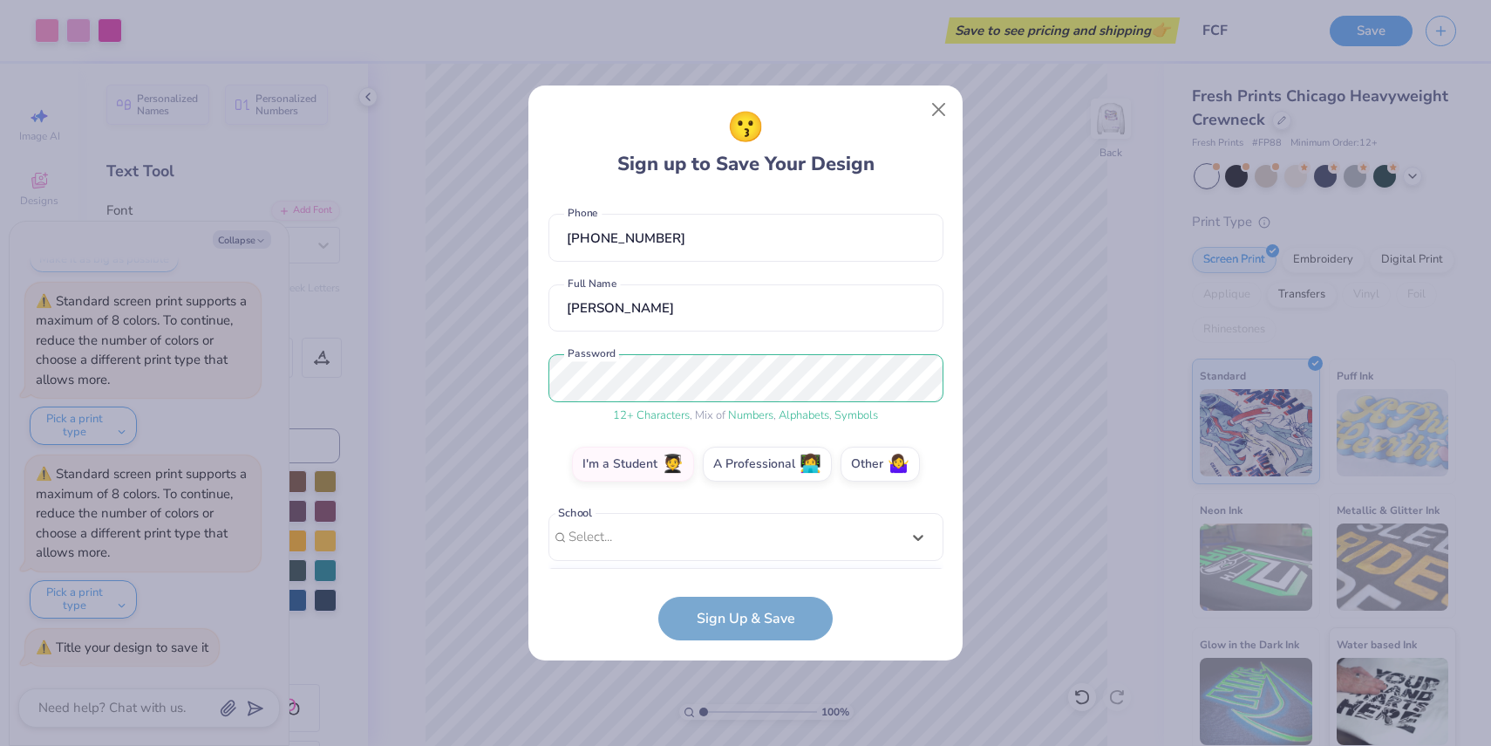
click at [768, 612] on form "logan.schwedelson@pinecrest.edu Email (561) 235-4670 Phone Logan Schwedelson Fu…" at bounding box center [745, 418] width 395 height 445
click at [721, 528] on div "Select..." at bounding box center [745, 537] width 395 height 48
click at [656, 263] on div "logan.schwedelson@pinecrest.edu Email (561) 235-4670 Phone Logan Schwedelson Fu…" at bounding box center [745, 382] width 395 height 373
click at [625, 555] on div "logan.schwedelson@pinecrest.edu Email (561) 235-4670 Phone Logan Schwedelson Fu…" at bounding box center [745, 382] width 395 height 373
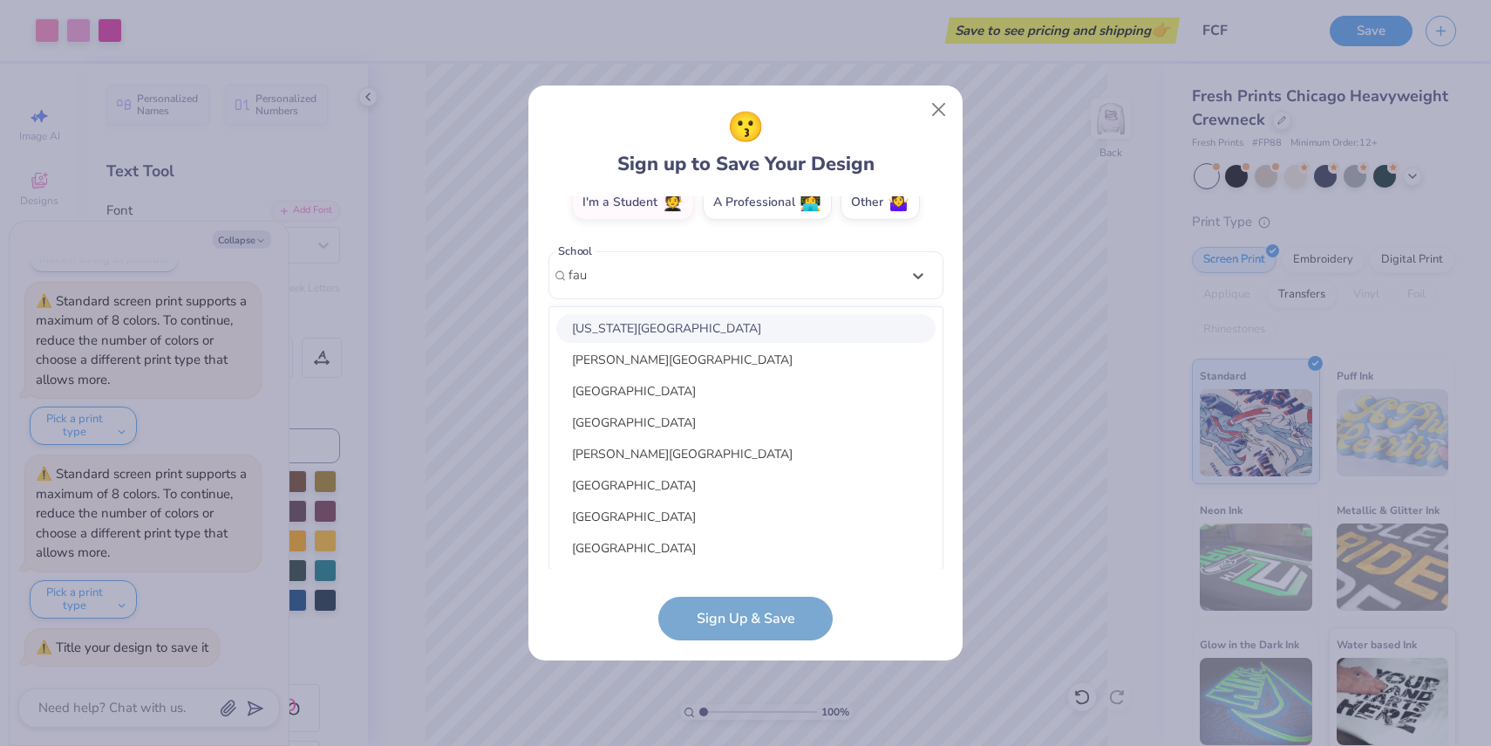
click at [648, 322] on div "Florida Atlantic University" at bounding box center [745, 328] width 379 height 29
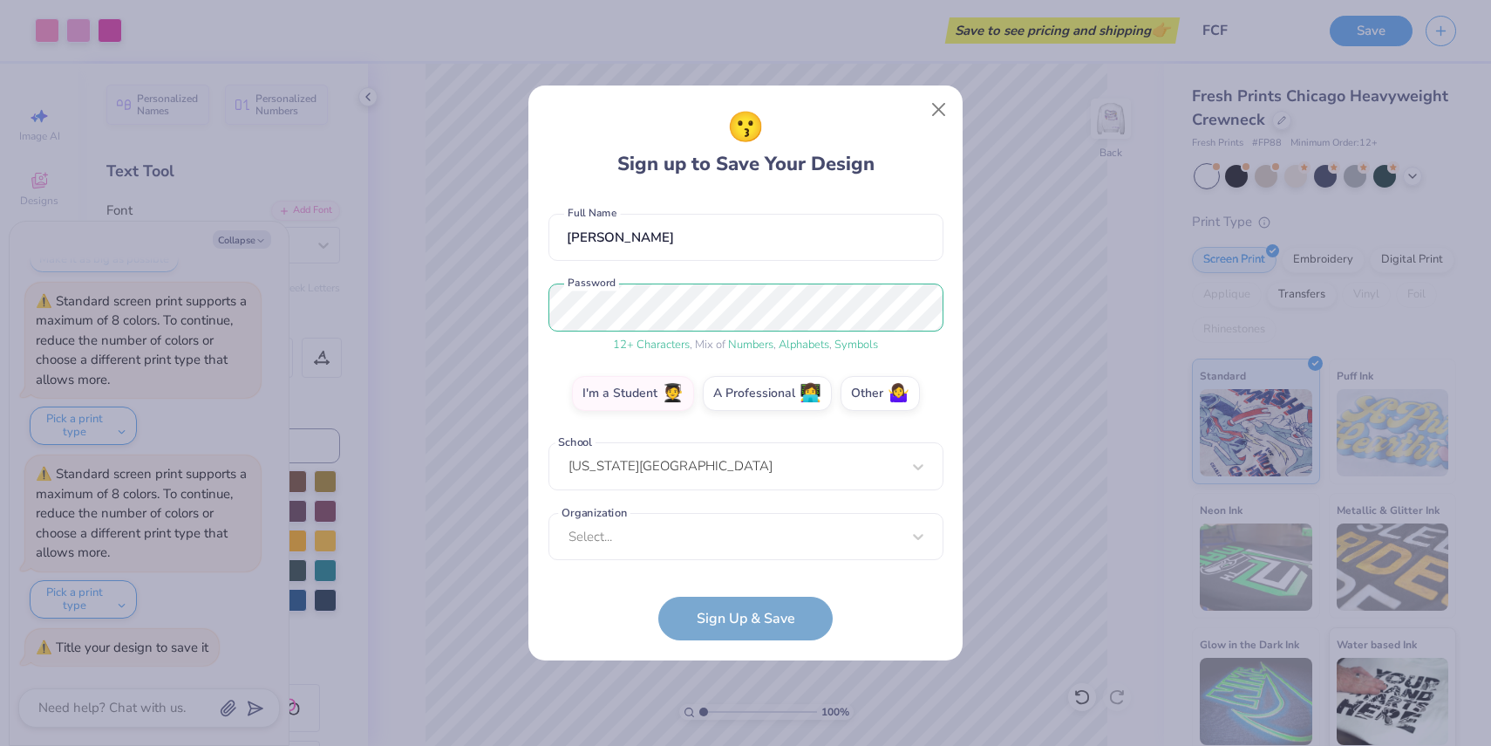
scroll to position [140, 0]
click at [682, 554] on div "logan.schwedelson@pinecrest.edu Email (561) 235-4670 Phone Logan Schwedelson Fu…" at bounding box center [745, 382] width 395 height 373
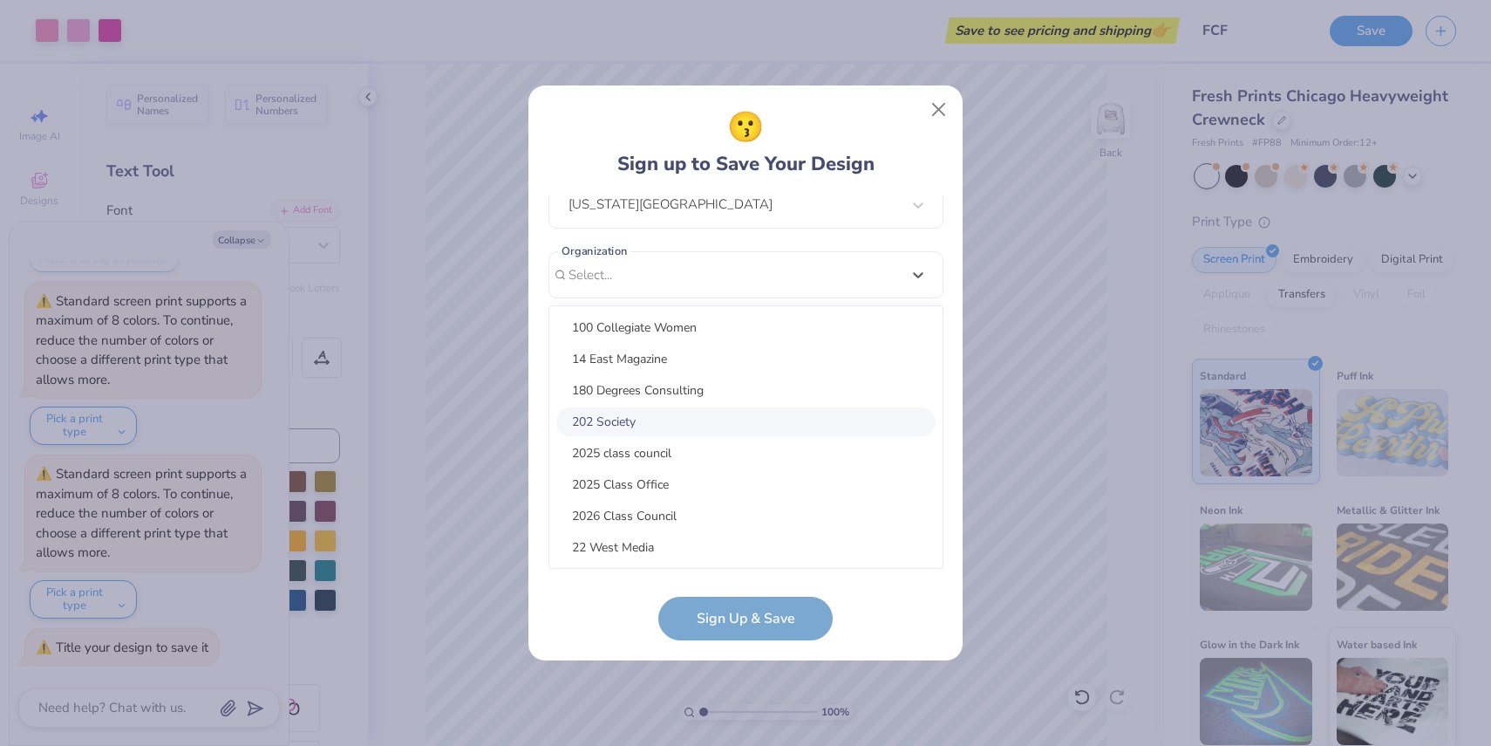
scroll to position [221, 0]
click at [918, 276] on div "logan.schwedelson@pinecrest.edu Email (561) 235-4670 Phone Logan Schwedelson Fu…" at bounding box center [745, 382] width 395 height 373
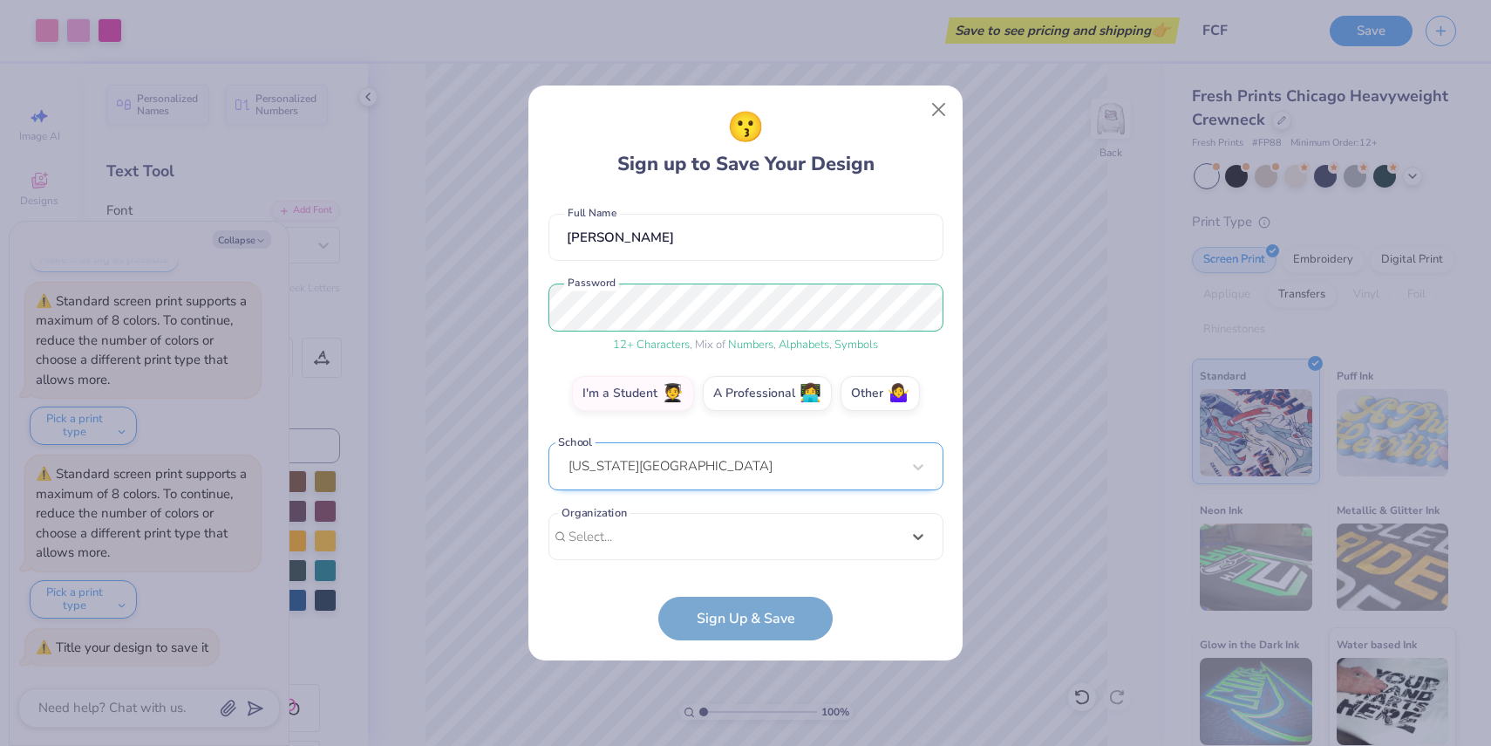
click at [808, 464] on div "Florida Atlantic University" at bounding box center [745, 466] width 395 height 48
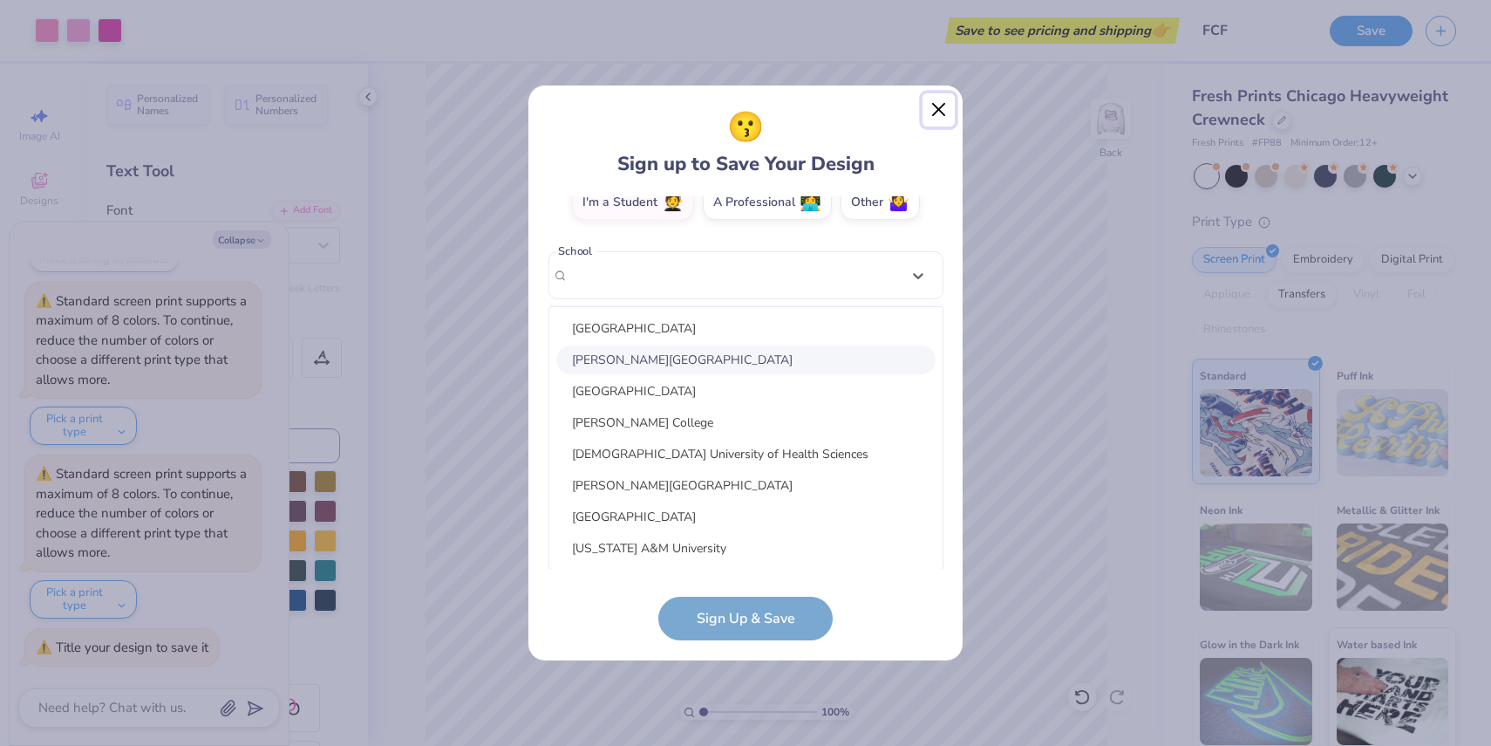
click at [941, 111] on button "Close" at bounding box center [939, 109] width 33 height 33
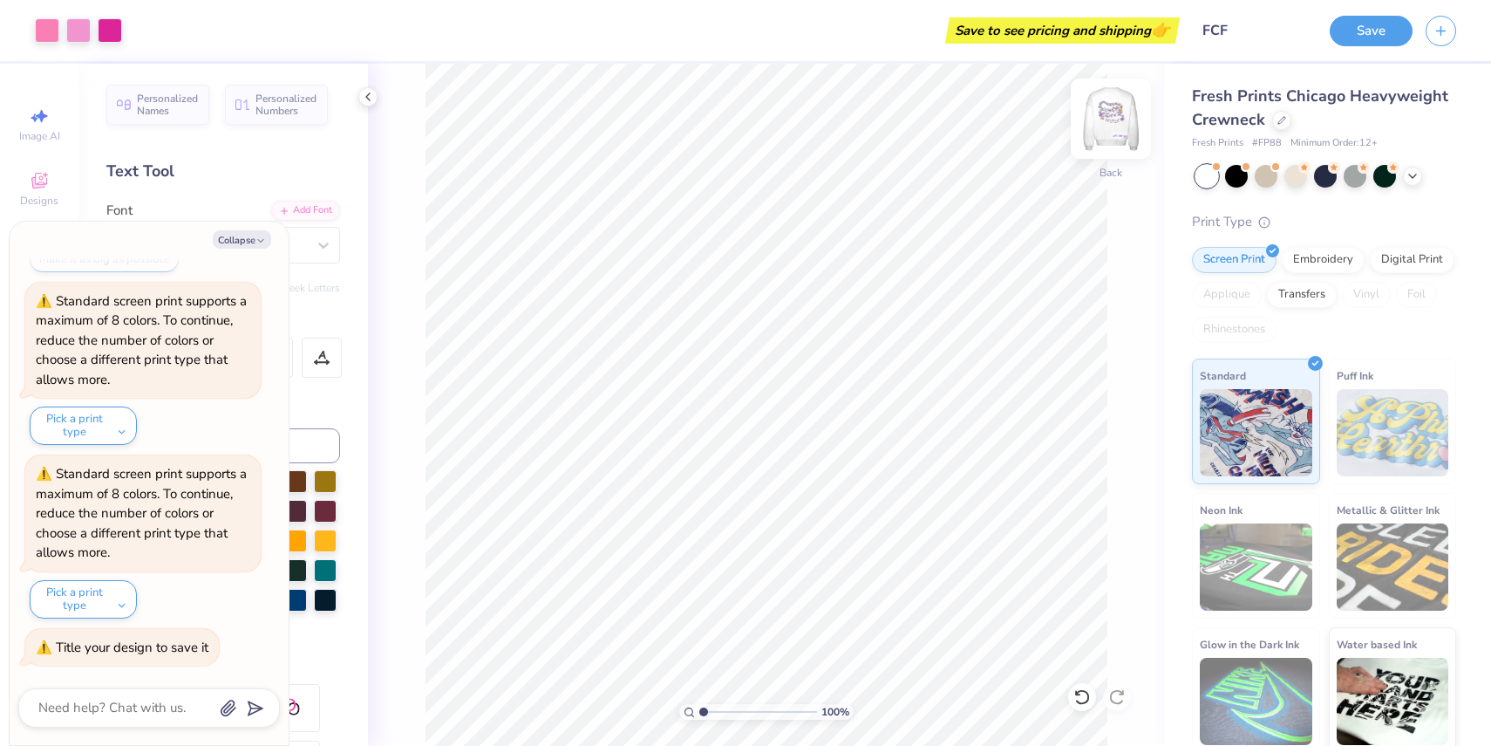
click at [1107, 133] on img at bounding box center [1111, 119] width 70 height 70
